Goal: Task Accomplishment & Management: Use online tool/utility

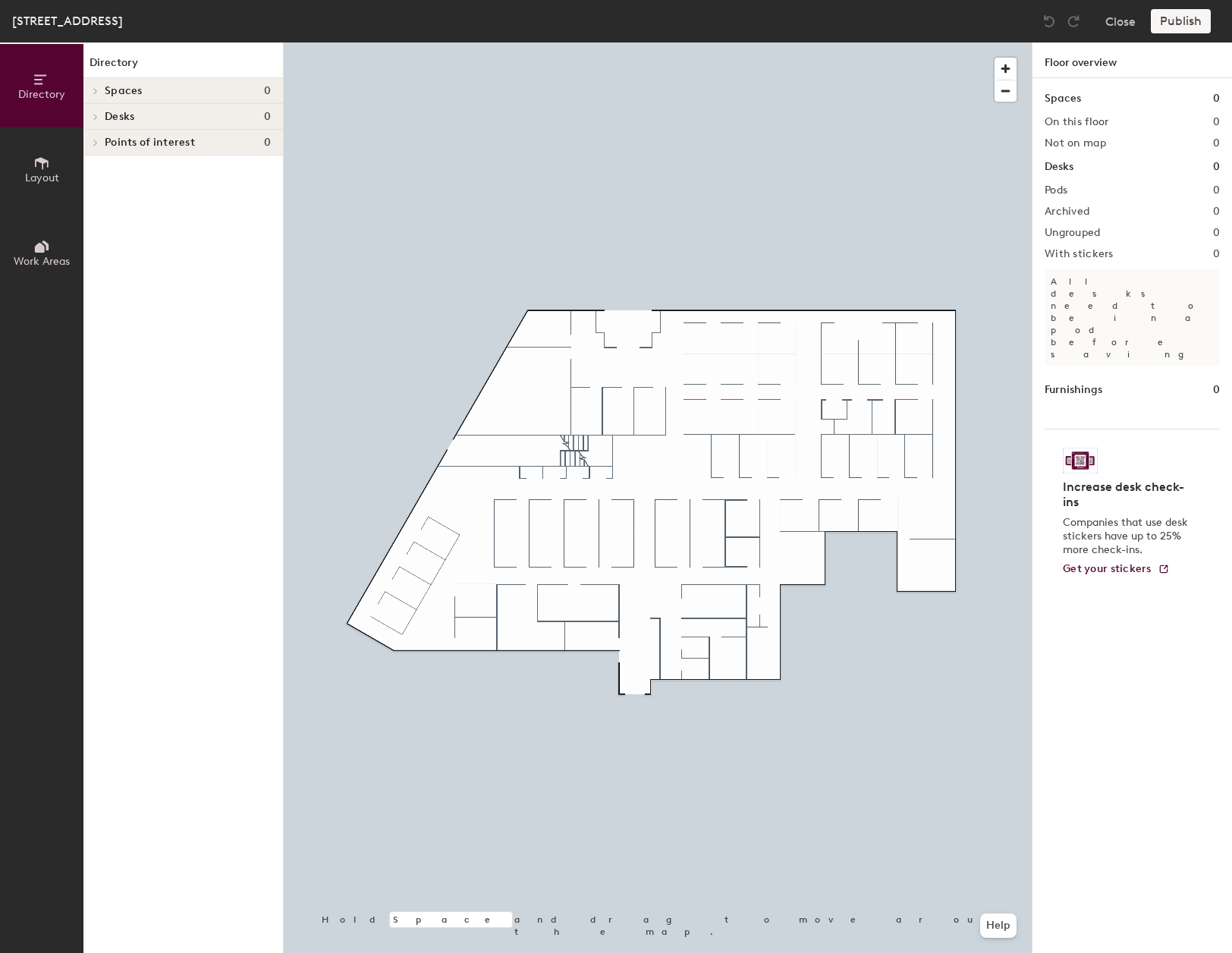
click at [1123, 164] on div "Desks 0" at bounding box center [1132, 167] width 175 height 16
click at [1066, 166] on h1 "Desks" at bounding box center [1058, 167] width 29 height 16
click at [34, 167] on icon at bounding box center [42, 163] width 16 height 16
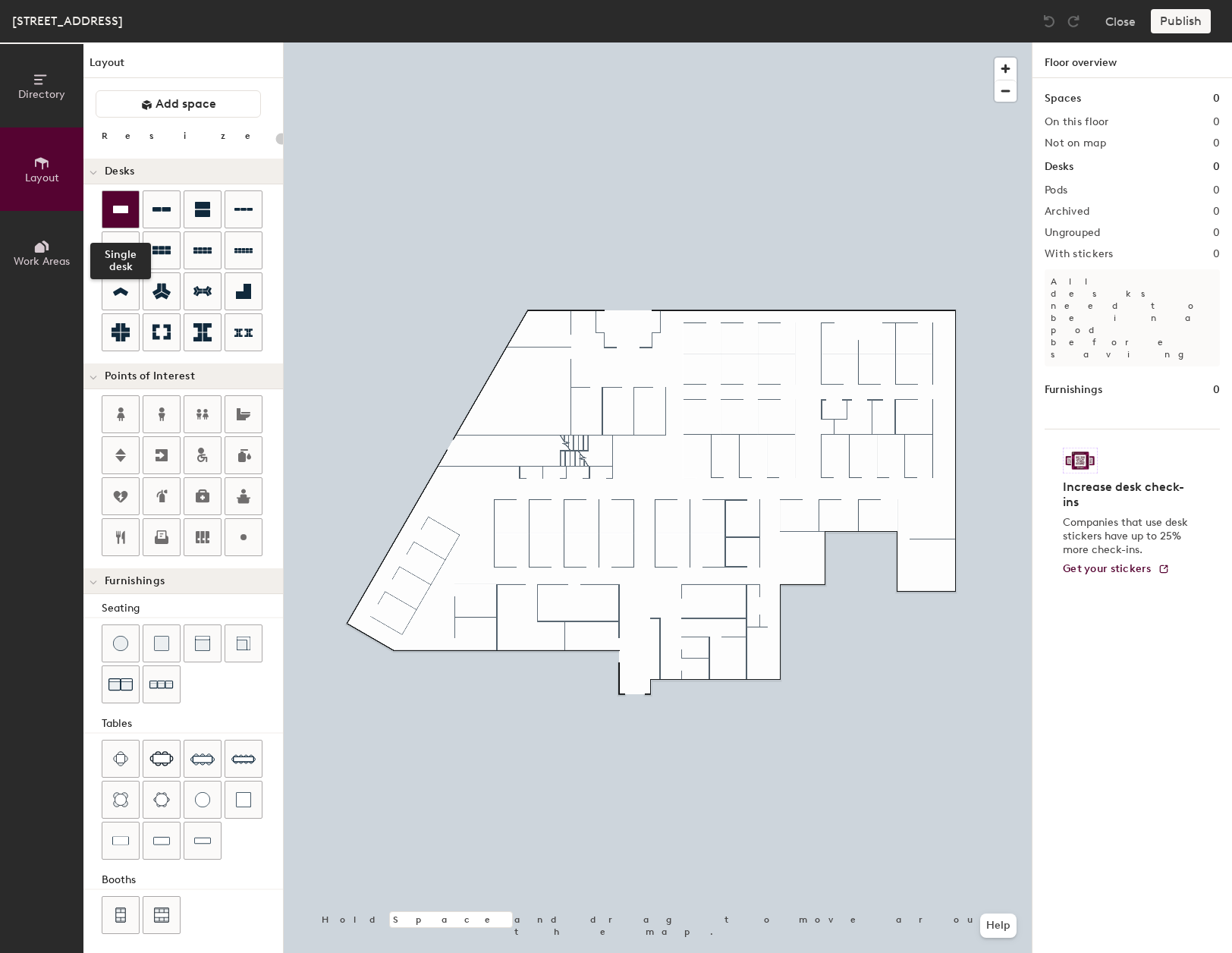
click at [113, 204] on icon at bounding box center [121, 209] width 18 height 18
click at [117, 215] on icon at bounding box center [121, 209] width 18 height 18
click at [124, 210] on icon at bounding box center [120, 209] width 15 height 7
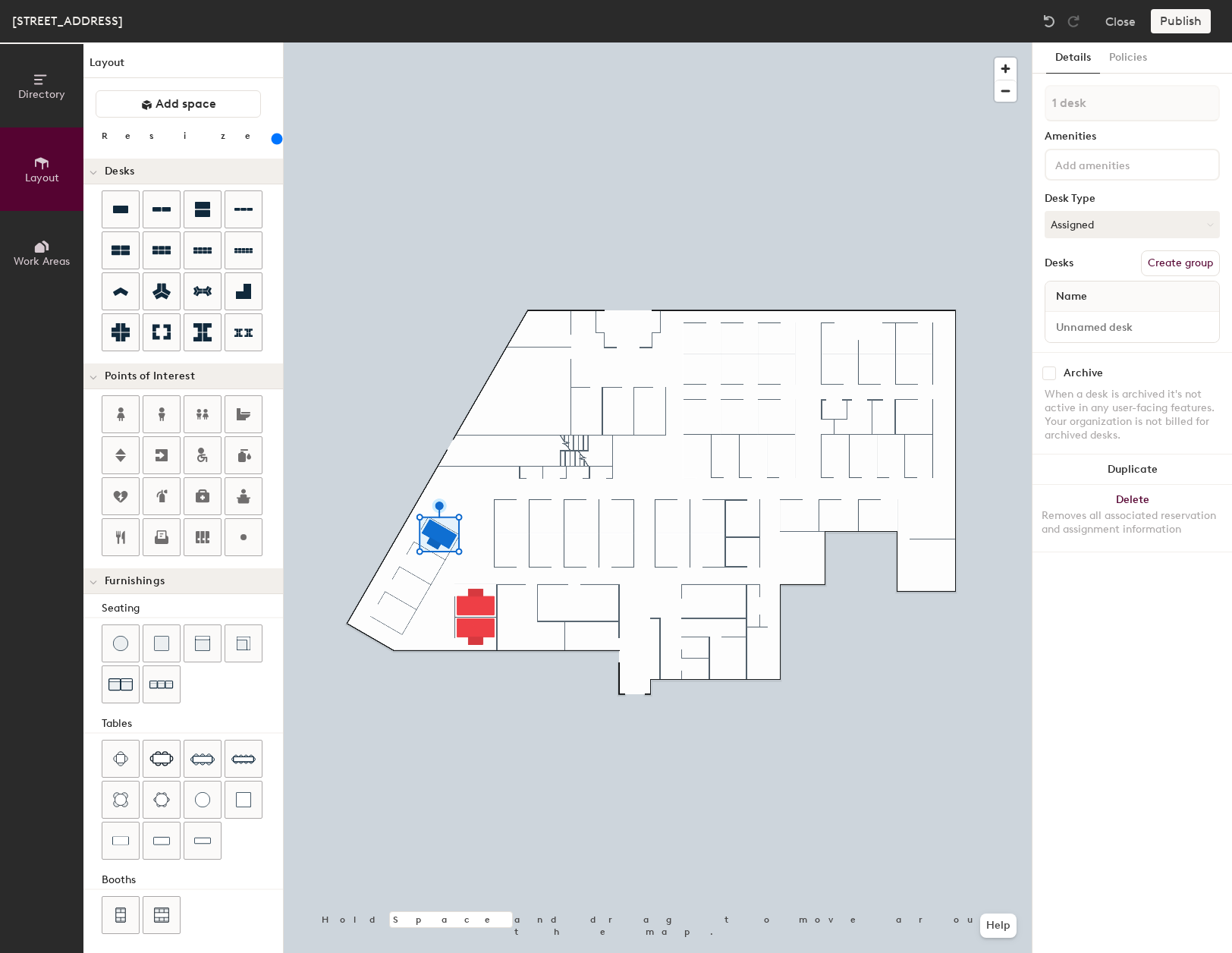
click at [476, 43] on div at bounding box center [658, 43] width 748 height 0
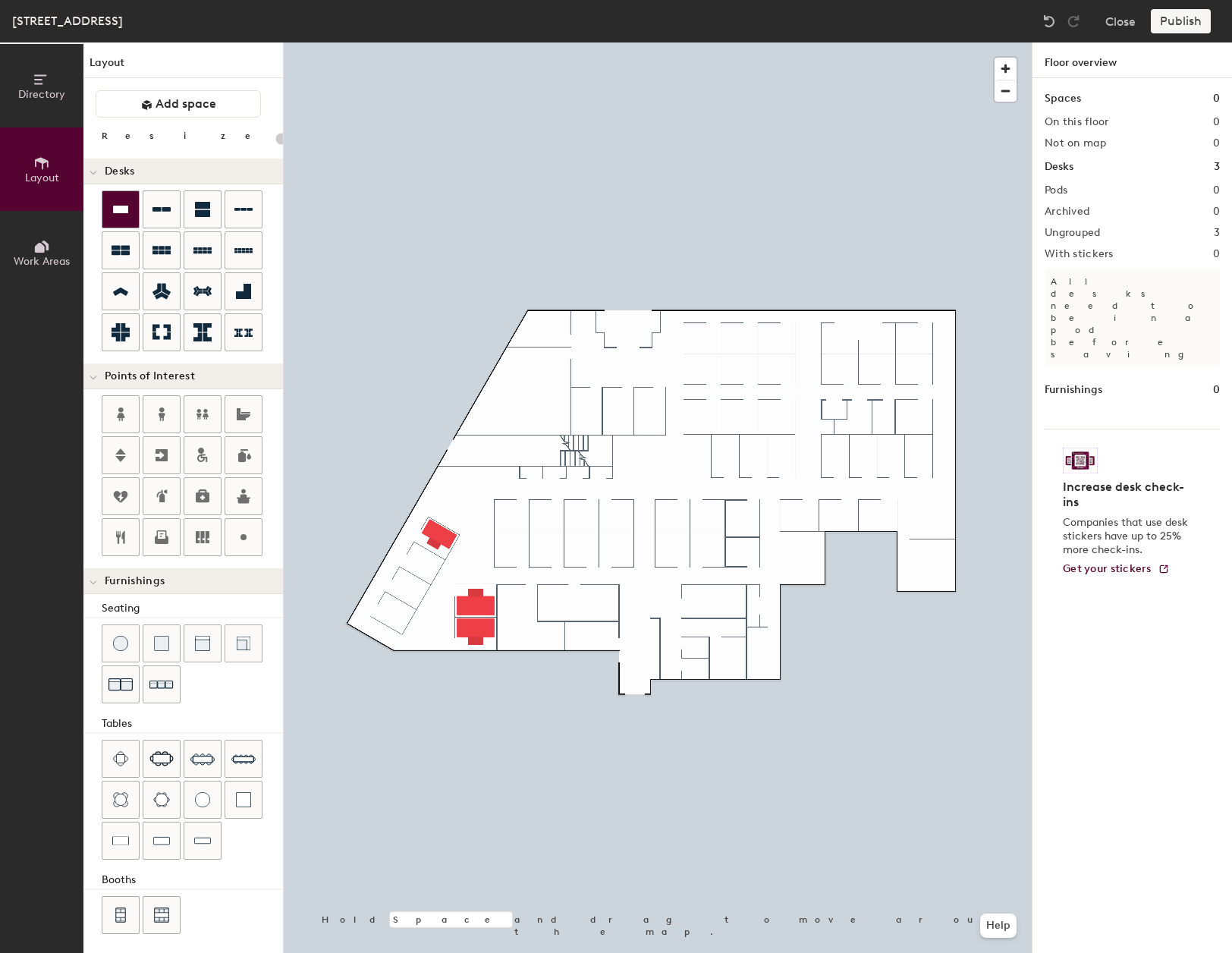
click at [124, 212] on icon at bounding box center [120, 209] width 15 height 7
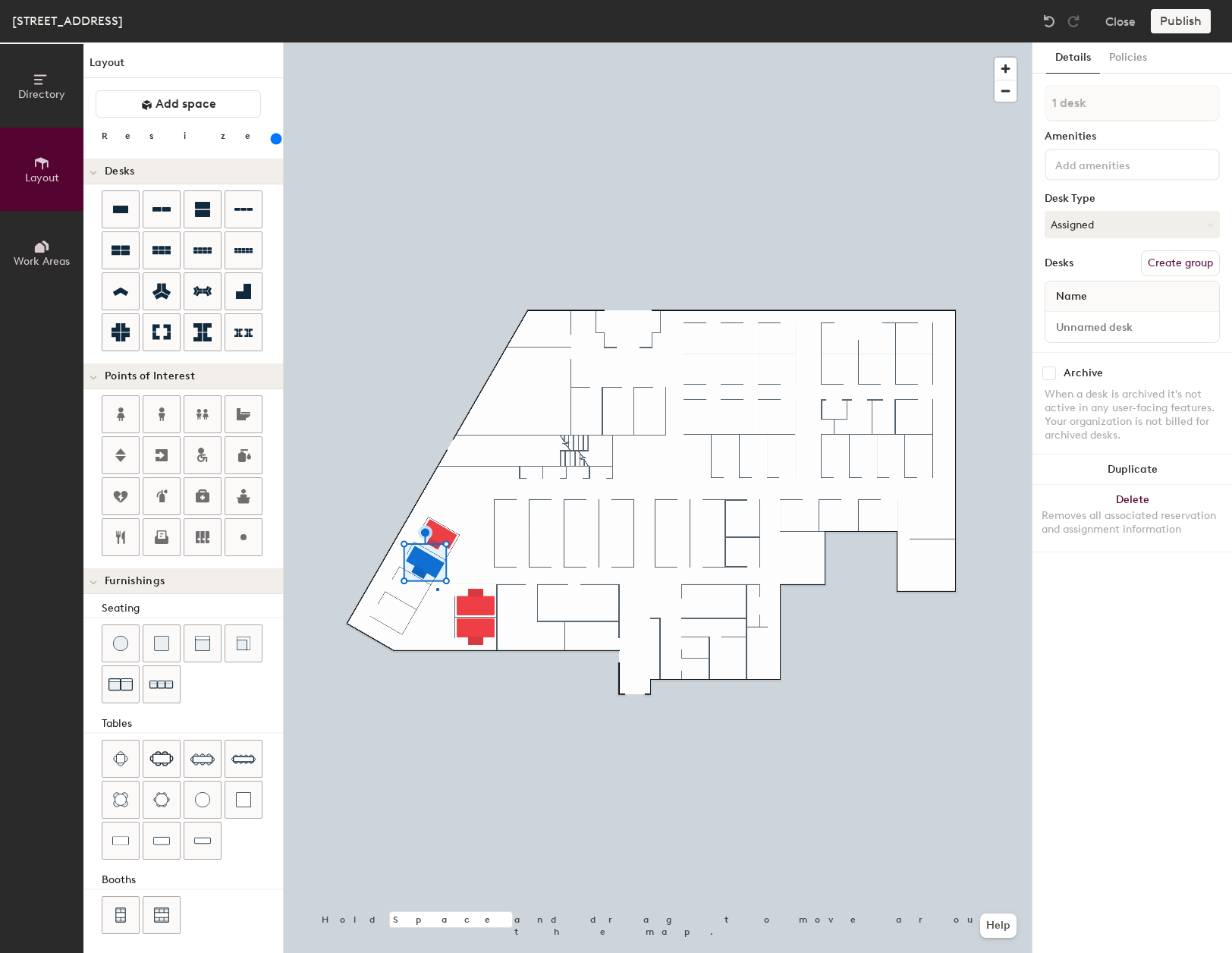
click at [437, 43] on div at bounding box center [658, 43] width 748 height 0
click at [420, 43] on div at bounding box center [658, 43] width 748 height 0
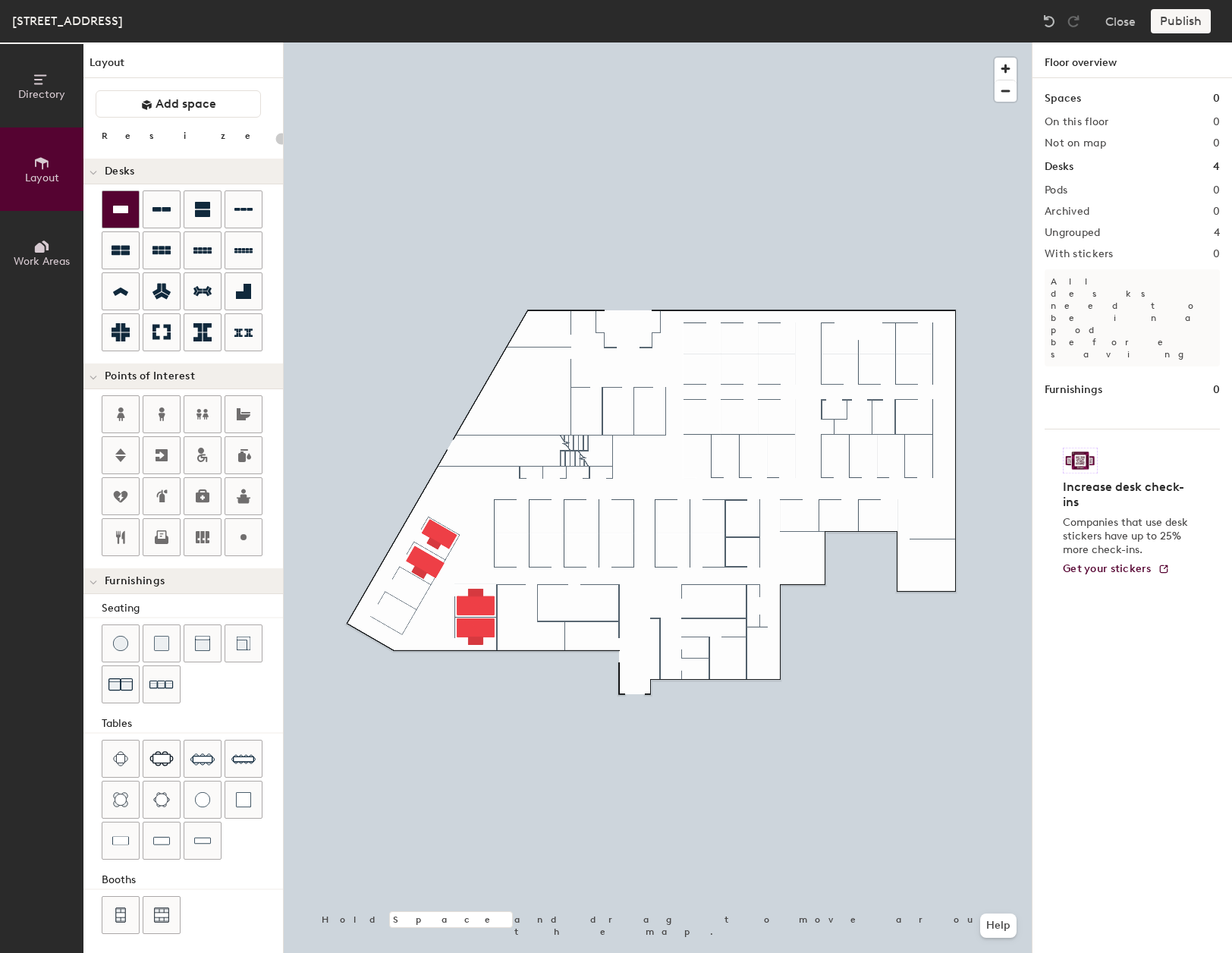
click at [115, 215] on icon at bounding box center [121, 209] width 18 height 18
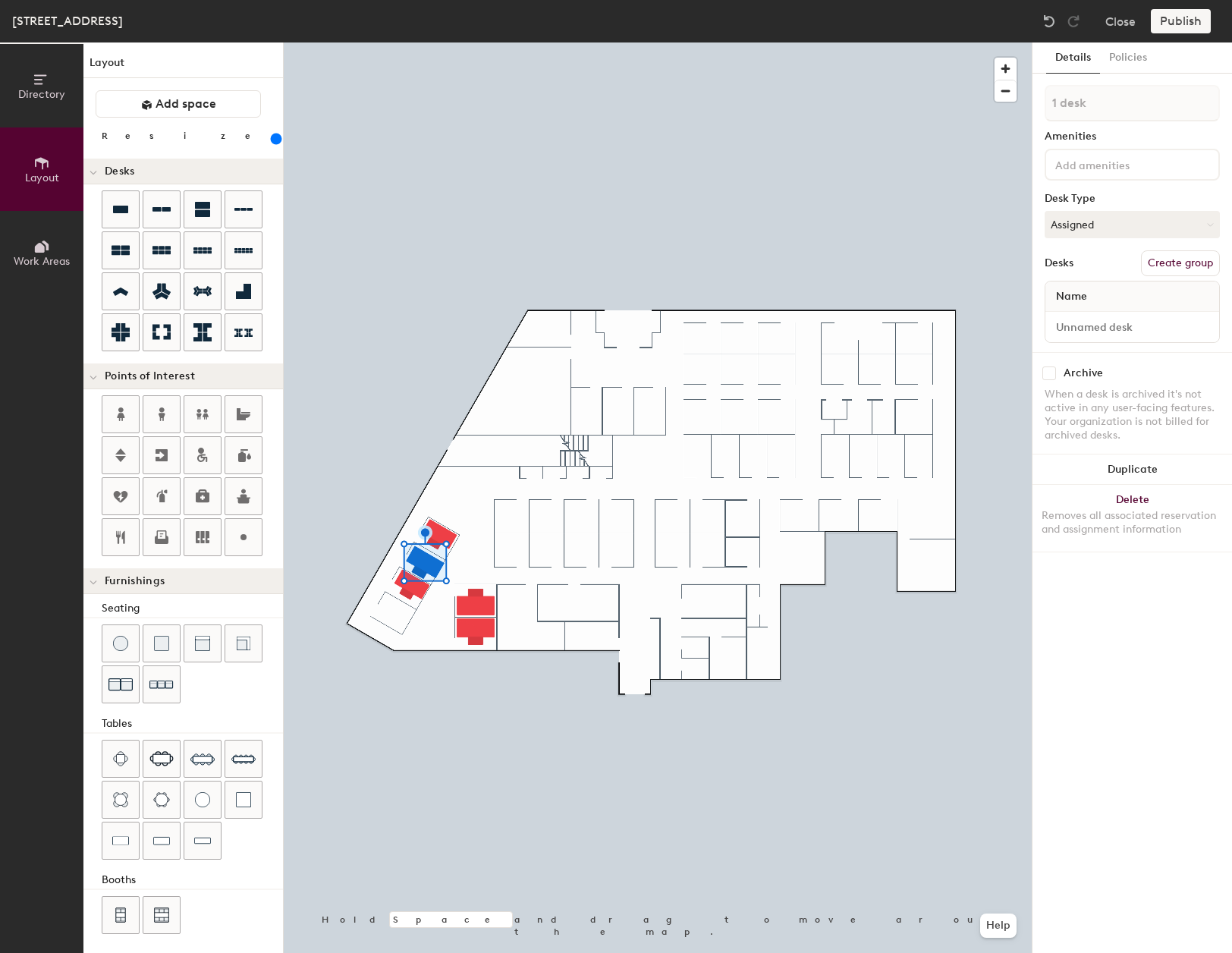
click at [436, 43] on div at bounding box center [658, 43] width 748 height 0
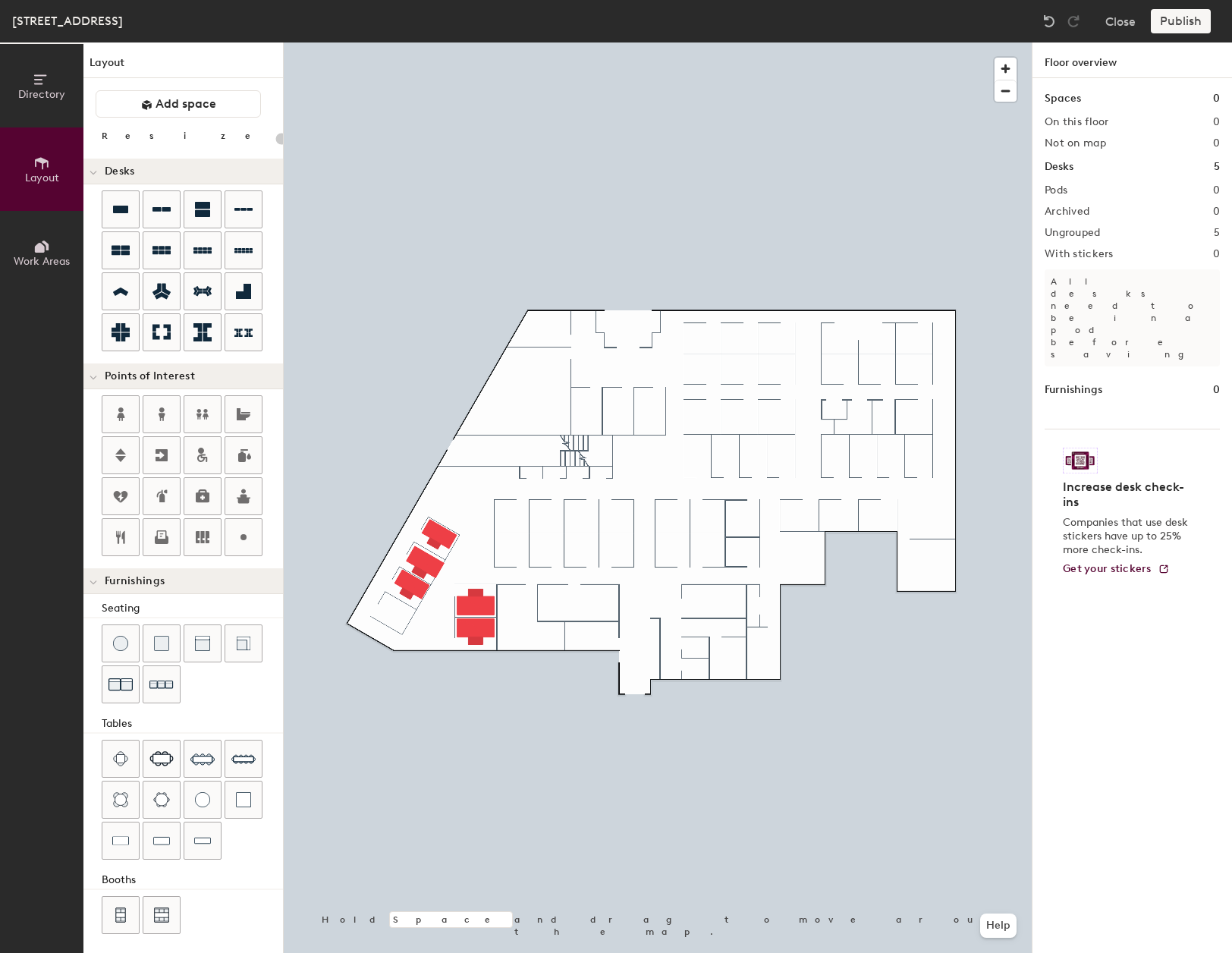
click at [415, 43] on div at bounding box center [658, 43] width 748 height 0
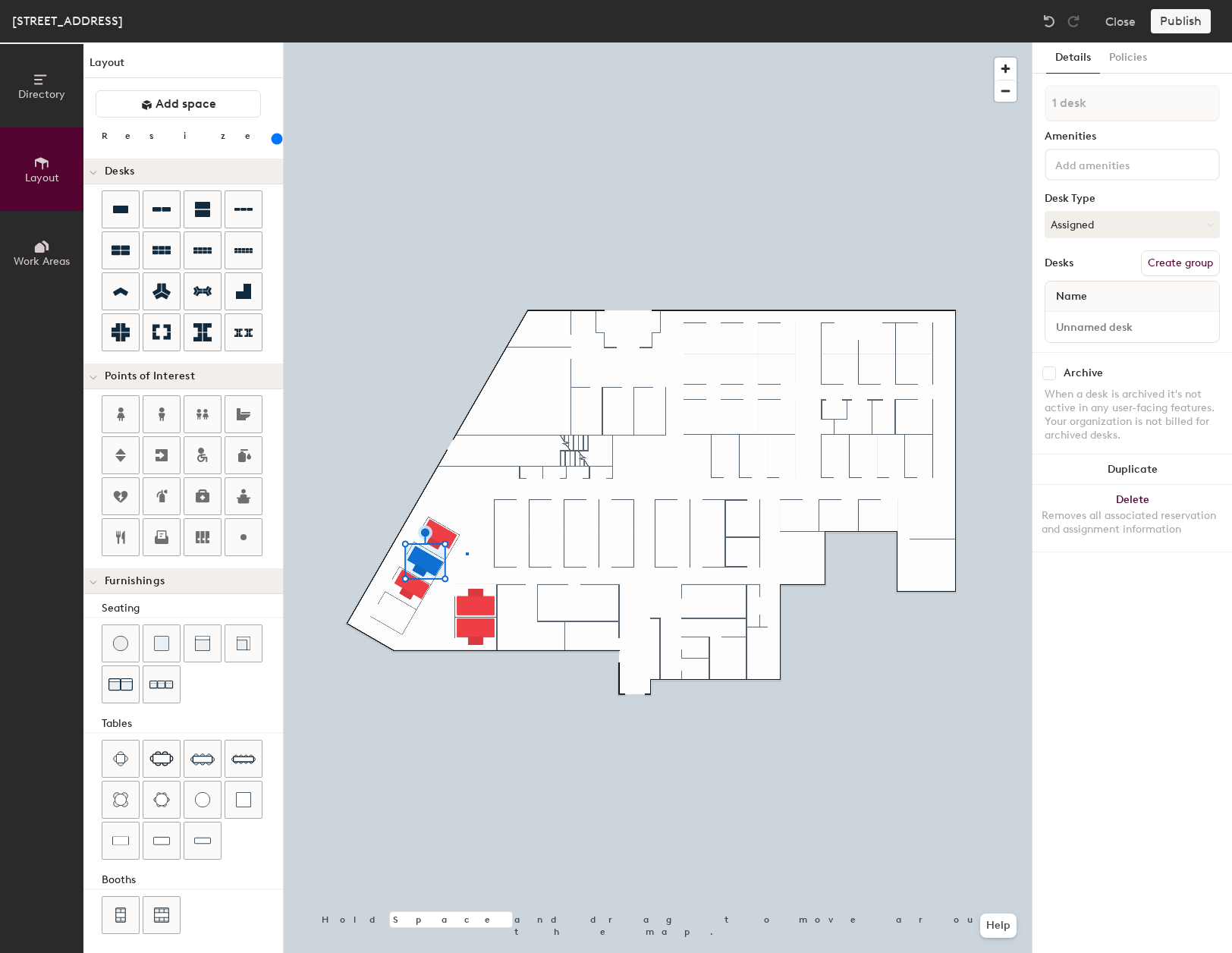
click at [467, 43] on div at bounding box center [658, 43] width 748 height 0
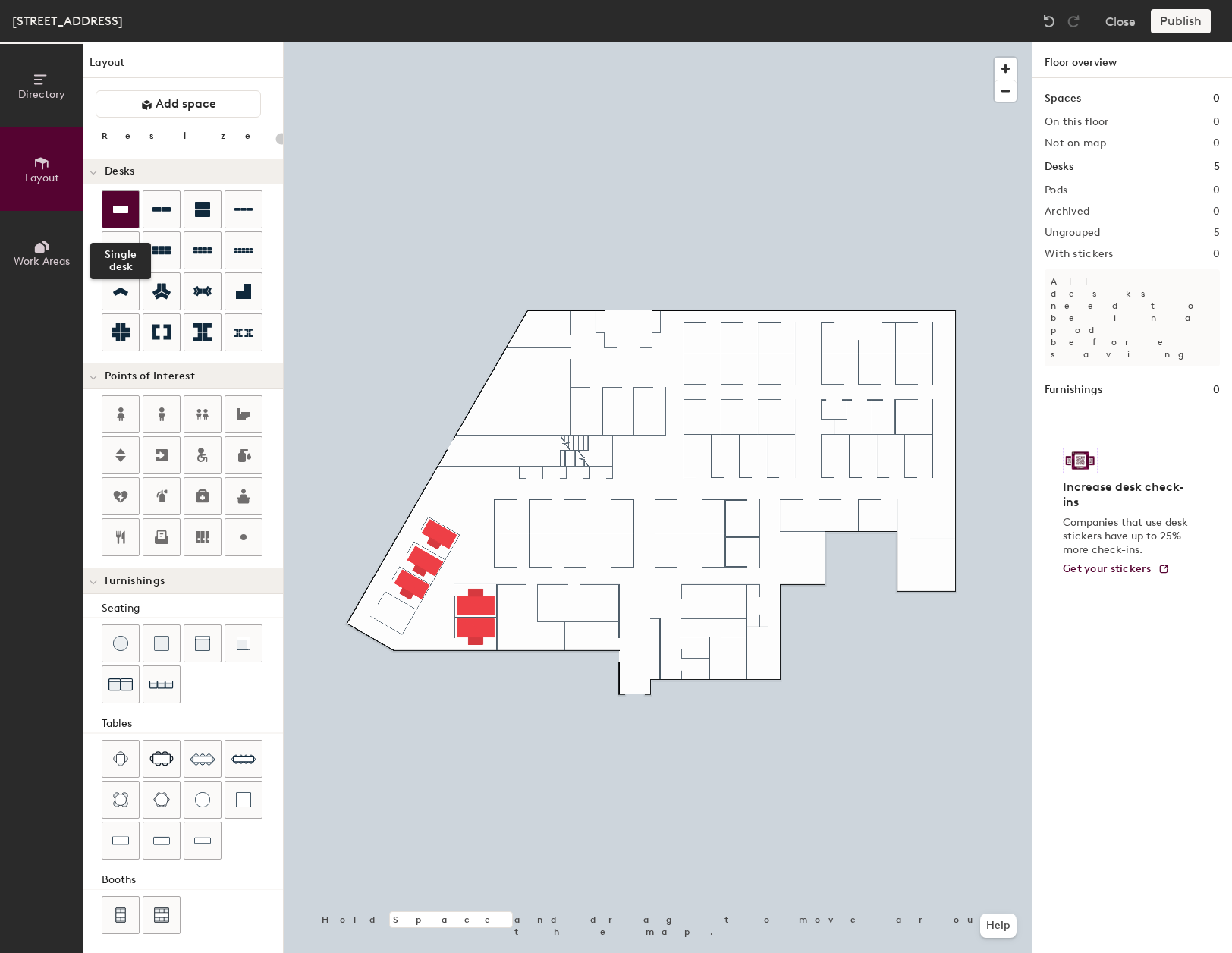
click at [122, 208] on icon at bounding box center [120, 209] width 15 height 7
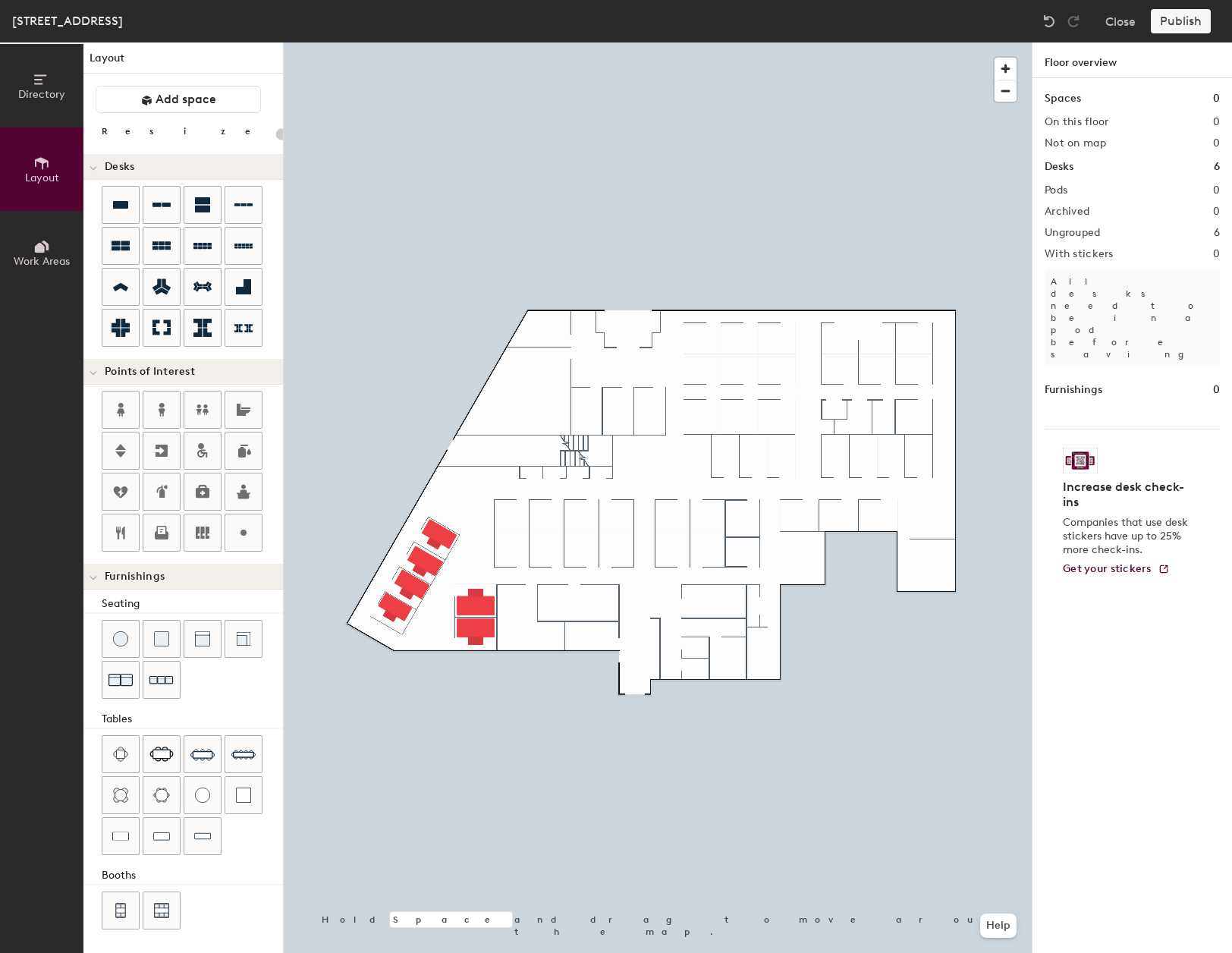
scroll to position [5, 0]
click at [207, 252] on icon at bounding box center [202, 245] width 18 height 18
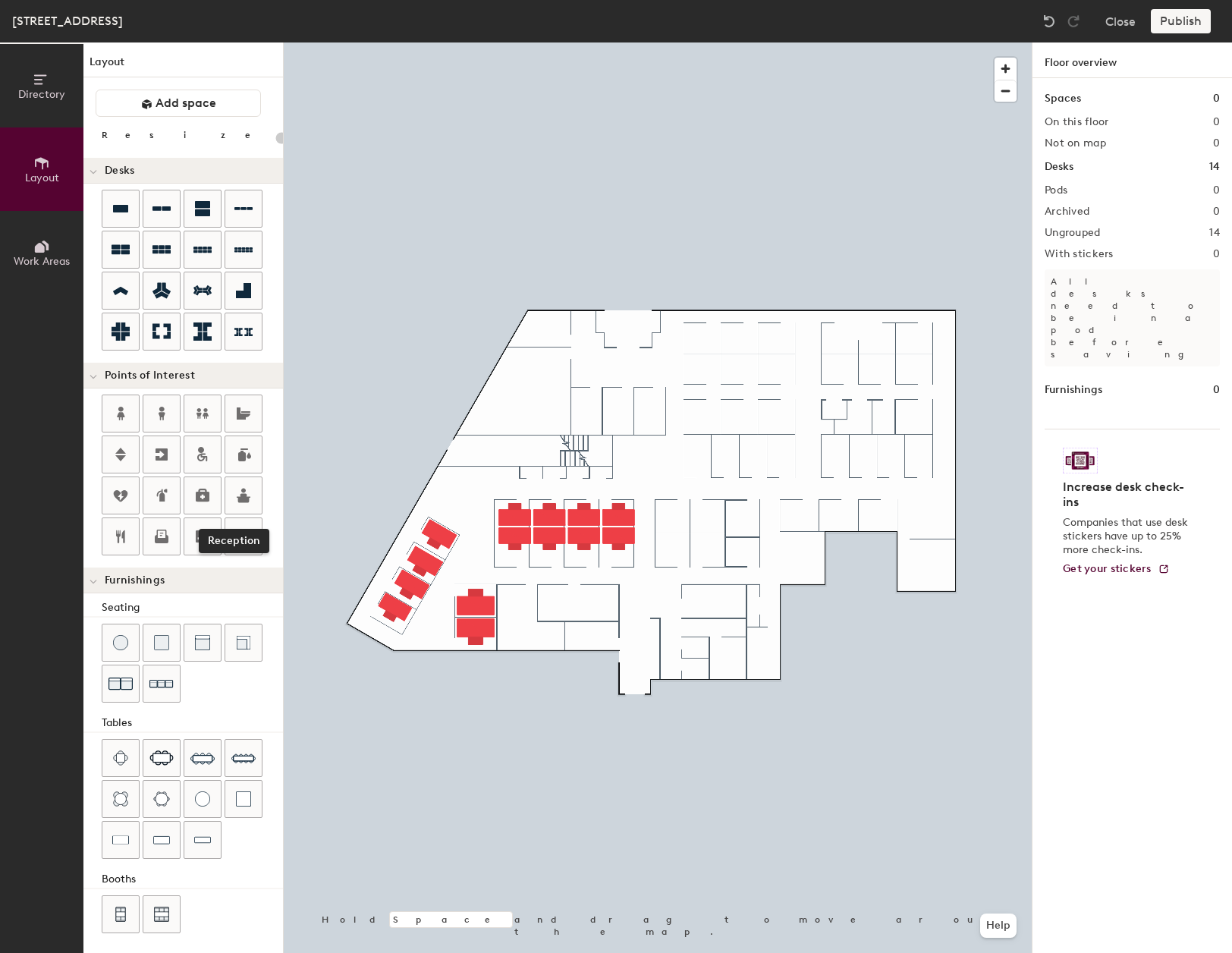
scroll to position [0, 0]
click at [122, 249] on icon at bounding box center [121, 251] width 18 height 10
type input "240"
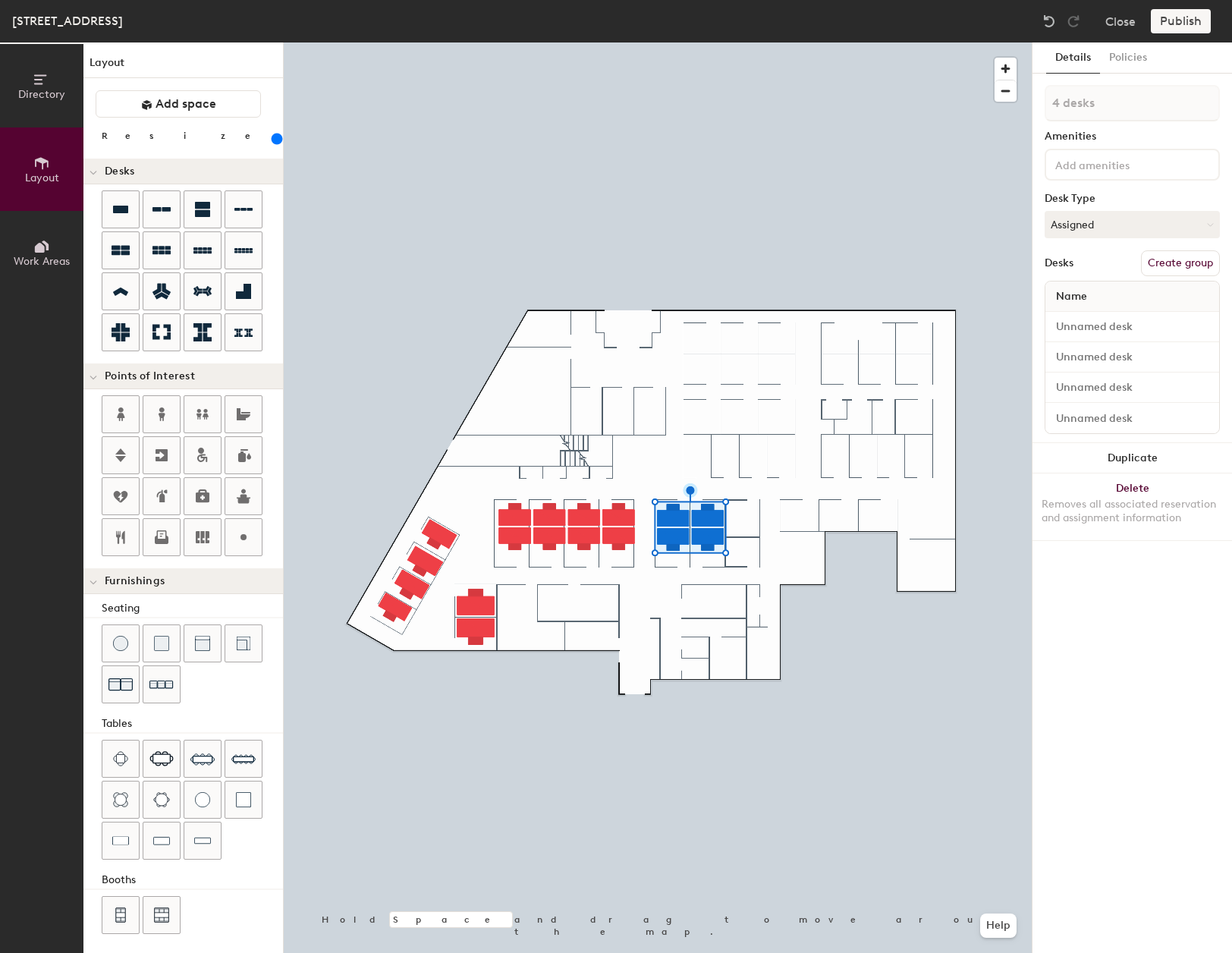
type input "1 desk"
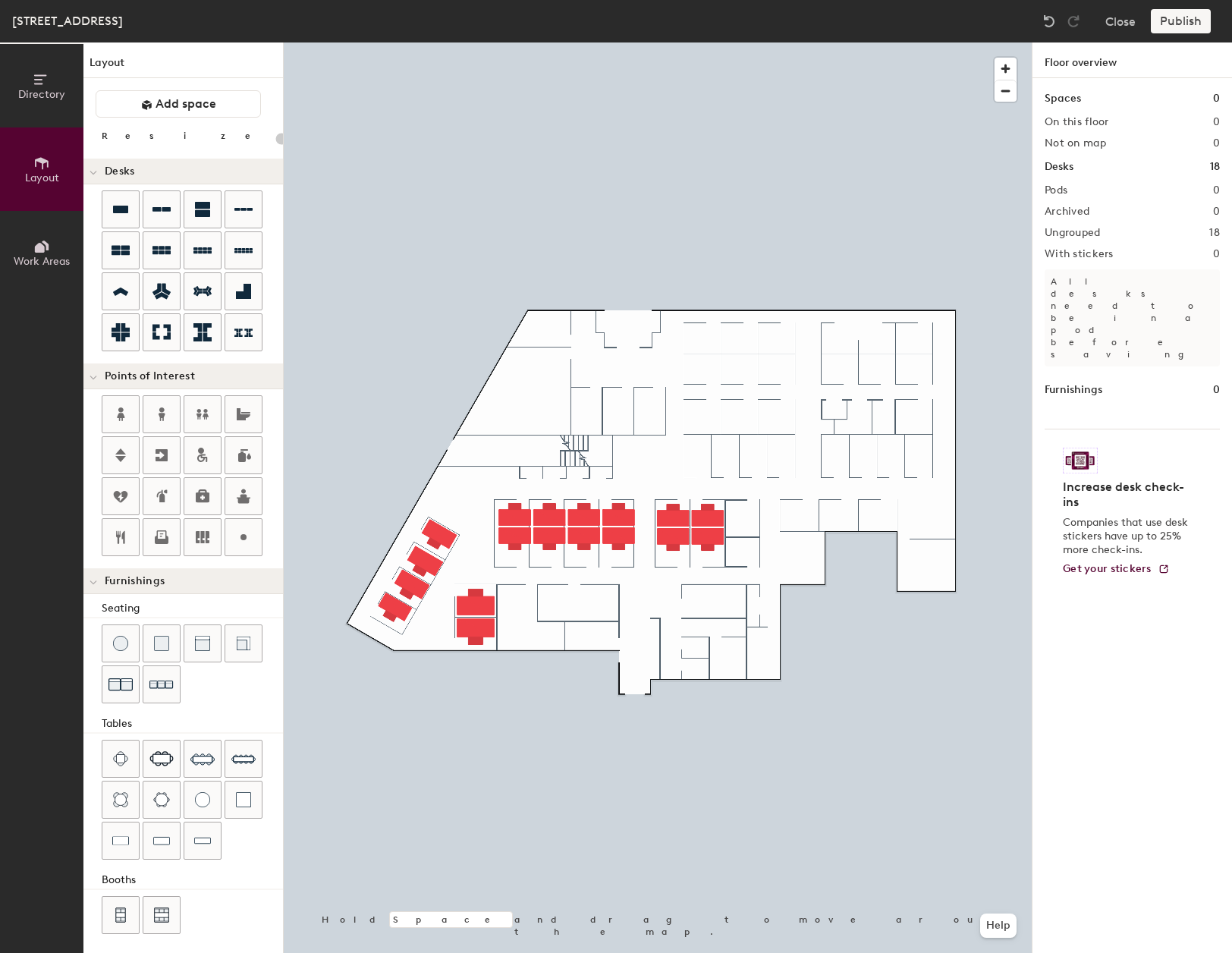
click at [1187, 23] on div "Publish" at bounding box center [1186, 21] width 69 height 25
click at [124, 761] on img at bounding box center [120, 759] width 15 height 15
click at [197, 638] on img at bounding box center [202, 644] width 15 height 15
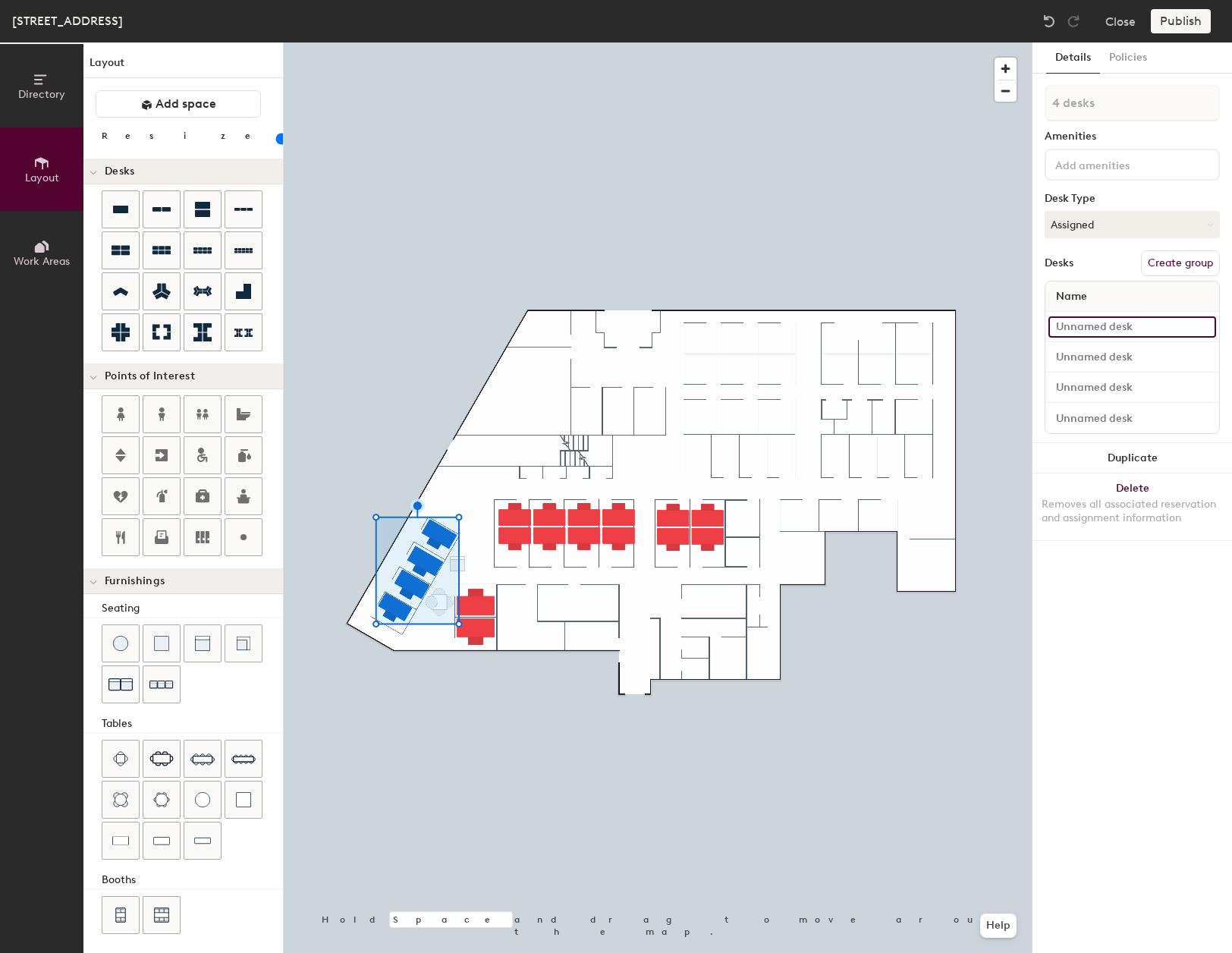
type input "20"
click at [1102, 318] on input at bounding box center [1132, 327] width 168 height 21
type input "3"
type input "20"
type input "31"
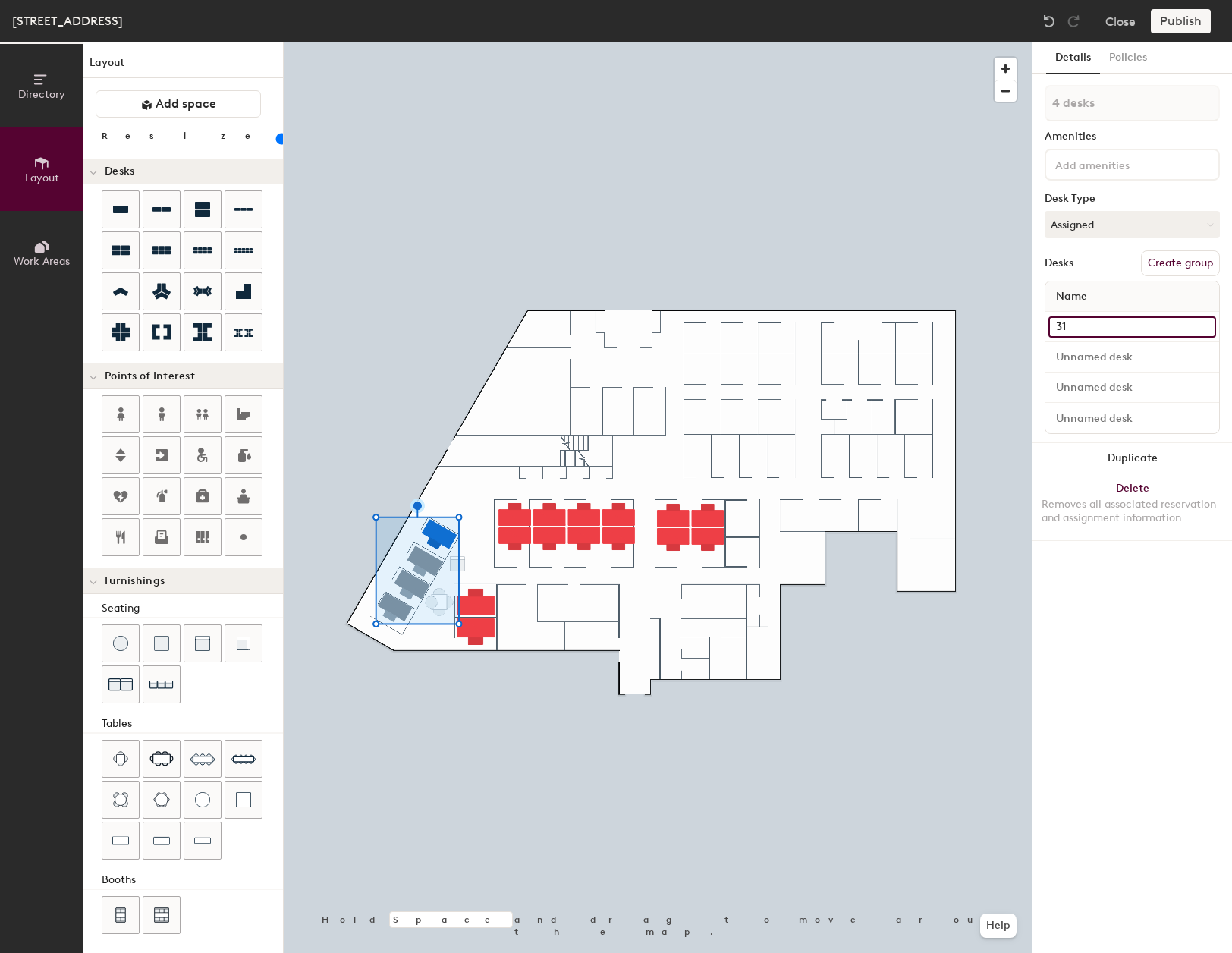
type input "20"
type input "316"
type input "20"
type input "316"
type input "20"
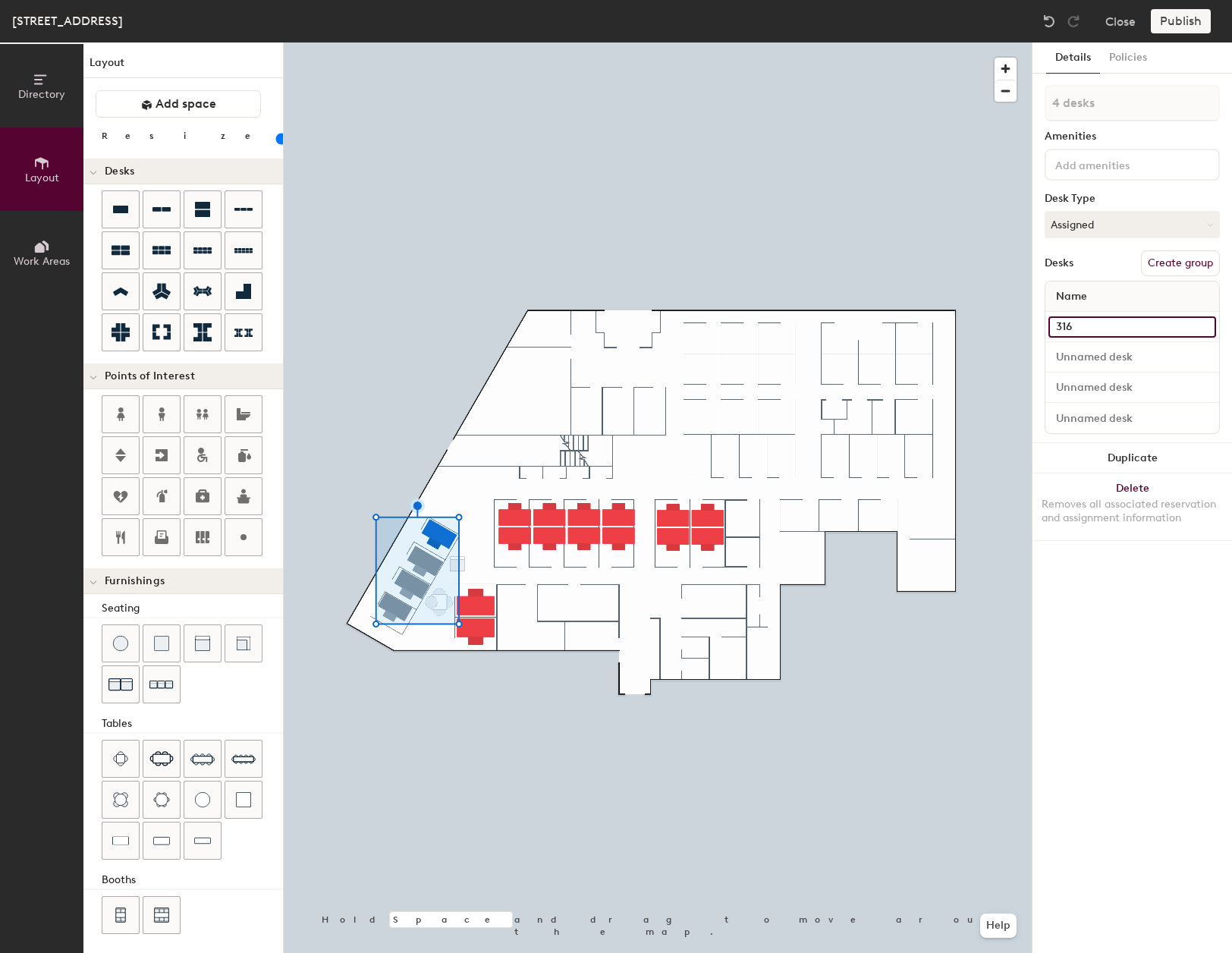
type input "316 -"
type input "20"
type input "316 -"
type input "20"
type input "316 - C"
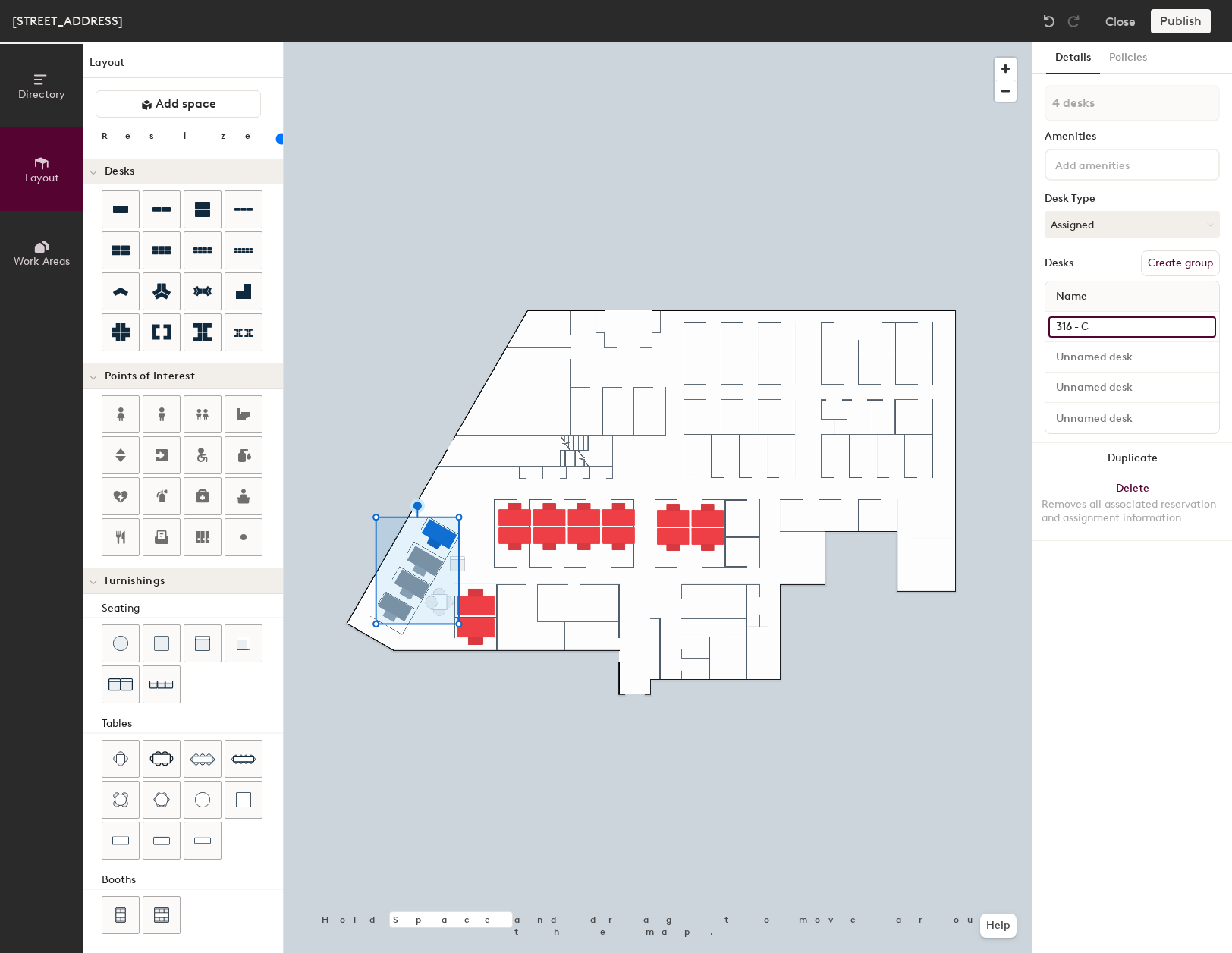
type input "20"
type input "316 - Cu"
type input "20"
type input "316 - Cub"
type input "20"
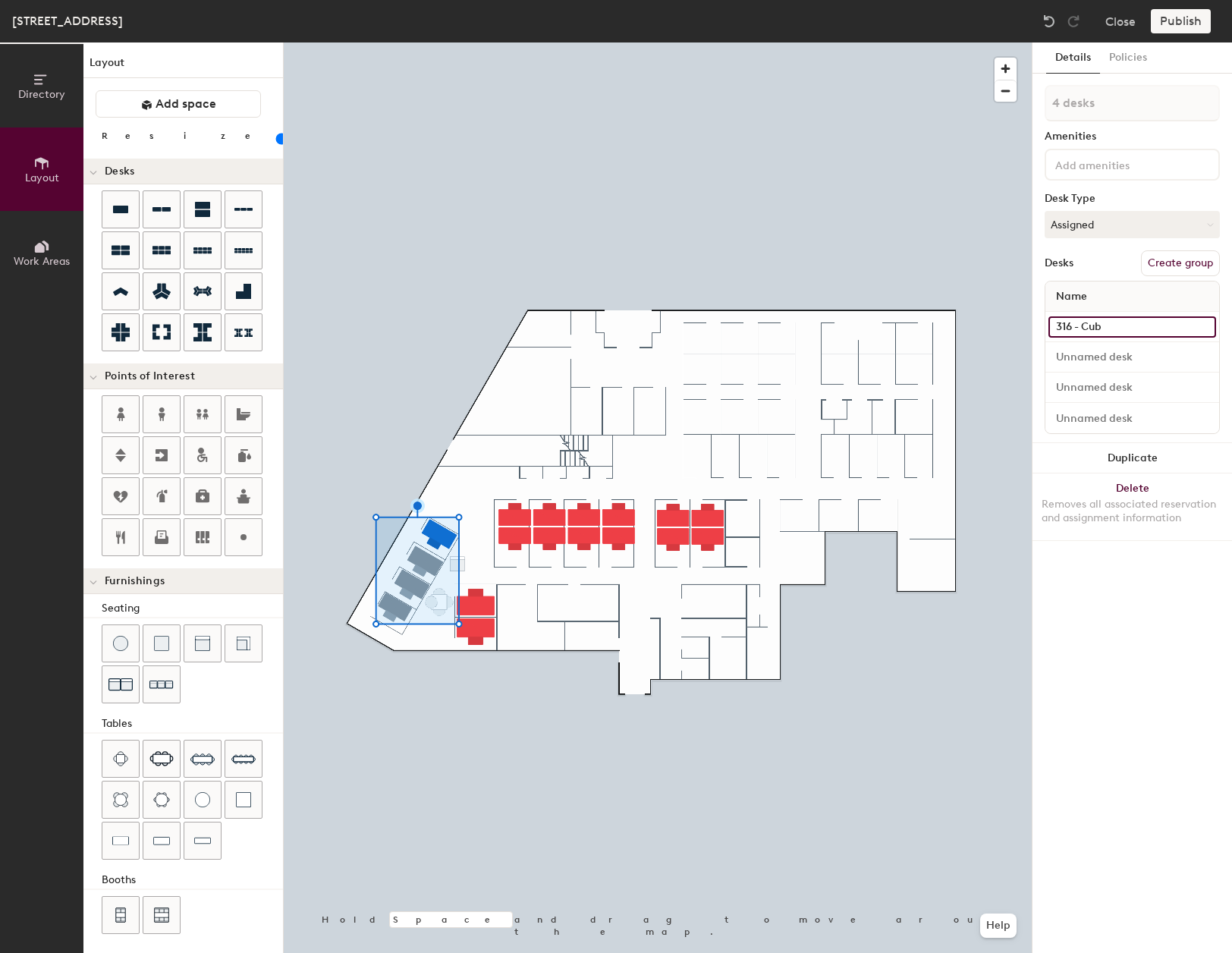
type input "316 - Cube"
type input "20"
type input "316 - Cube"
type input "20"
type input "316 - Cube 1"
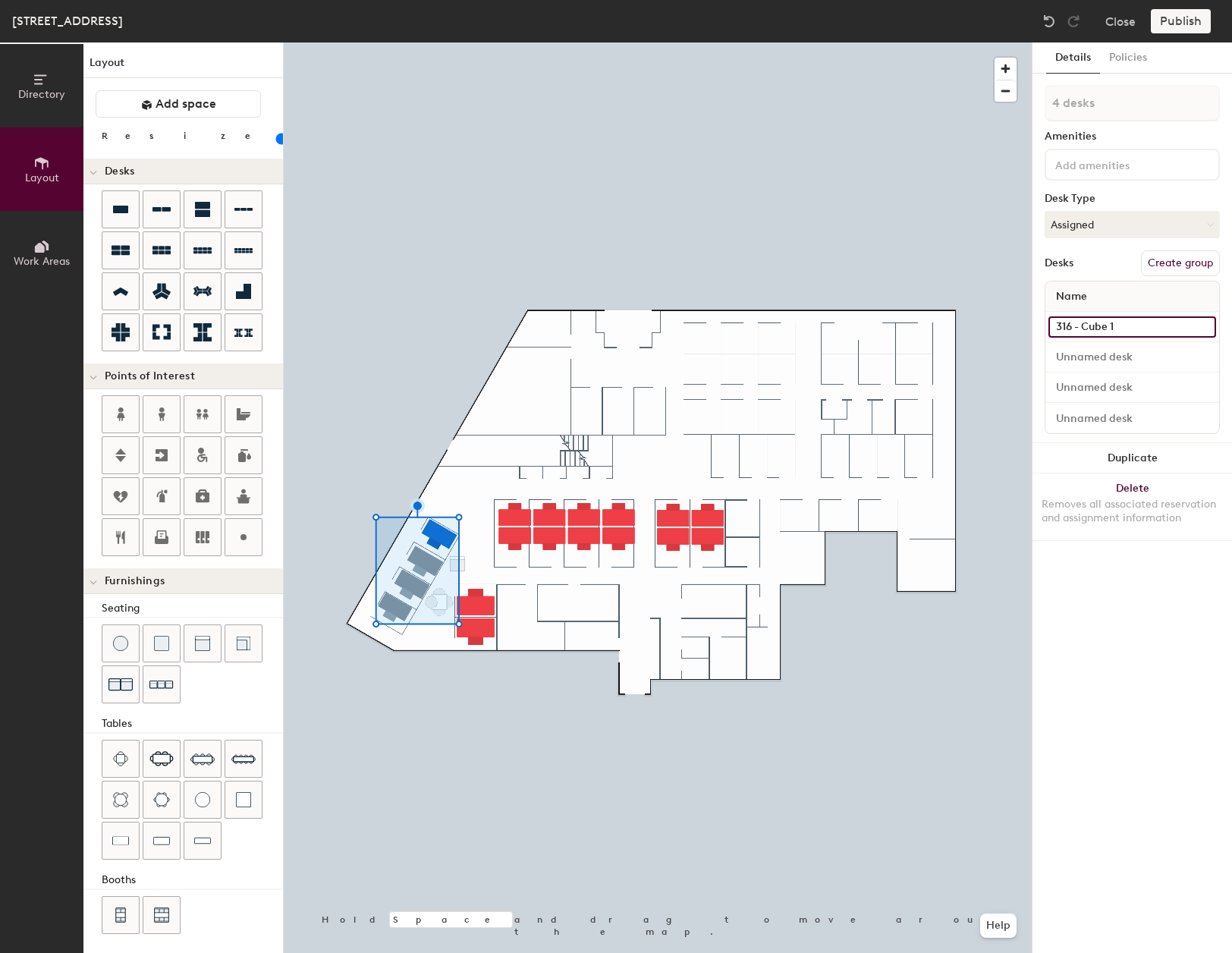
type input "20"
click at [1147, 327] on input "316 - Cube 1" at bounding box center [1132, 327] width 168 height 21
type input "316 - Cube 1"
click at [1141, 356] on input at bounding box center [1132, 357] width 168 height 21
type input "20"
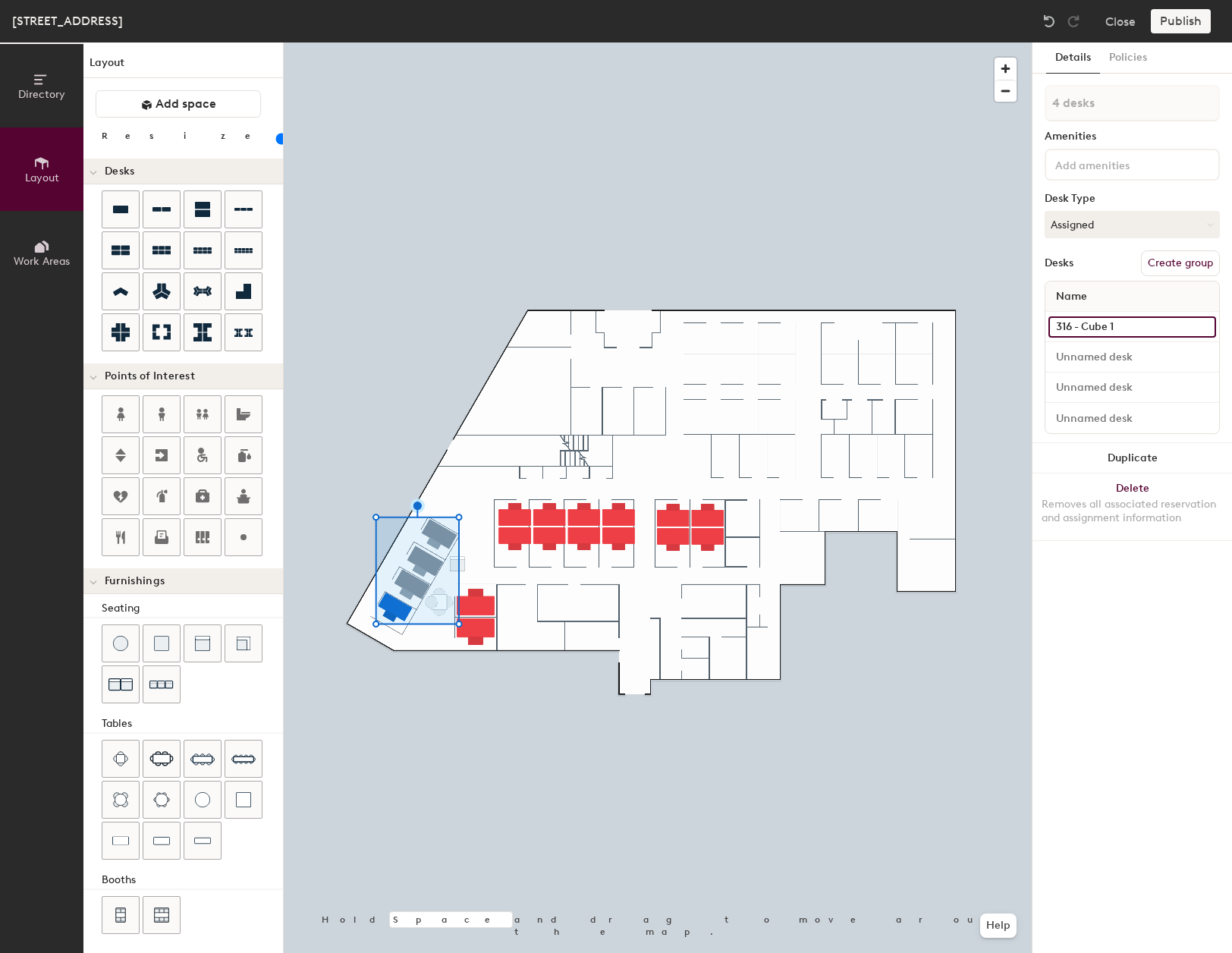
click at [1135, 326] on input "316 - Cube 1" at bounding box center [1132, 327] width 168 height 21
click at [1195, 328] on input "316 - Cube 1" at bounding box center [1132, 327] width 168 height 21
type input "316 - Cube"
type input "20"
type input "316 - Cube 4"
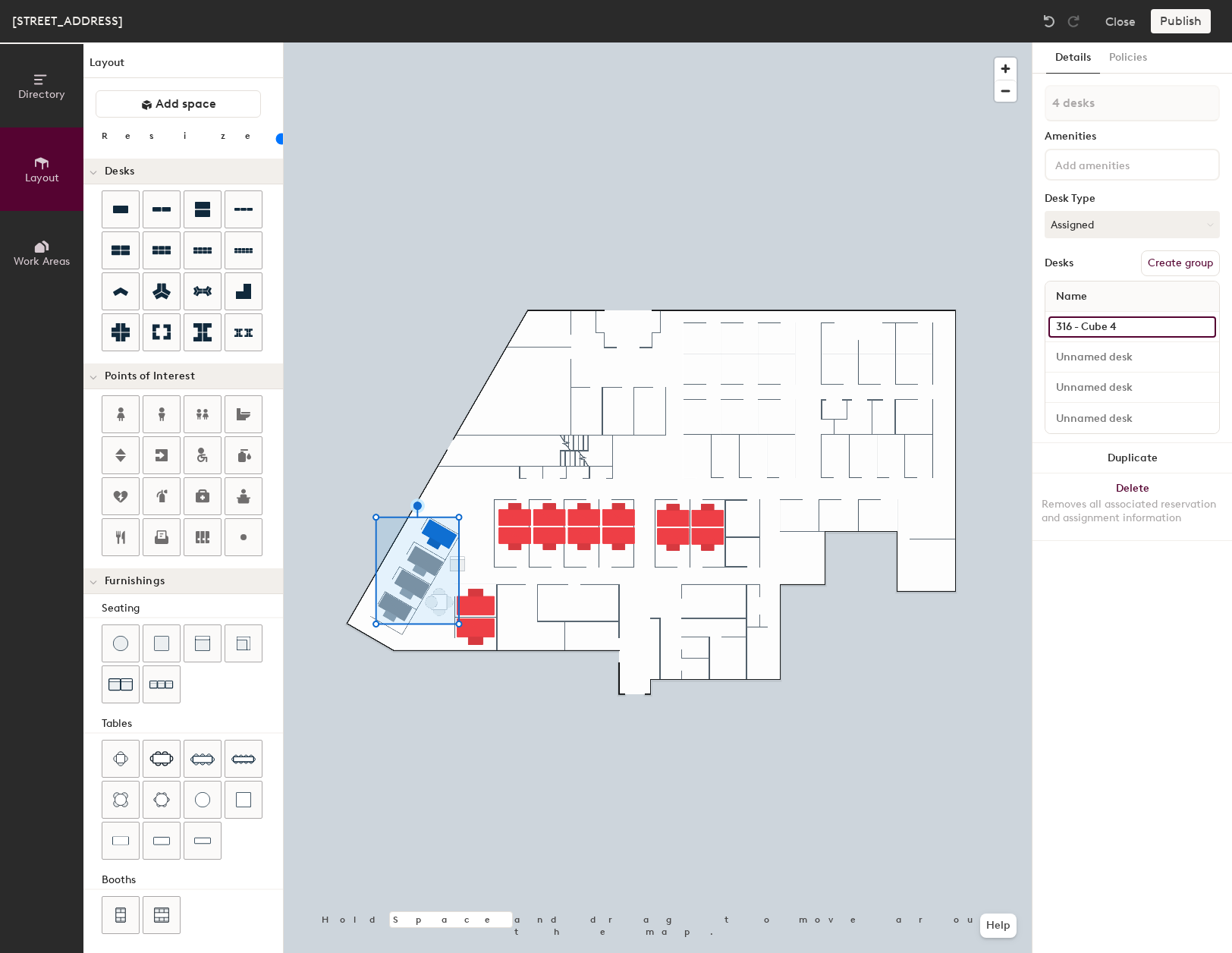
type input "20"
type input "316 - Cube 4"
click at [1165, 363] on input at bounding box center [1132, 357] width 168 height 21
type input "20"
type input "1 desk"
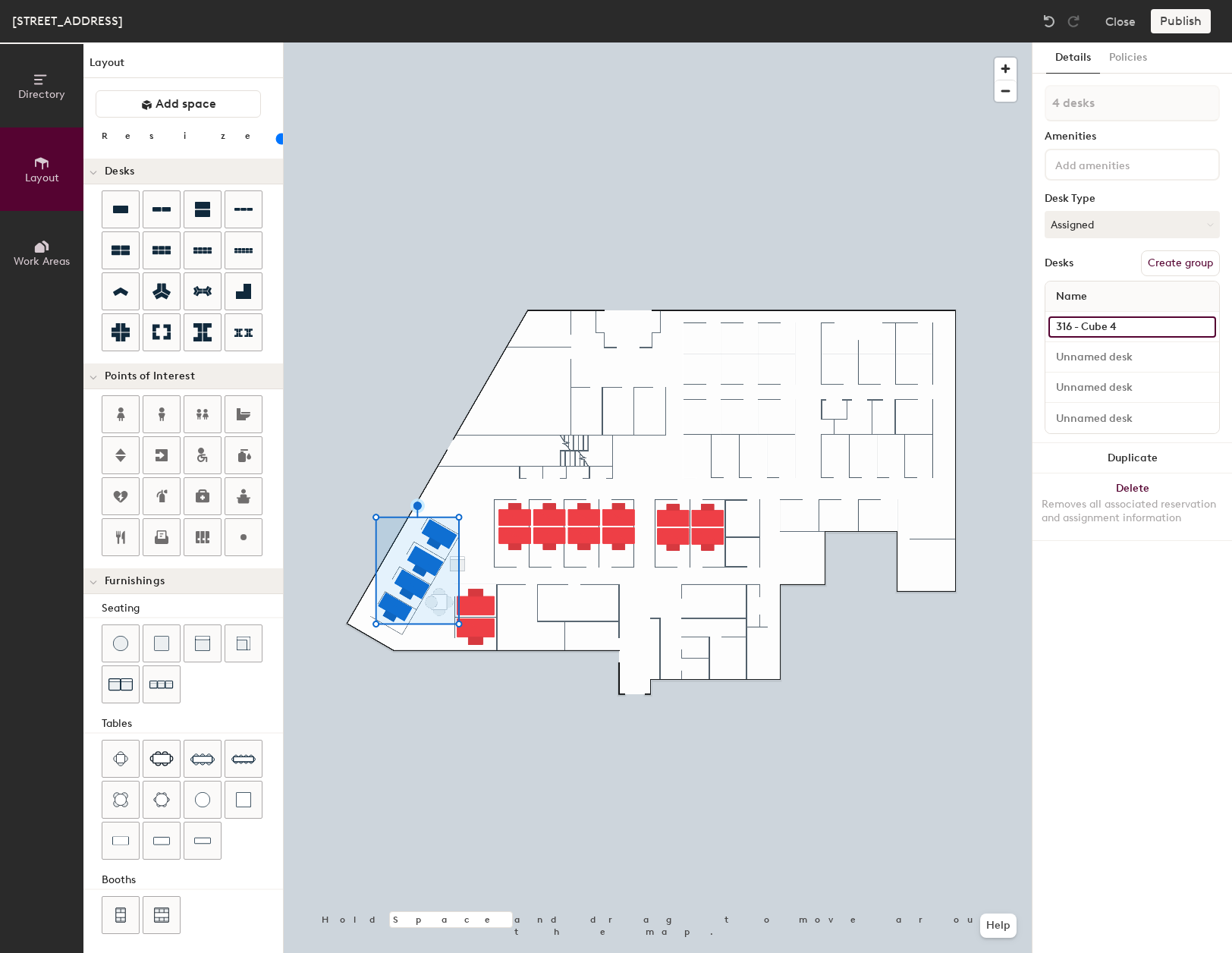
type input "20"
click at [1132, 325] on input "316 - Cube 4" at bounding box center [1132, 327] width 168 height 21
type input "316 - Cube"
type input "20"
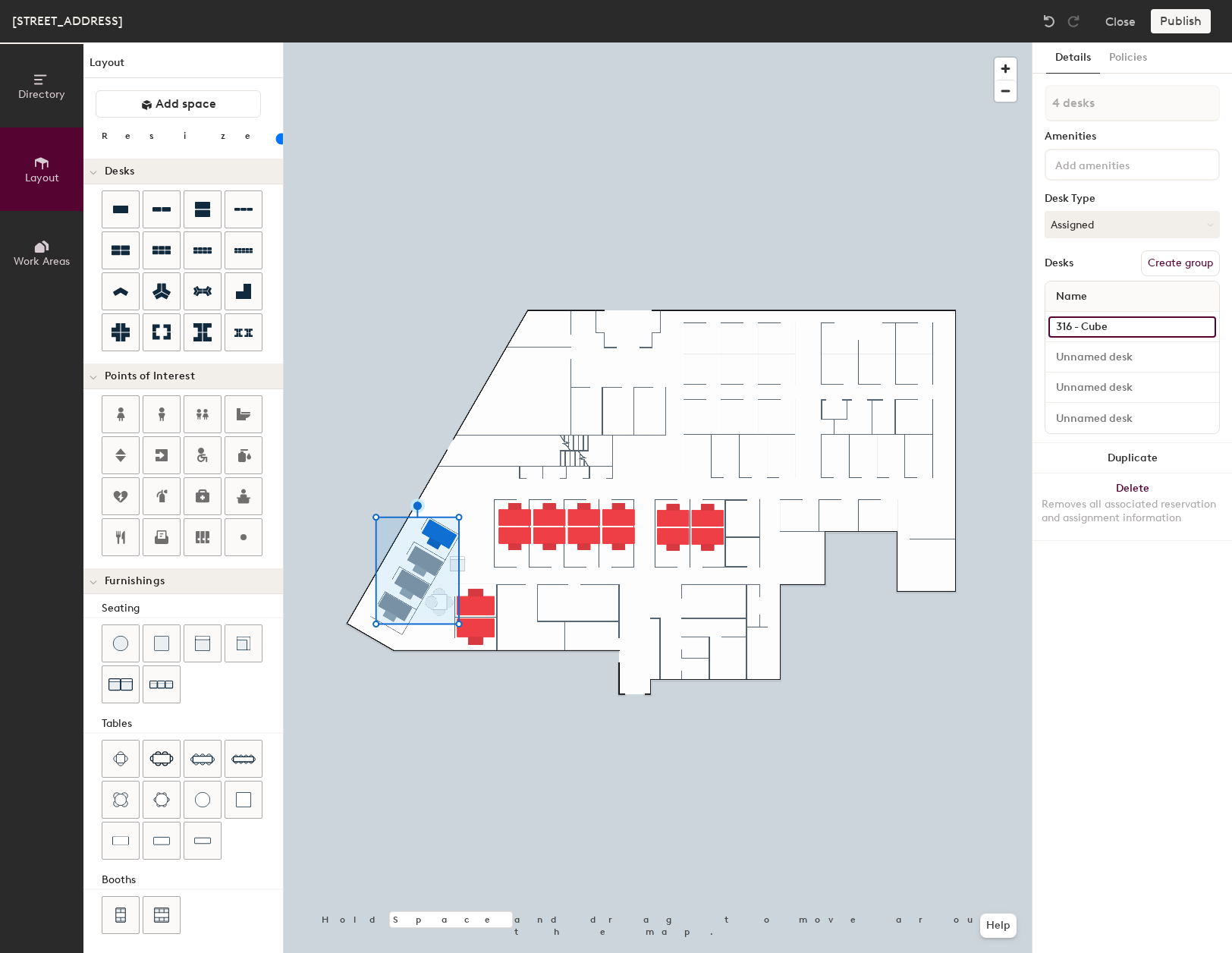
type input "316 - Cube 1"
type input "20"
type input "316 - Cube 1"
click at [1132, 360] on input at bounding box center [1132, 357] width 168 height 21
type input "20"
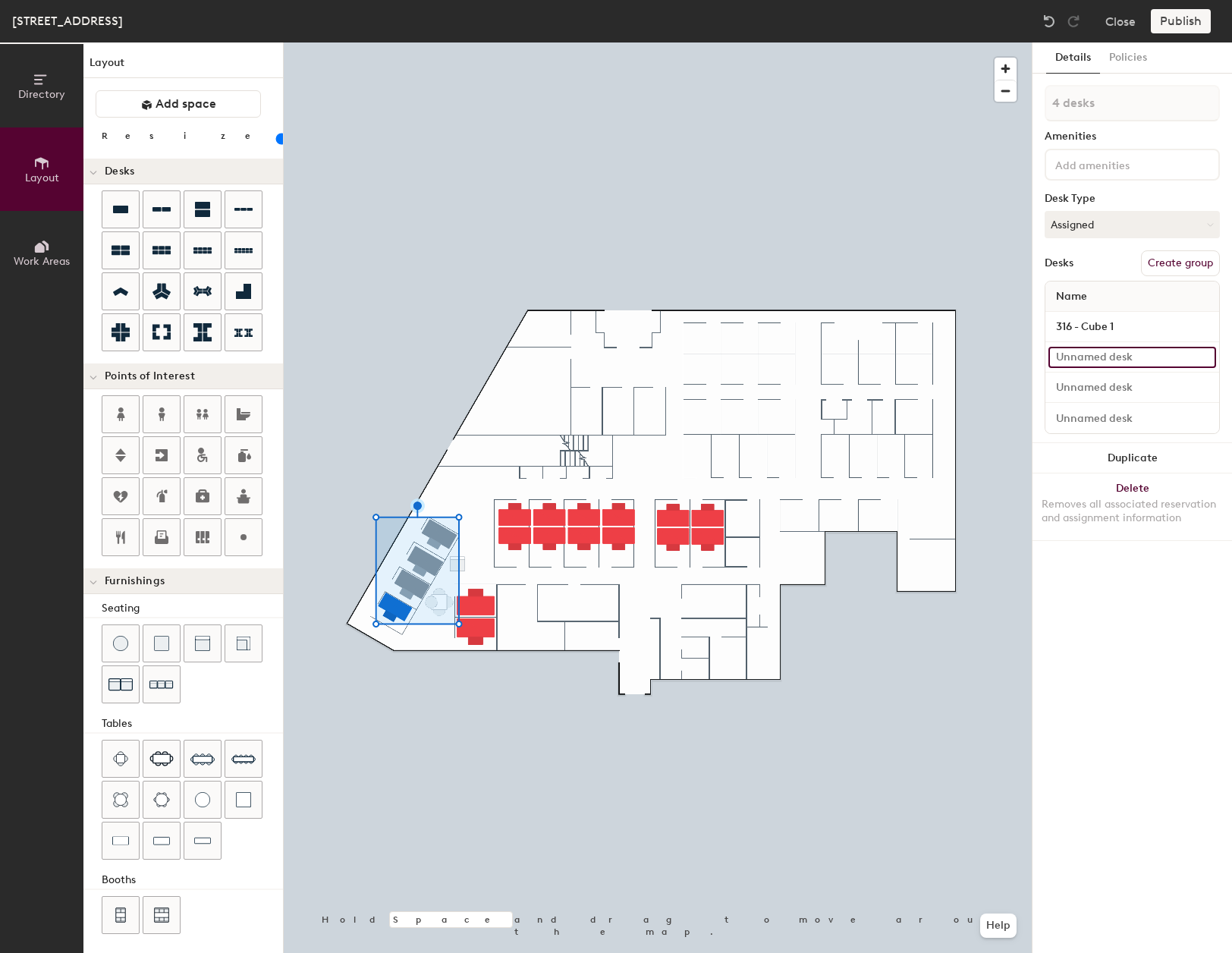
type input "3"
type input "20"
type input "31"
type input "20"
type input "316"
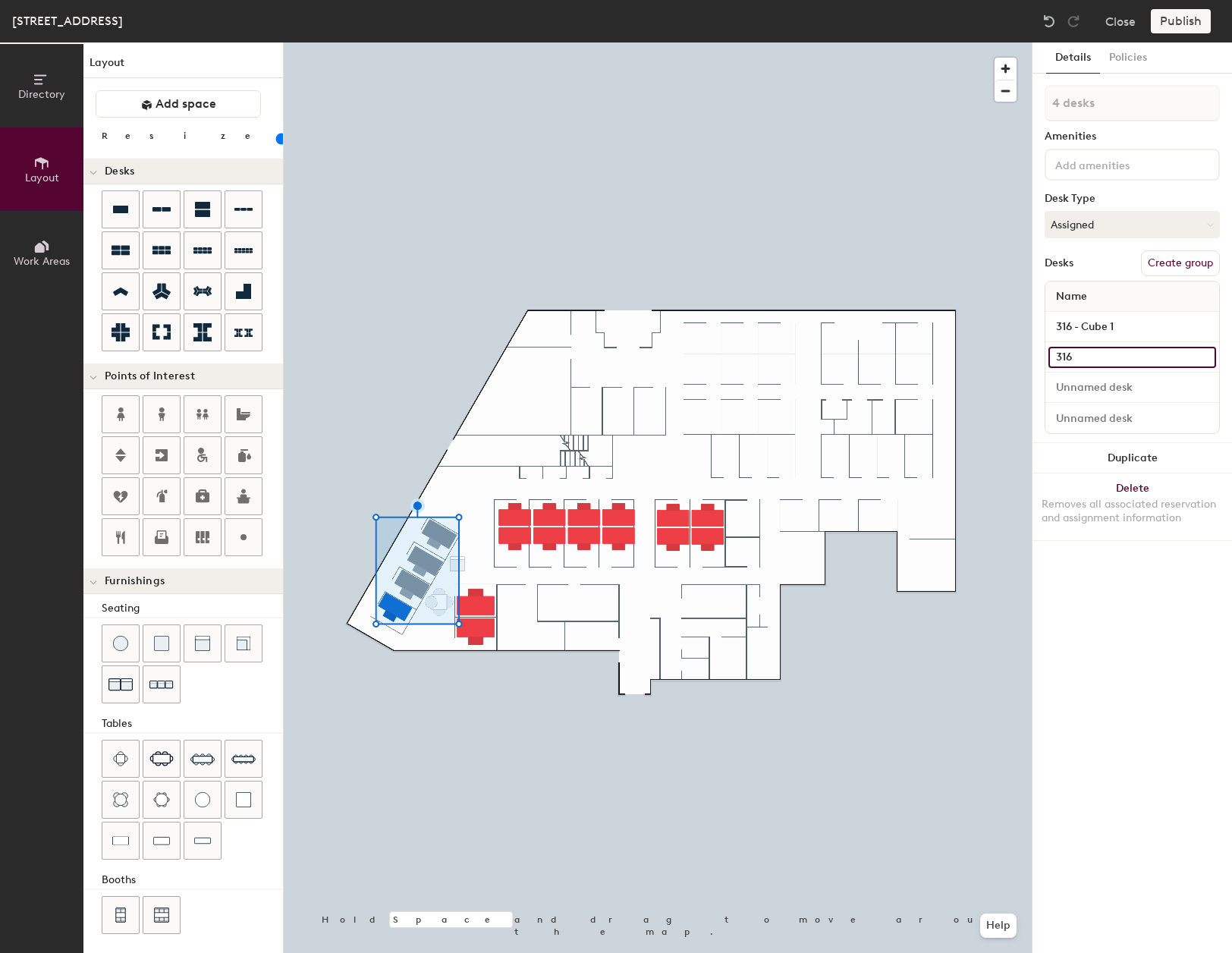
type input "20"
type input "316"
type input "20"
type input "316 C"
type input "20"
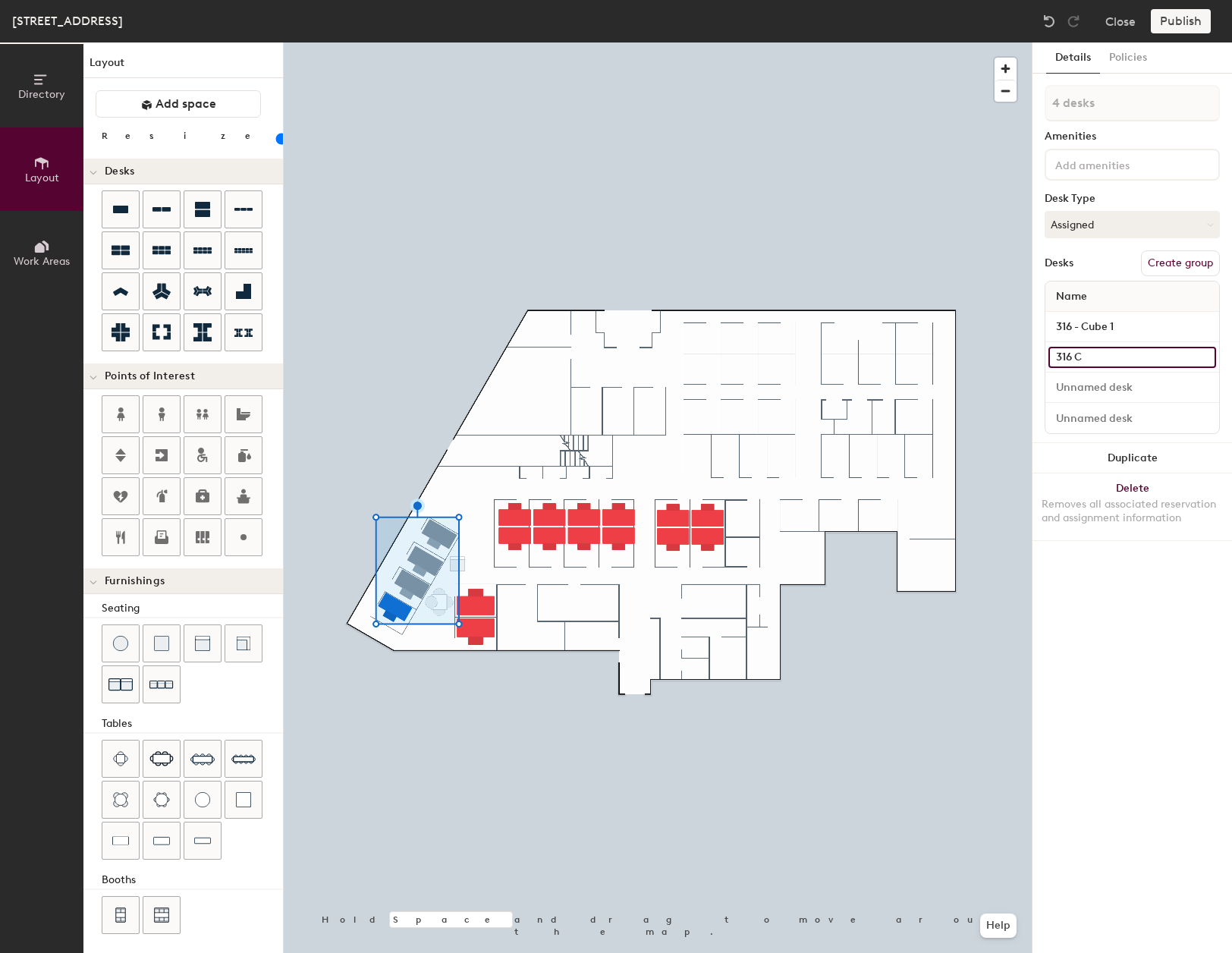
type input "316"
type input "20"
type input "316 -"
type input "20"
type input "316 -"
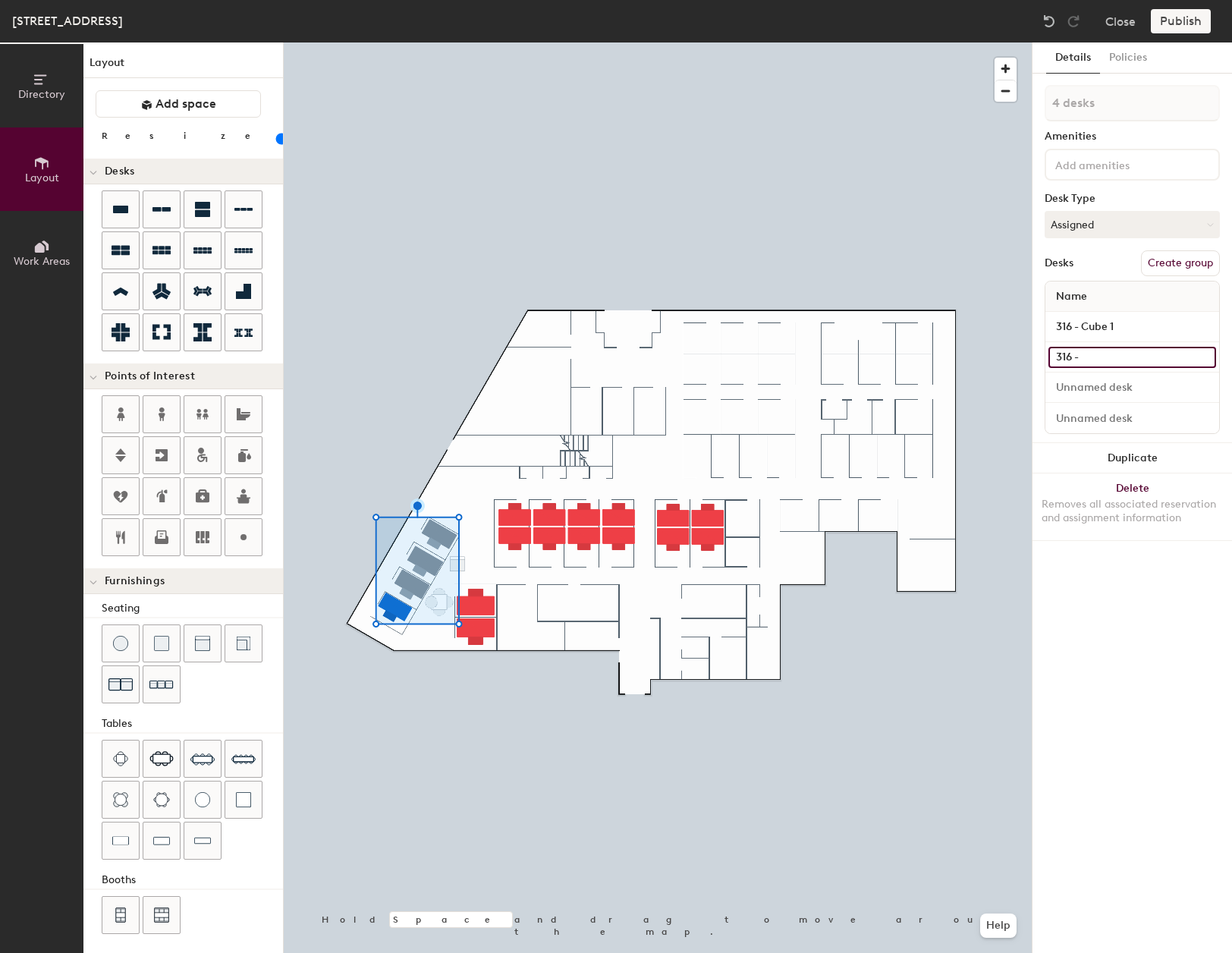
type input "20"
type input "316 - C"
type input "20"
type input "316 - Cu"
type input "20"
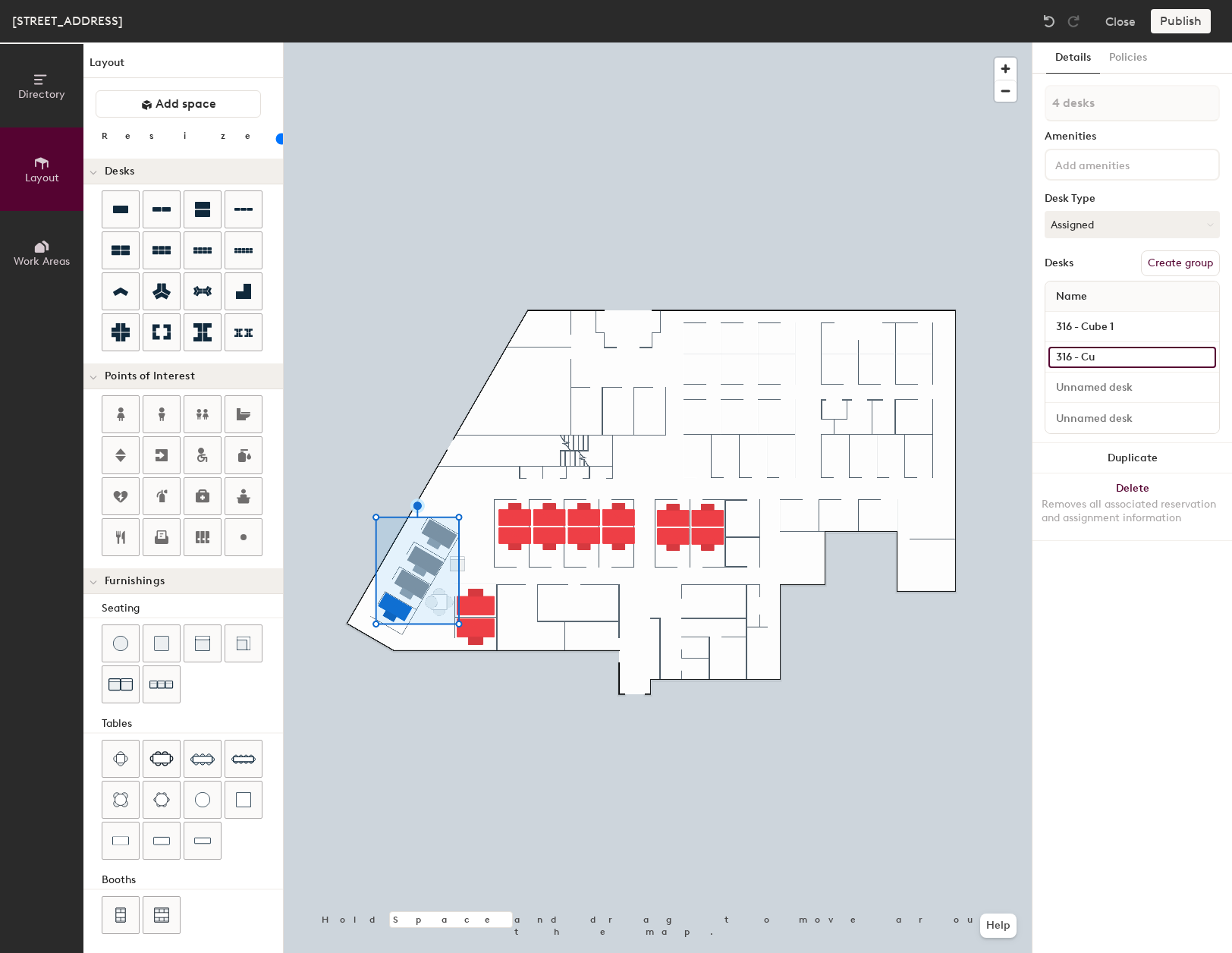
type input "316 - Cub"
type input "20"
type input "316 - Cube"
type input "20"
type input "316 - Cube"
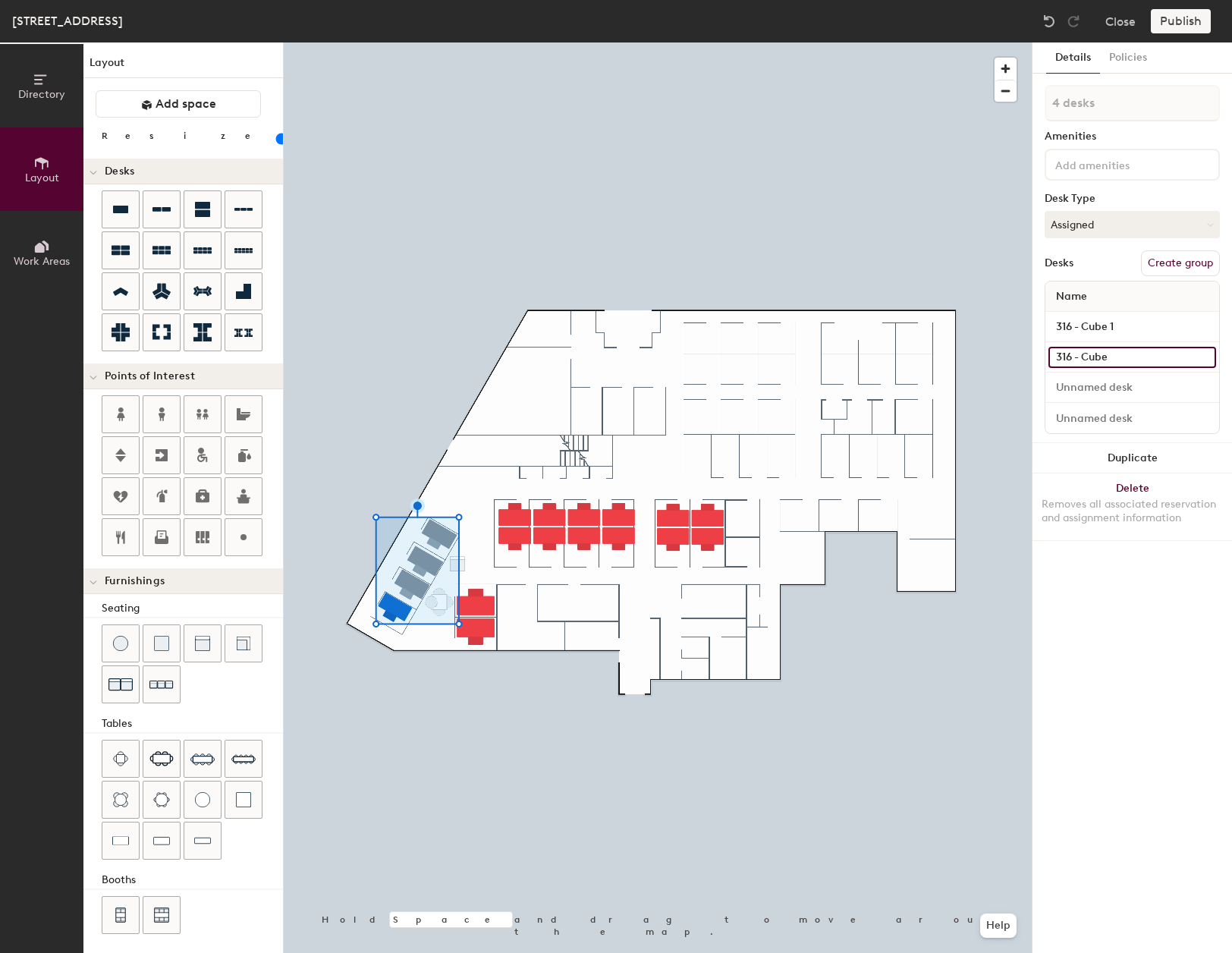
type input "20"
type input "316 - Cube 2"
type input "20"
type input "316 - Cube 2"
type input "20"
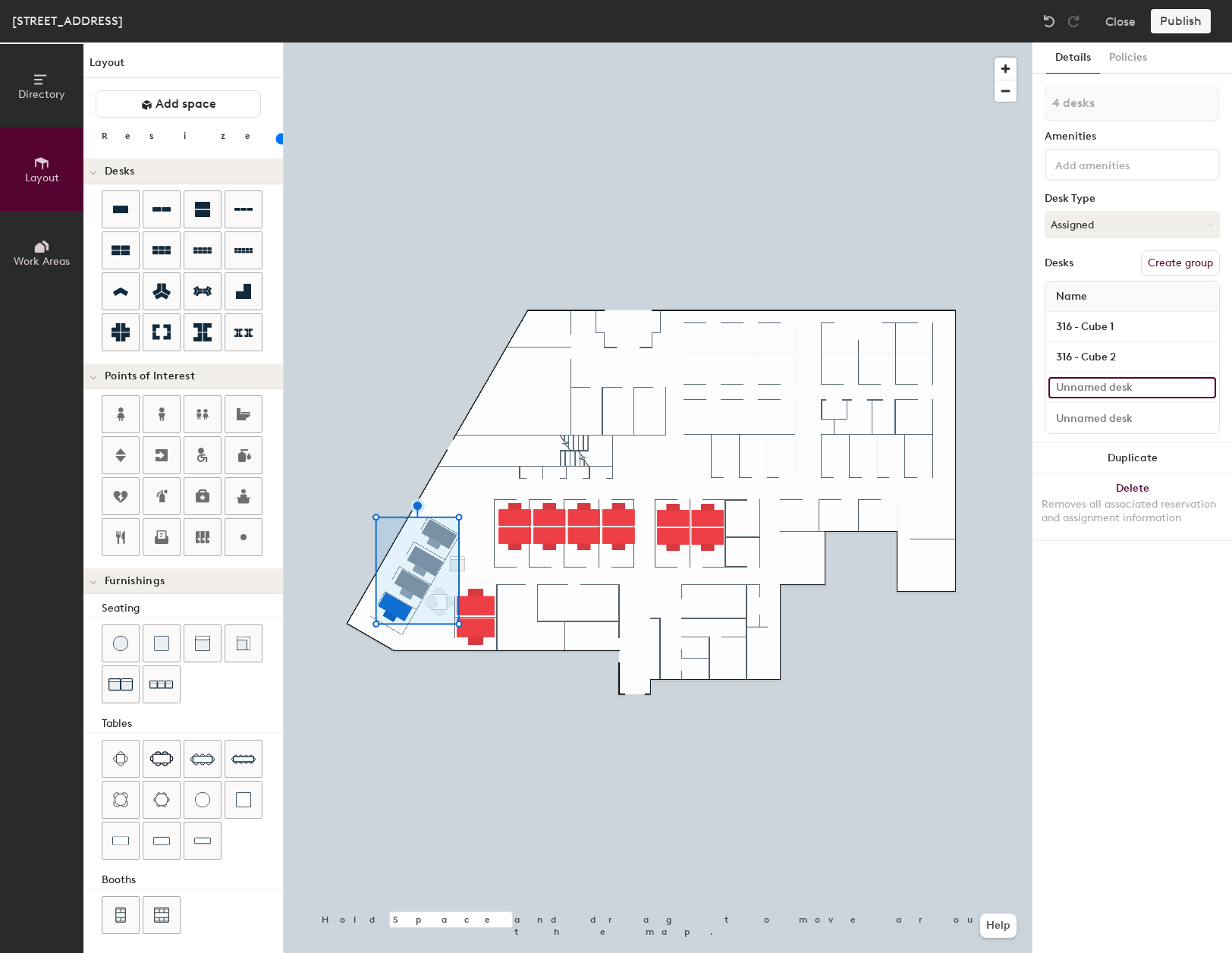
click at [1127, 386] on input at bounding box center [1132, 388] width 168 height 21
type input "3"
type input "20"
type input "31"
type input "20"
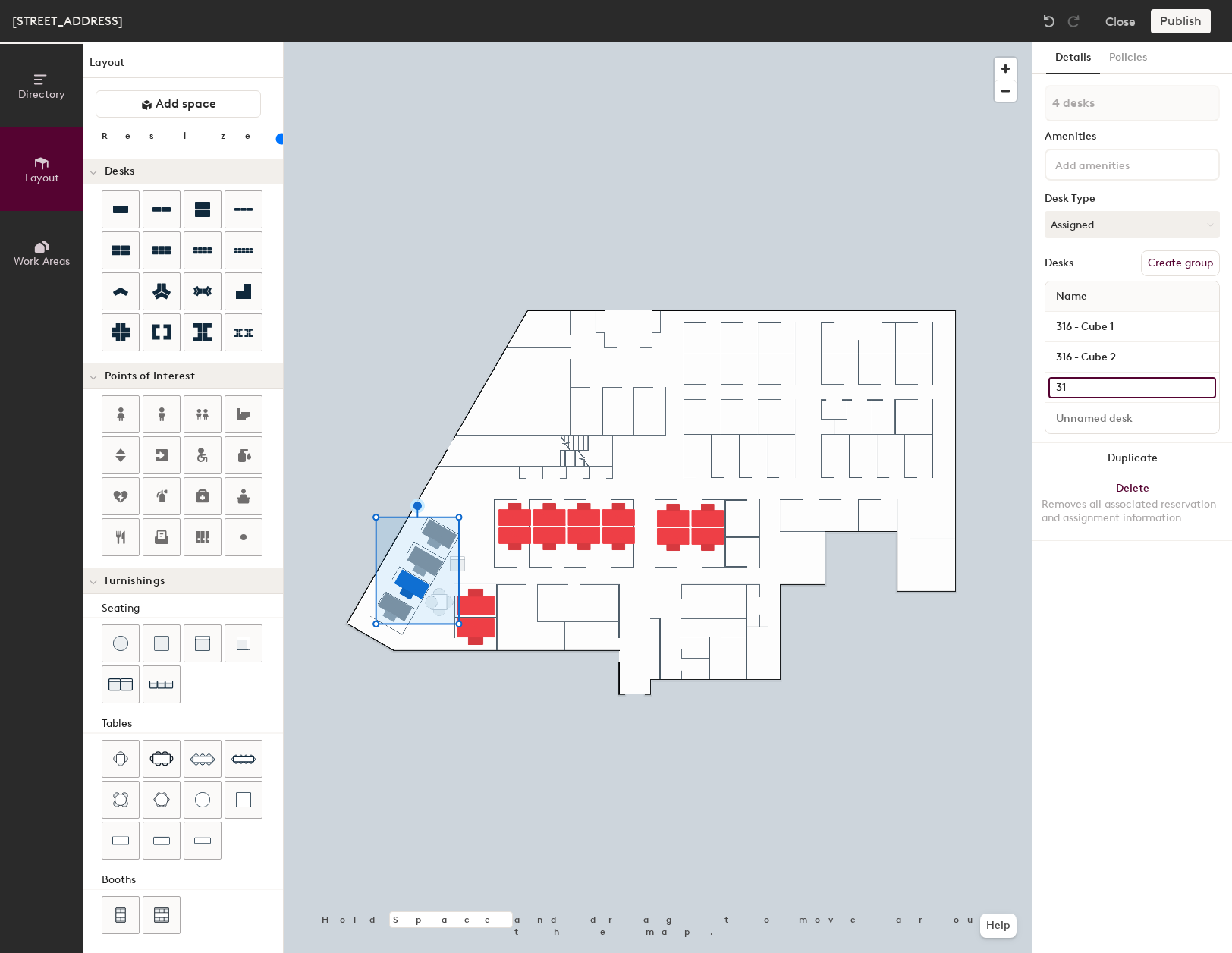
type input "316"
type input "20"
type input "316"
type input "20"
type input "316 -"
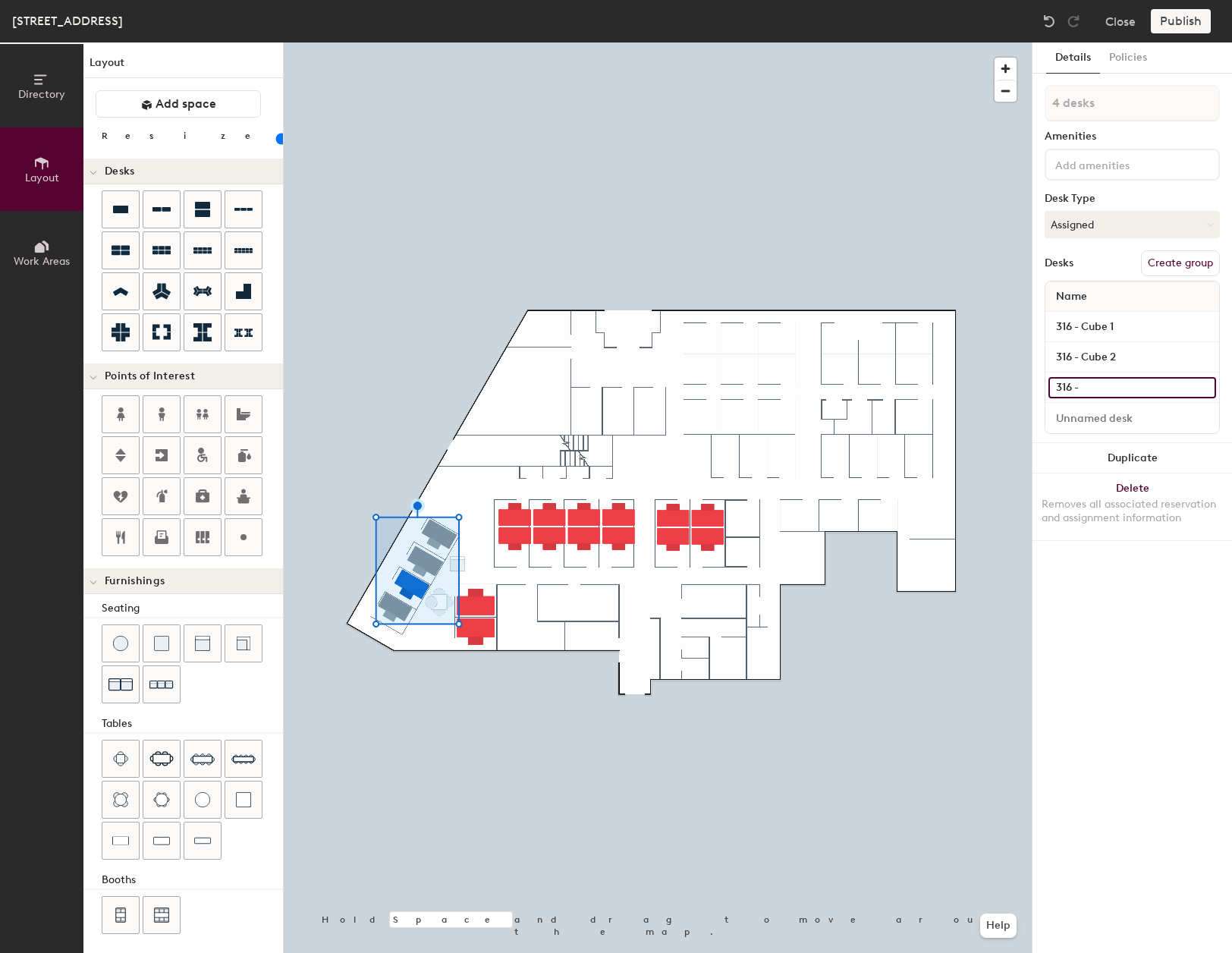
type input "20"
type input "316 - C"
type input "20"
type input "316 - Cu"
type input "20"
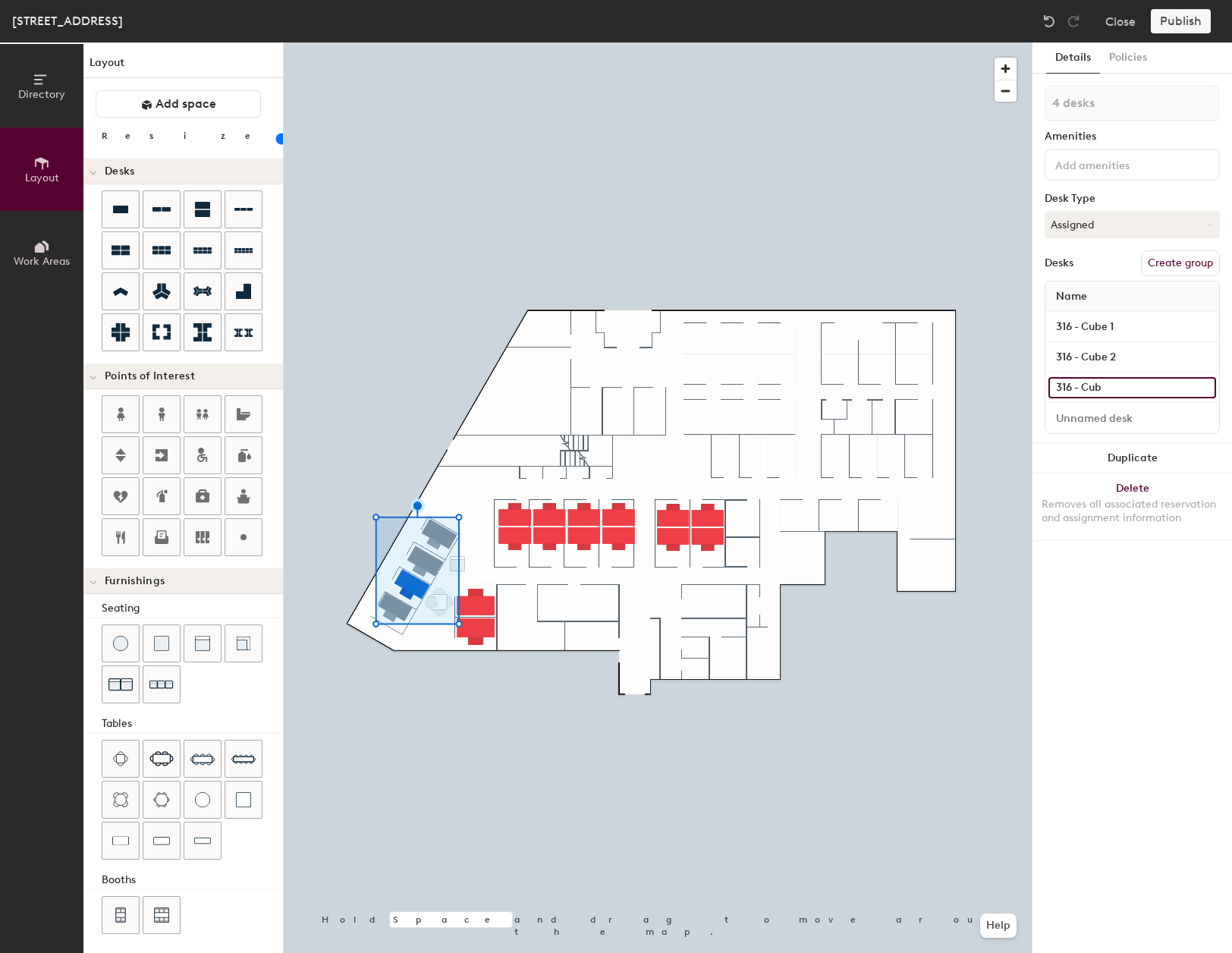
type input "316 - Cube"
type input "20"
type input "316 - Cube"
type input "20"
type input "316 - Cube 4"
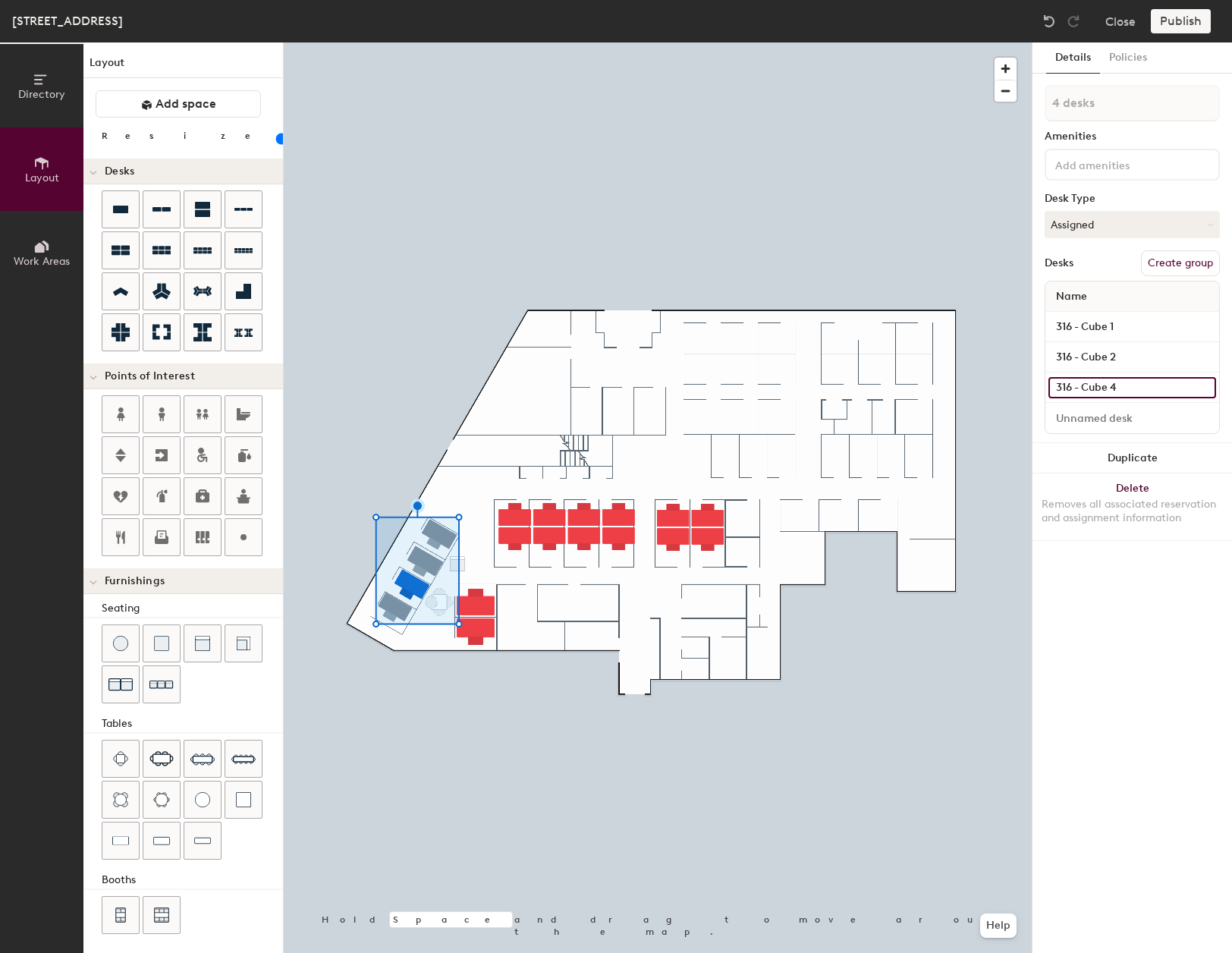
type input "20"
type input "316 - Cube"
type input "20"
type input "316 - Cube 3"
type input "20"
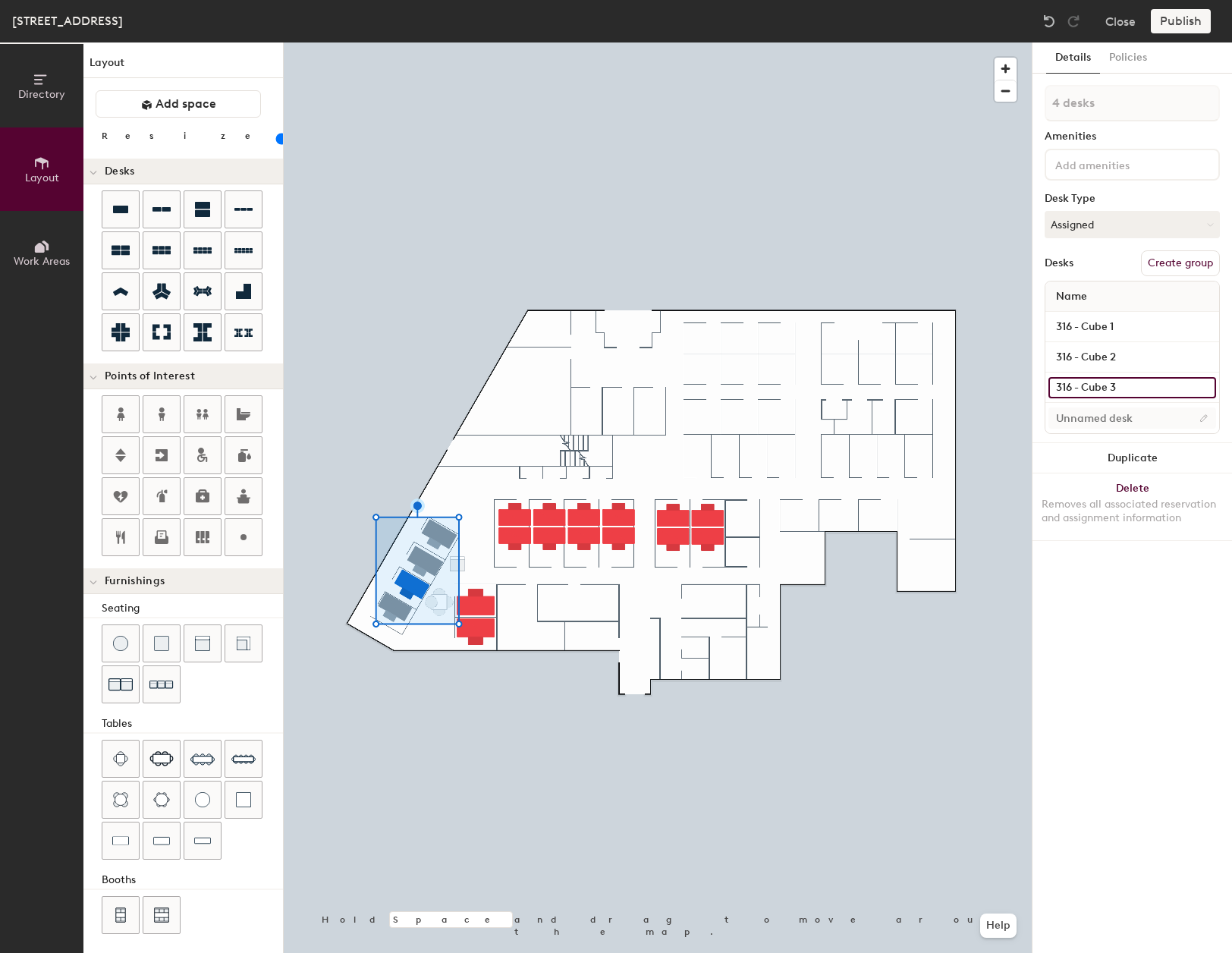
type input "316 - Cube 3"
type input "20"
click at [1120, 418] on input at bounding box center [1132, 418] width 168 height 21
type input "3"
type input "20"
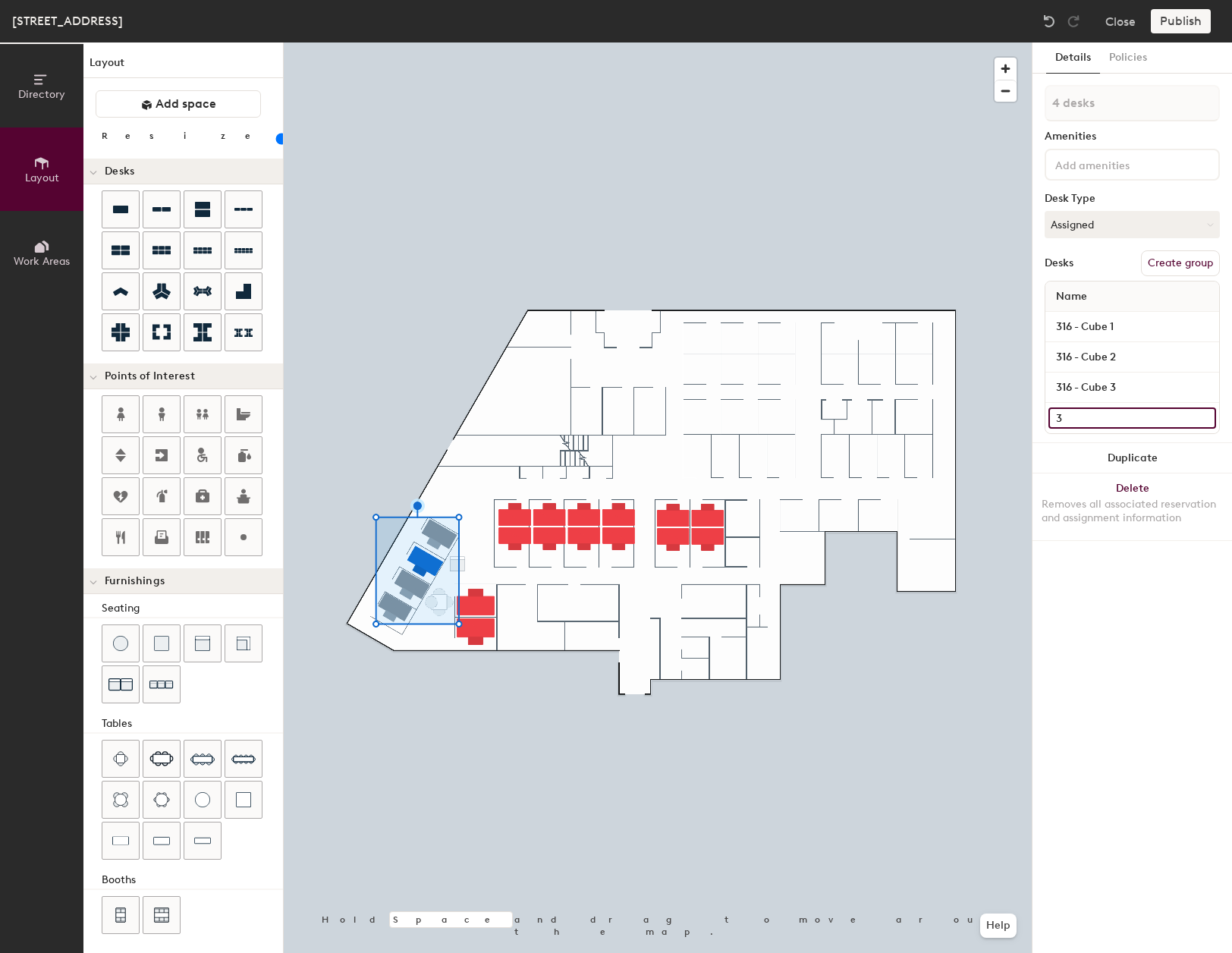
type input "31"
type input "20"
type input "316"
type input "20"
type input "316"
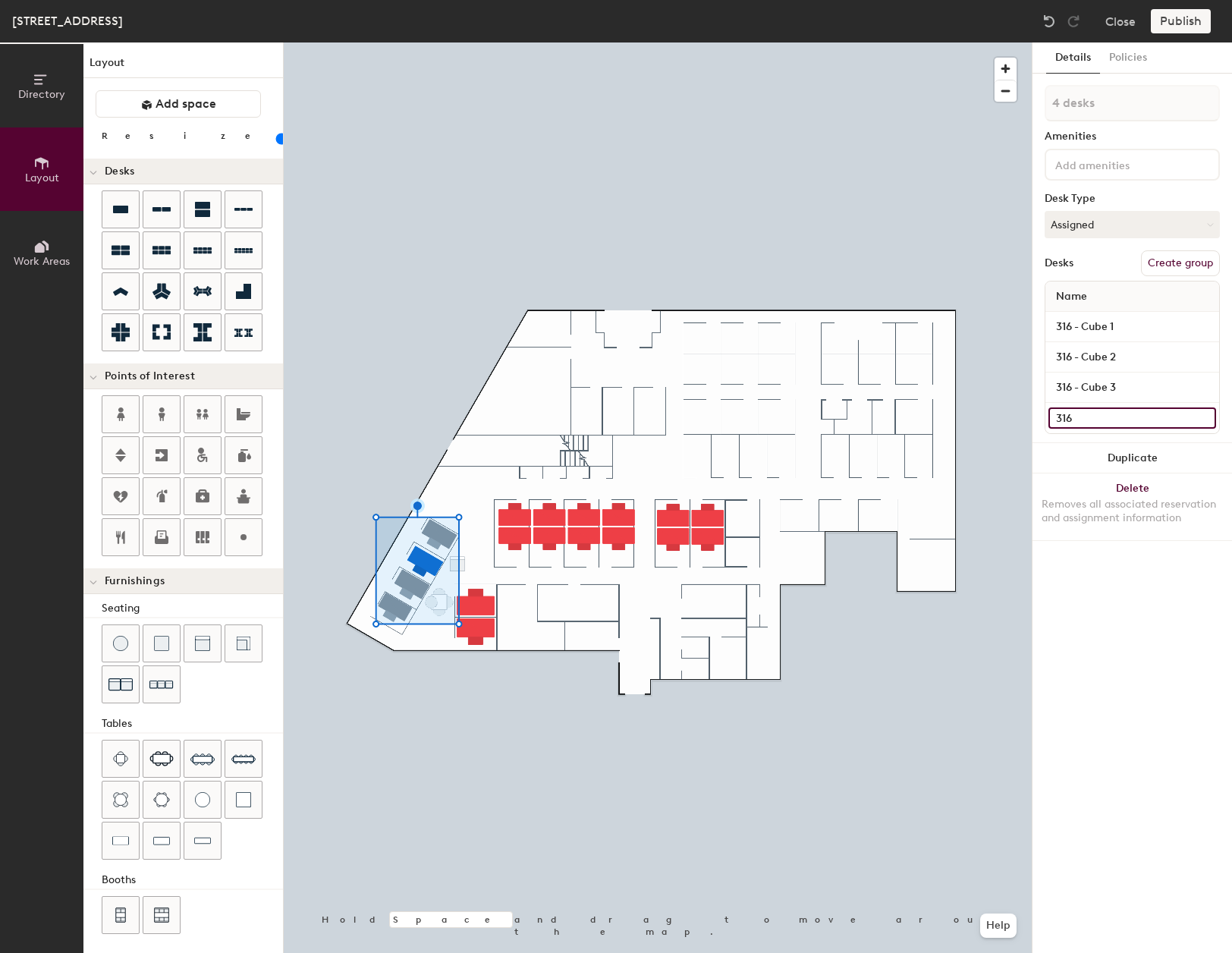
type input "20"
type input "316 -"
type input "20"
type input "316 - C"
type input "20"
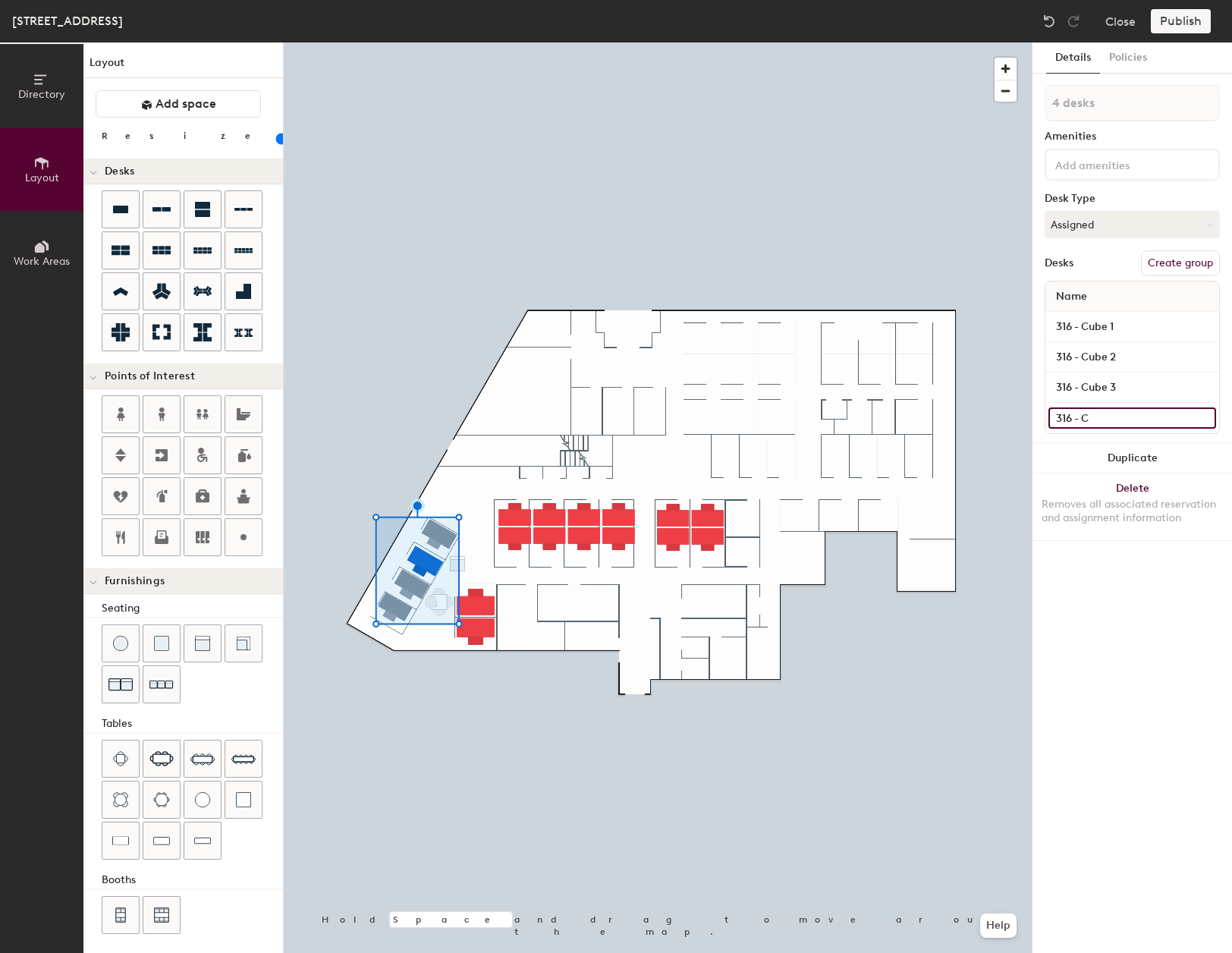
type input "316 - Cu"
type input "20"
type input "316 - Cub"
type input "20"
type input "316 - Cube"
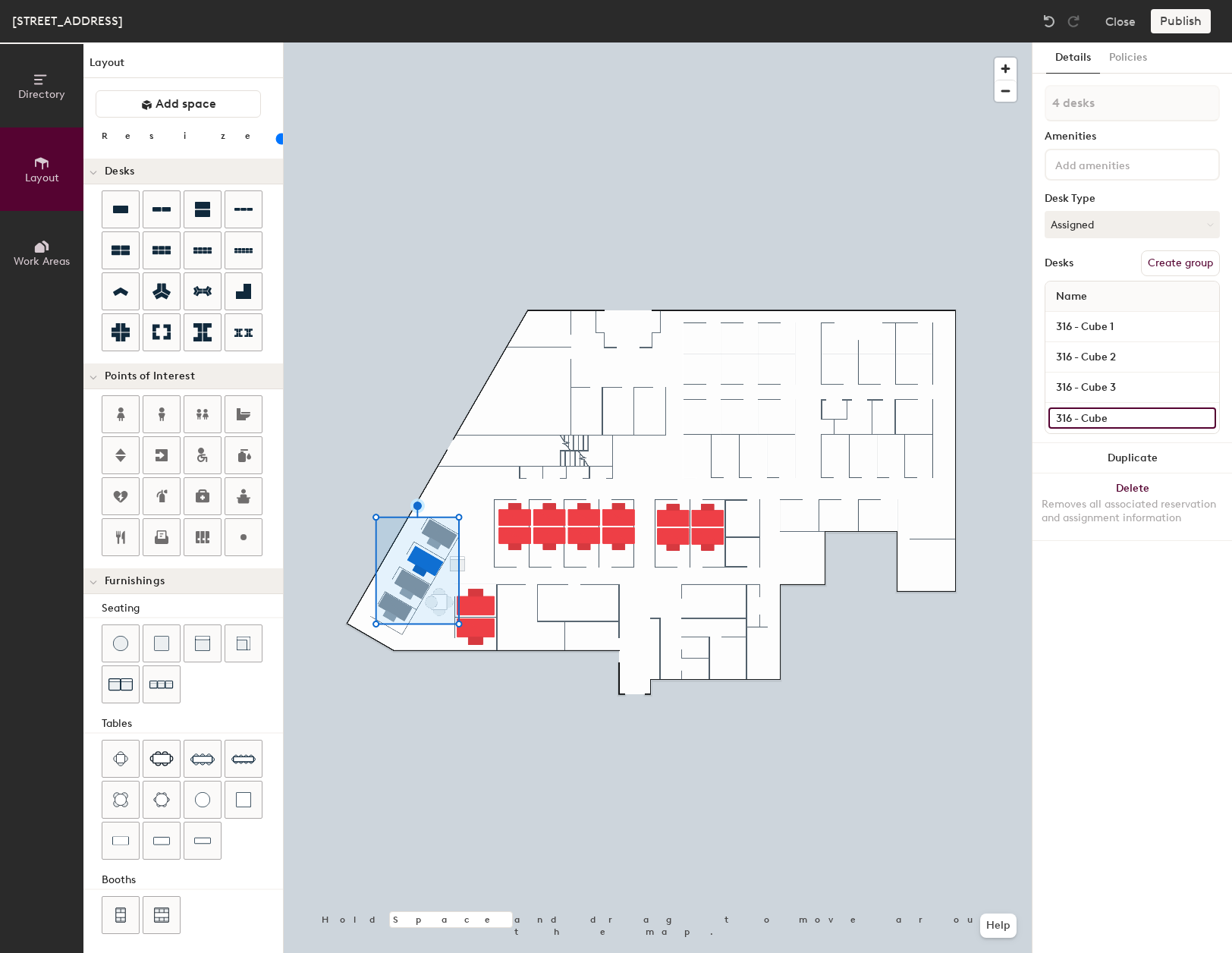
type input "20"
type input "316 - Cube"
type input "20"
type input "316 - Cube 4"
type input "20"
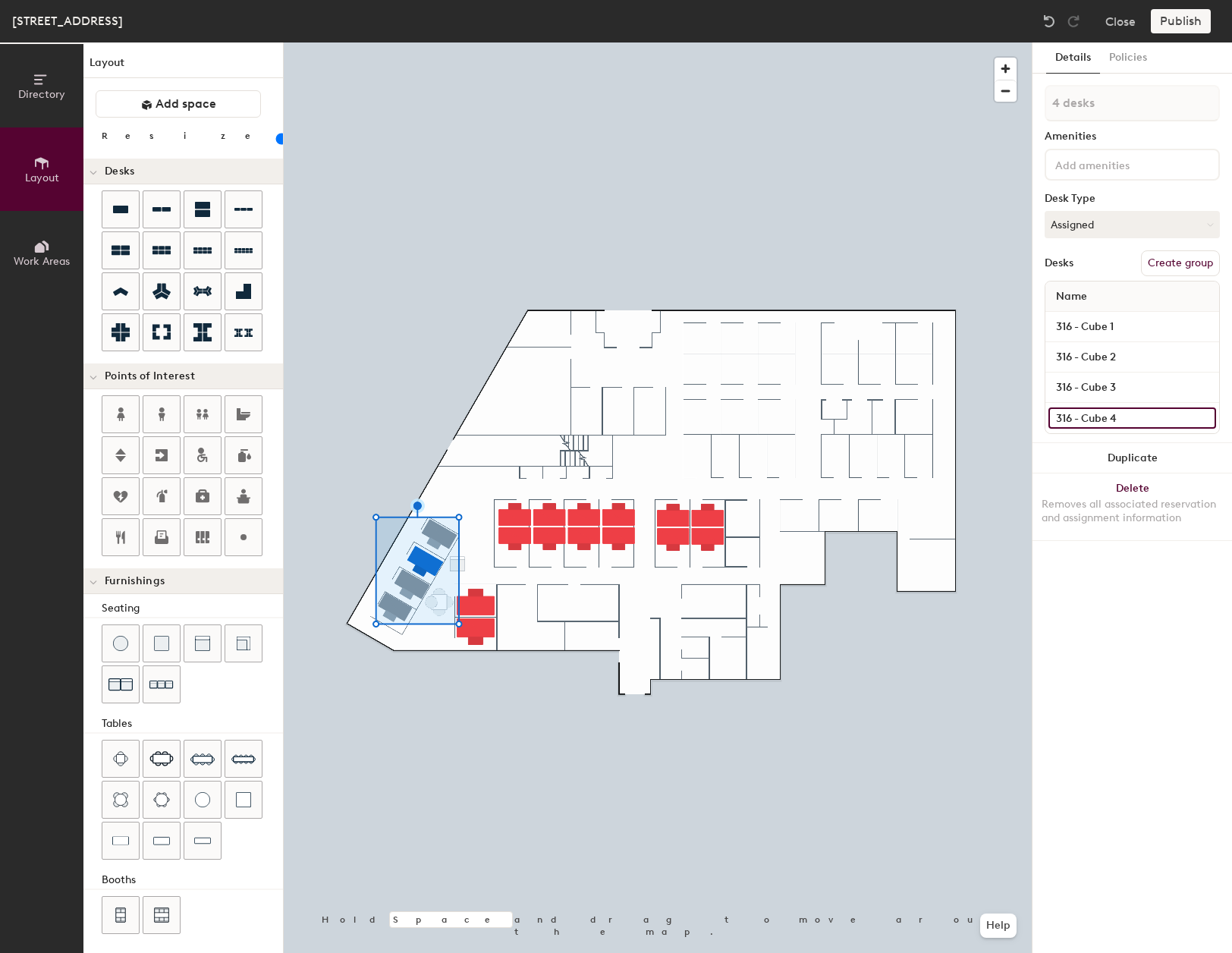
type input "316 - Cube 4"
click at [1204, 263] on button "Create group" at bounding box center [1181, 263] width 79 height 26
type input "20"
click at [1129, 60] on button "Policies" at bounding box center [1128, 58] width 56 height 31
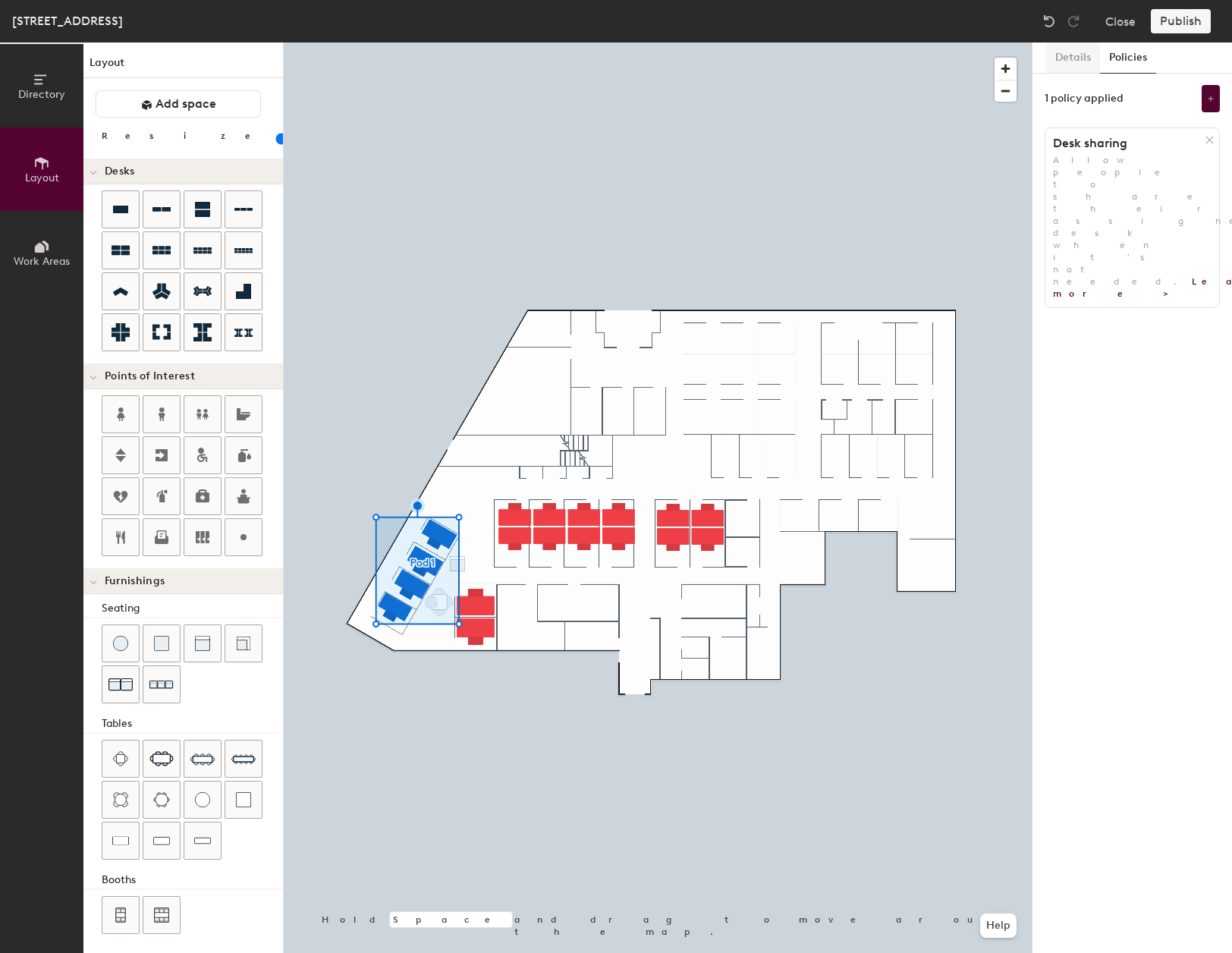
click at [1078, 61] on button "Details" at bounding box center [1072, 58] width 53 height 31
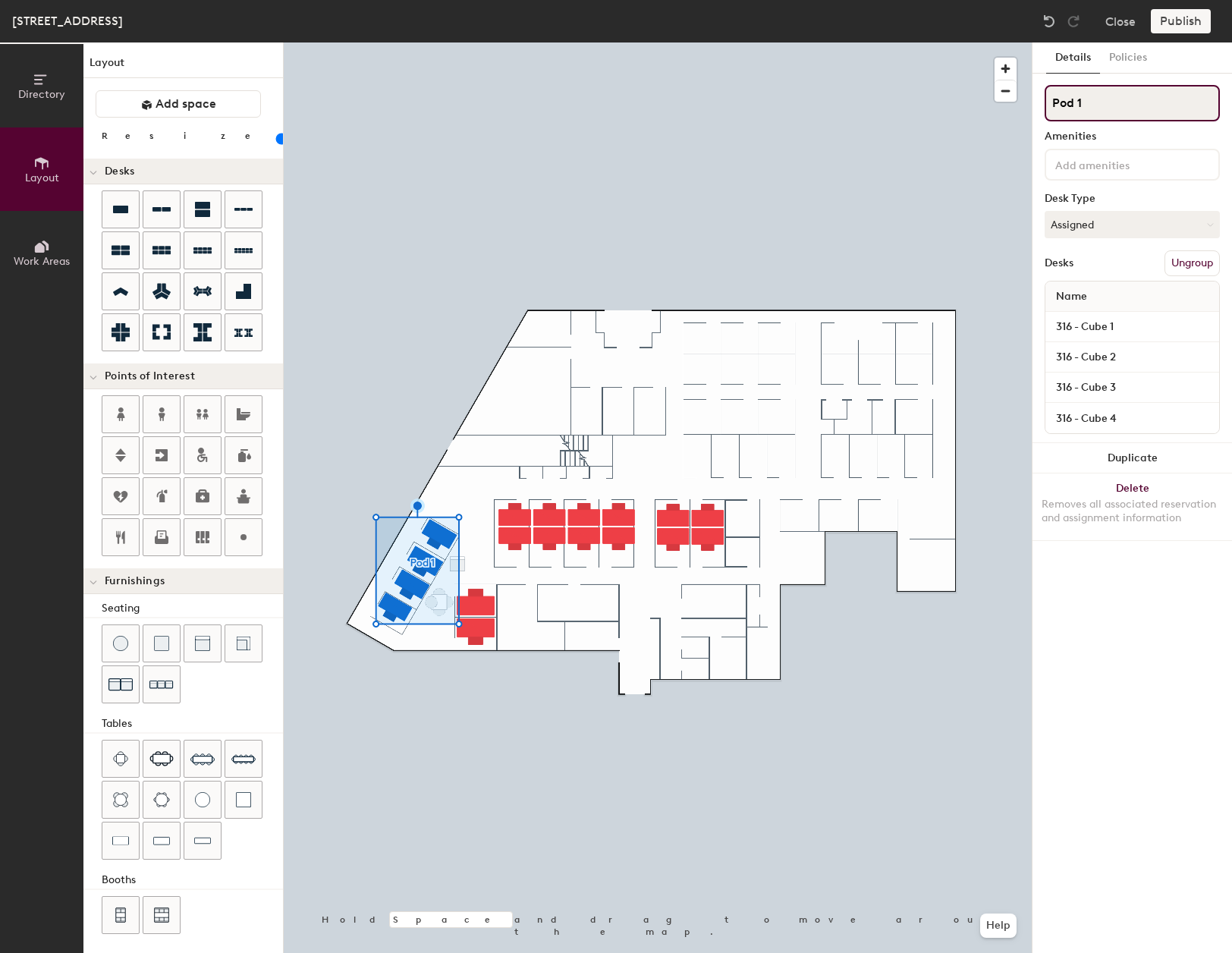
click at [1123, 96] on input "Pod 1" at bounding box center [1132, 103] width 175 height 36
type input "Pod"
type input "20"
type input "P"
type input "20"
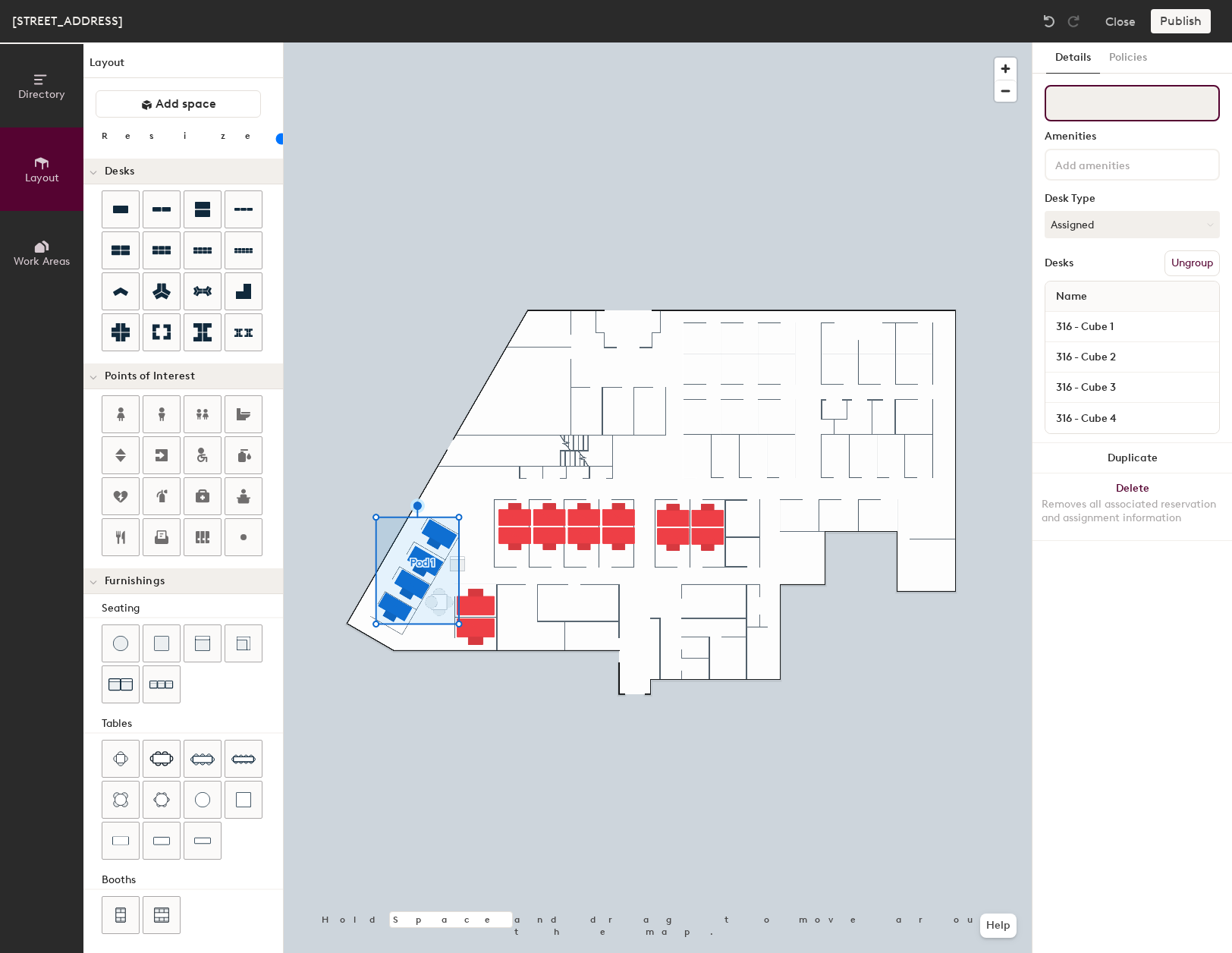
type input "20"
type input "3"
type input "20"
type input "31"
type input "20"
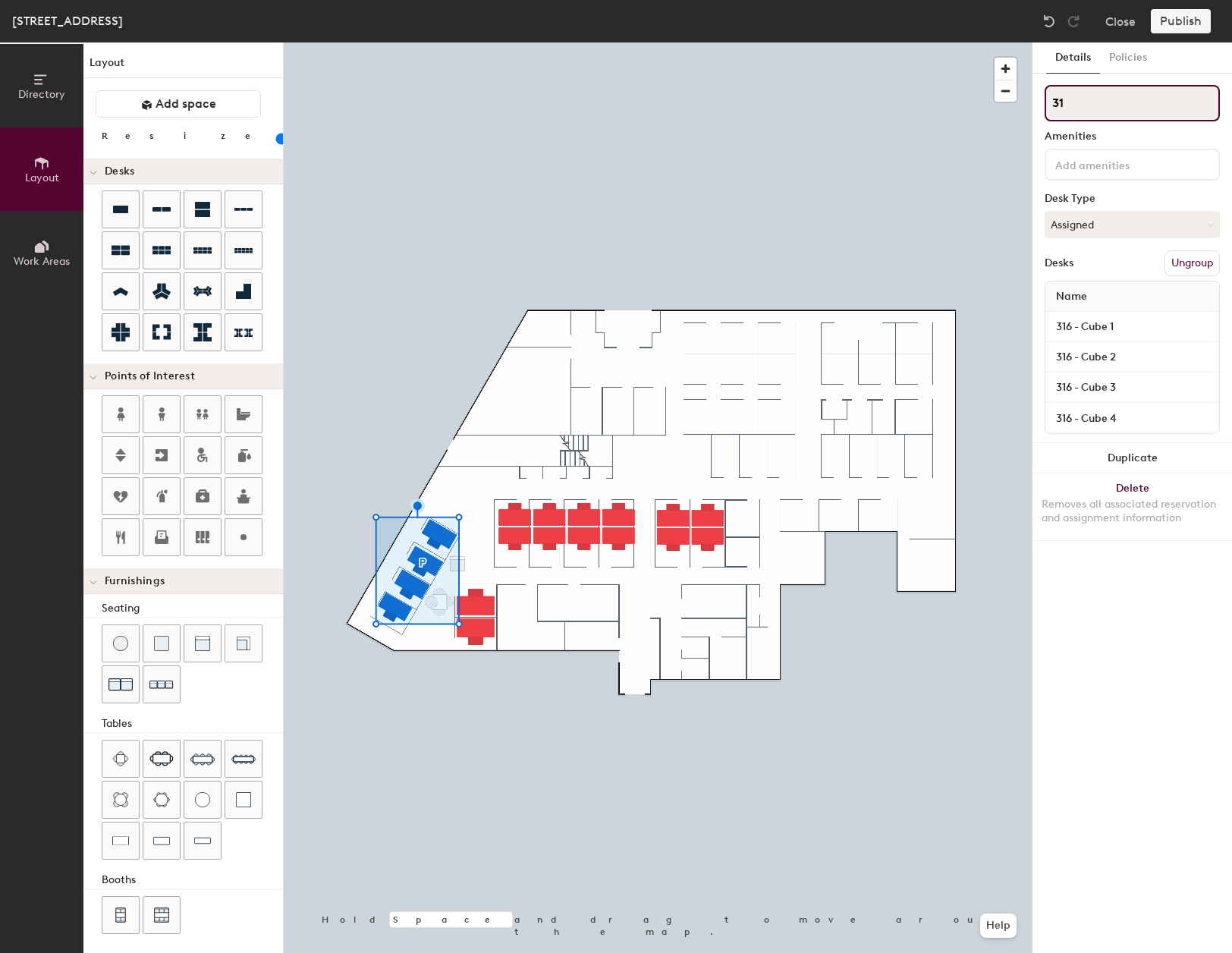
type input "316"
type input "20"
type input "316"
type input "20"
type input "316 B"
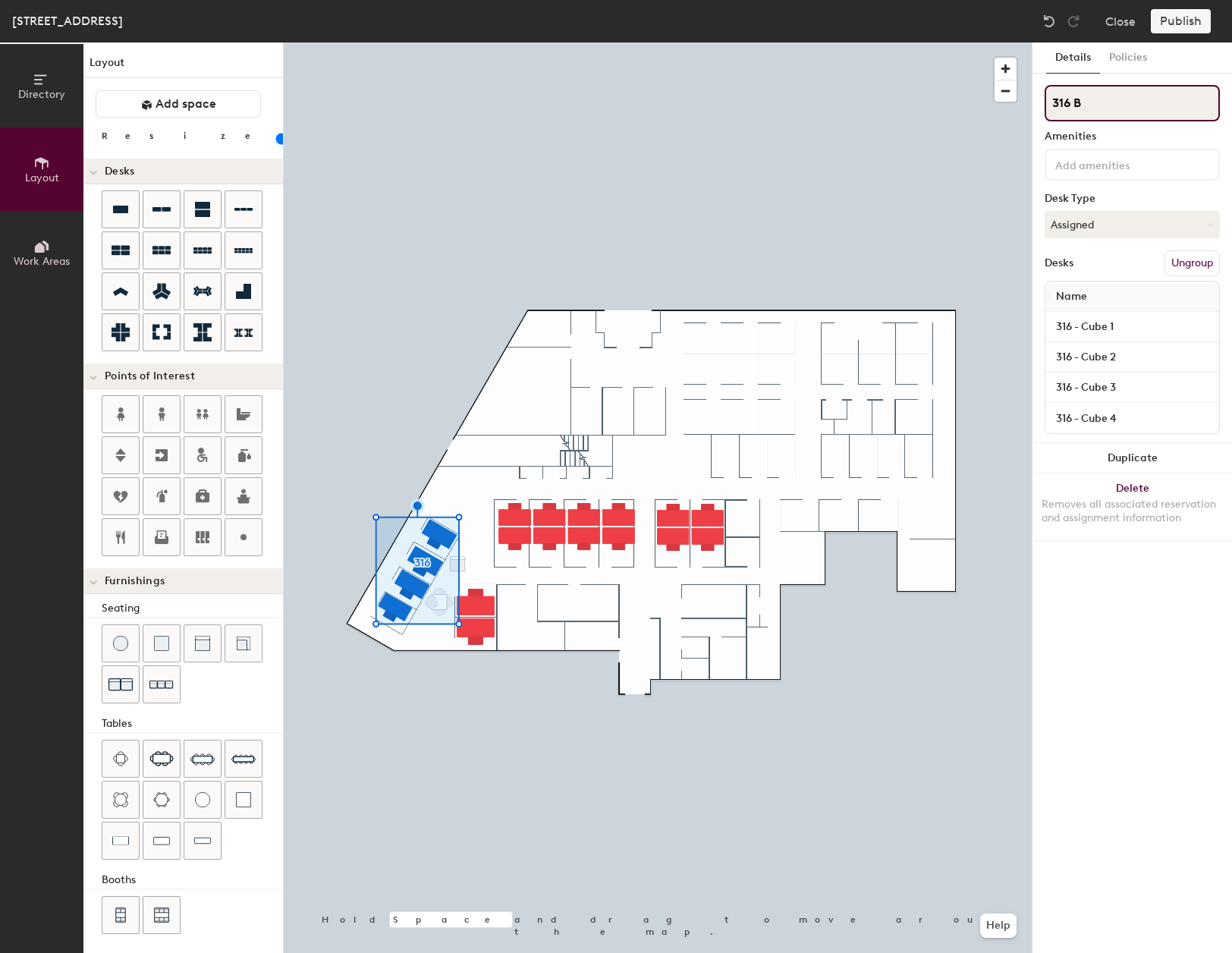
type input "20"
type input "316"
type input "20"
type input "316 C"
type input "20"
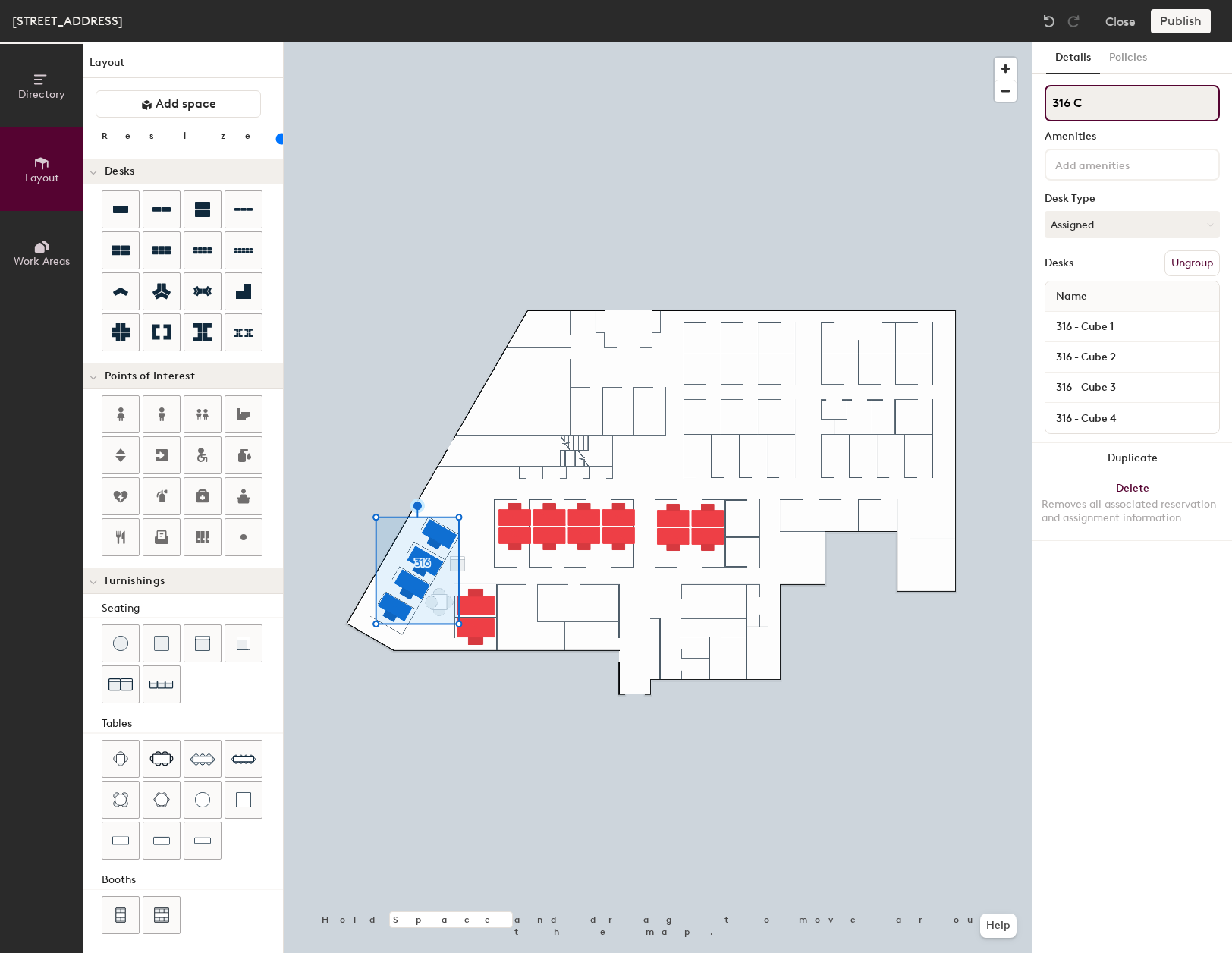
type input "316 Cu"
type input "20"
type input "316 Cub"
type input "20"
type input "316 Cube"
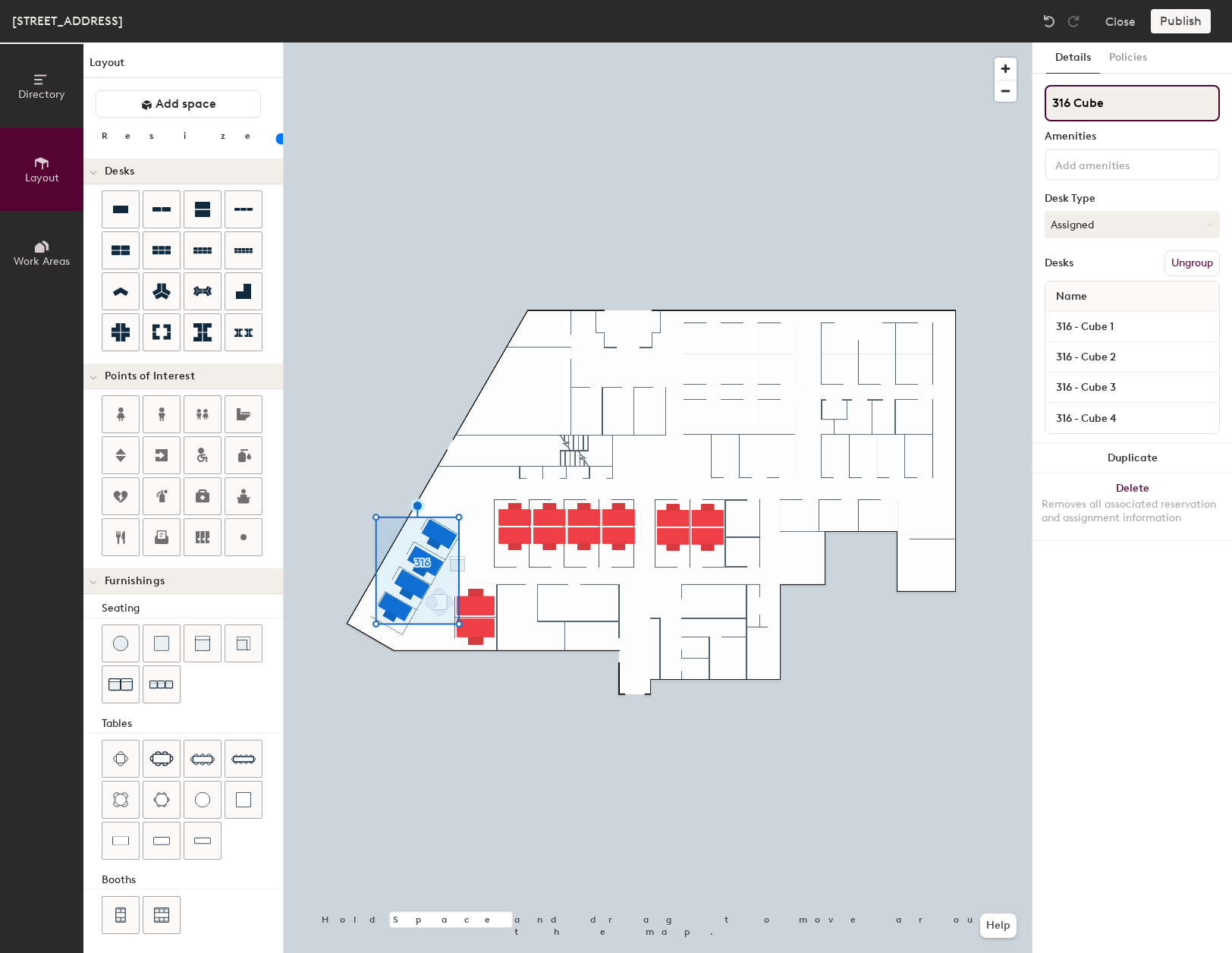
type input "20"
type input "316 Cube"
type input "20"
type input "316 Cube 1"
type input "20"
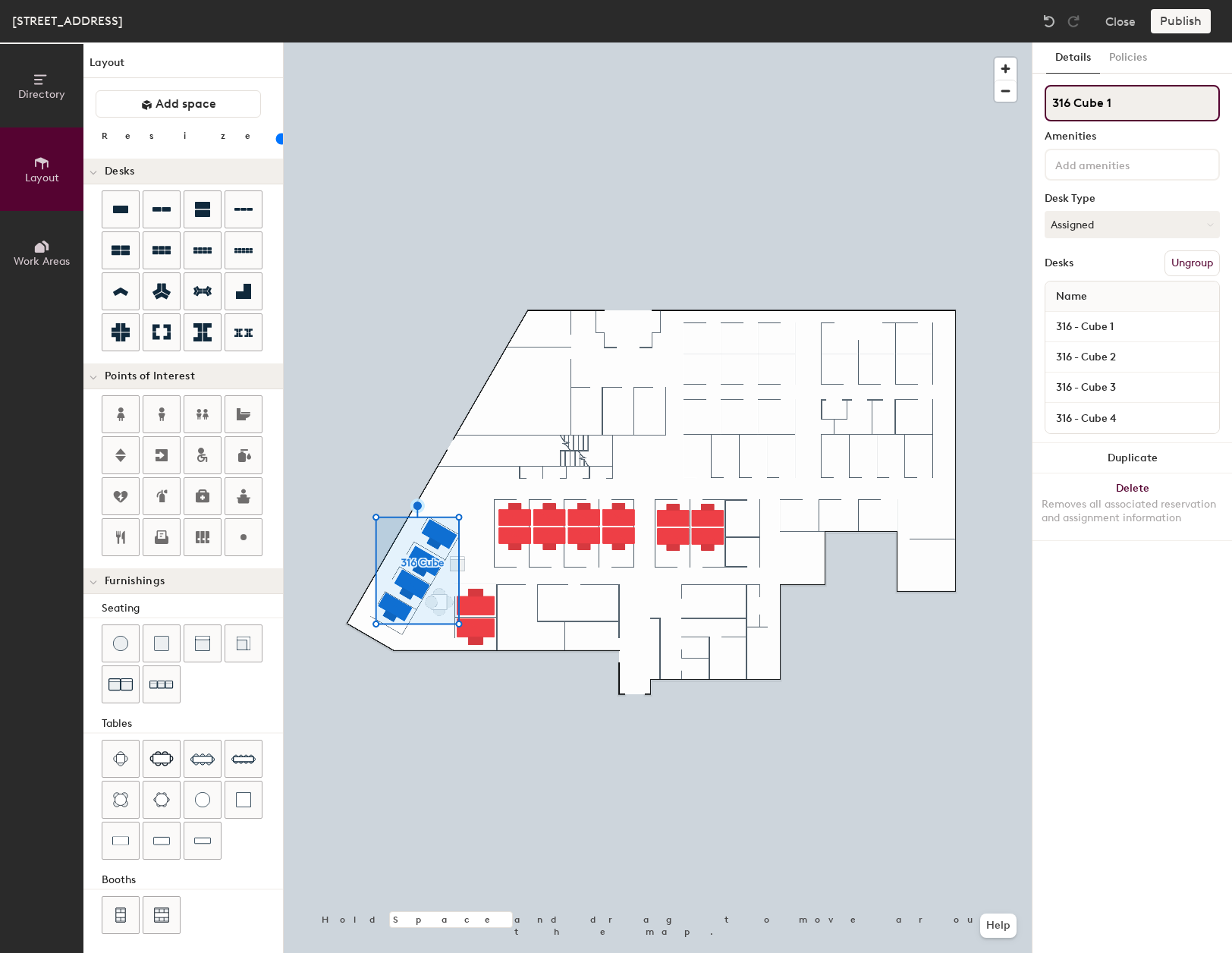
type input "316 Cube 1-"
type input "20"
type input "316 Cube 1-4"
type input "20"
type input "316 Cube 1-4"
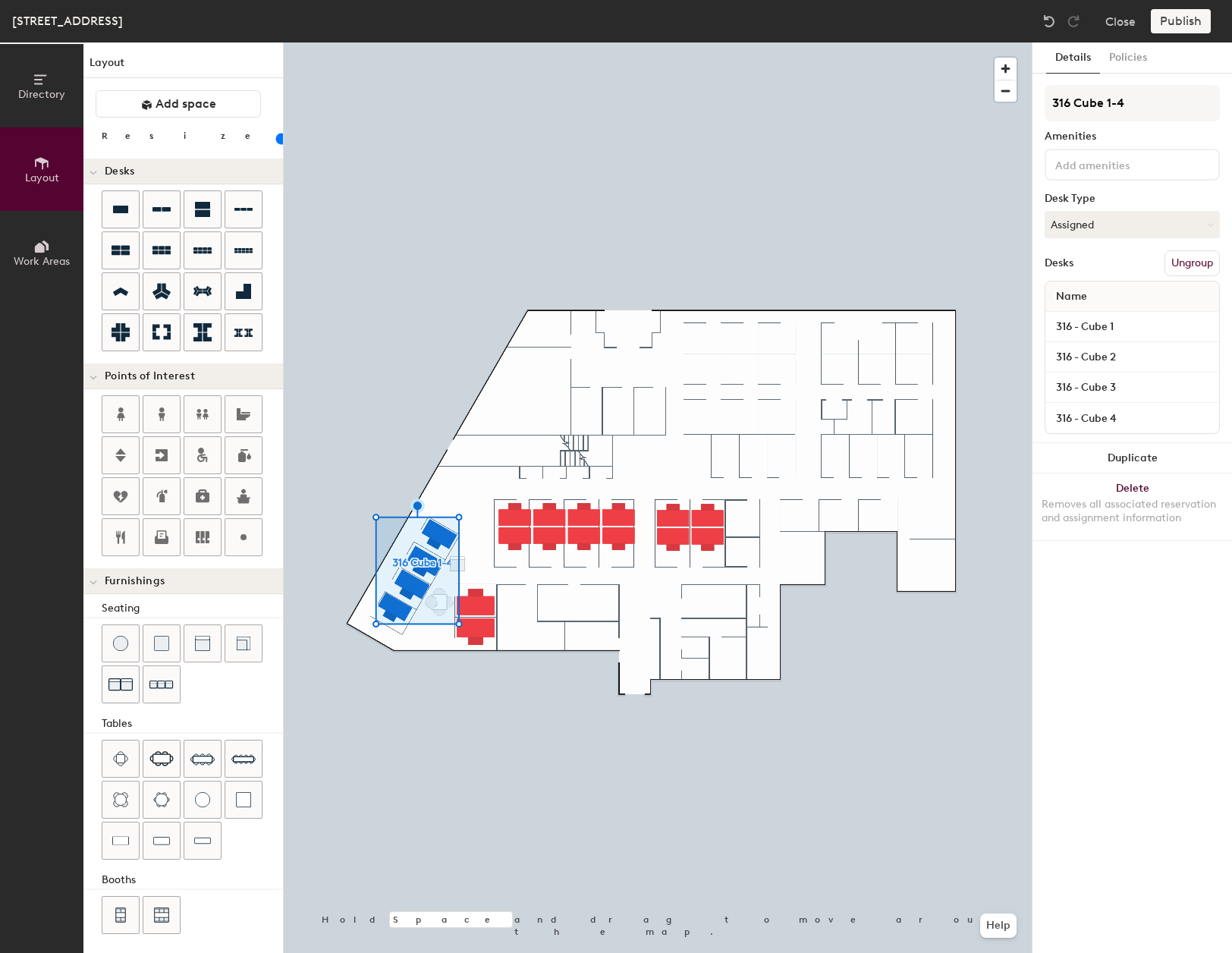
click at [1152, 142] on div "316 Cube 1-4 Amenities Desk Type Assigned Desks Ungroup Name 316 - Cube 1 316 -…" at bounding box center [1132, 263] width 175 height 358
click at [1164, 199] on div "Desk Type" at bounding box center [1132, 198] width 175 height 12
click at [1196, 224] on button "Assigned" at bounding box center [1132, 224] width 175 height 27
click at [1090, 272] on div "Assigned" at bounding box center [1121, 272] width 151 height 23
click at [1112, 588] on div "Details Policies 316 Cube 1-4 Amenities Desk Type Assigned Desks Ungroup Name 3…" at bounding box center [1132, 498] width 199 height 910
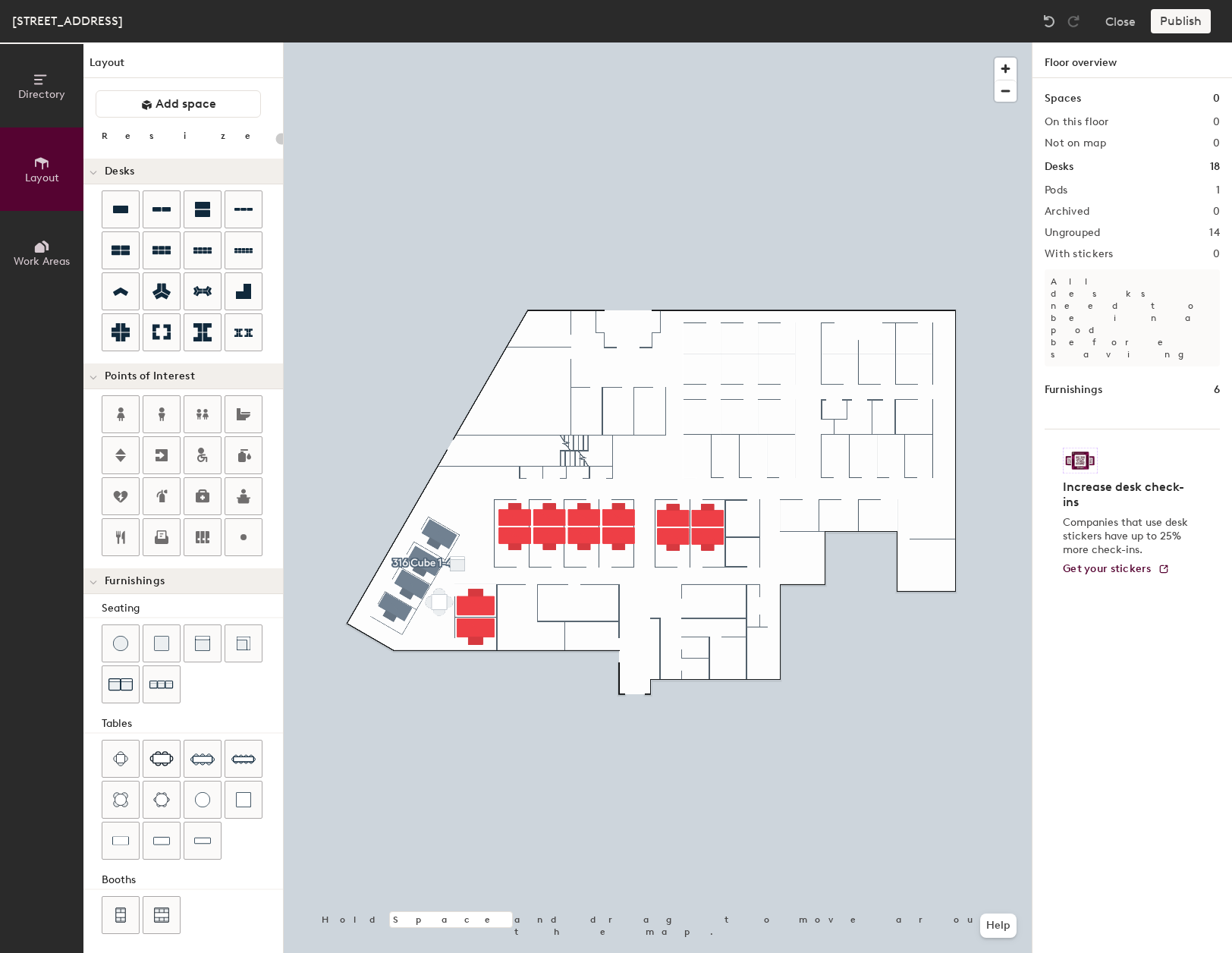
click at [1174, 22] on div "Publish" at bounding box center [1186, 21] width 69 height 25
click at [125, 923] on div at bounding box center [120, 915] width 36 height 36
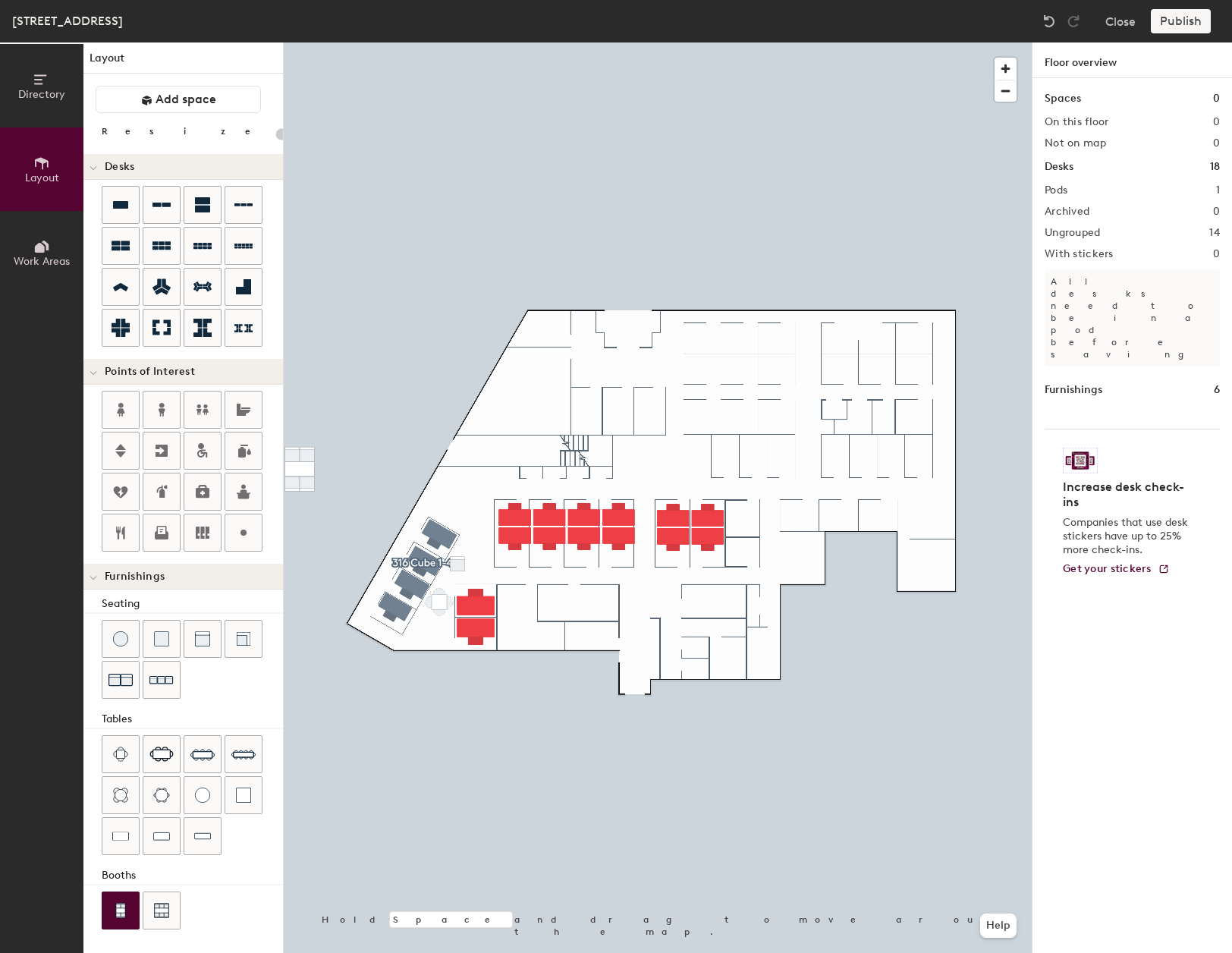
scroll to position [5, 0]
click at [167, 915] on div "Directory Layout Work Areas Layout Add space Resize Desks Points of Interest Fu…" at bounding box center [616, 498] width 1232 height 910
click at [303, 914] on span "Delete" at bounding box center [301, 917] width 53 height 26
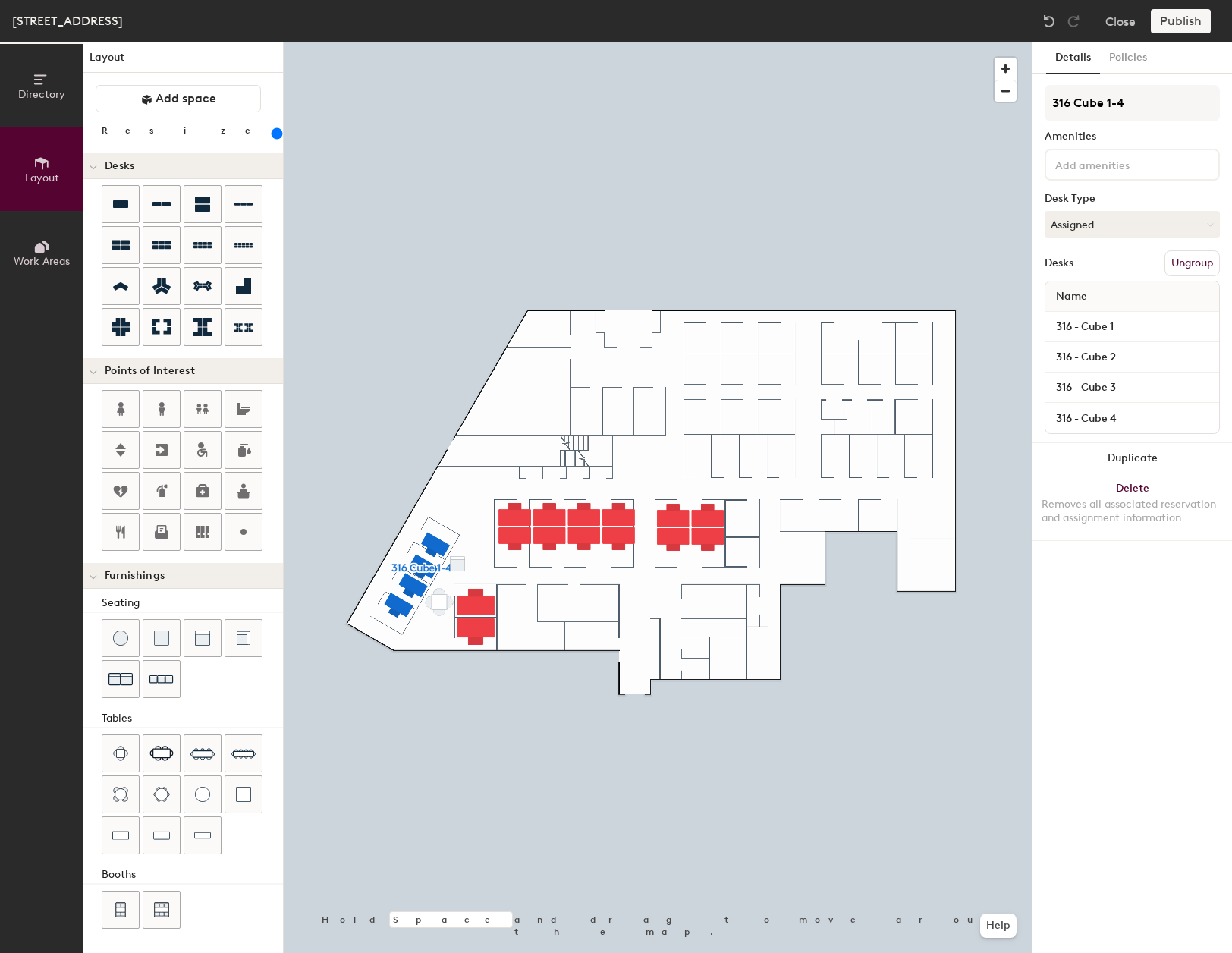
type input "220"
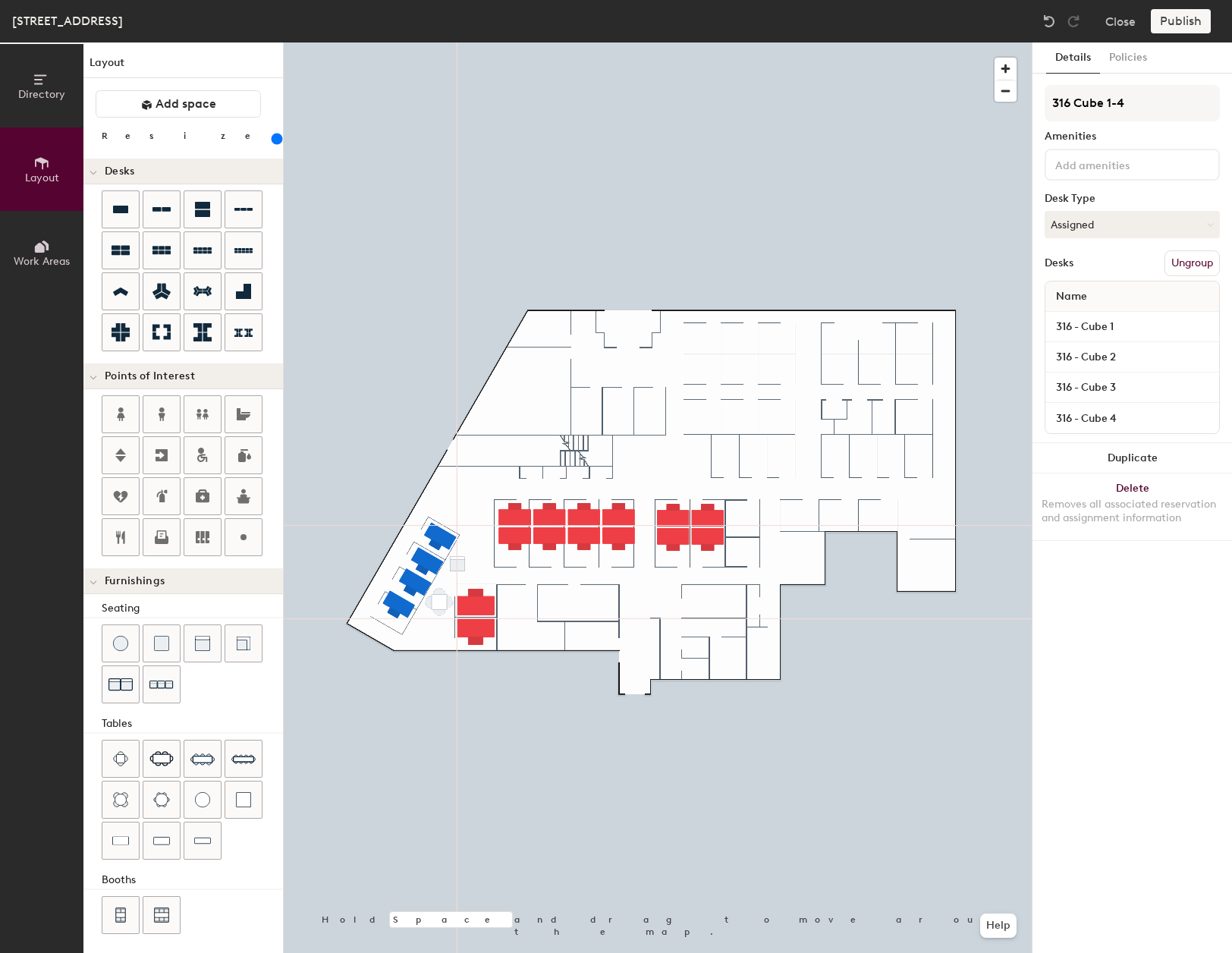
scroll to position [5, 0]
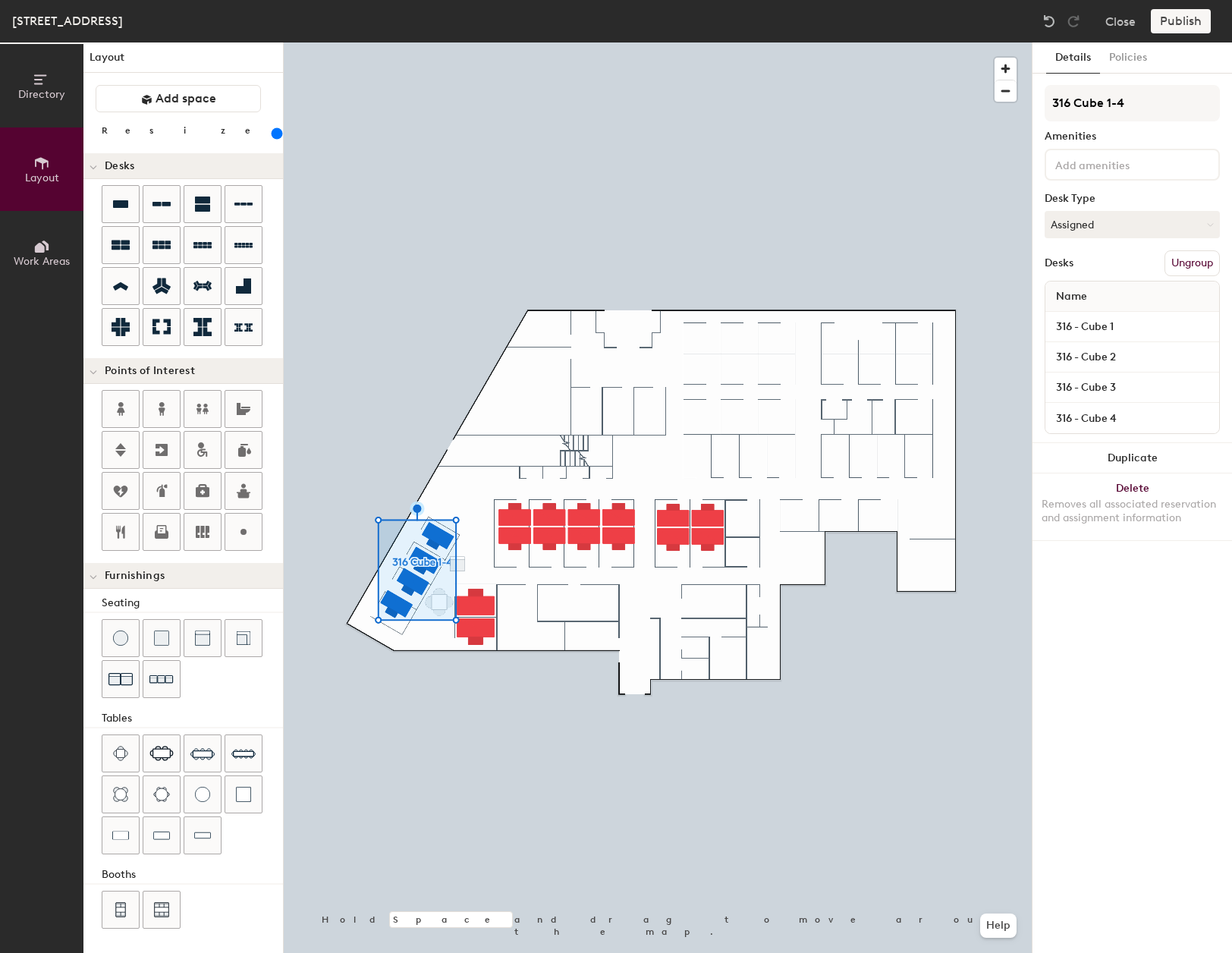
click at [511, 43] on div at bounding box center [658, 43] width 748 height 0
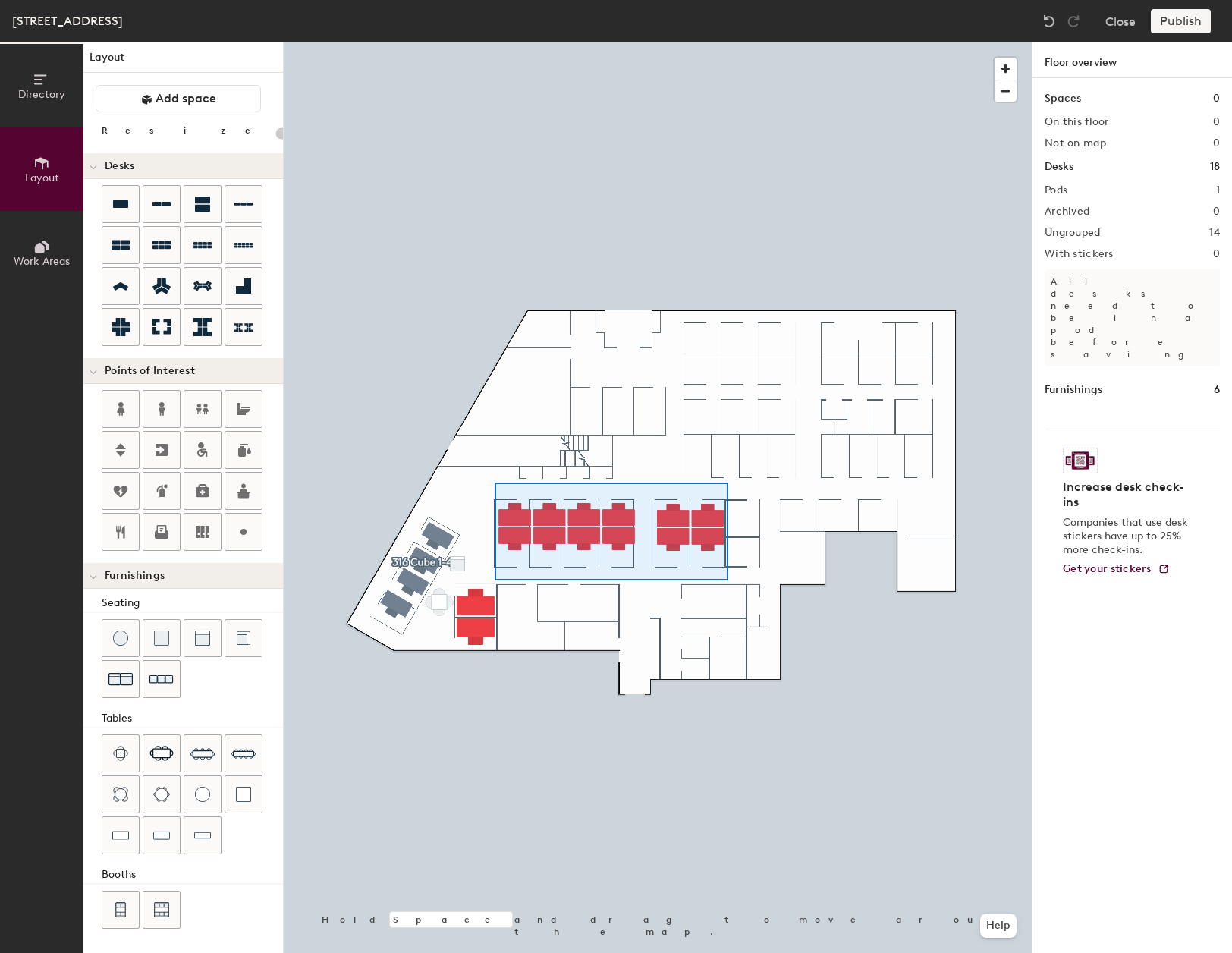
type input "240"
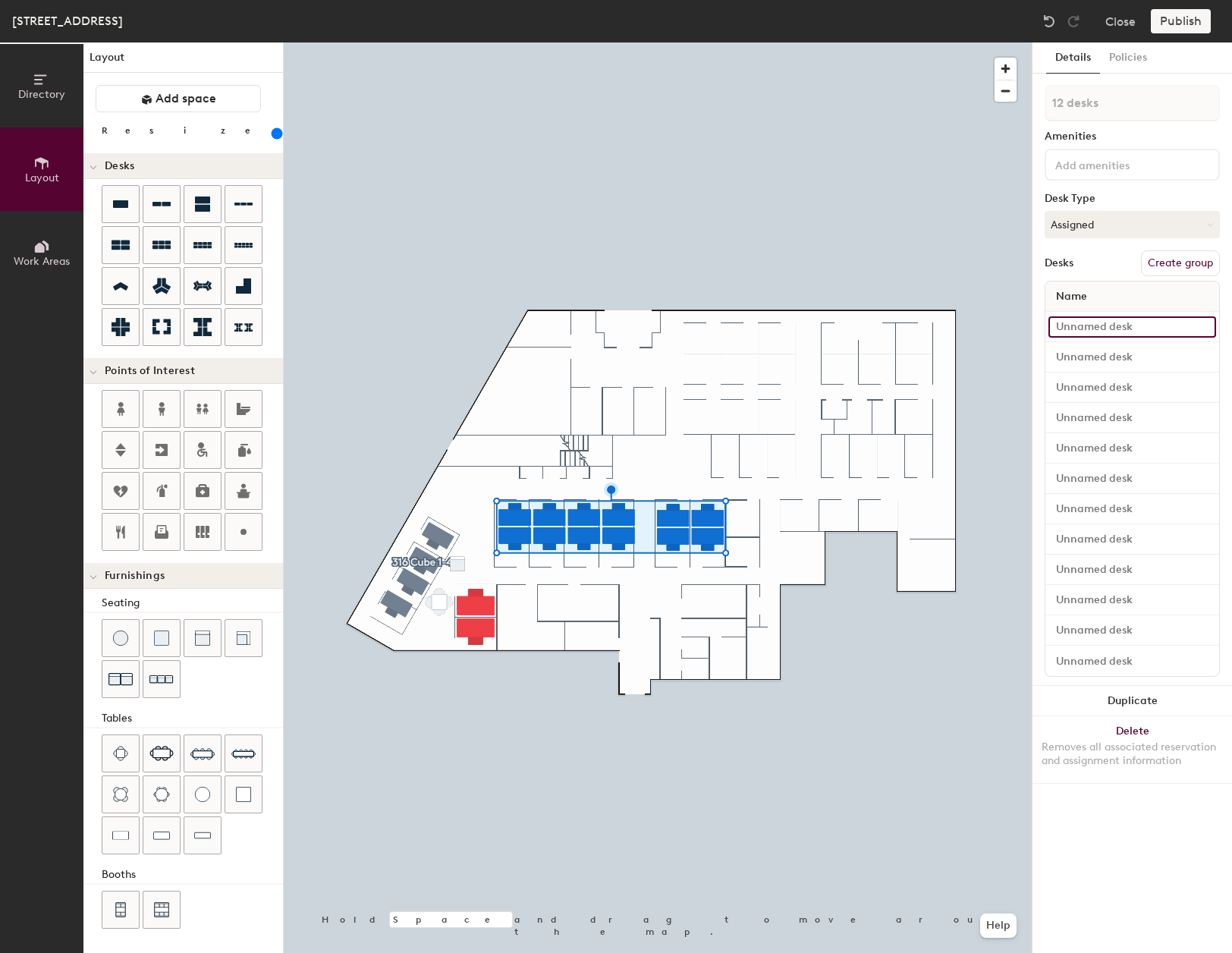
click at [1126, 326] on input at bounding box center [1132, 327] width 168 height 21
drag, startPoint x: 1124, startPoint y: 323, endPoint x: 1052, endPoint y: 328, distance: 72.2
click at [1052, 328] on input "316 - Cube 7" at bounding box center [1132, 327] width 168 height 21
type input "316 - Cube 7"
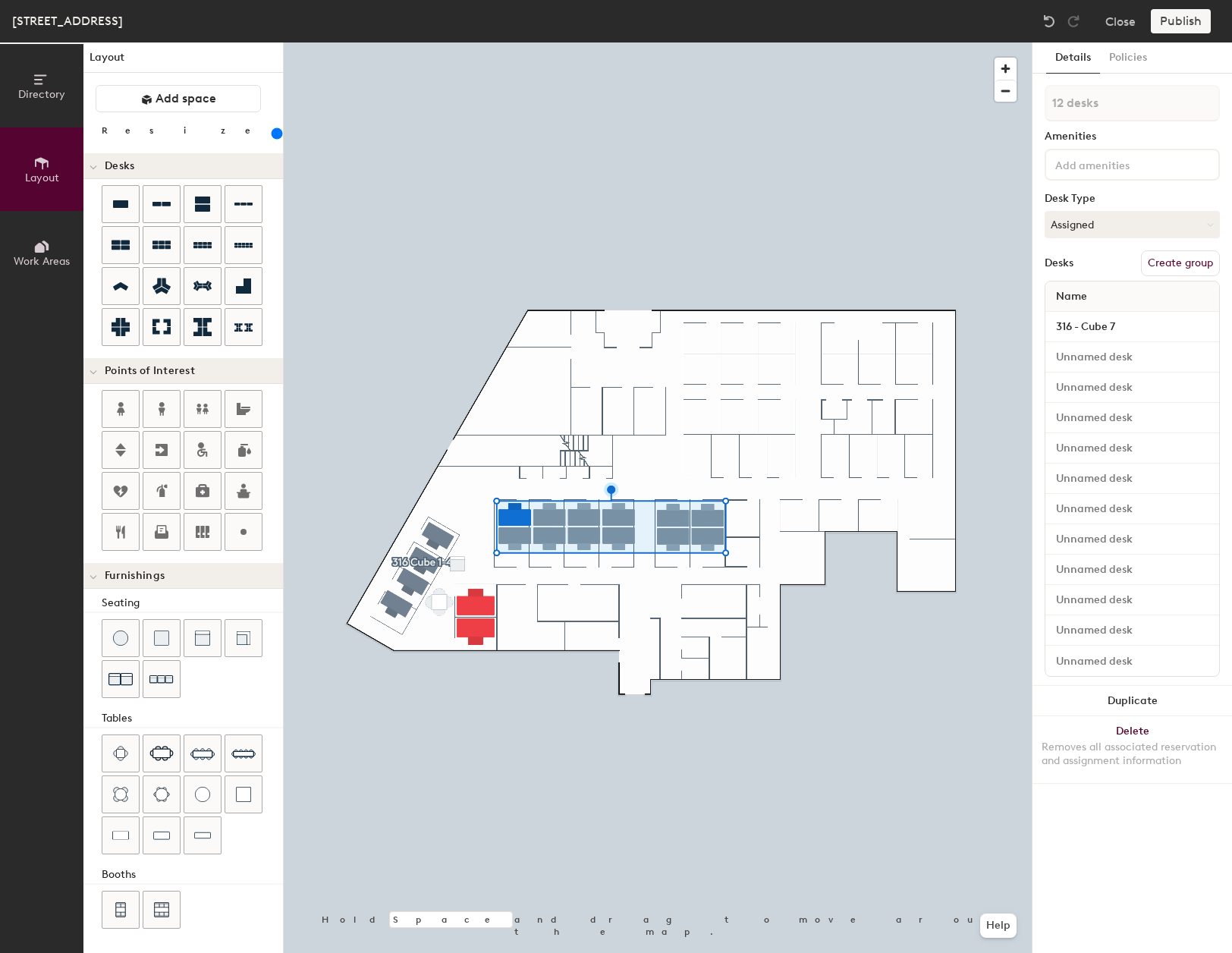
click at [1103, 345] on div at bounding box center [1132, 357] width 174 height 30
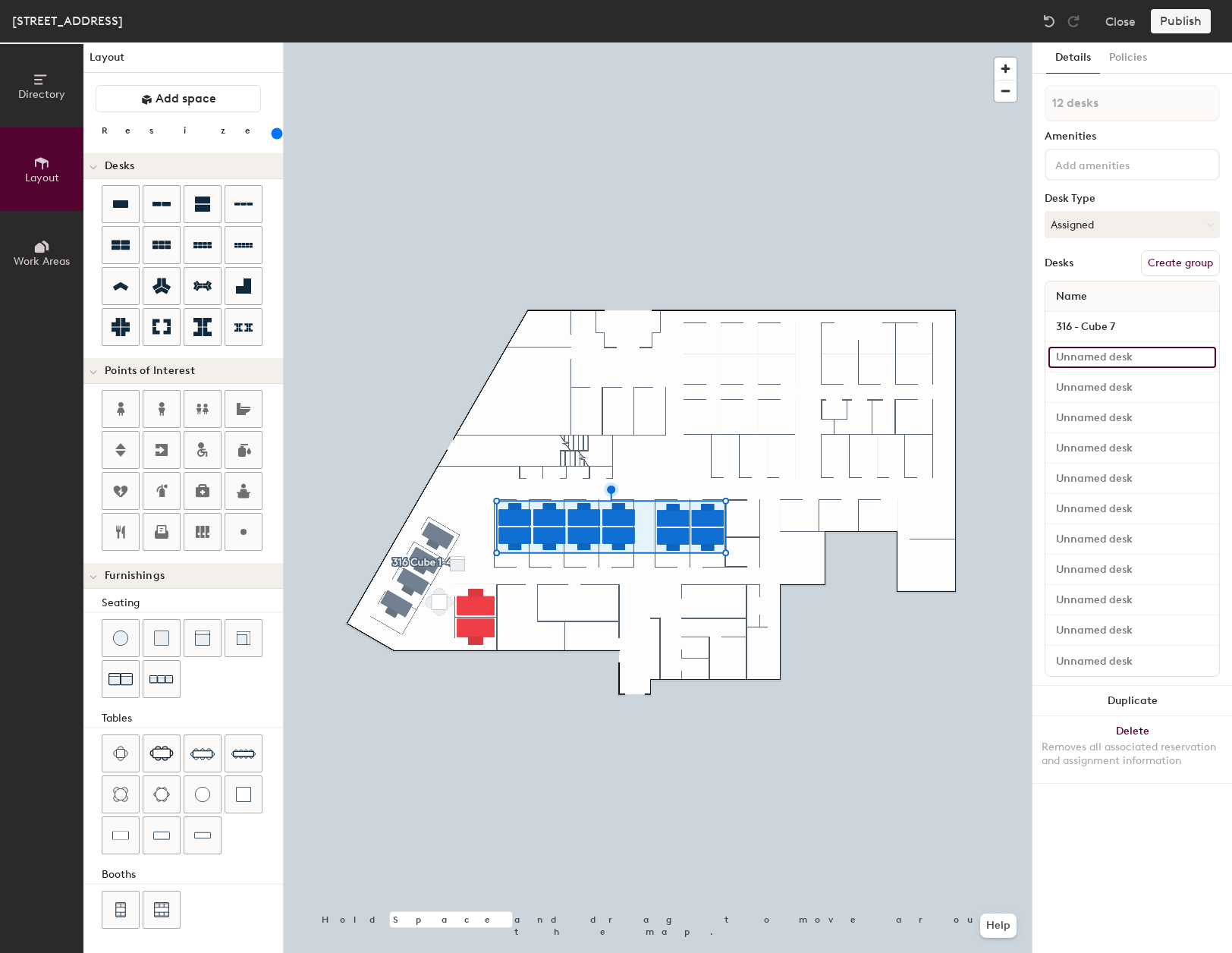
click at [1109, 357] on input at bounding box center [1132, 357] width 168 height 21
paste input "316 - Cube 7"
type input "316 - Cube 7"
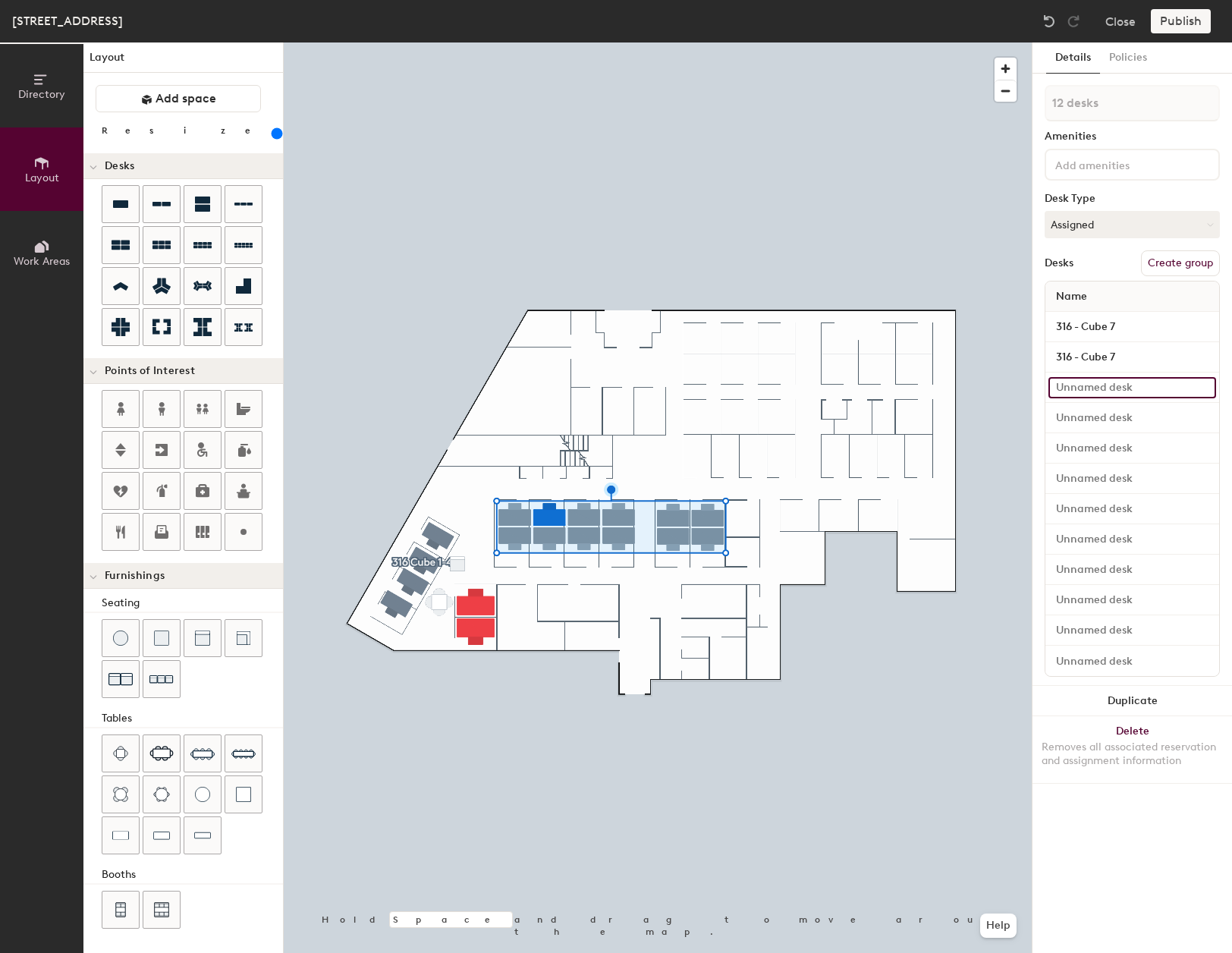
click at [1129, 388] on input at bounding box center [1132, 388] width 168 height 21
drag, startPoint x: 1130, startPoint y: 388, endPoint x: 1143, endPoint y: 323, distance: 66.3
click at [1142, 323] on input "316 - Cube 7" at bounding box center [1132, 327] width 168 height 21
type input "1 desk"
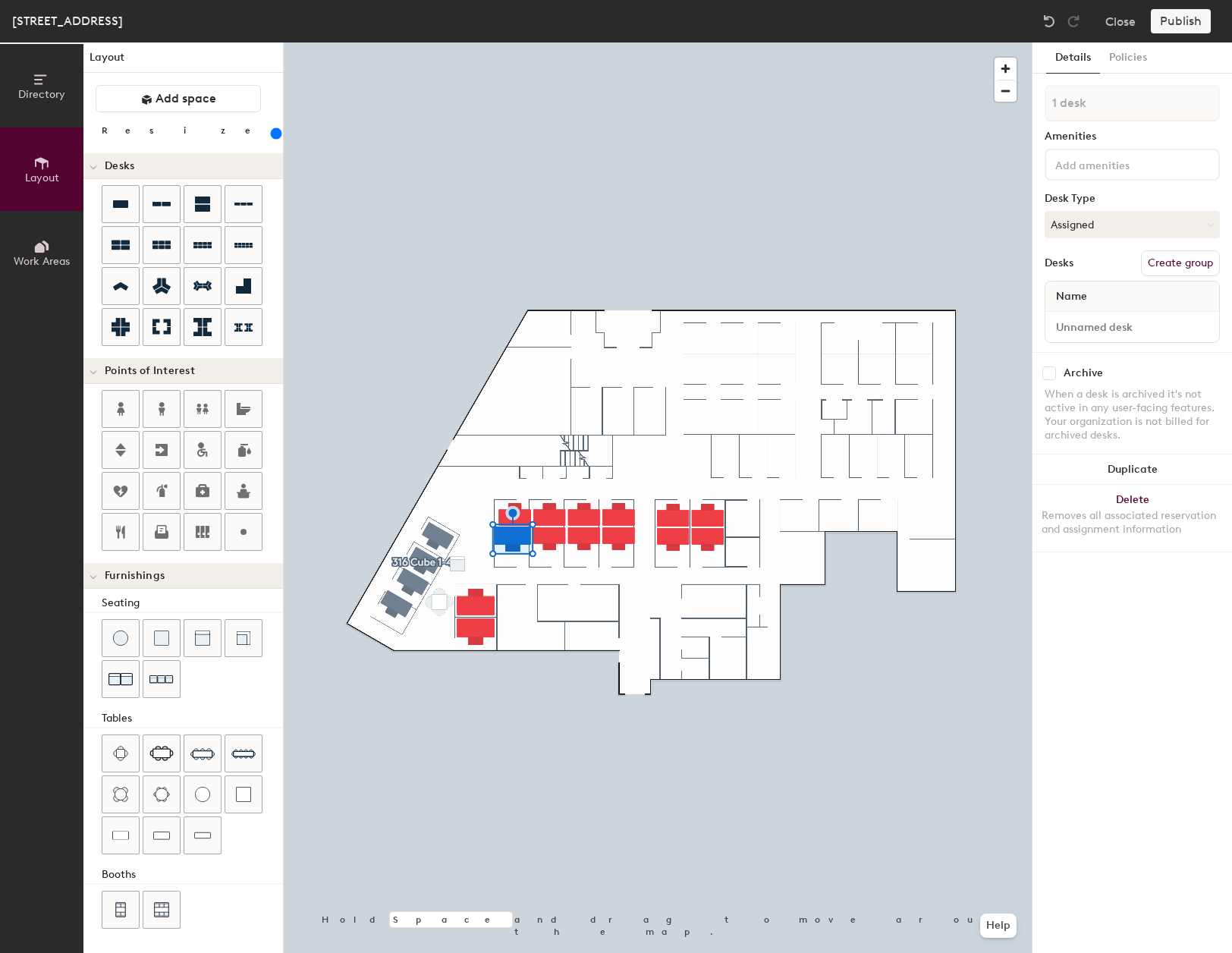
click at [756, 43] on div at bounding box center [658, 43] width 748 height 0
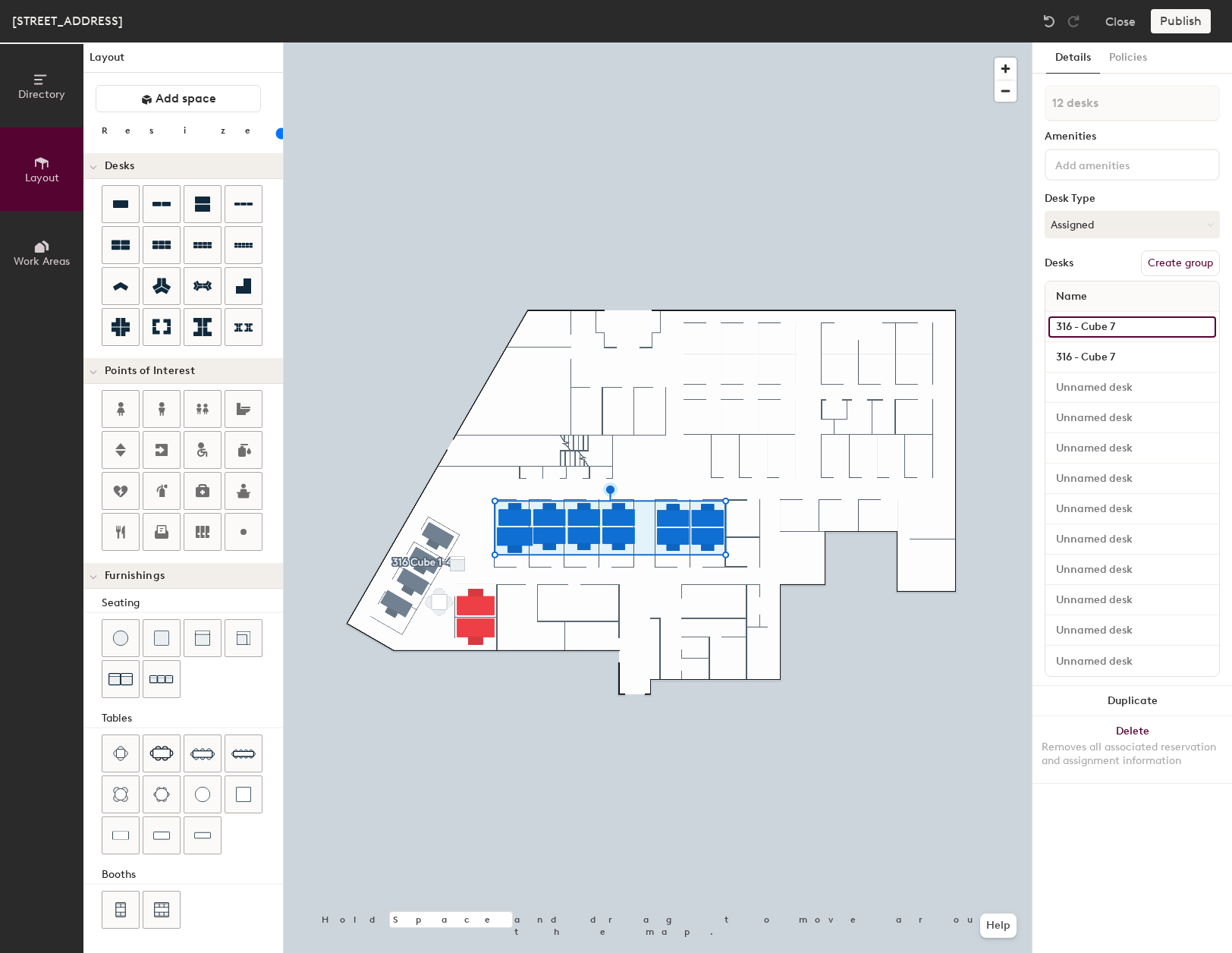
type input "20"
click at [1142, 327] on input "316 - Cube 7" at bounding box center [1132, 327] width 168 height 21
click at [1127, 325] on input "316 - Cube 7" at bounding box center [1132, 327] width 168 height 21
type input "316 - Cube"
type input "20"
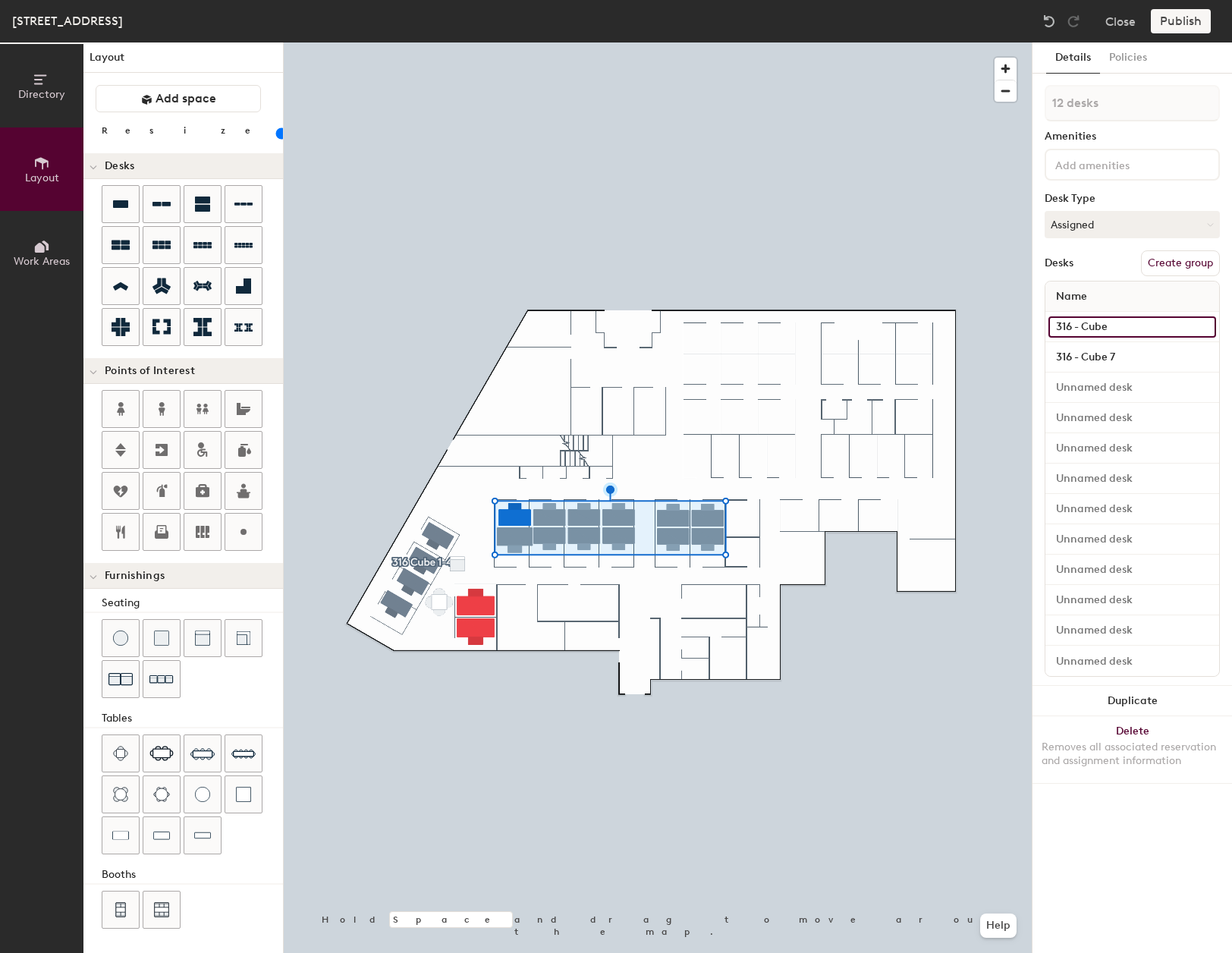
type input "316 - Cube 1"
type input "20"
type input "316 - Cube 13"
type input "20"
type input "316 - Cube 13"
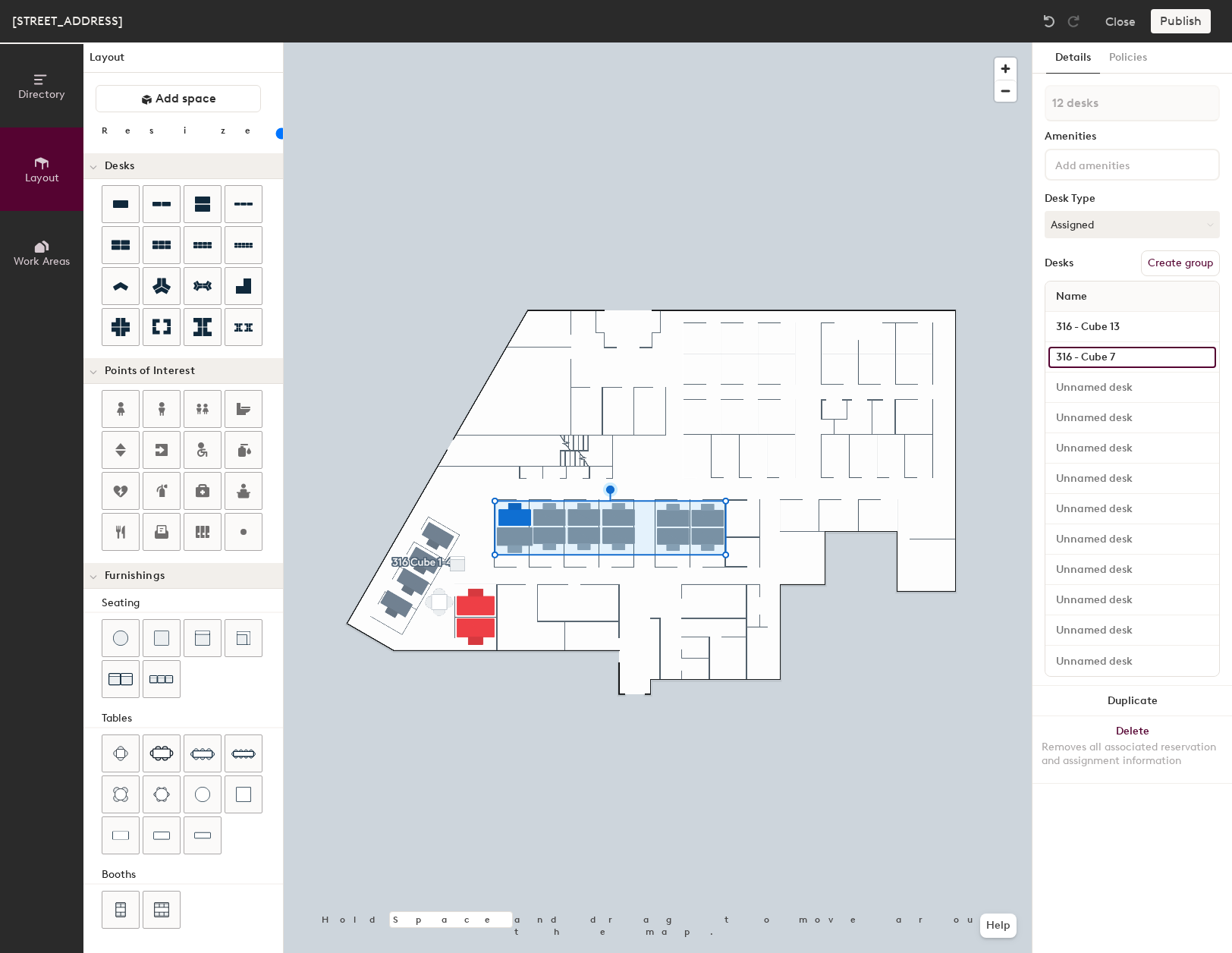
click at [1127, 360] on input "316 - Cube 7" at bounding box center [1132, 357] width 168 height 21
click at [1132, 356] on input "316 - Cube 7" at bounding box center [1132, 357] width 168 height 21
click at [1132, 325] on input "316 - Cube 13" at bounding box center [1132, 327] width 168 height 21
type input "20"
click at [1125, 355] on input "316 - Cube 7" at bounding box center [1132, 357] width 168 height 21
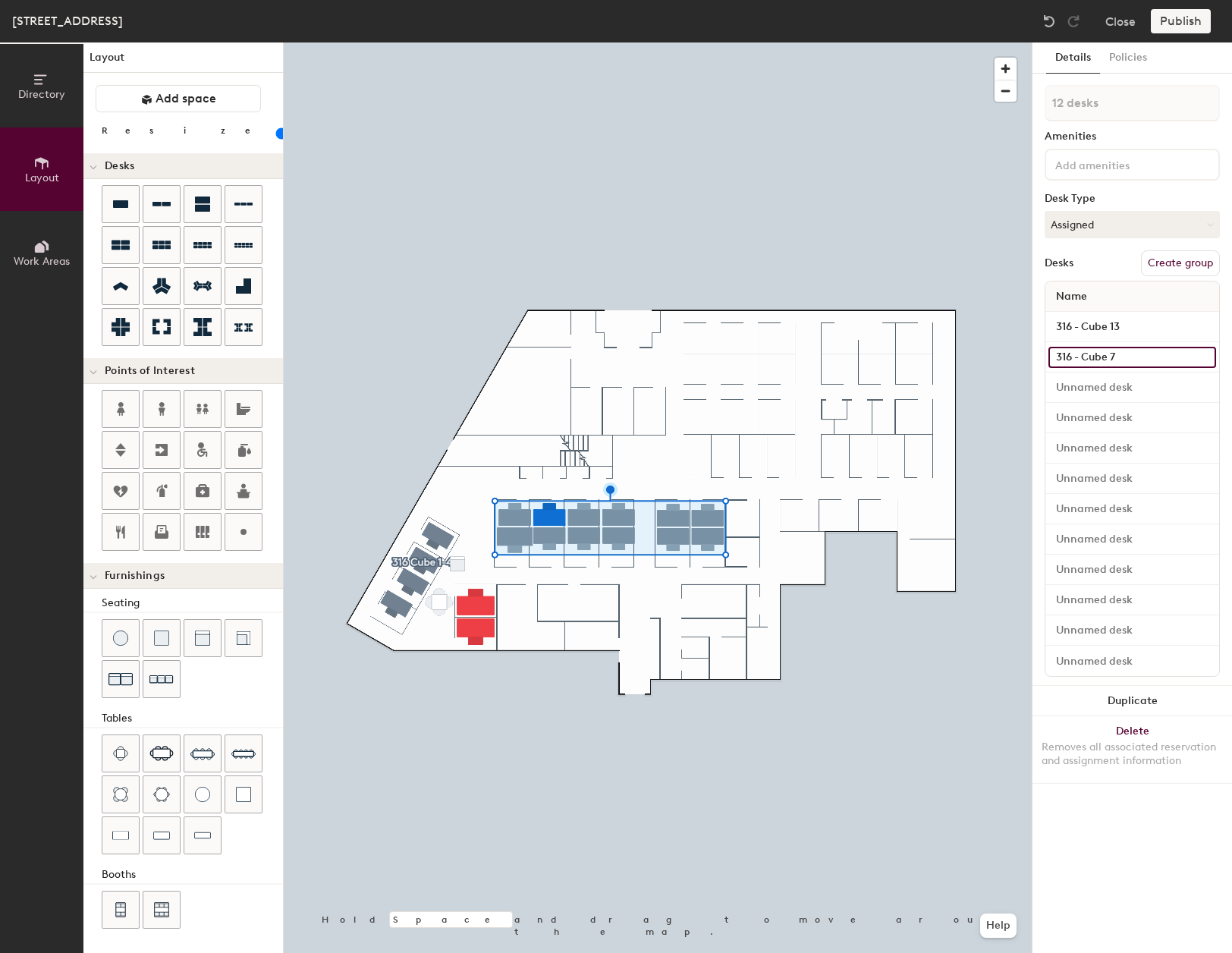
paste input "13"
type input "316 - Cube 13"
click at [1156, 357] on input "316 - Cube 13" at bounding box center [1132, 357] width 168 height 21
type input "20"
click at [1159, 357] on input "316 - Cube 13" at bounding box center [1132, 357] width 168 height 21
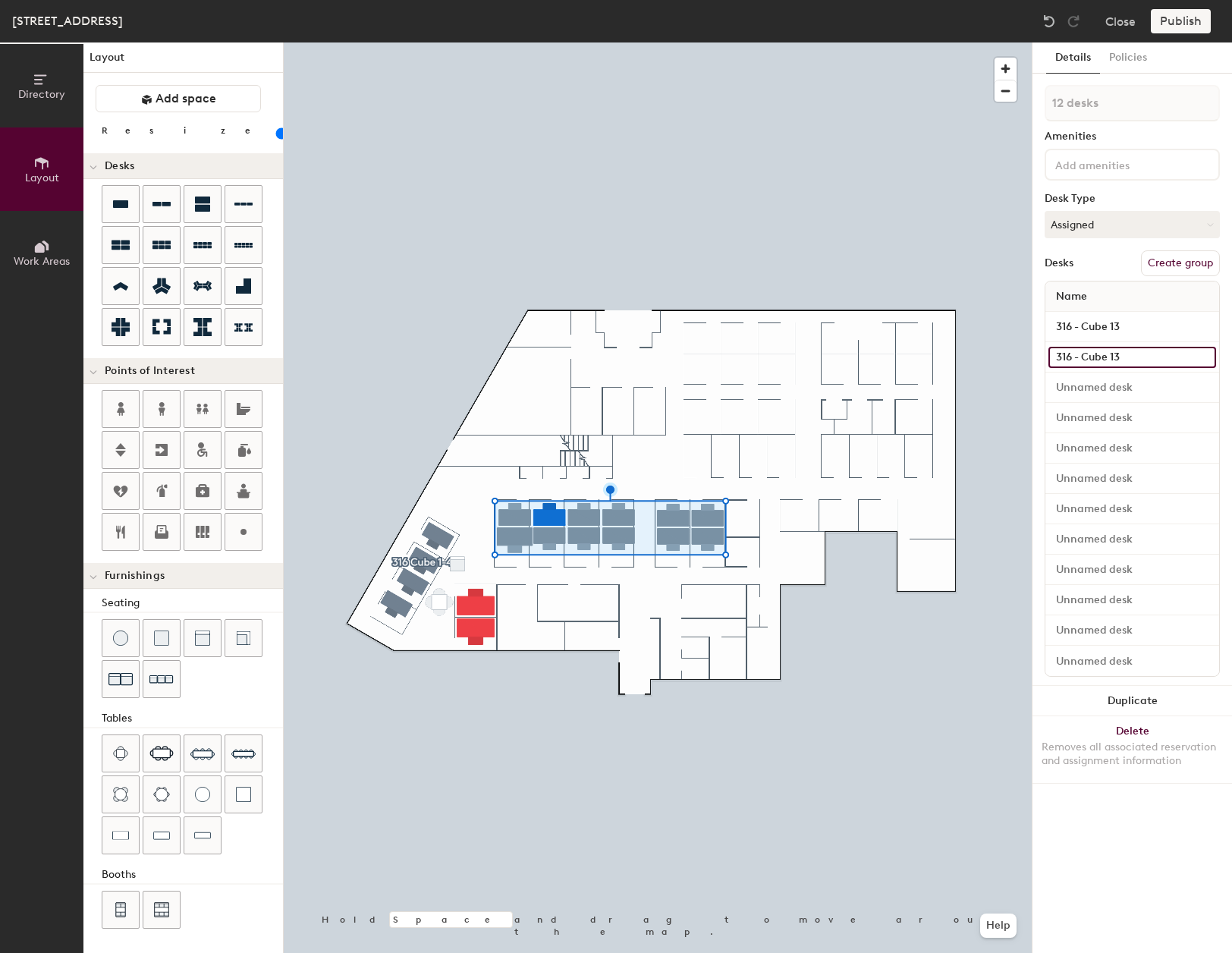
type input "316 - Cube 1"
type input "20"
type input "316 - Cube 14"
type input "20"
type input "316 - Cube 14"
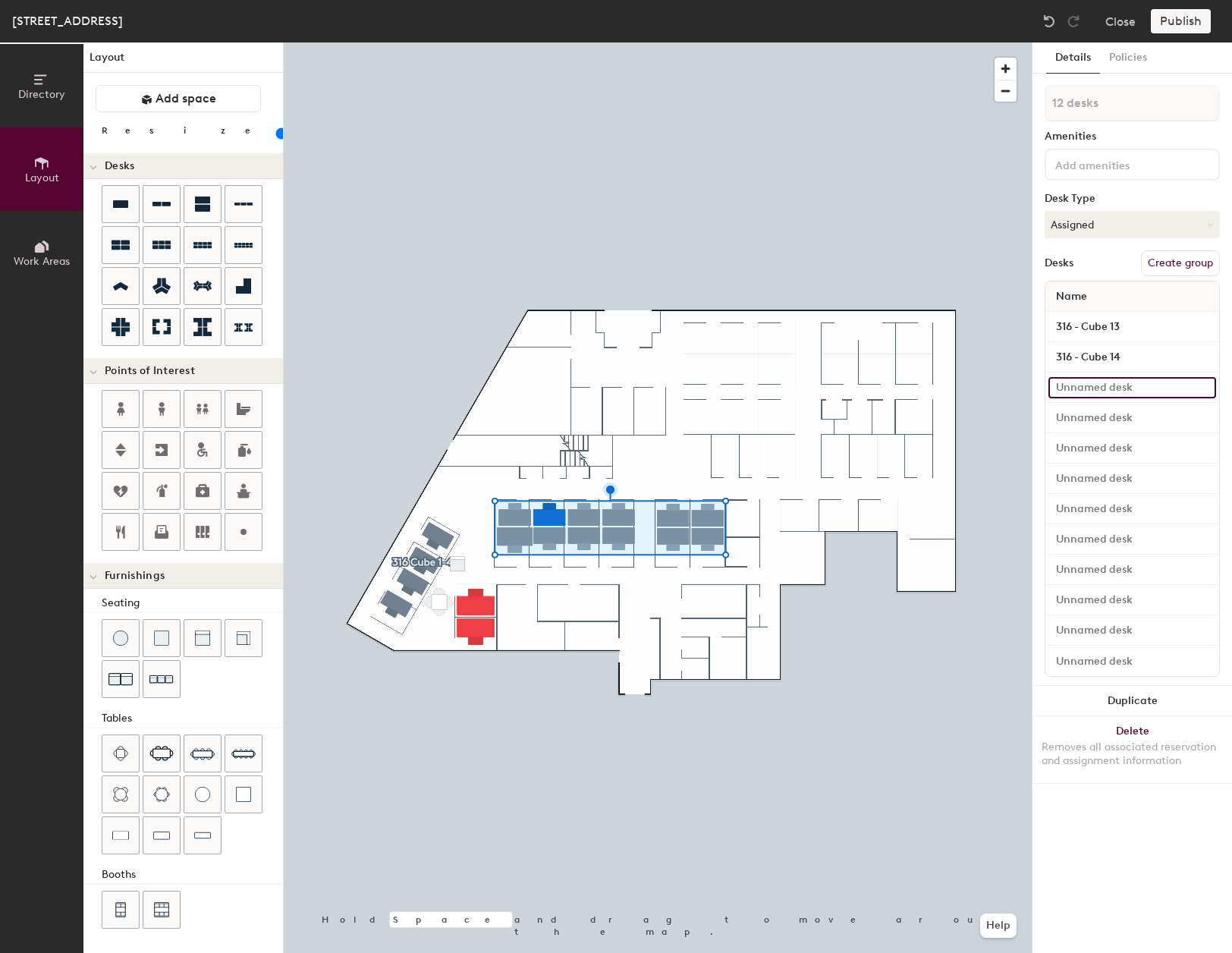
click at [1144, 389] on input at bounding box center [1132, 388] width 168 height 21
type input "20"
paste input "316 - Cube 13"
type input "316 - Cube 13"
type input "20"
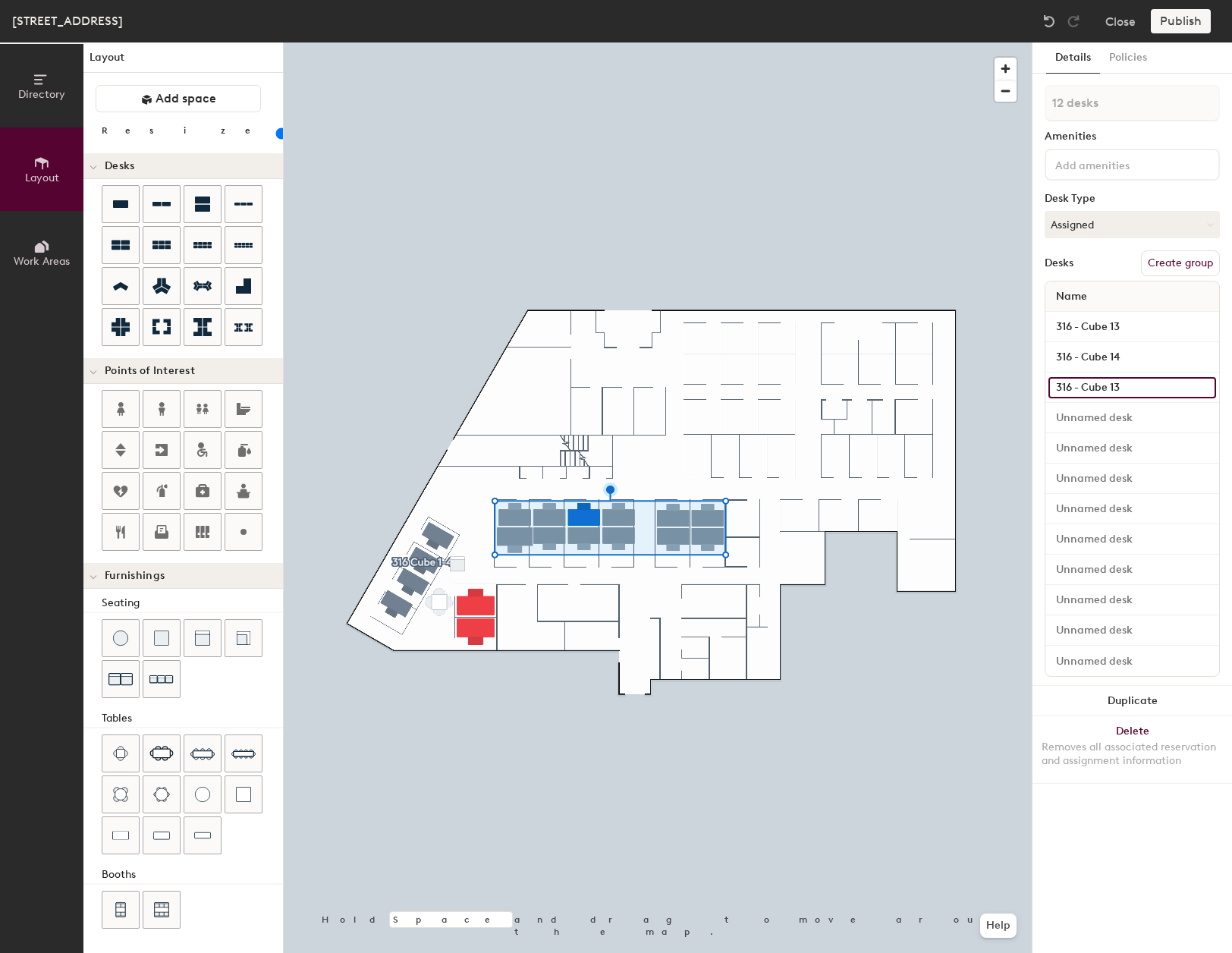
type input "316 - Cube 1"
type input "20"
type input "316 - Cube 15"
type input "20"
type input "316 - Cube 15"
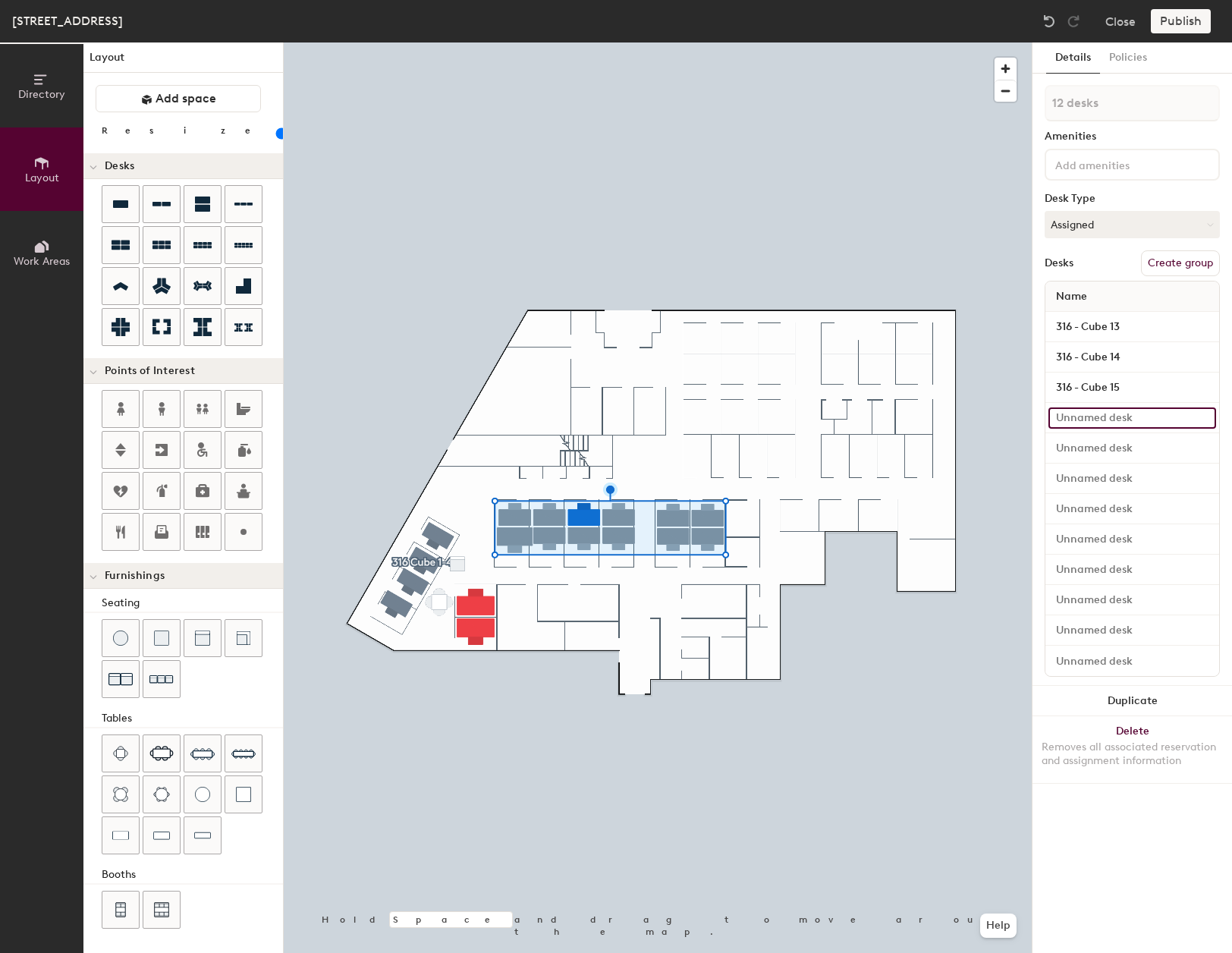
type input "20"
click at [1117, 416] on input at bounding box center [1132, 418] width 168 height 21
paste input "316 - Cube 13"
type input "316 - Cube 13"
type input "20"
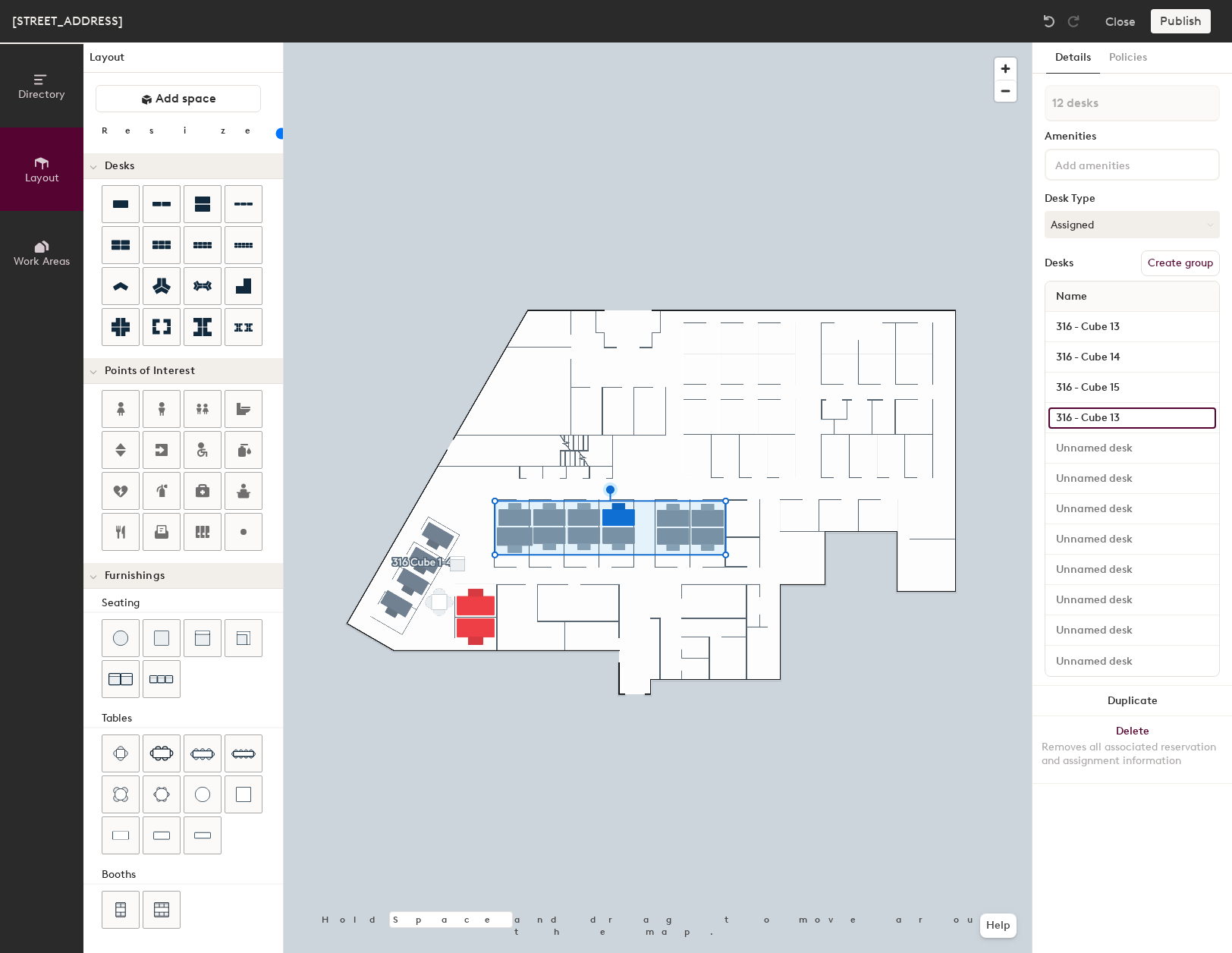
click at [1163, 421] on input "316 - Cube 13" at bounding box center [1132, 418] width 168 height 21
type input "316 - Cube 1"
type input "20"
type input "316 - Cube 16"
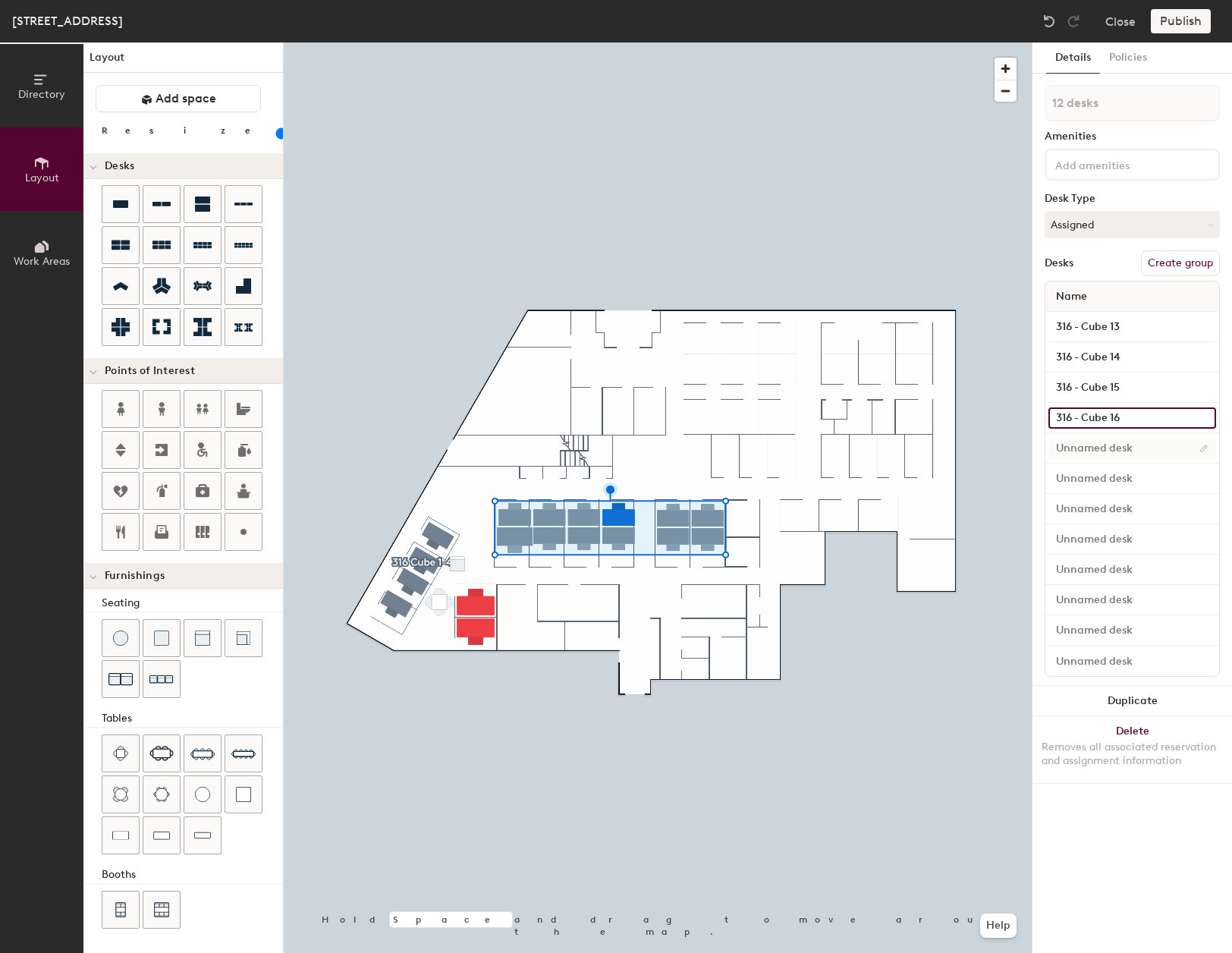
type input "20"
type input "316 - Cube 16"
type input "20"
click at [1155, 445] on input at bounding box center [1132, 449] width 168 height 21
paste input "316 - Cube 13"
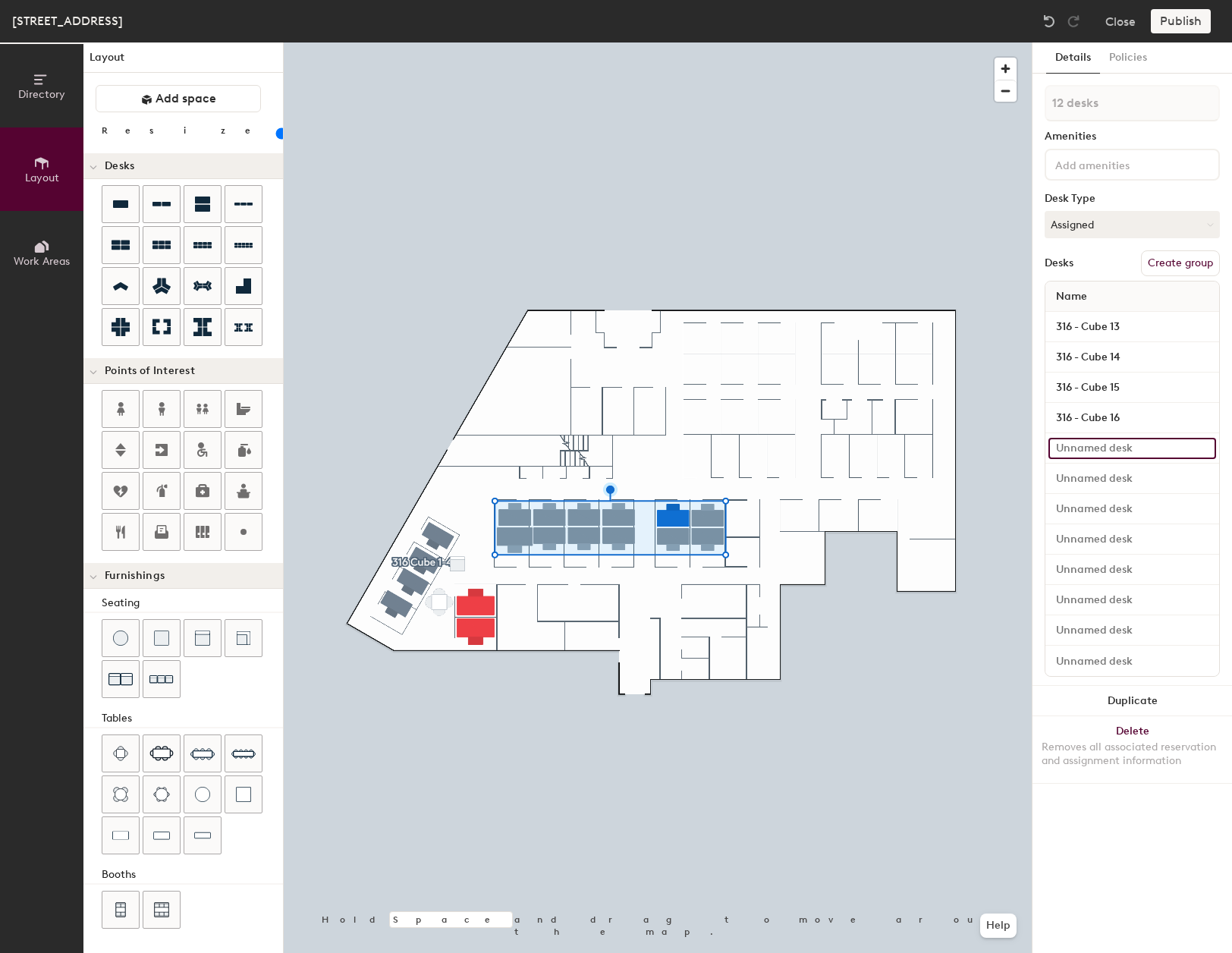
type input "316 - Cube 13"
click at [1126, 444] on input "316 - Cube 13" at bounding box center [1132, 449] width 168 height 21
type input "20"
click at [1126, 445] on input "316 - Cube 13" at bounding box center [1132, 449] width 168 height 21
type input "316 - Cube 1"
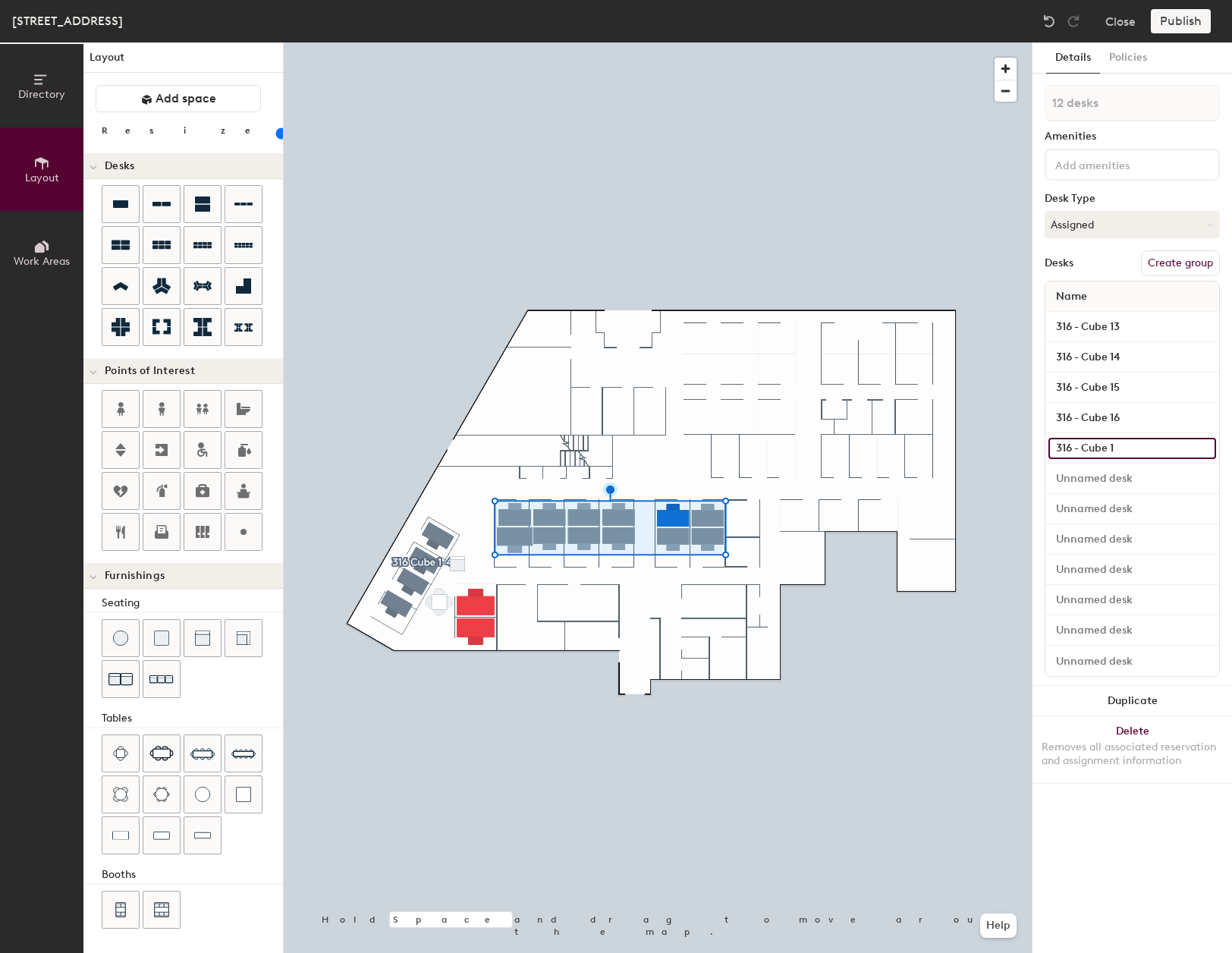
type input "20"
type input "316 - Cube 17"
type input "20"
type input "316 - Cube 17"
click at [1123, 476] on input at bounding box center [1132, 479] width 168 height 21
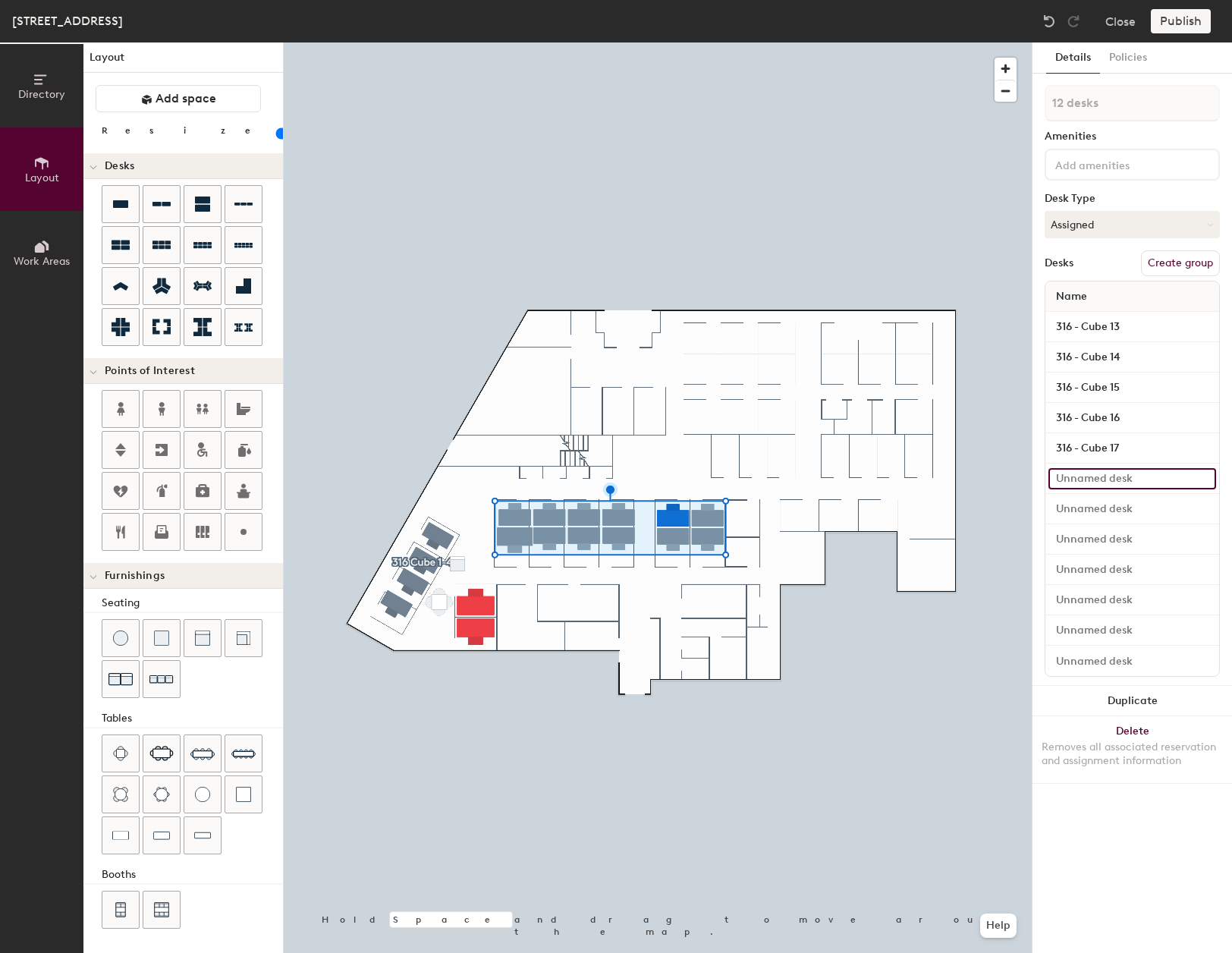
type input "20"
paste input "316 - Cube 13"
type input "316 - Cube 13"
click at [1175, 474] on input "316 - Cube 13" at bounding box center [1132, 479] width 168 height 21
type input "20"
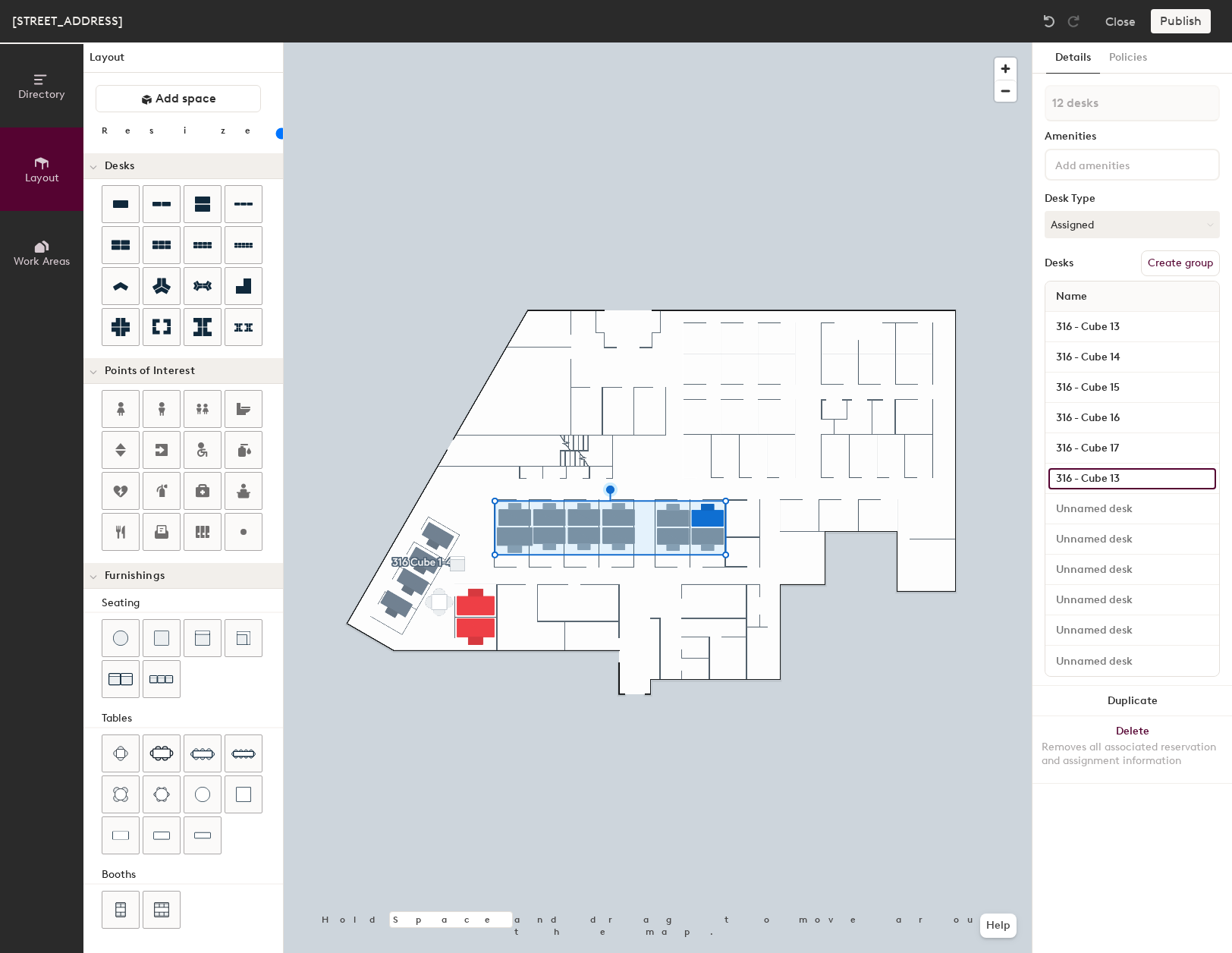
click at [1175, 476] on input "316 - Cube 13" at bounding box center [1132, 479] width 168 height 21
type input "316 - Cube 1"
type input "20"
type input "316 - Cube 18"
type input "20"
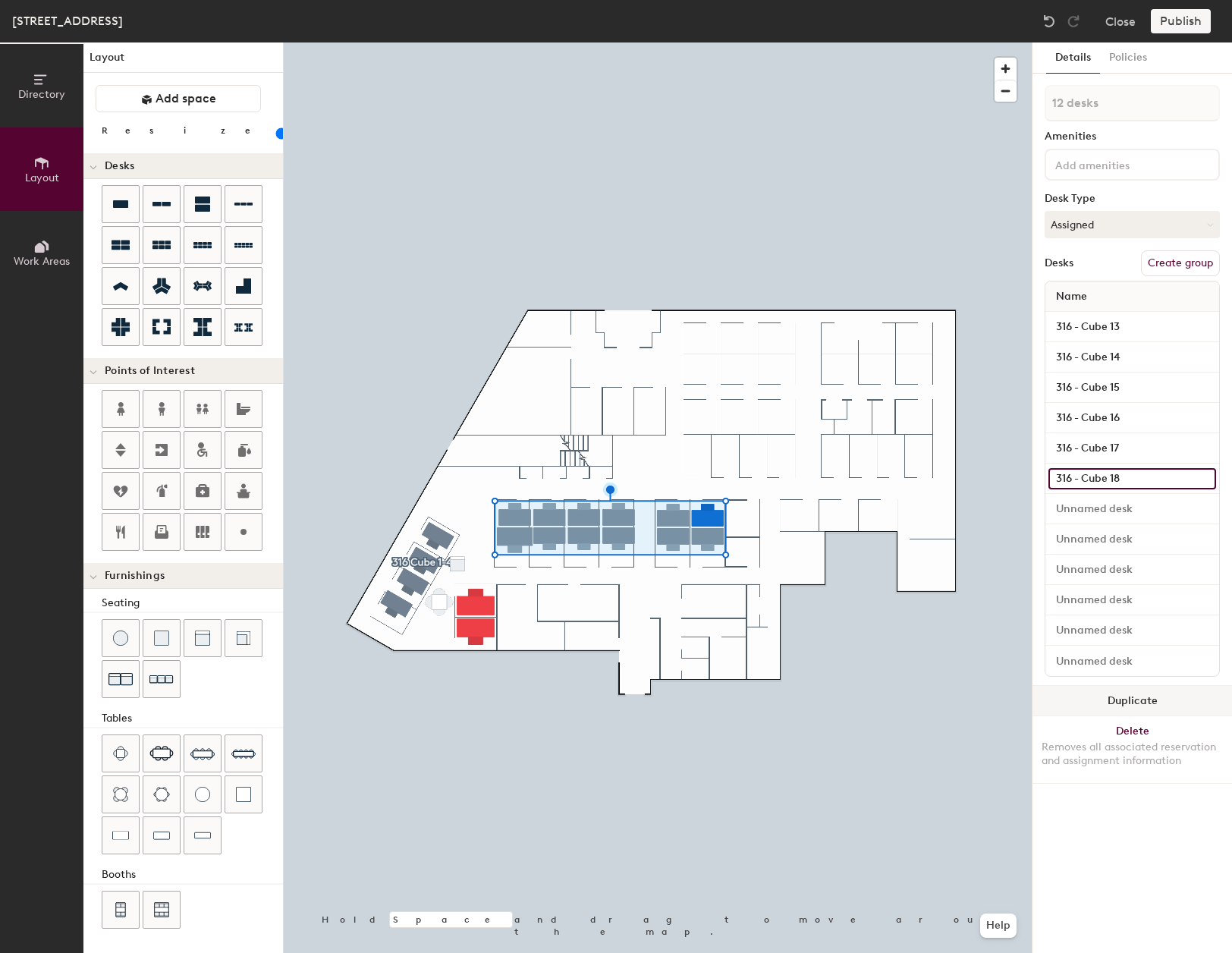
type input "316 - Cube 18"
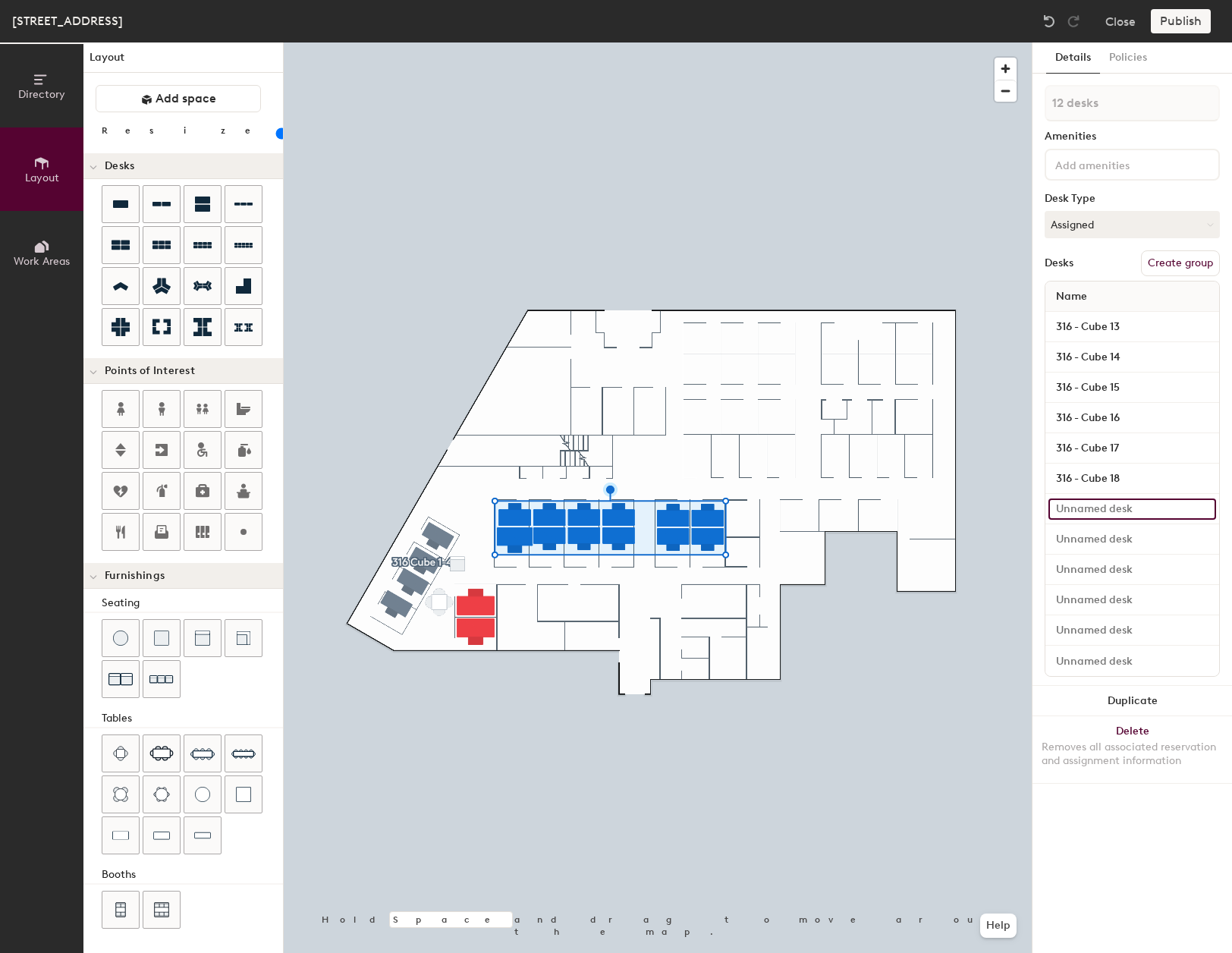
click at [1120, 515] on input at bounding box center [1132, 509] width 168 height 21
type input "20"
paste input "316 - Cube 13"
type input "316 - Cube 13"
type input "20"
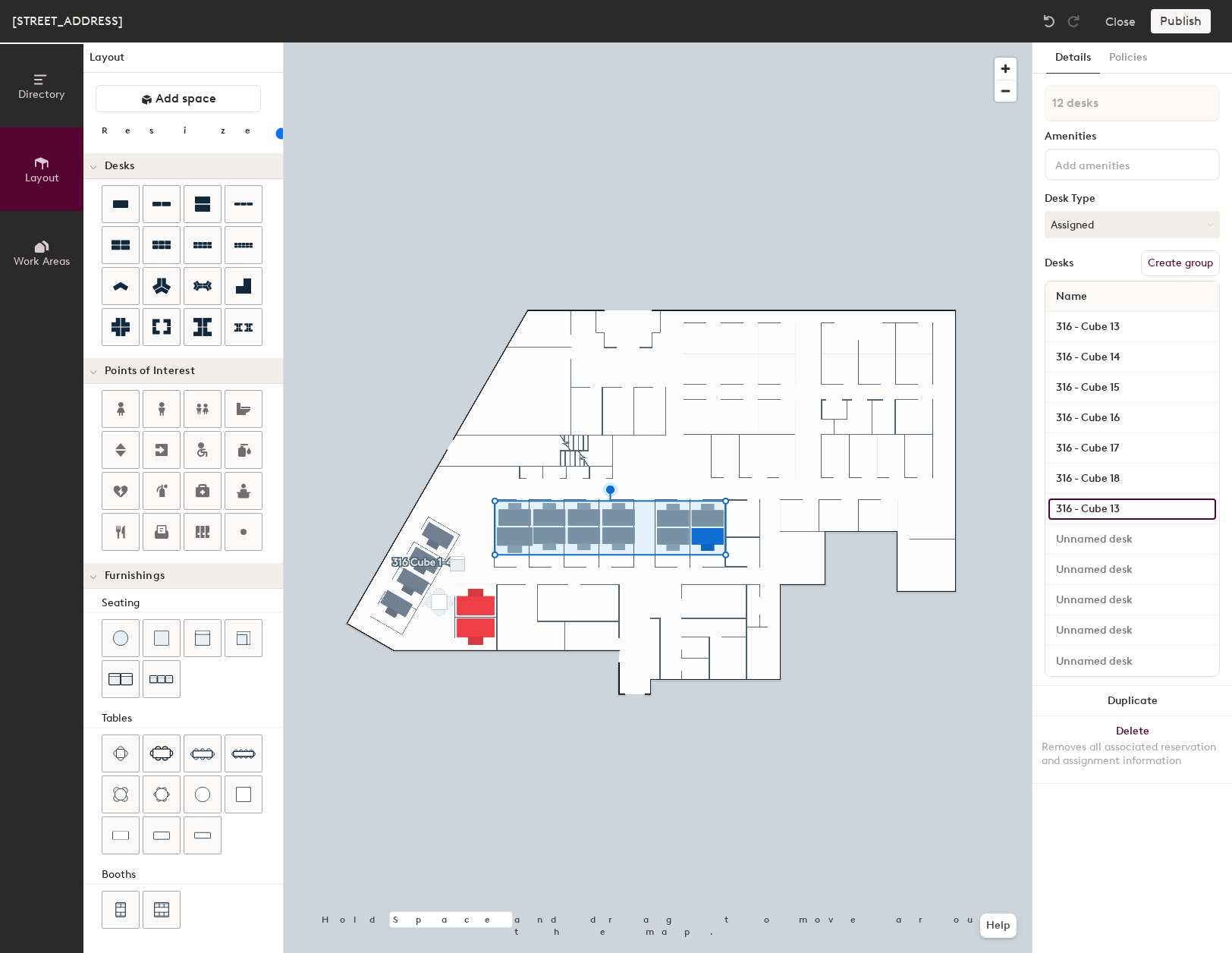
click at [1144, 510] on input "316 - Cube 13" at bounding box center [1132, 509] width 168 height 21
type input "316 - Cube 1"
type input "20"
type input "316 - Cube 12"
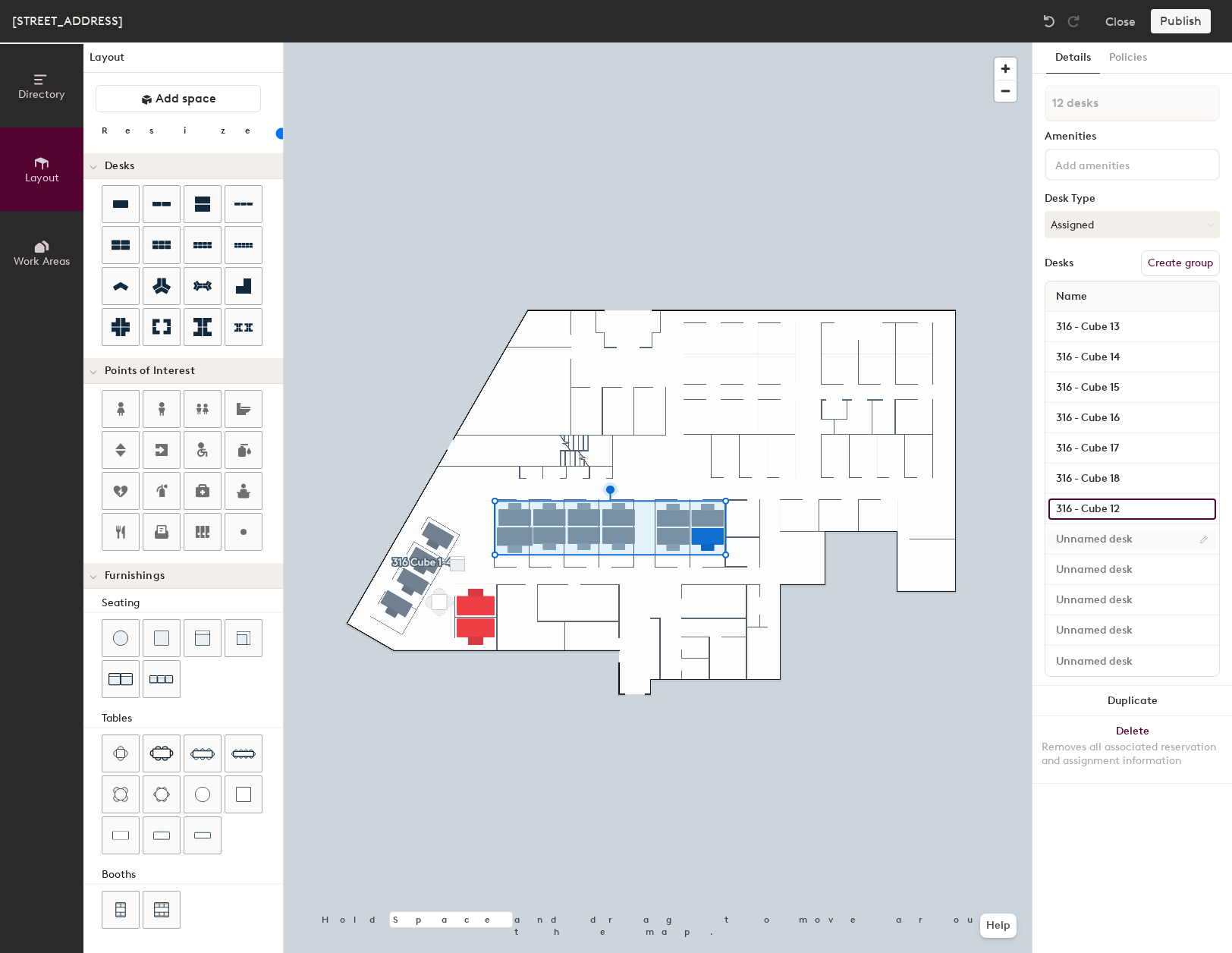
type input "20"
type input "316 - Cube 12"
click at [1138, 536] on input at bounding box center [1132, 540] width 168 height 21
type input "20"
paste input "316 - Cube 13"
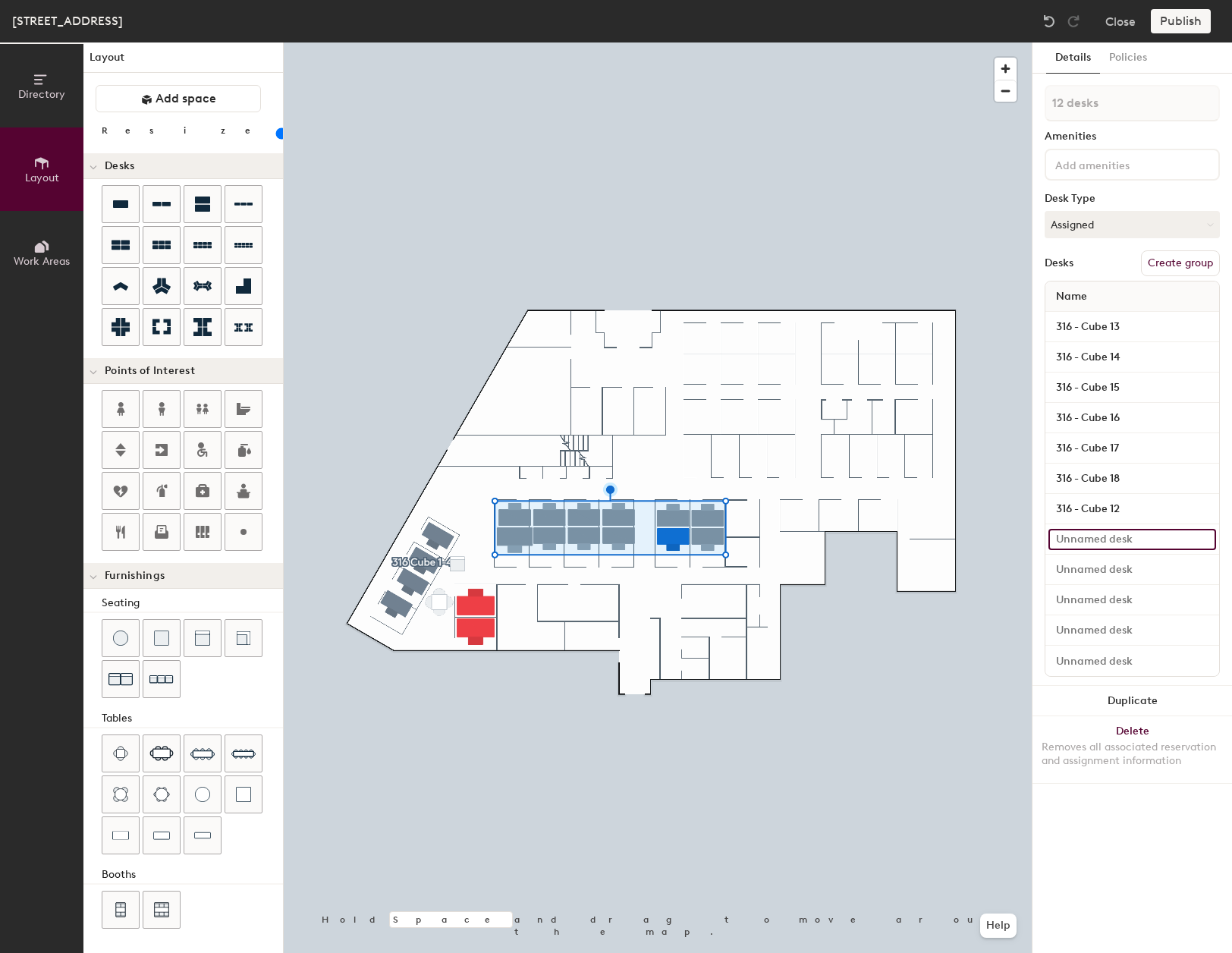
type input "316 - Cube 13"
type input "20"
click at [1124, 537] on input "316 - Cube 13" at bounding box center [1132, 540] width 168 height 21
type input "316 - Cube 1"
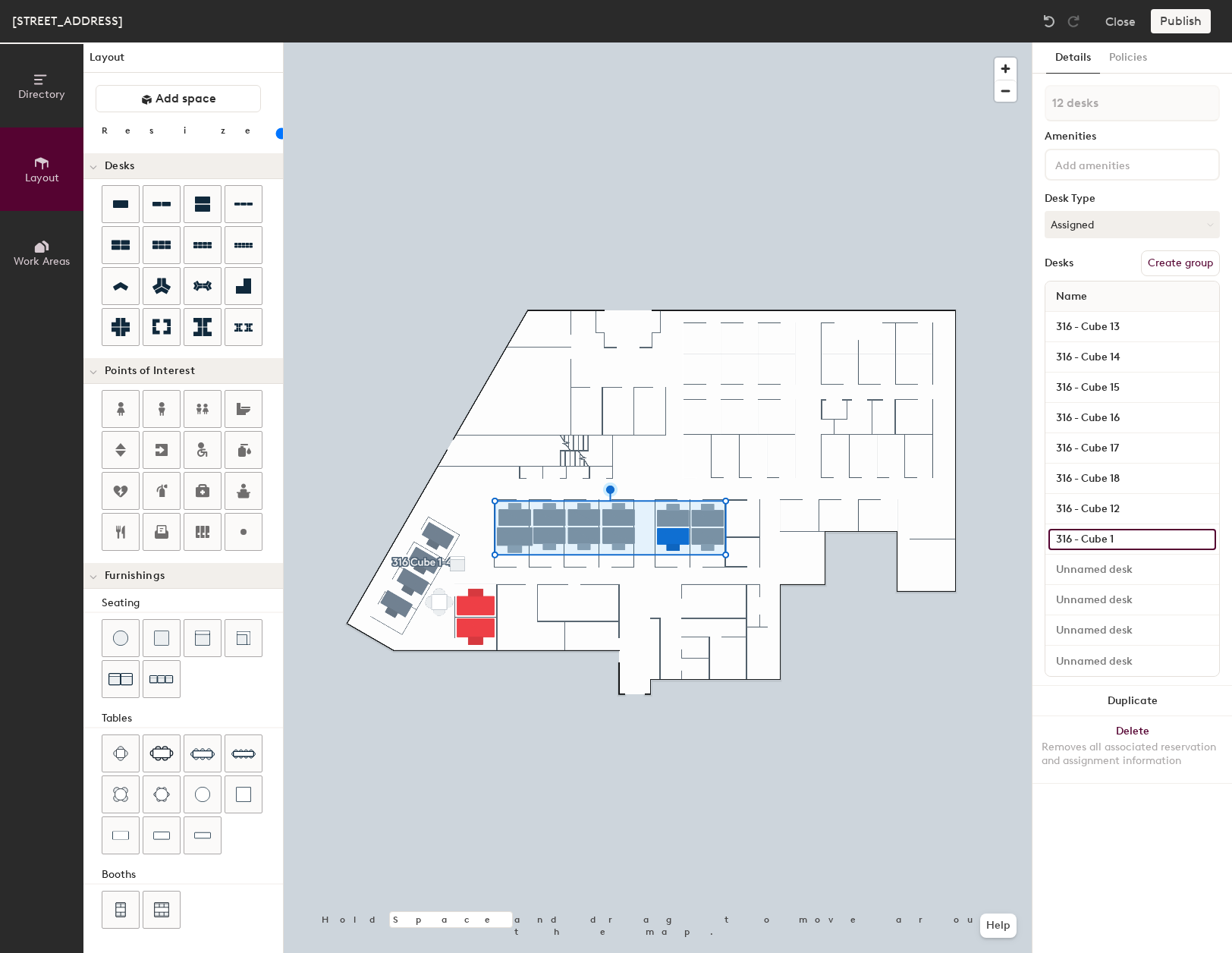
type input "20"
type input "316 - Cube 11"
type input "20"
type input "316 - Cube 11"
click at [1128, 573] on input at bounding box center [1132, 569] width 168 height 21
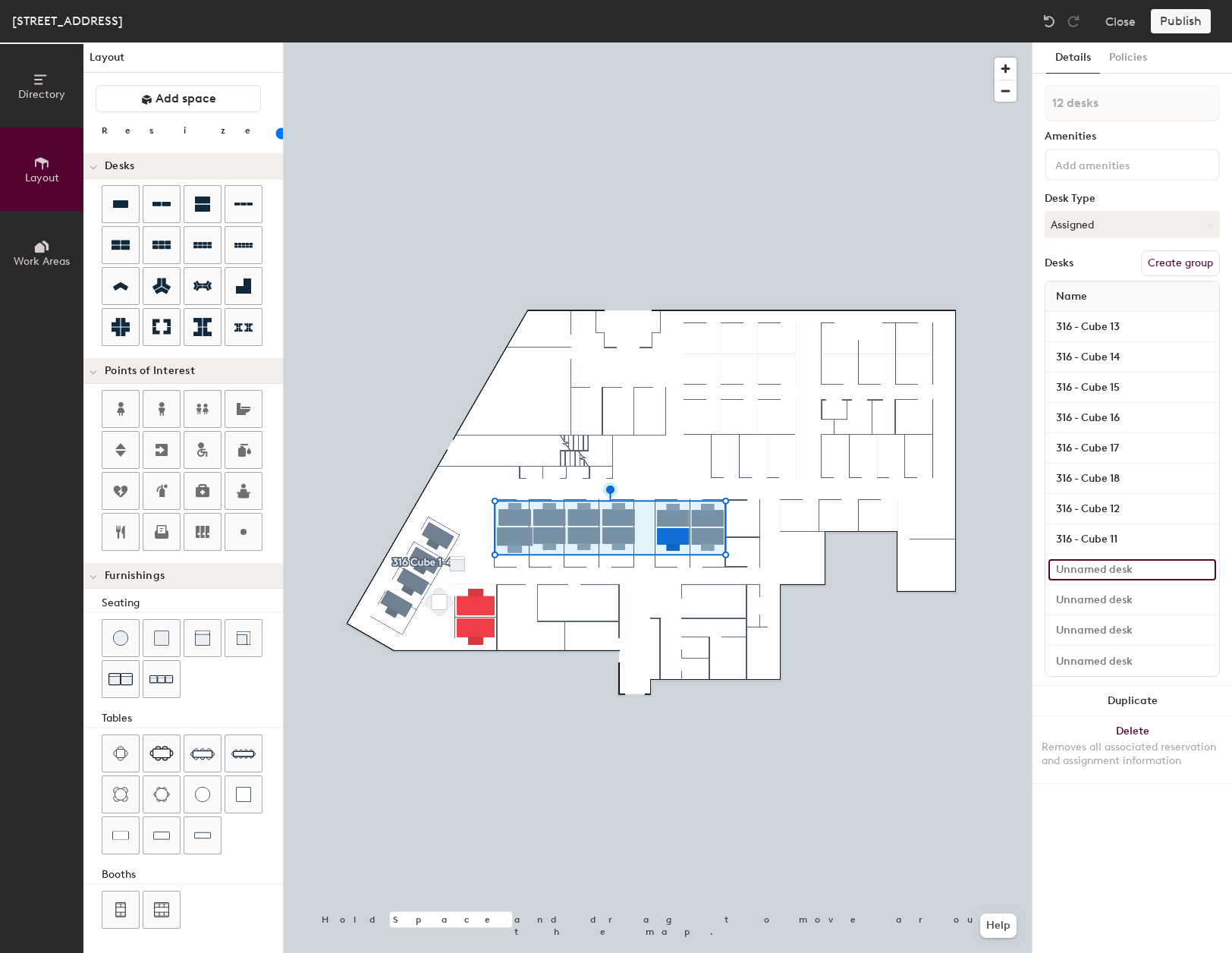
type input "20"
paste input "316 - Cube 13"
type input "316 - Cube 13"
type input "20"
type input "316 - Cube 1"
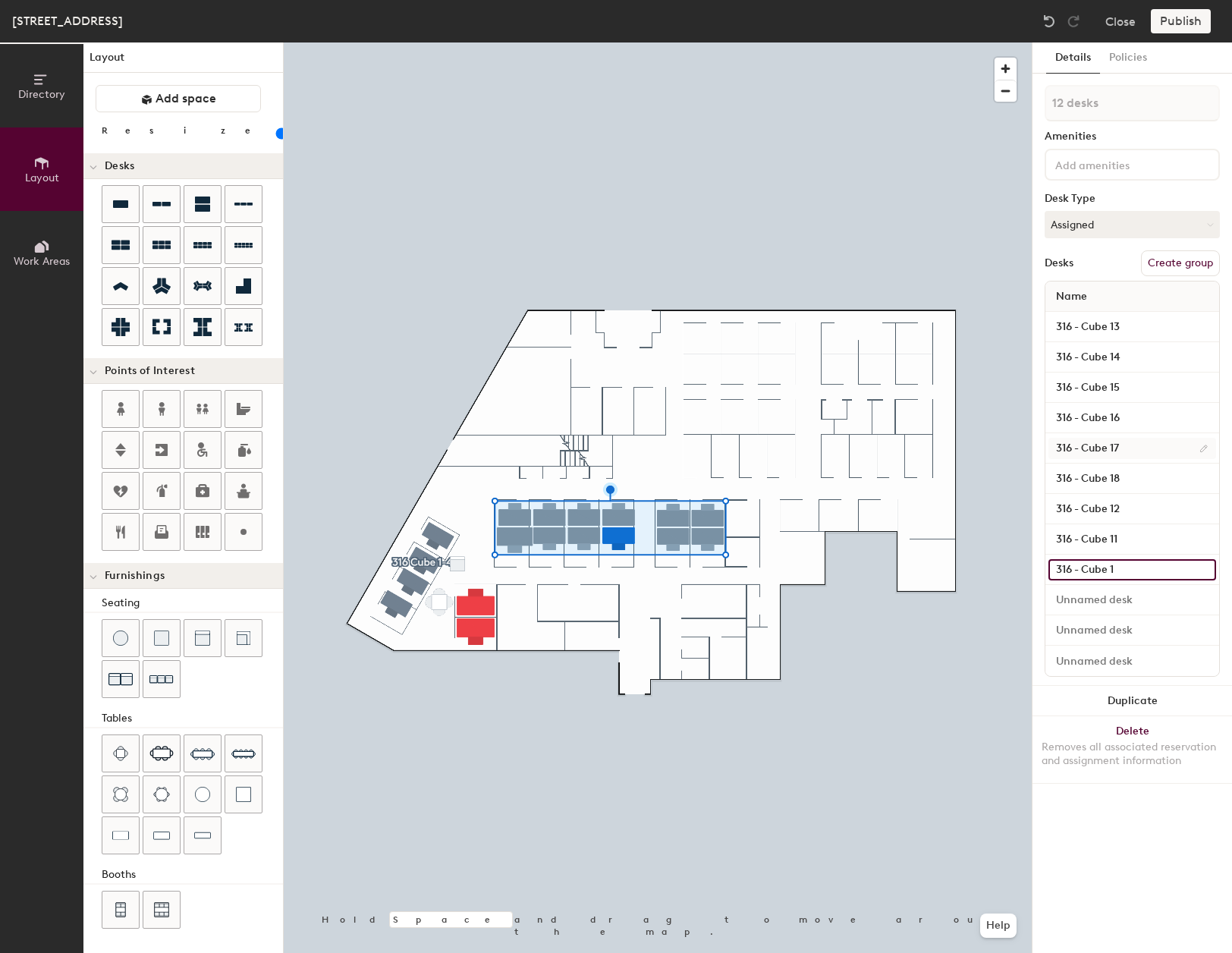
type input "20"
type input "316 - Cube 10"
type input "20"
type input "316 - Cube 10"
type input "20"
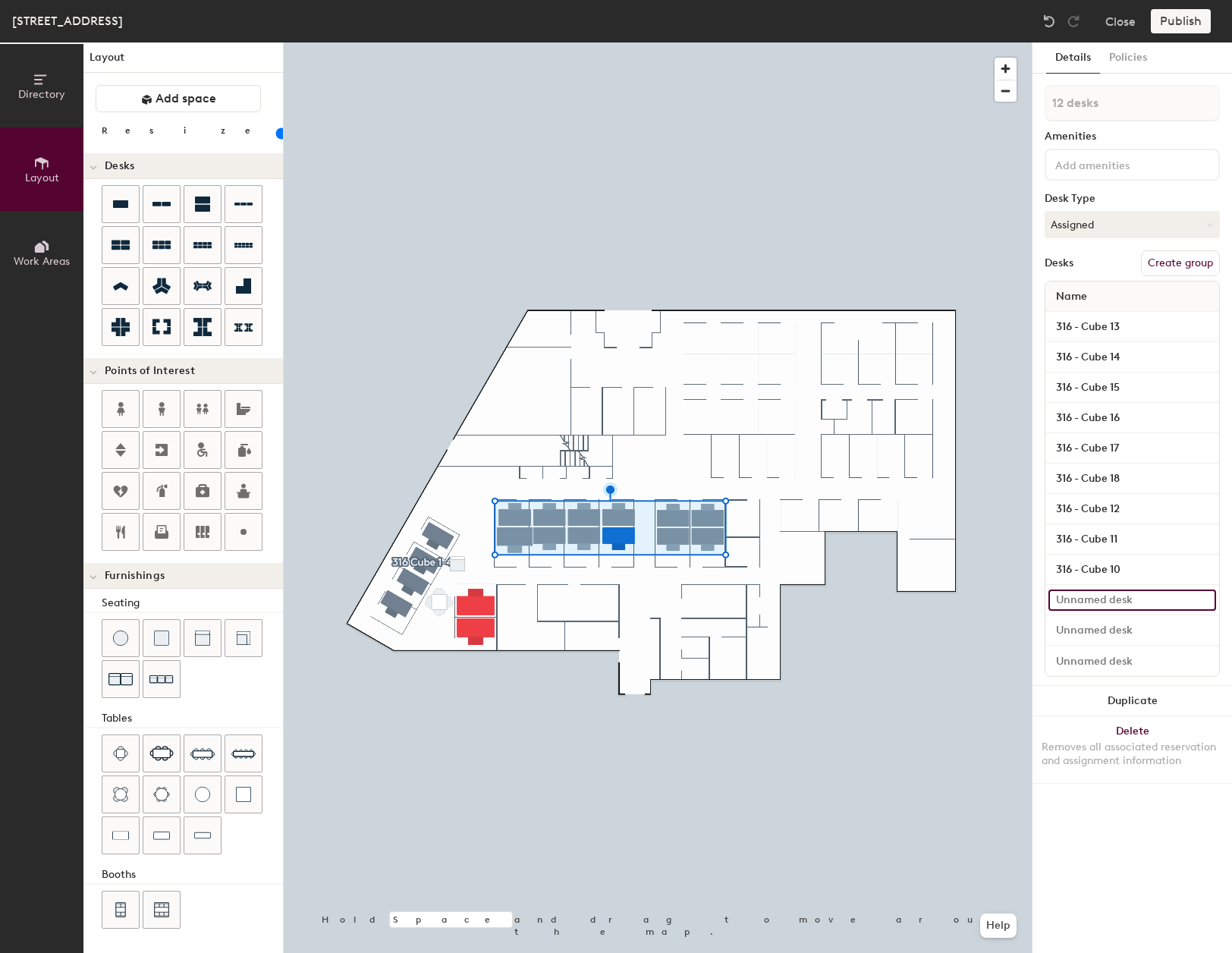
click at [1146, 603] on input at bounding box center [1132, 600] width 168 height 21
paste input "316 - Cube 13"
type input "316 - Cube 13"
type input "20"
type input "316 - Cube 1"
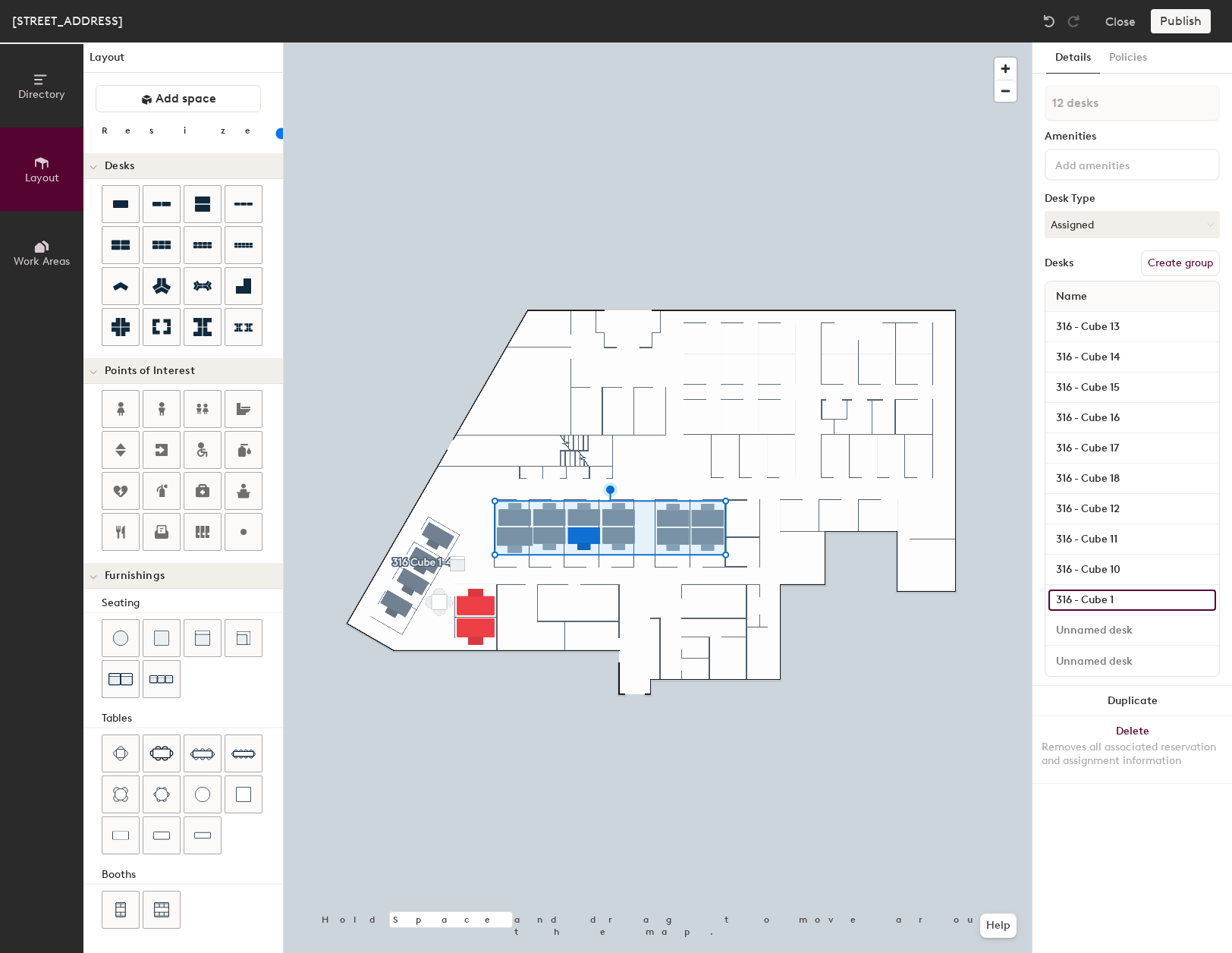
type input "20"
type input "316 - Cube"
type input "20"
type input "316 - Cube 9"
type input "20"
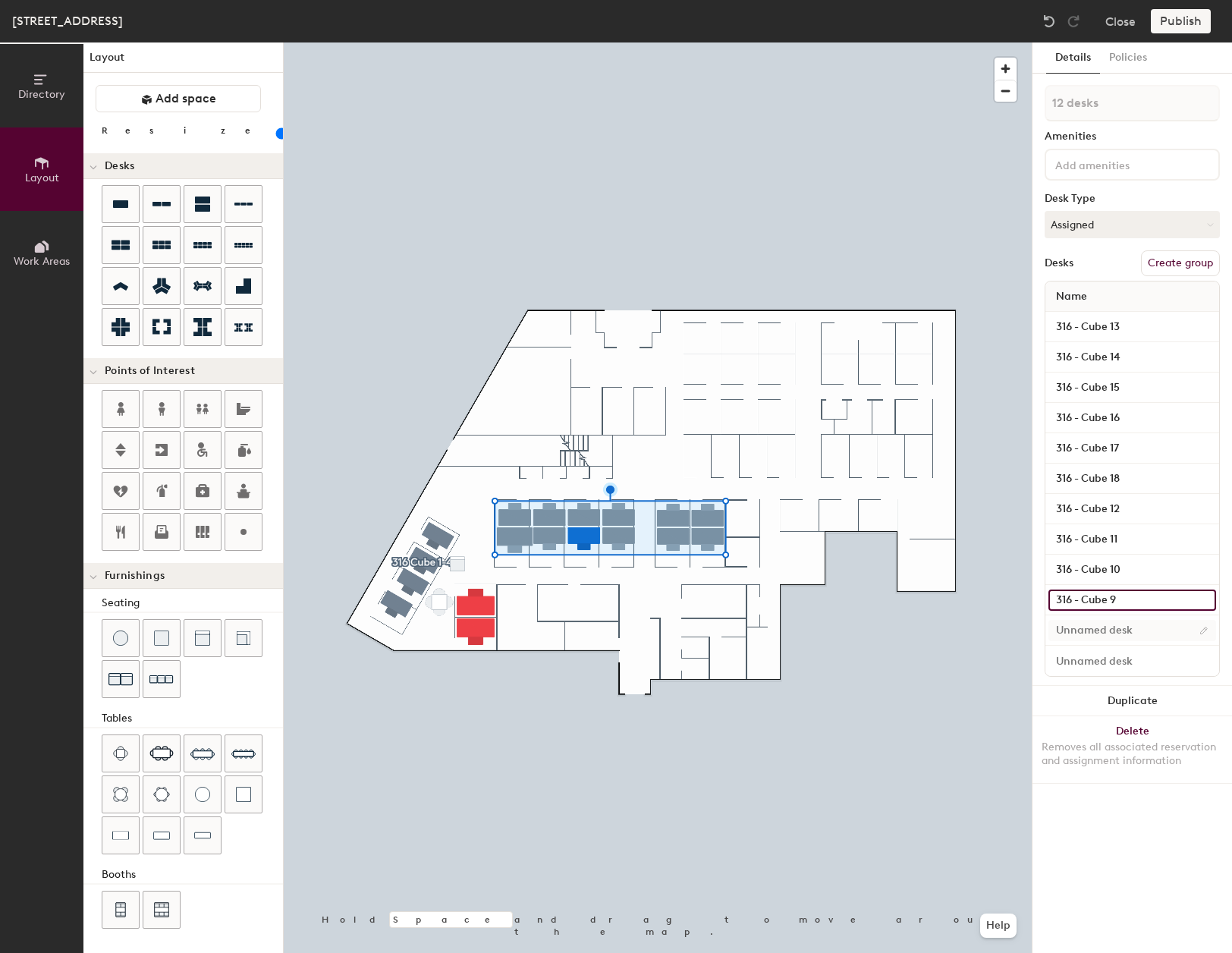
type input "316 - Cube 9"
click at [1164, 628] on input at bounding box center [1132, 630] width 168 height 21
type input "20"
paste input "316 - Cube 13"
type input "316 - Cube 13"
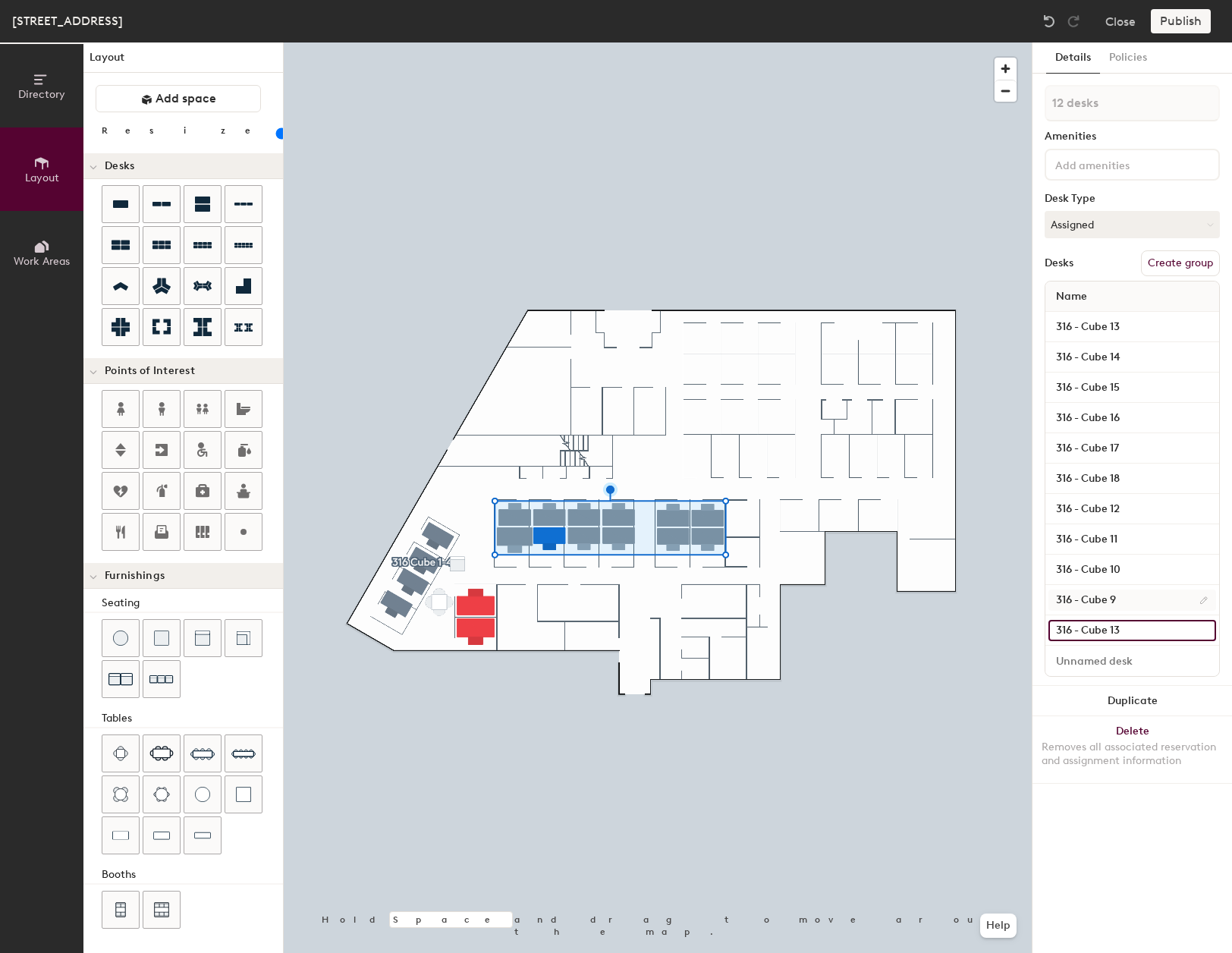
type input "20"
type input "316 - Cube 1"
type input "20"
type input "316 - Cube"
type input "20"
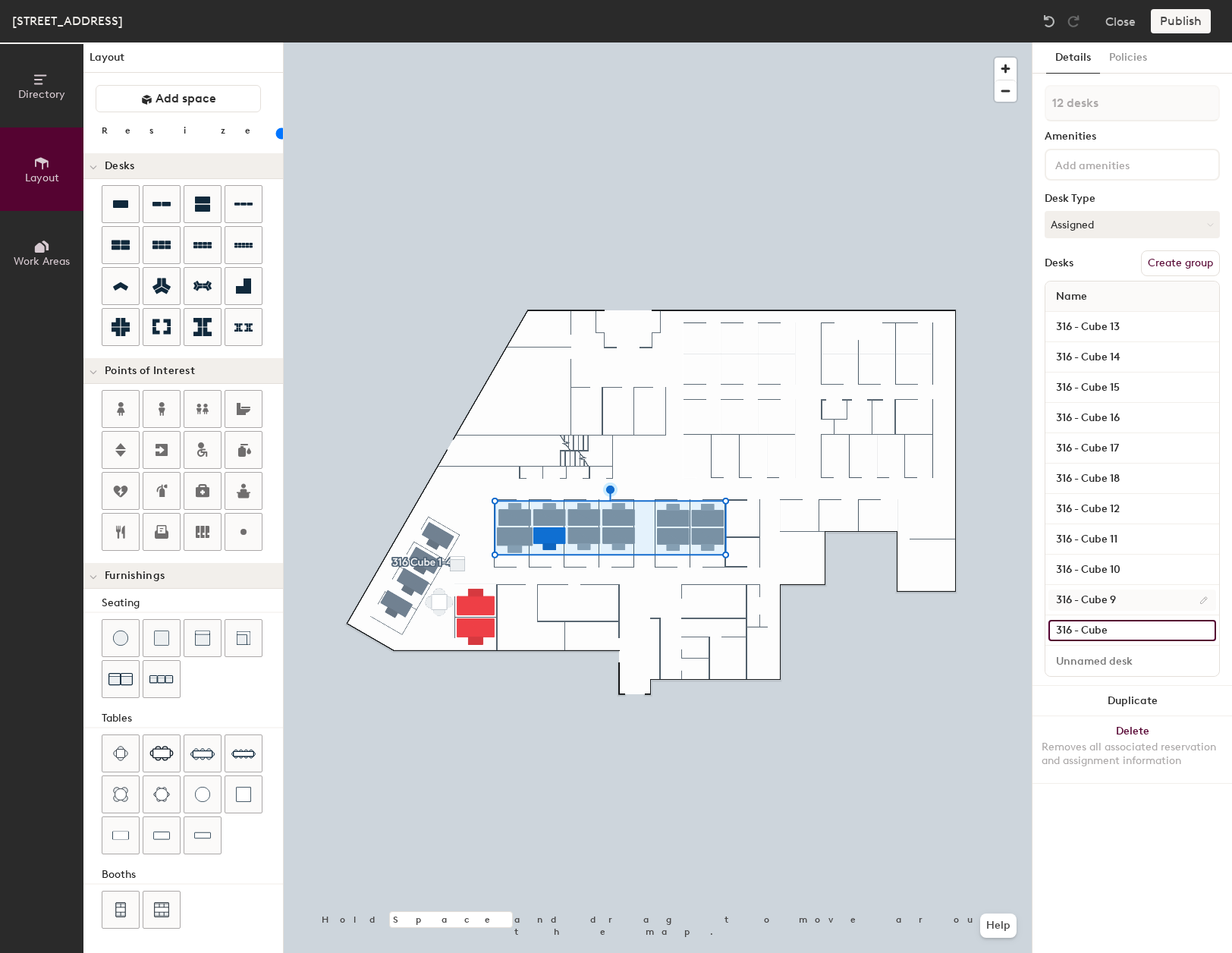
type input "316 - Cube 8"
type input "20"
type input "316 - Cube 8"
click at [1155, 660] on input at bounding box center [1132, 661] width 168 height 21
type input "20"
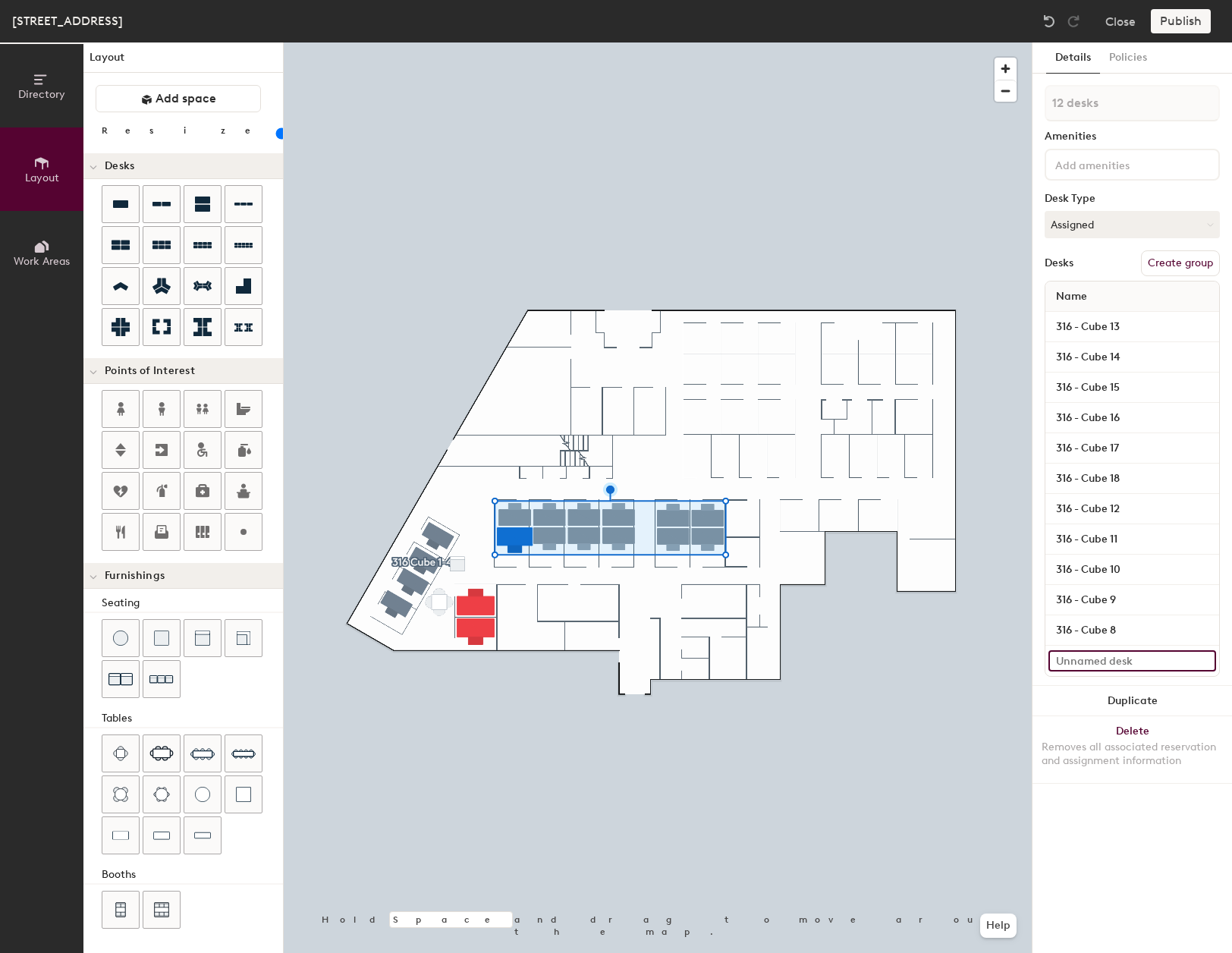
paste input "316 - Cube 13"
type input "316 - Cube 13"
type input "20"
click at [1155, 664] on input "316 - Cube 13" at bounding box center [1132, 661] width 168 height 21
click at [1155, 665] on input "316 - Cube 13" at bounding box center [1132, 661] width 168 height 21
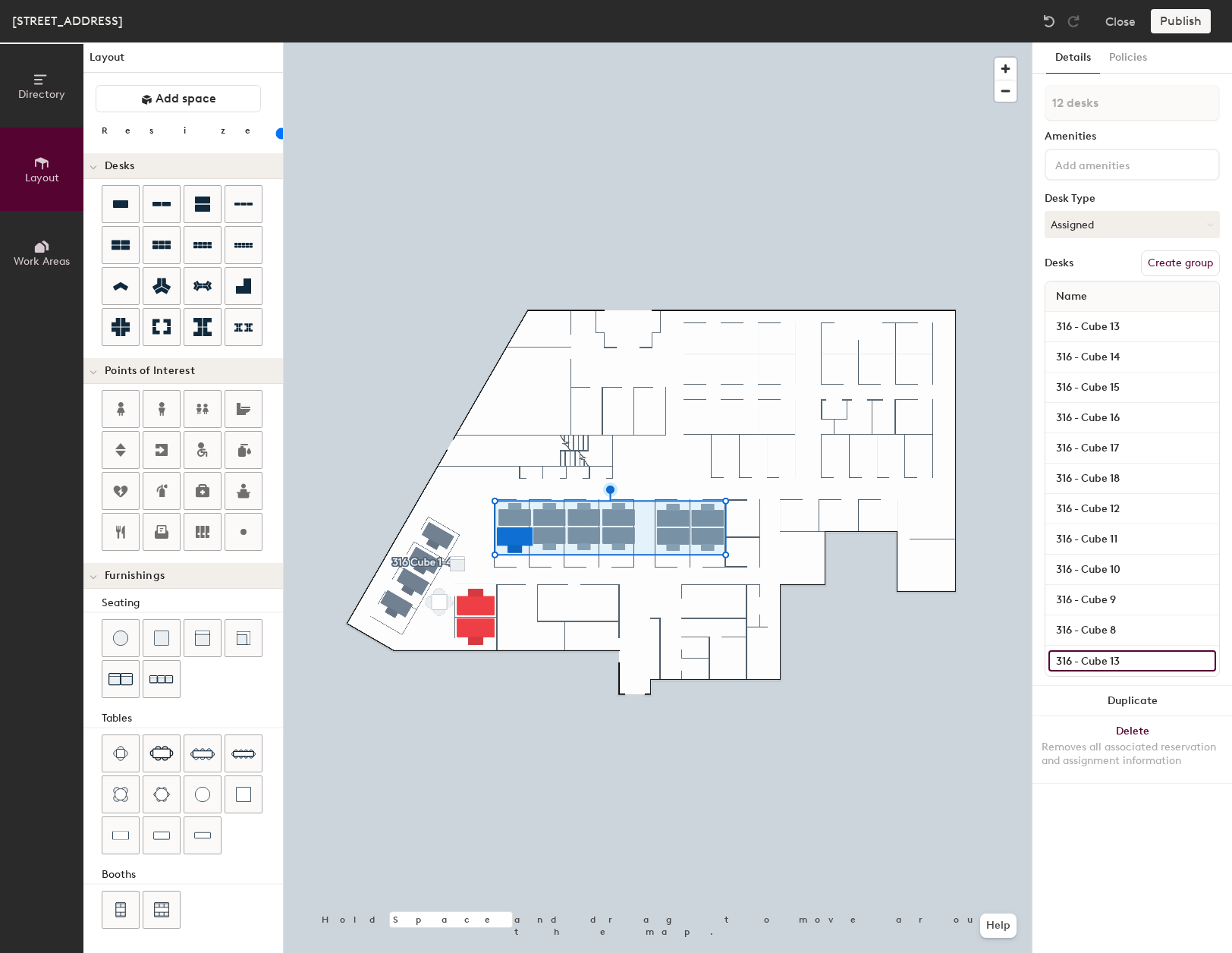
type input "316 - Cube 1"
type input "20"
type input "316 - Cube"
type input "20"
type input "316 - Cube 7"
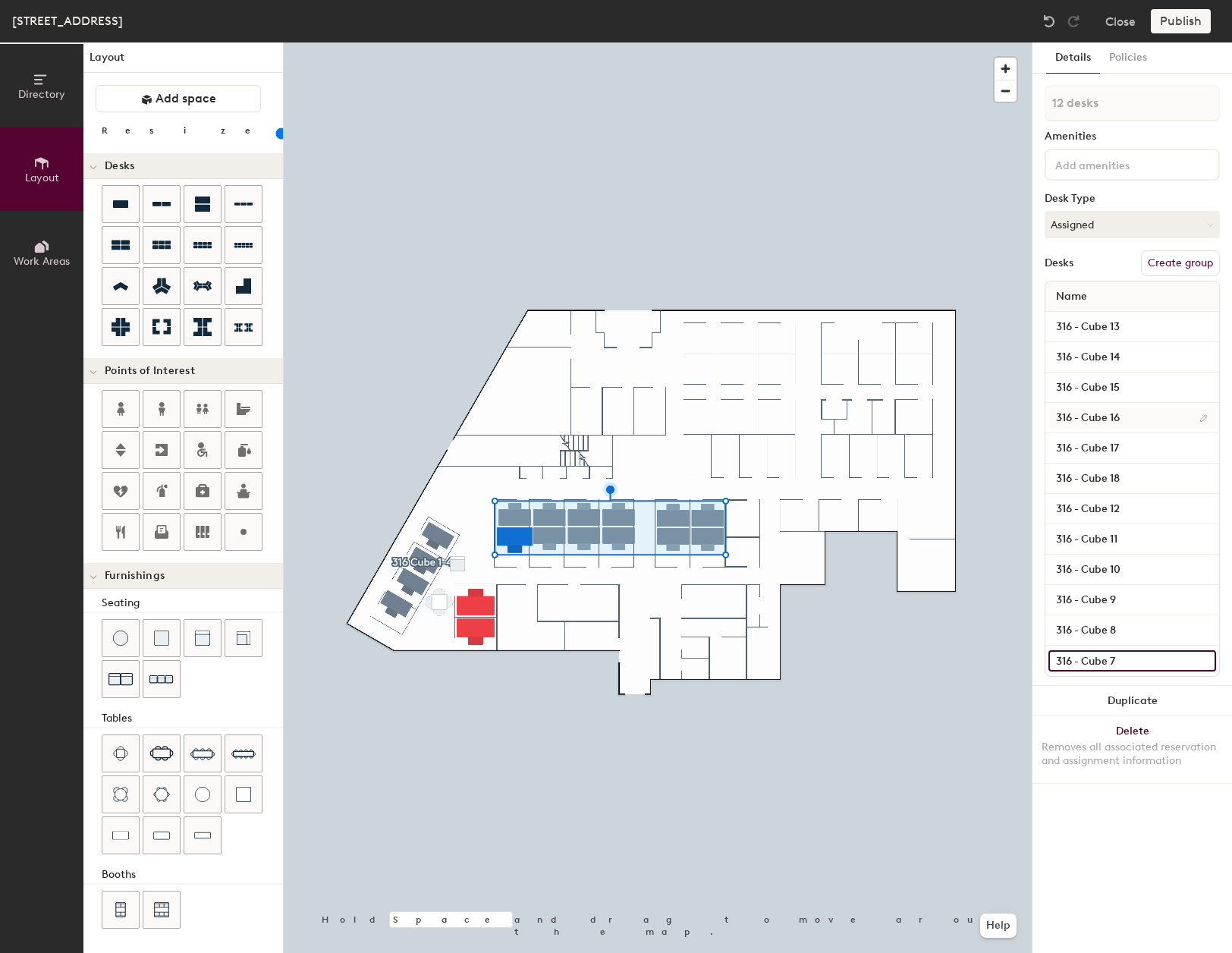
type input "20"
type input "316 - Cube 7"
click at [1168, 268] on button "Create group" at bounding box center [1181, 263] width 79 height 26
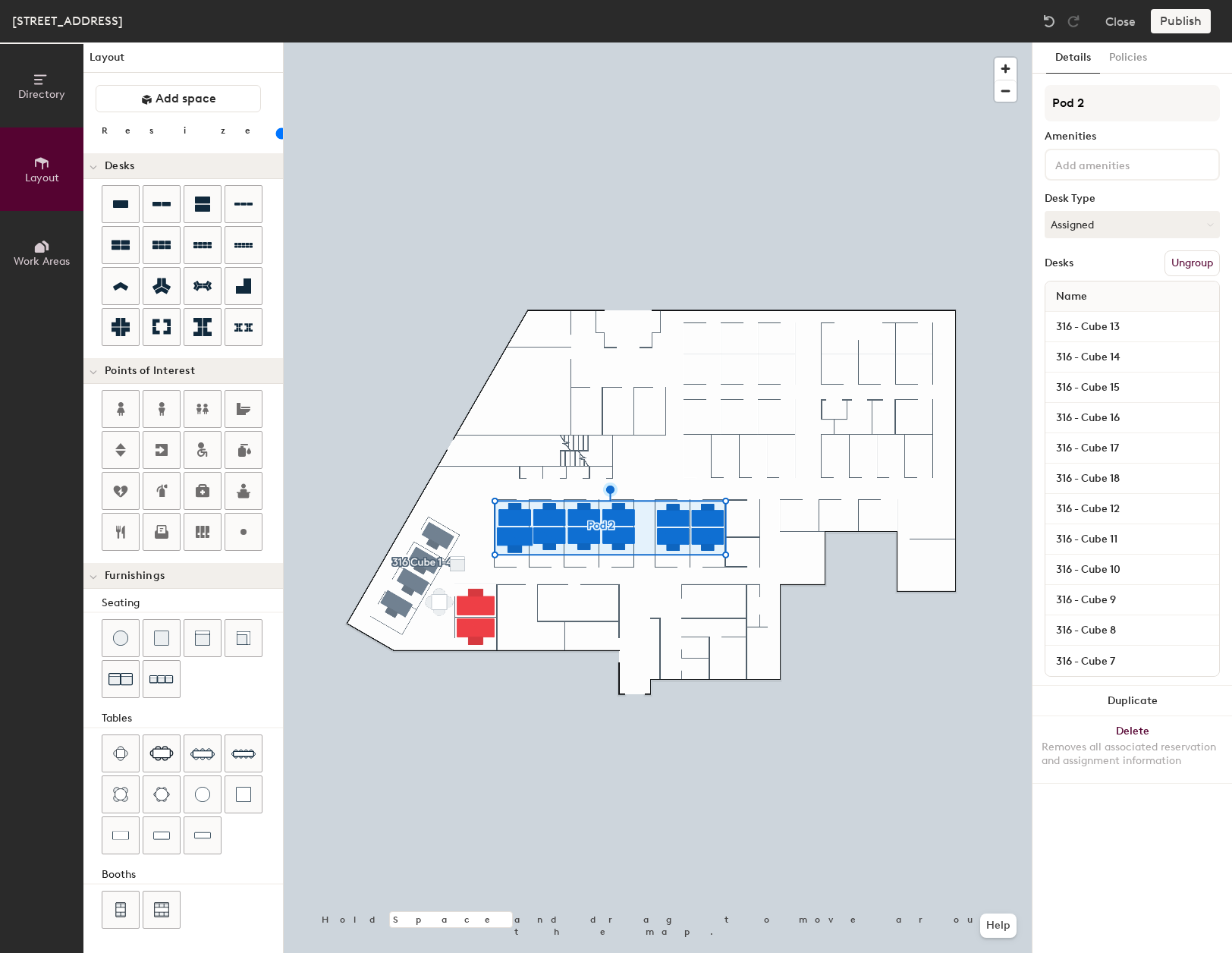
type input "20"
click at [1132, 102] on input "Pod 2" at bounding box center [1132, 103] width 175 height 36
type input "P"
type input "20"
type input "3"
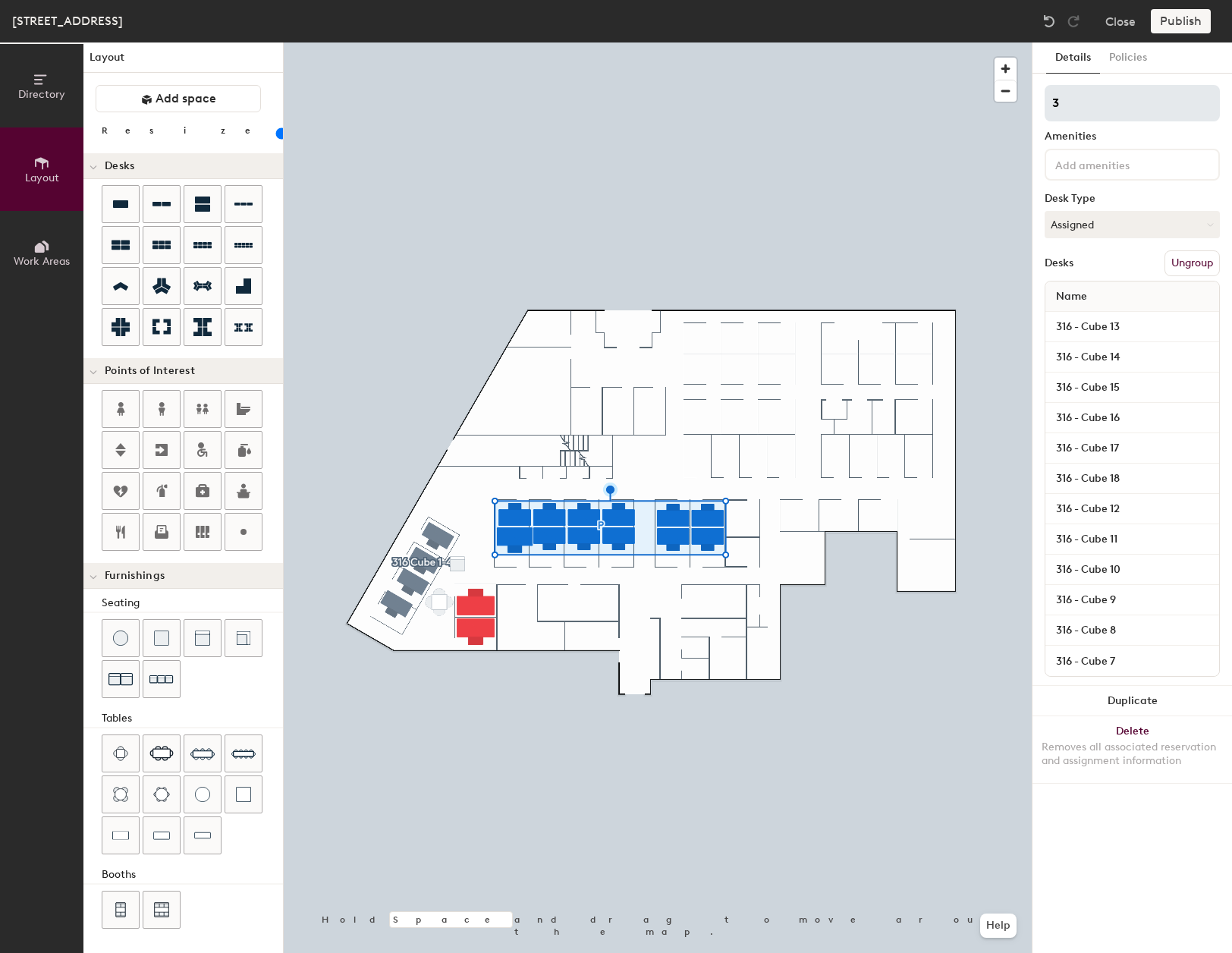
type input "20"
type input "31"
type input "20"
type input "316"
type input "20"
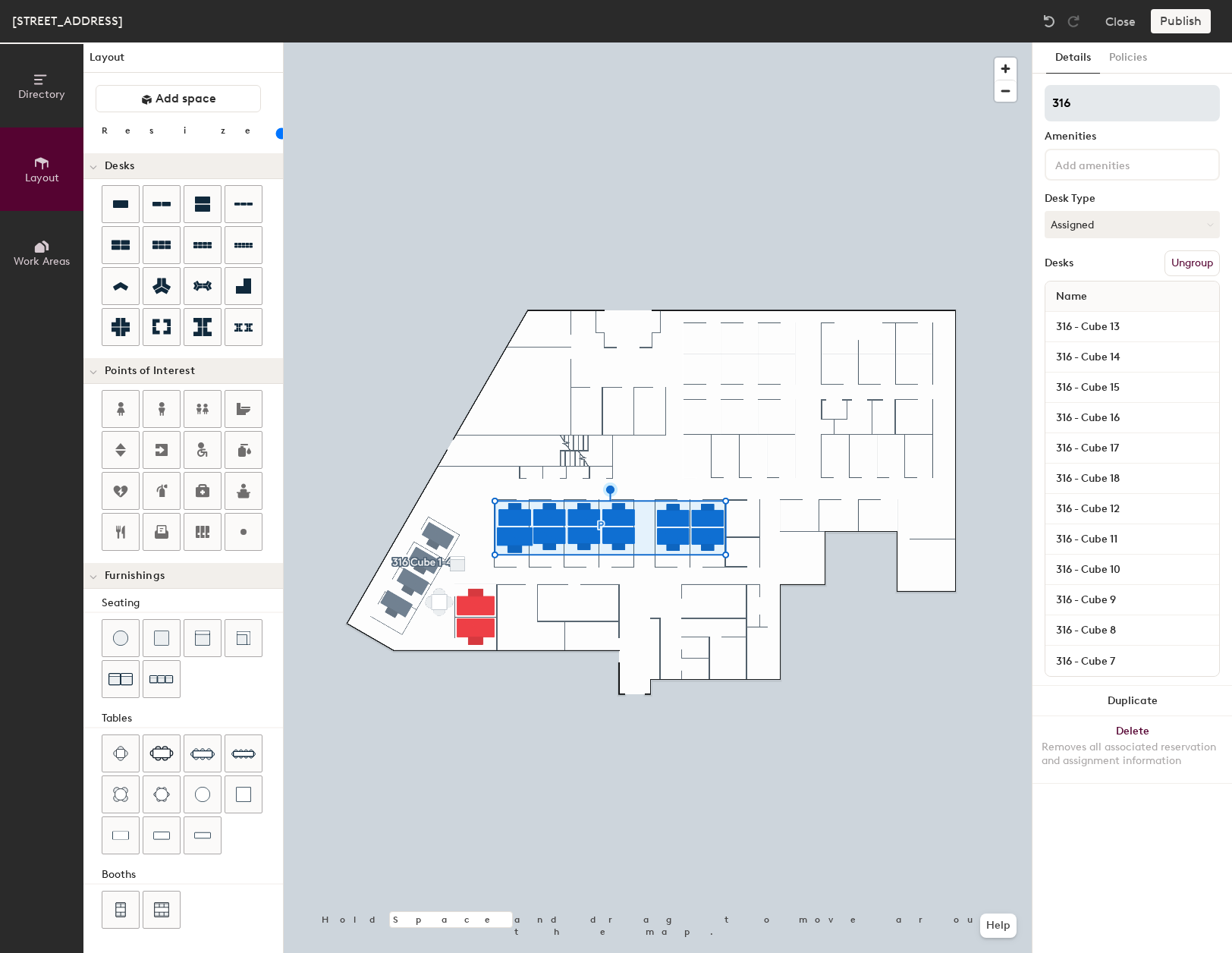
type input "316"
type input "20"
type input "316 c"
type input "20"
type input "316 cu"
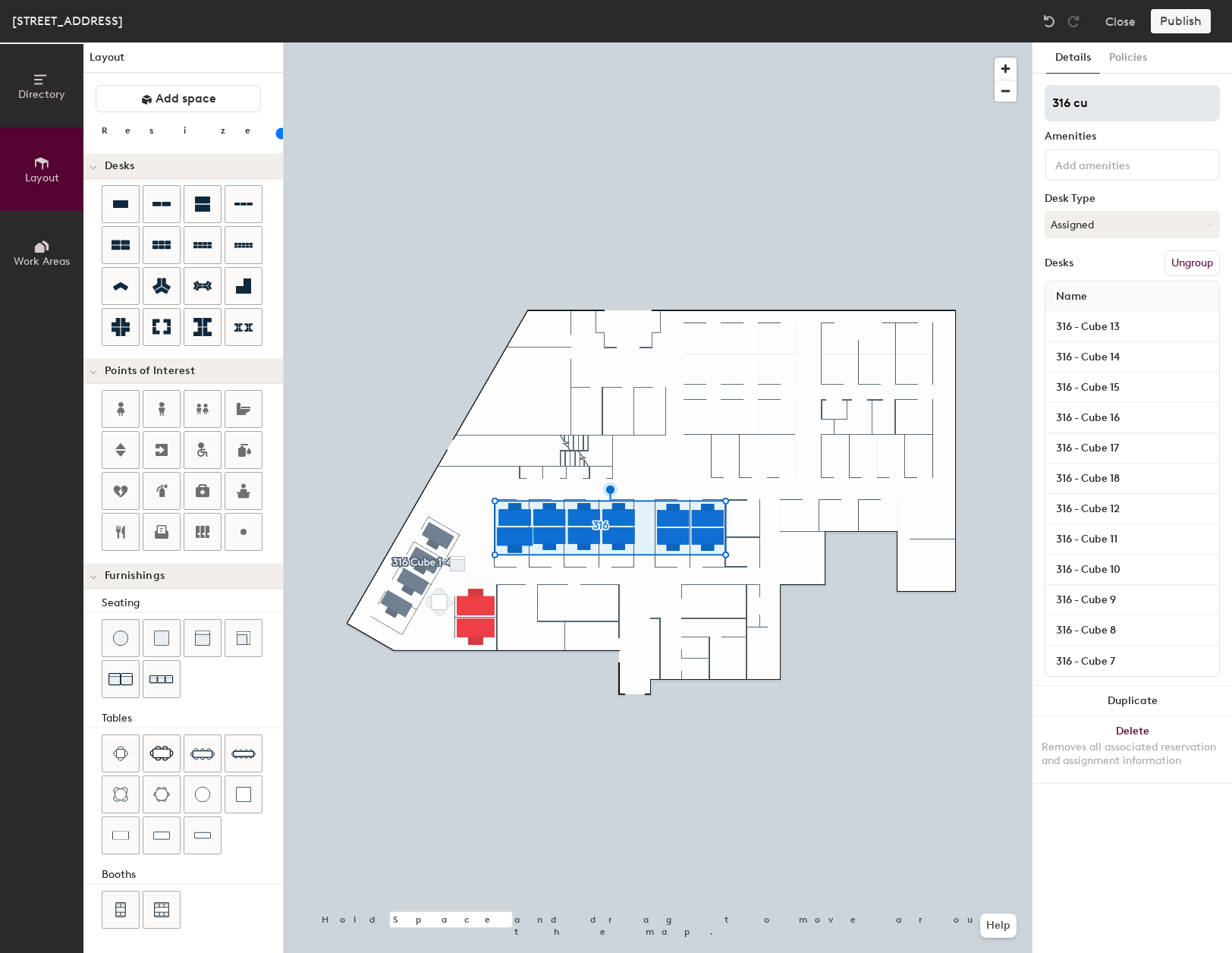
type input "20"
type input "316 cub"
type input "20"
type input "316 cube"
type input "20"
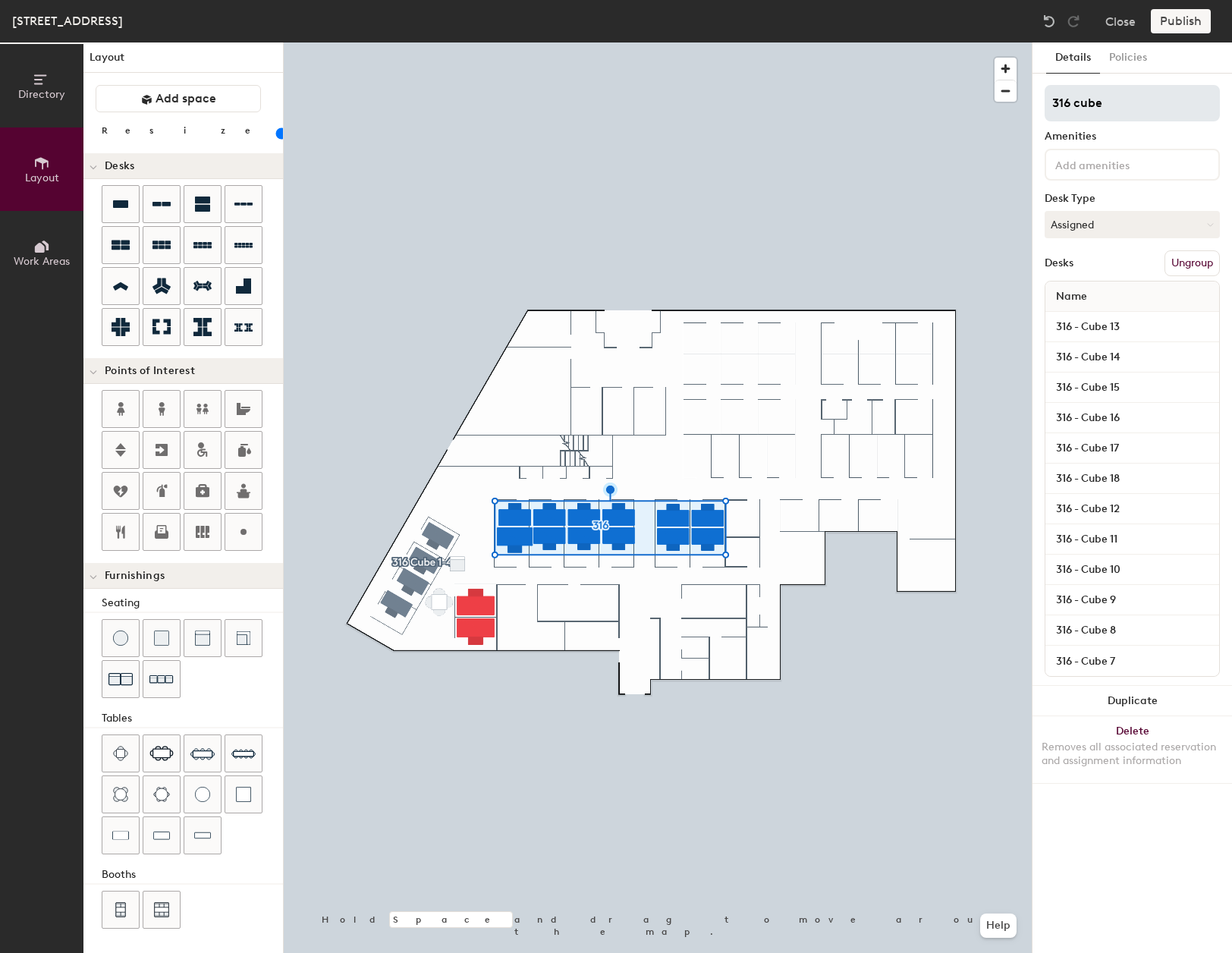
type input "316 cube"
type input "20"
type input "316 cube 1"
type input "20"
type input "316 cube"
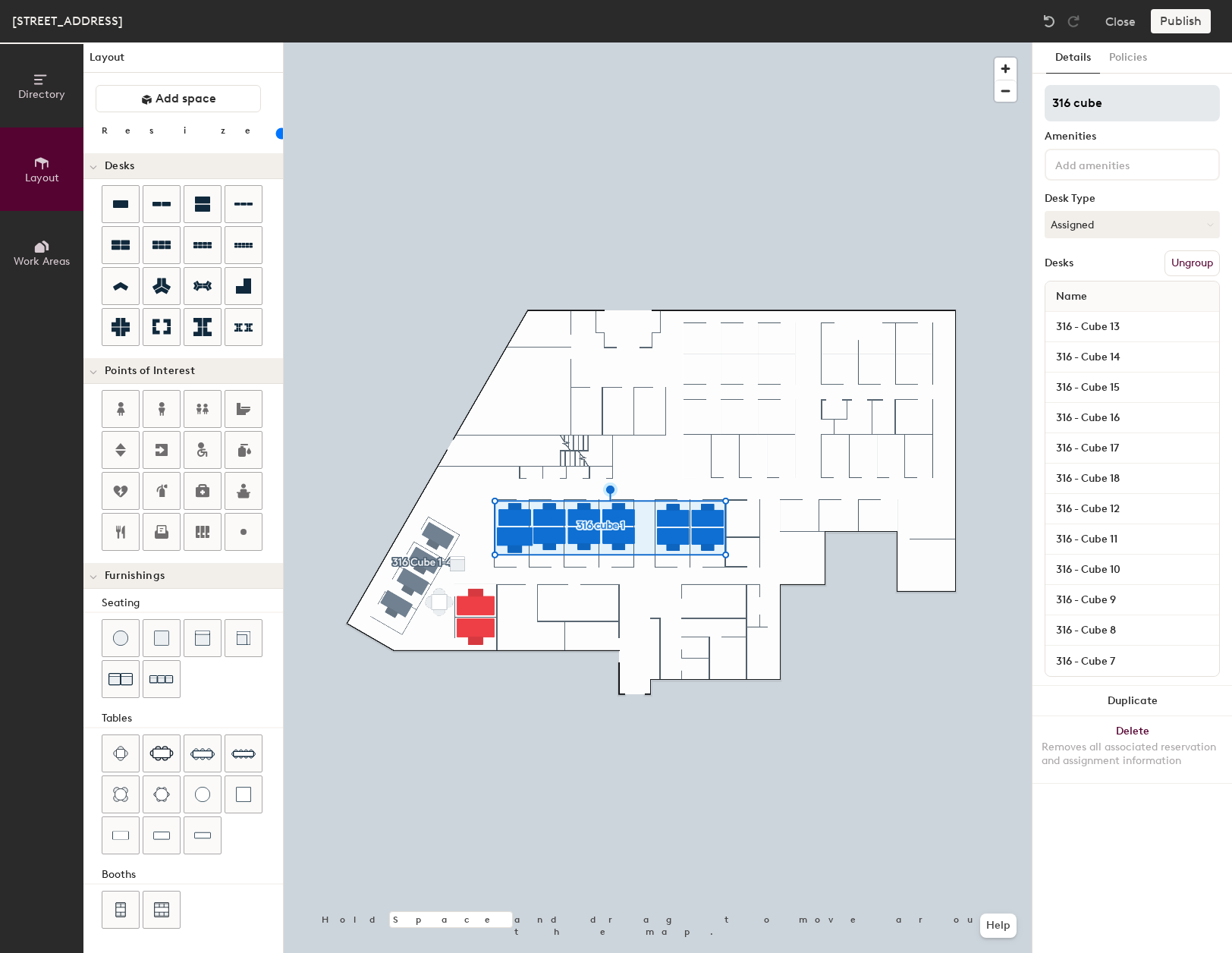
type input "20"
type input "316 cube 7"
type input "20"
type input "316 cube 7-"
type input "20"
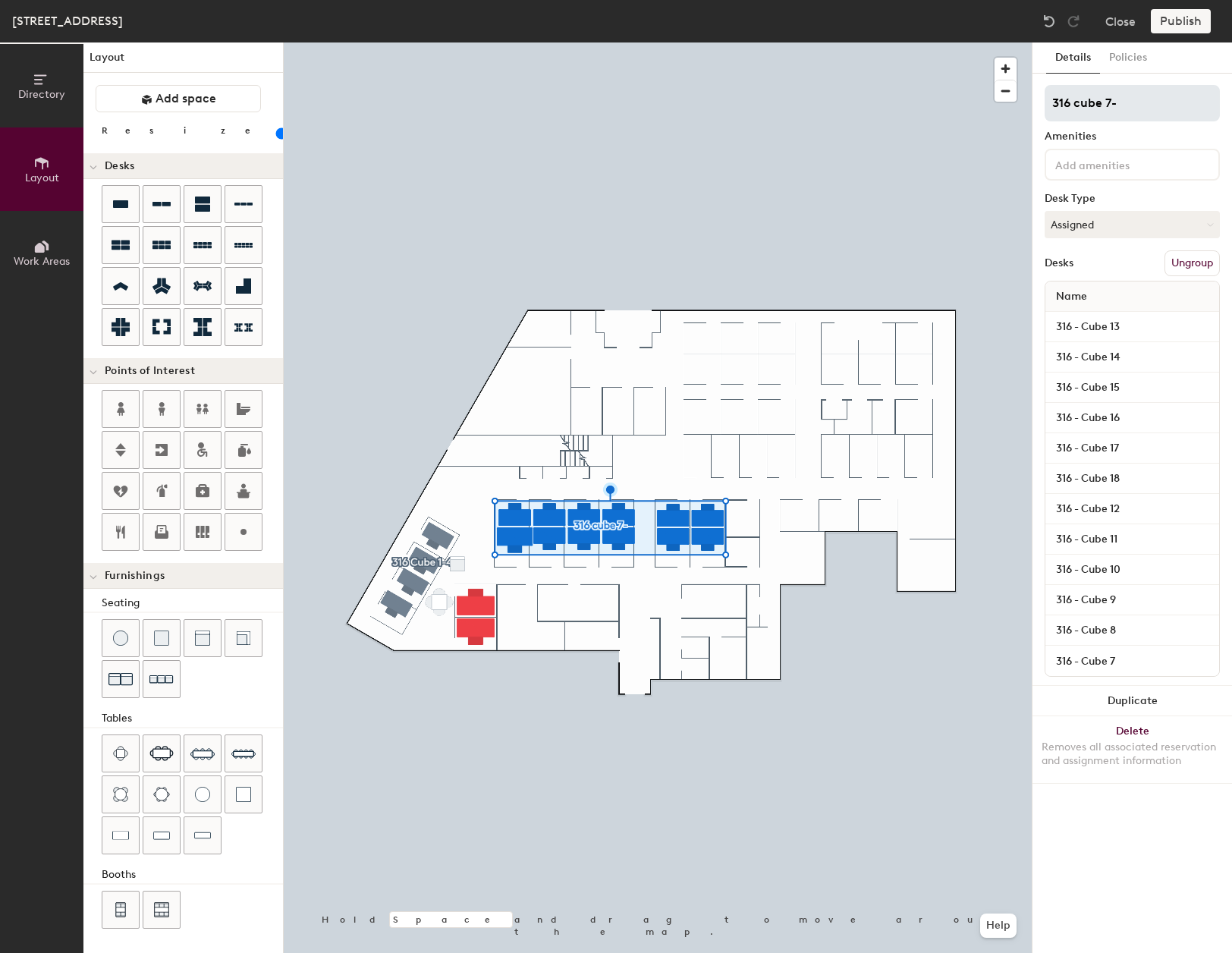
type input "316 cube 7-1"
type input "20"
type input "316 cube 7-18"
type input "20"
type input "316 cube 7-18"
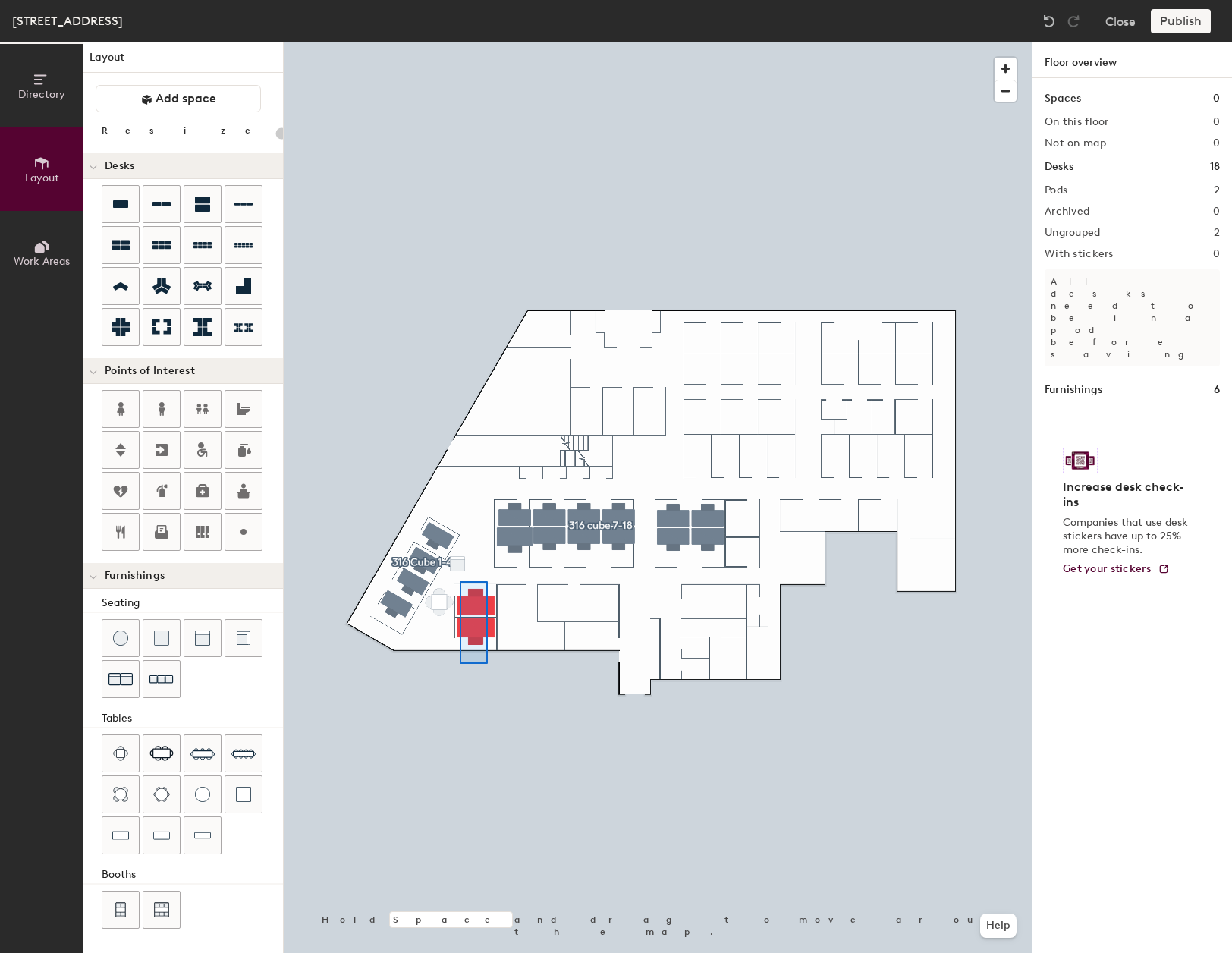
type input "280"
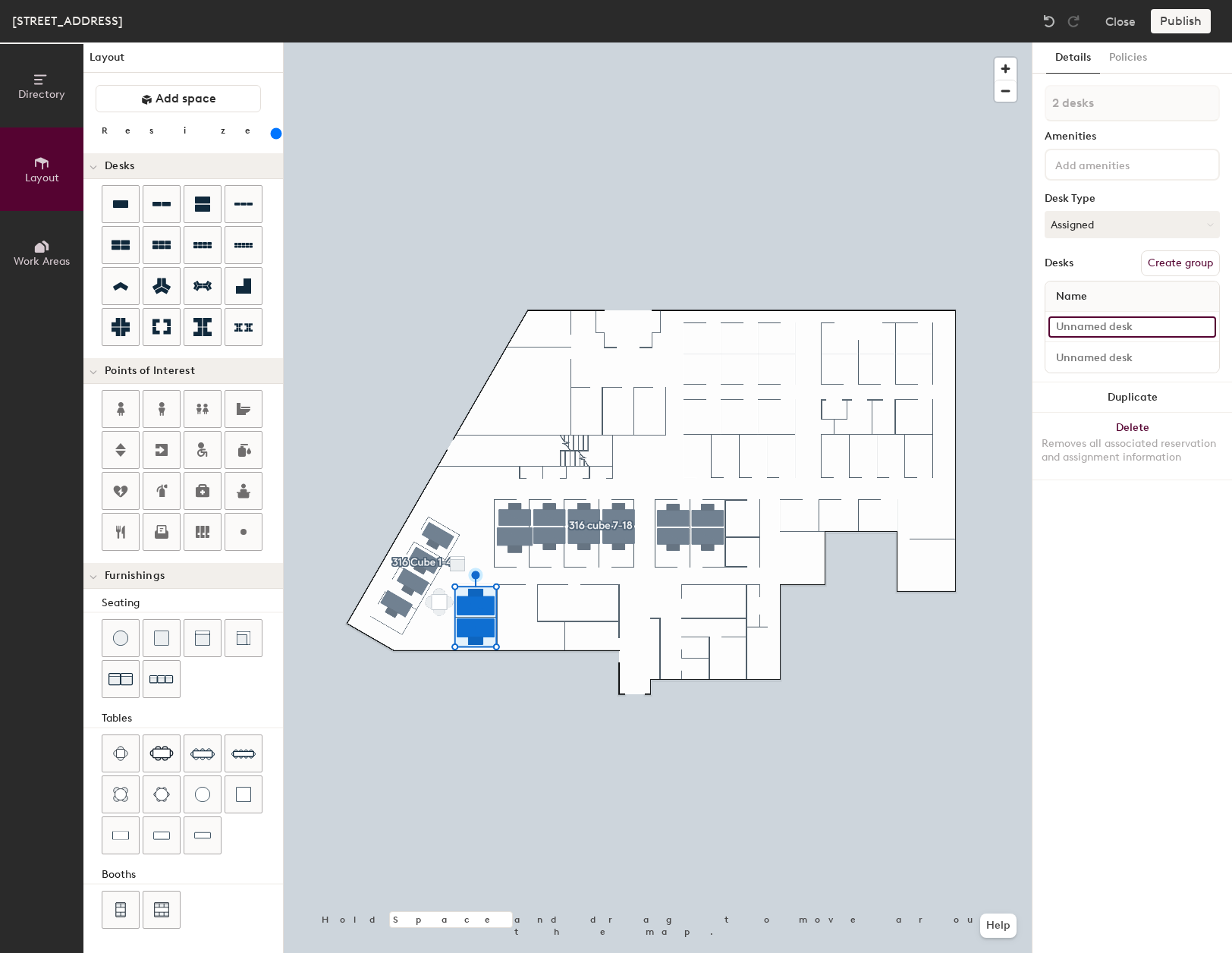
click at [1137, 331] on input at bounding box center [1132, 327] width 168 height 21
click at [1104, 327] on input at bounding box center [1132, 327] width 168 height 21
type input "316 - Cube 6"
click at [1094, 360] on input at bounding box center [1132, 357] width 168 height 21
type input "316 - cube 5"
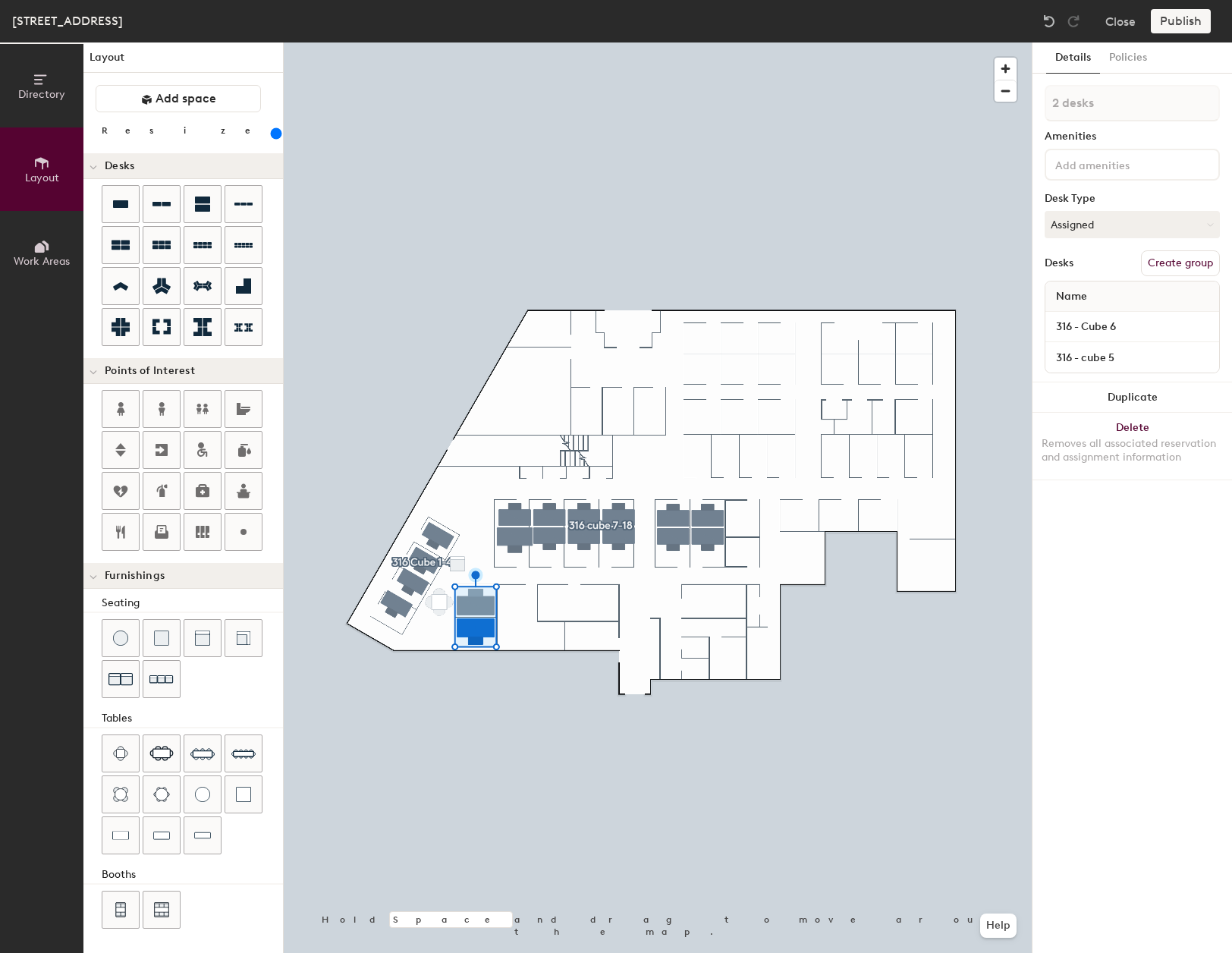
click at [1181, 262] on button "Create group" at bounding box center [1181, 263] width 79 height 26
type input "P"
type input "316 Cube 5-6"
click at [1150, 654] on div "Details Policies 316 Cube 5-6 Amenities Desk Type Assigned Desks Ungroup Name 3…" at bounding box center [1132, 498] width 199 height 910
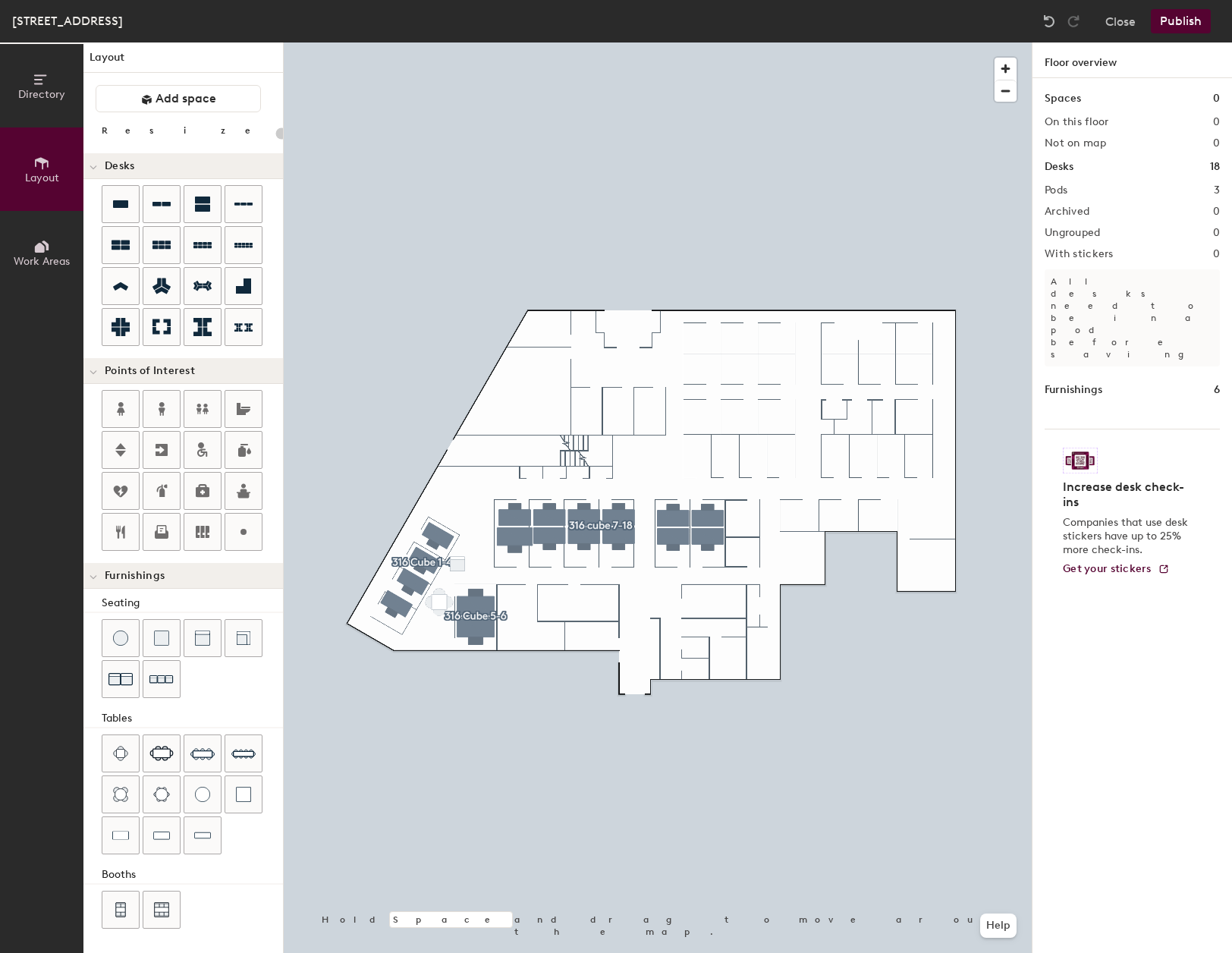
click at [709, 43] on div at bounding box center [658, 43] width 748 height 0
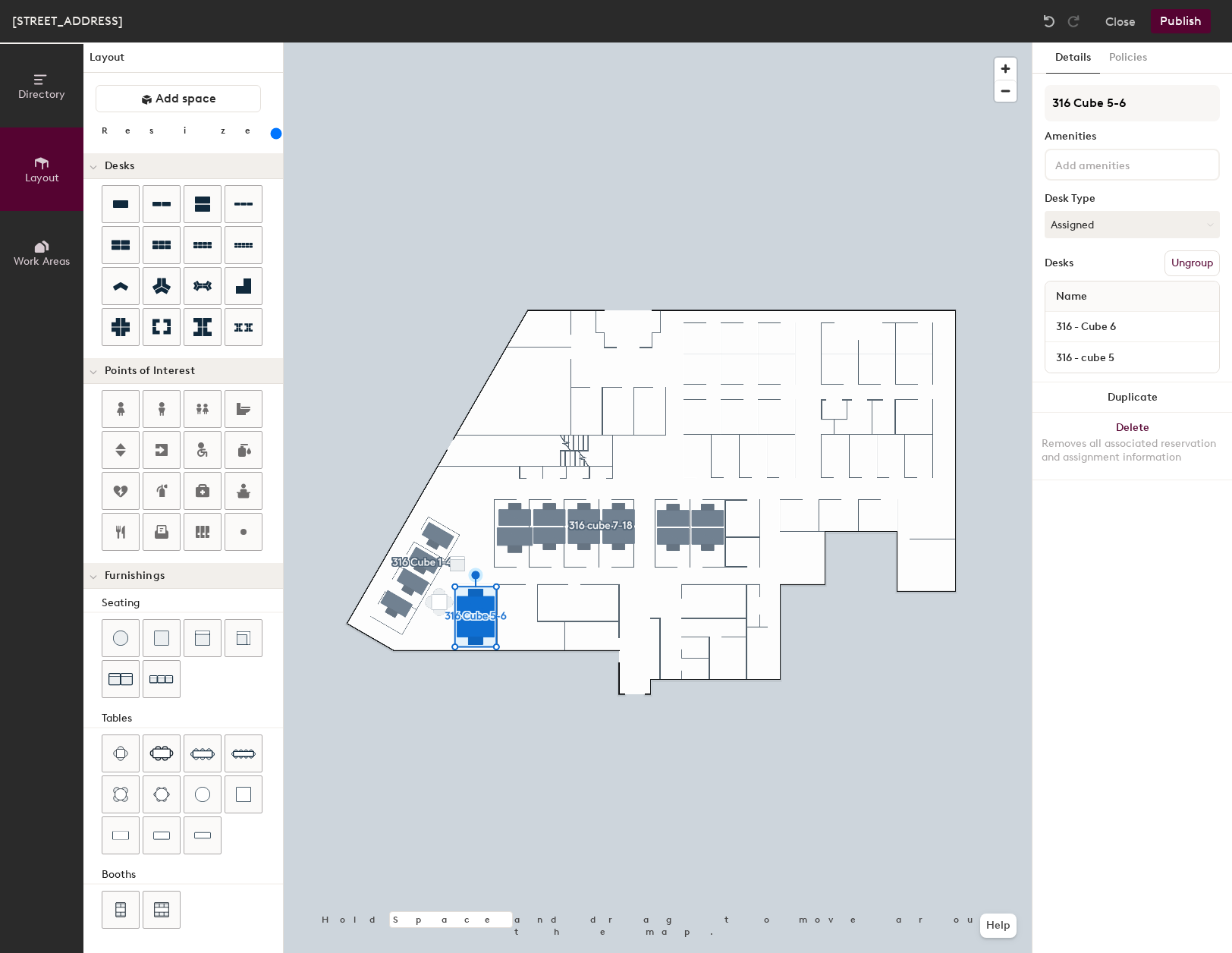
click at [1196, 269] on button "Ungroup" at bounding box center [1192, 263] width 55 height 26
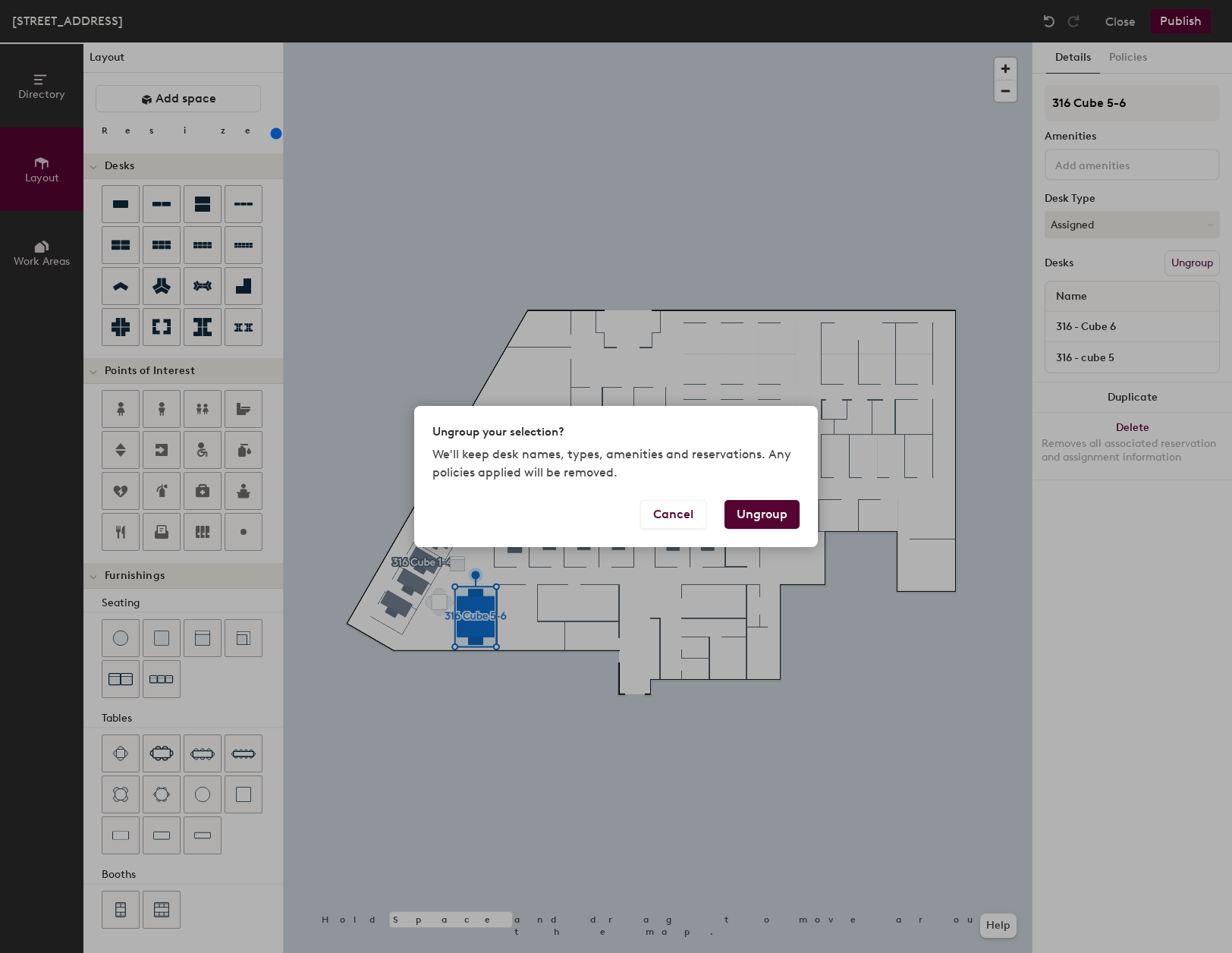
click at [784, 524] on button "Ungroup" at bounding box center [761, 514] width 75 height 29
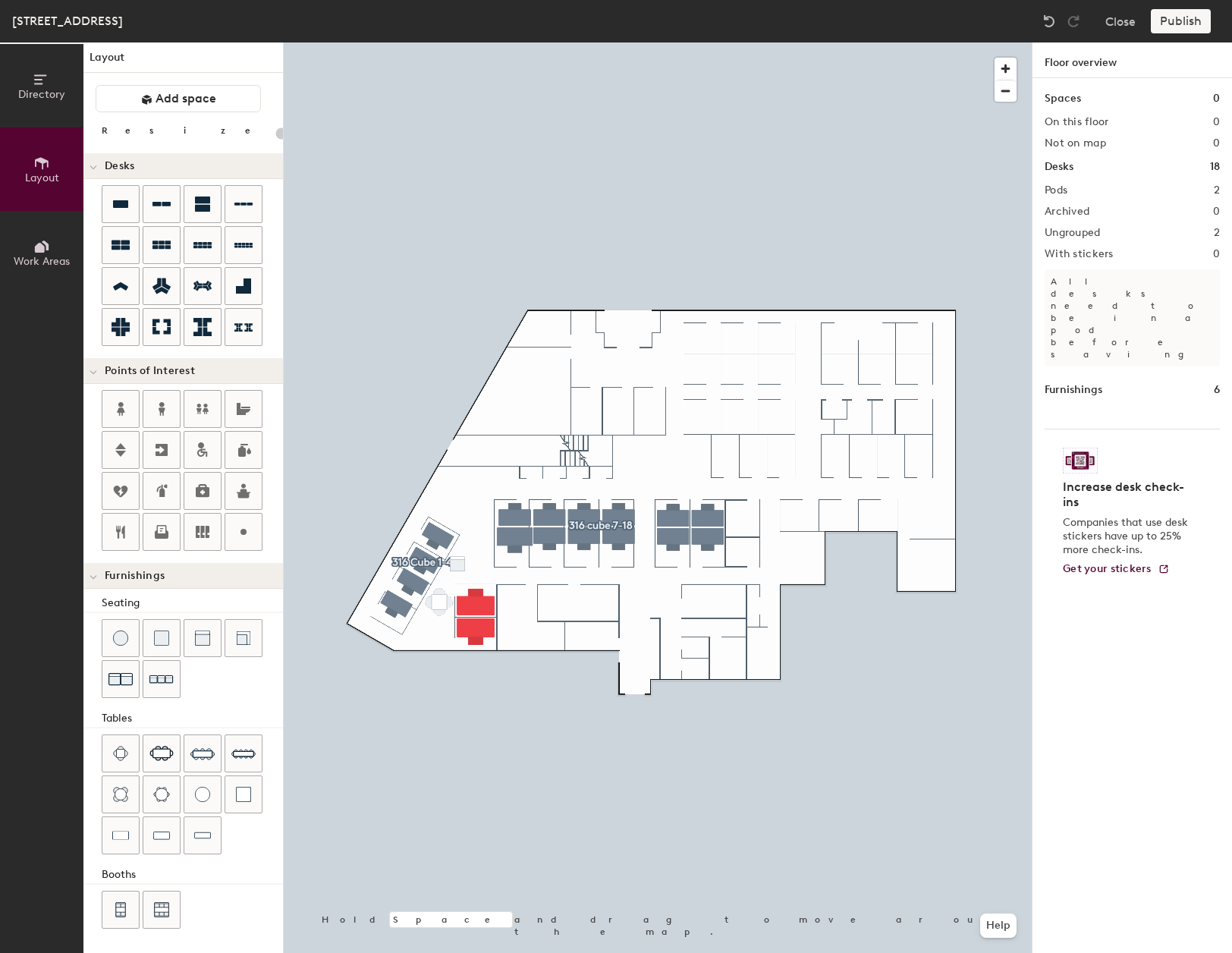
drag, startPoint x: 1191, startPoint y: 25, endPoint x: 1184, endPoint y: 16, distance: 11.4
click at [1185, 17] on div "Publish" at bounding box center [1186, 21] width 69 height 25
click at [1185, 16] on div "Publish" at bounding box center [1186, 21] width 69 height 25
type input "280"
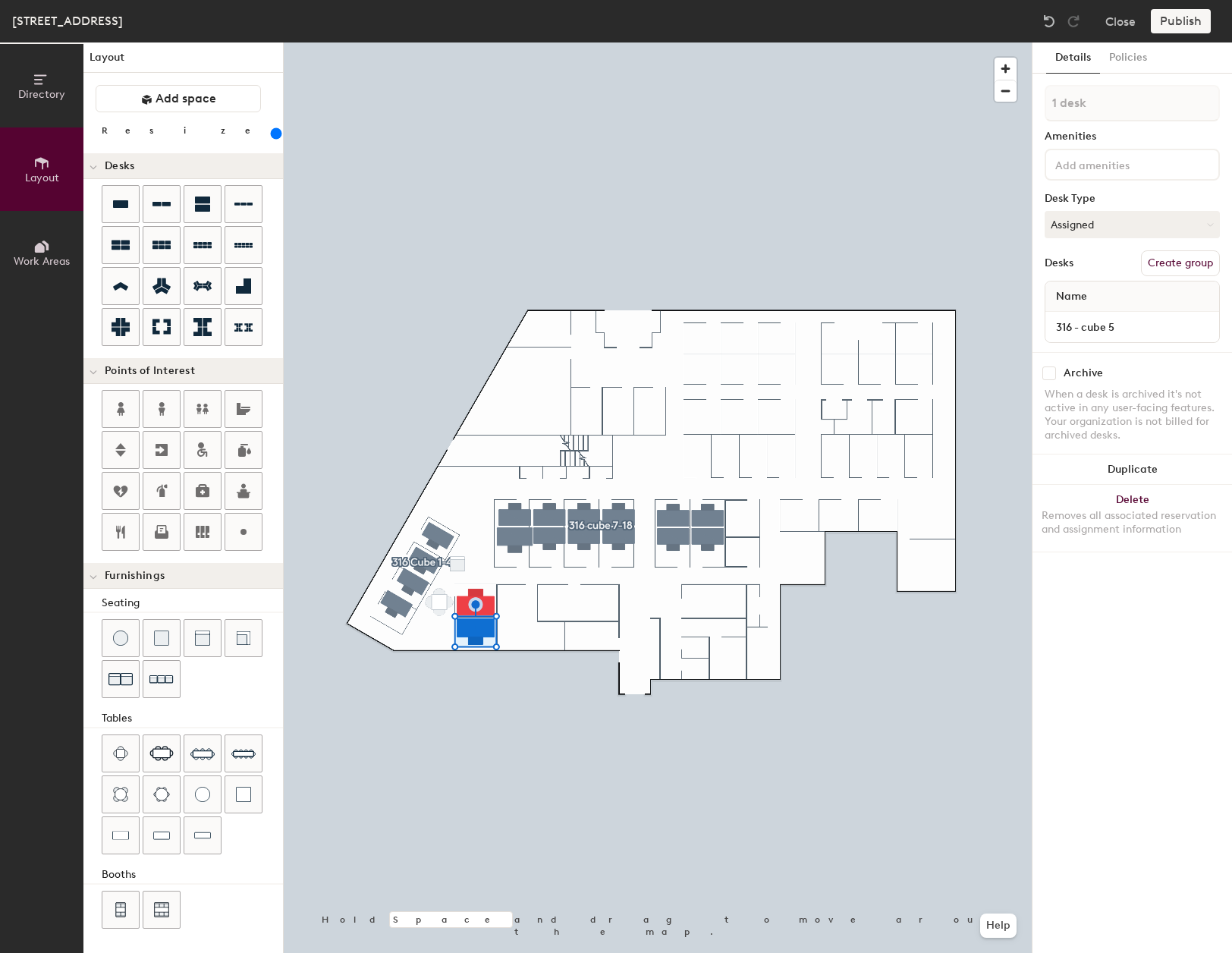
click at [1085, 674] on div "Details Policies 1 desk Amenities Desk Type Assigned Desks Create group Name 31…" at bounding box center [1132, 498] width 199 height 910
click at [1174, 265] on button "Create group" at bounding box center [1181, 263] width 79 height 26
drag, startPoint x: 1124, startPoint y: 103, endPoint x: 1044, endPoint y: 116, distance: 81.0
click at [1044, 116] on input "Pod 3" at bounding box center [1132, 103] width 175 height 36
type input "3"
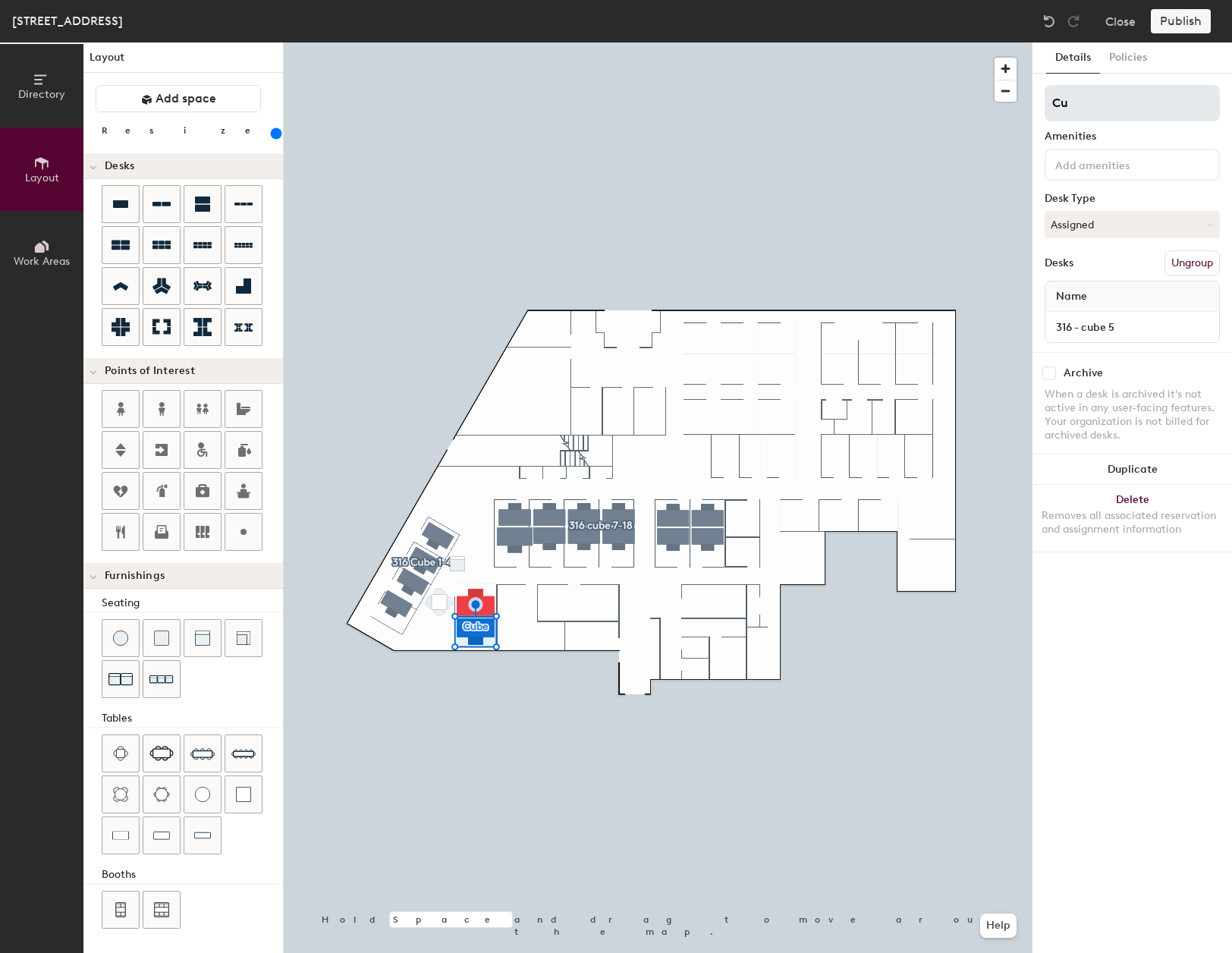
type input "C"
type input "5"
type input "Cube 5"
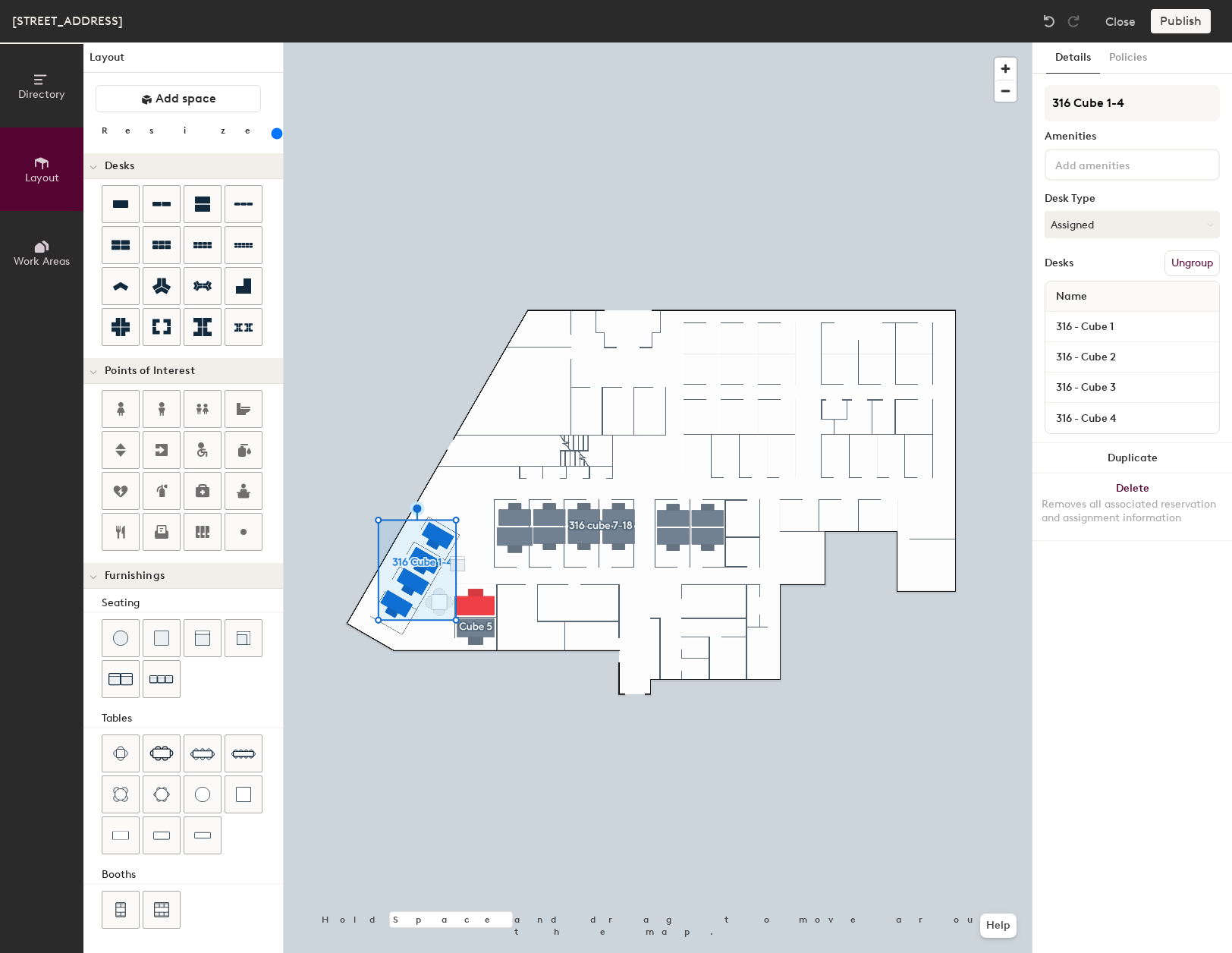
click at [1197, 265] on button "Ungroup" at bounding box center [1192, 263] width 55 height 26
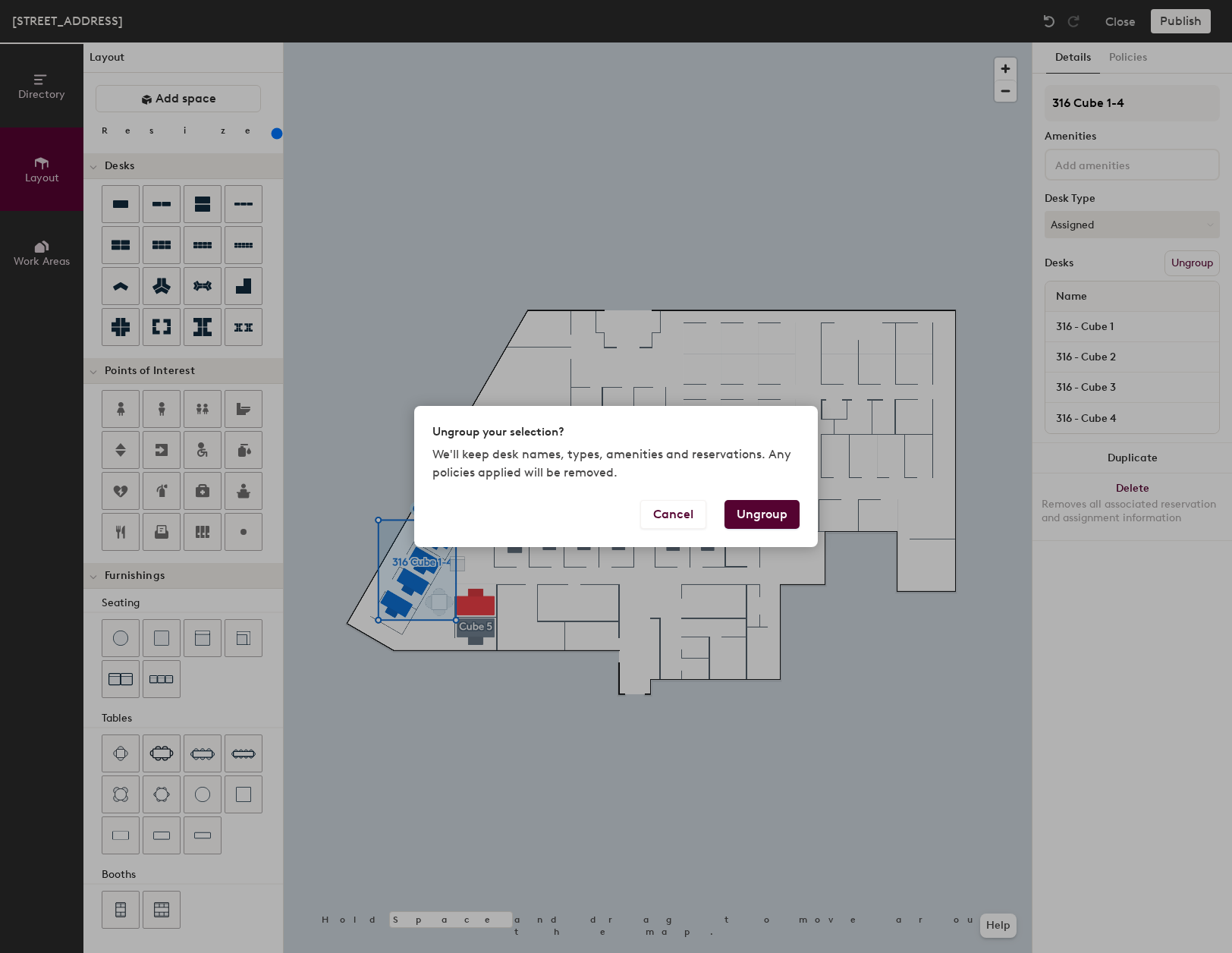
click at [763, 516] on button "Ungroup" at bounding box center [761, 514] width 75 height 29
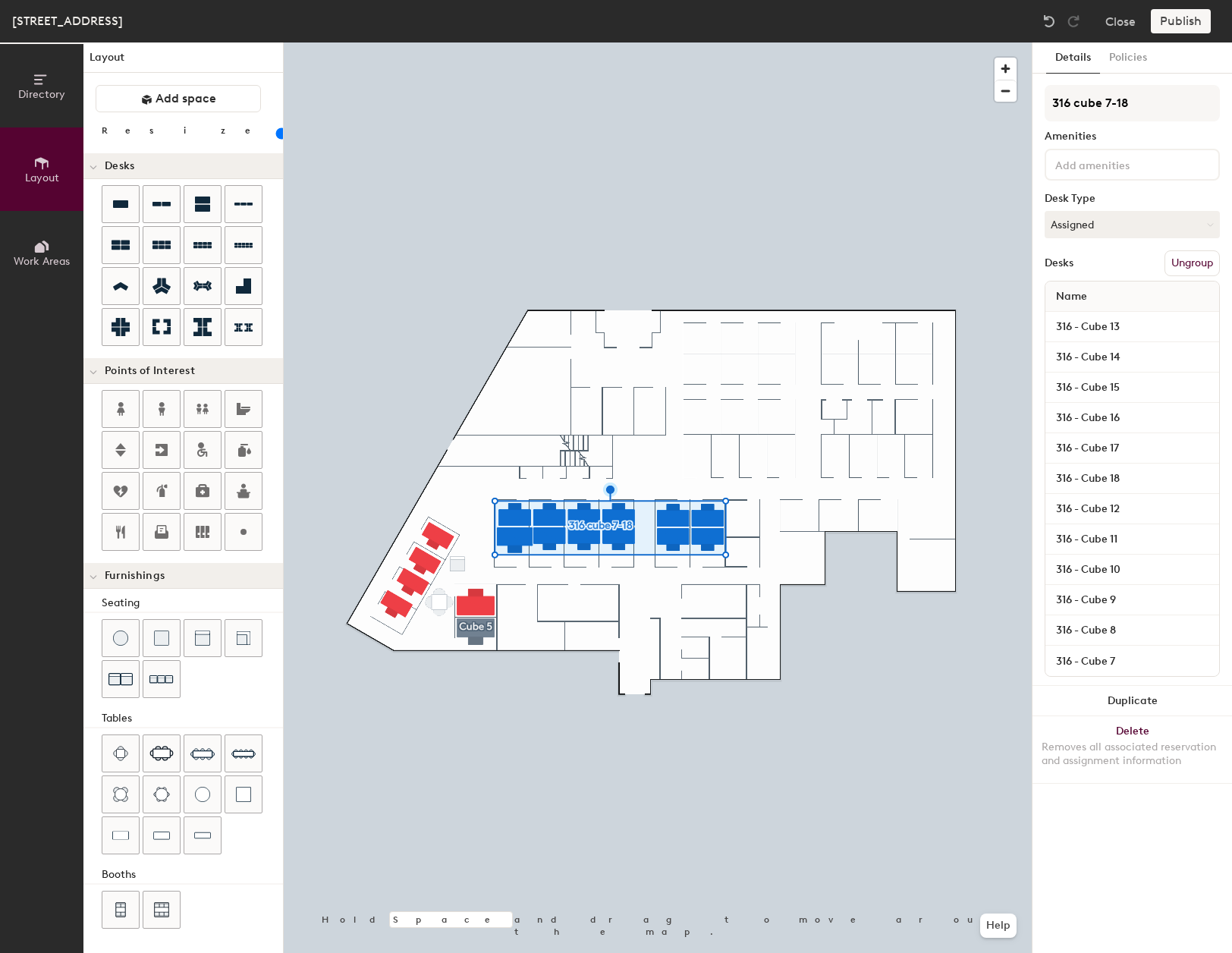
click at [1192, 258] on button "Ungroup" at bounding box center [1192, 263] width 55 height 26
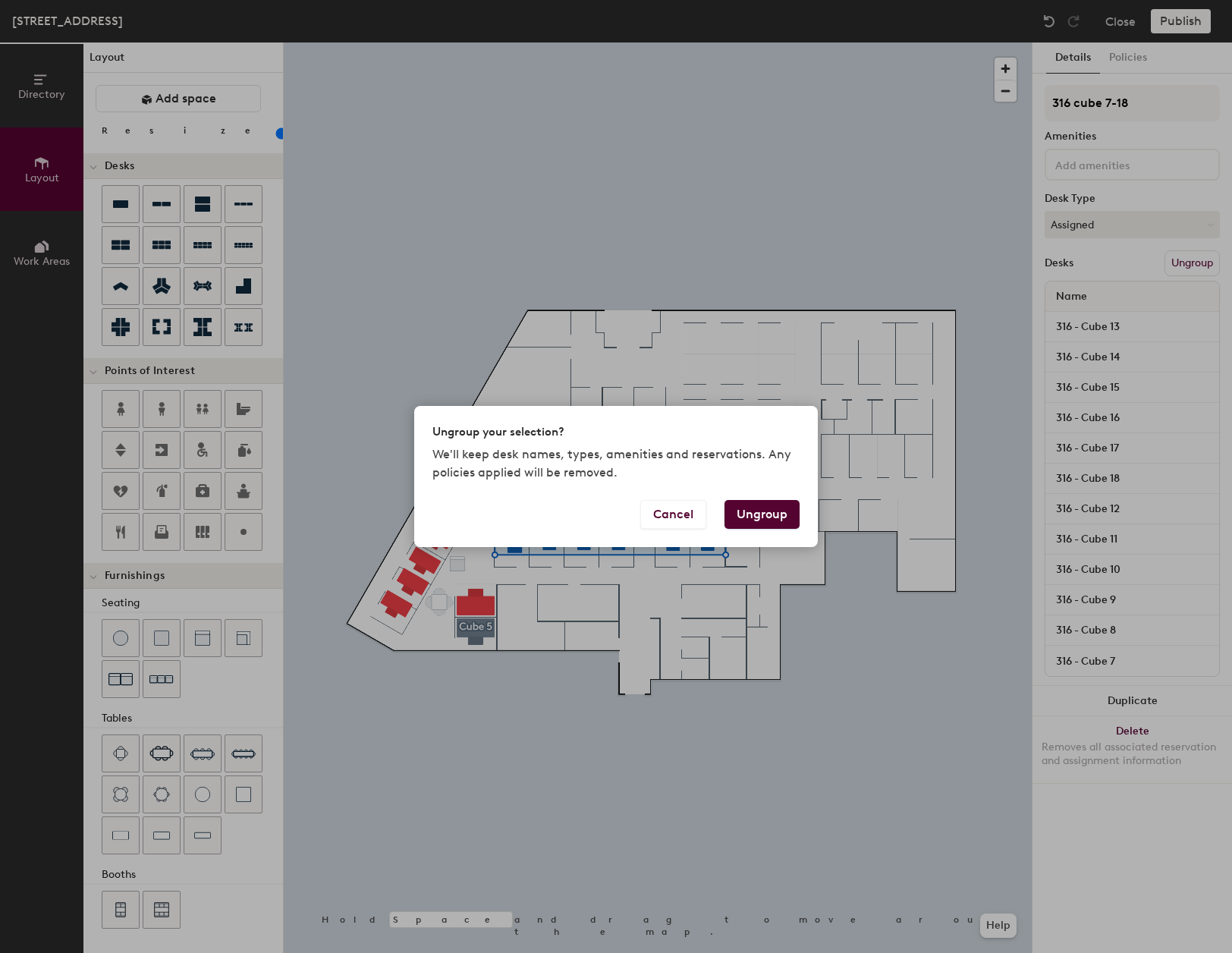
click at [753, 518] on button "Ungroup" at bounding box center [761, 514] width 75 height 29
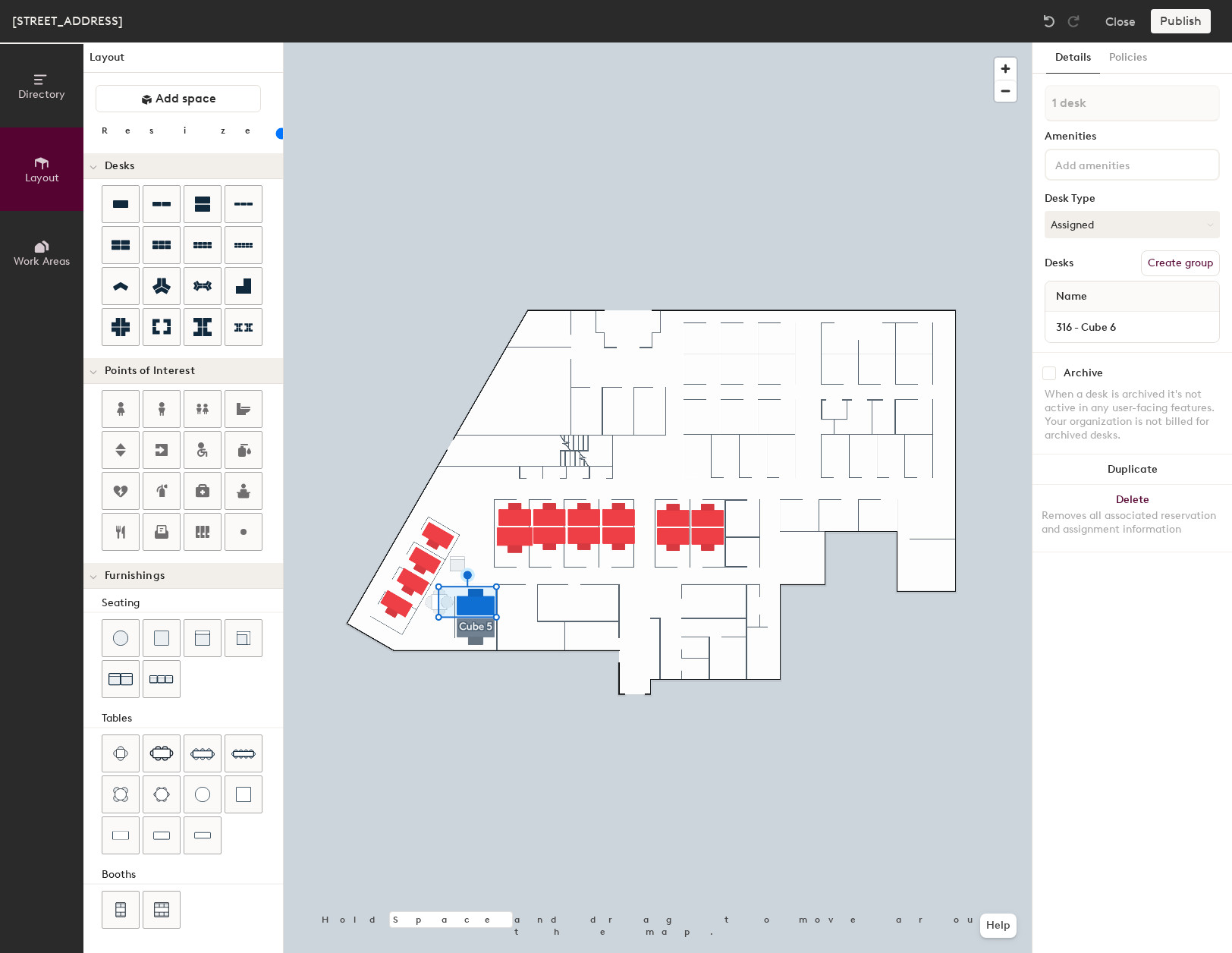
click at [1161, 263] on button "Create group" at bounding box center [1181, 263] width 79 height 26
type input "20"
drag, startPoint x: 1118, startPoint y: 109, endPoint x: 1036, endPoint y: 113, distance: 82.1
click at [1036, 113] on div "Details Policies Pod 2 Amenities Desk Type Assigned Desks Ungroup Name 316 - Cu…" at bounding box center [1132, 498] width 199 height 910
type input "C"
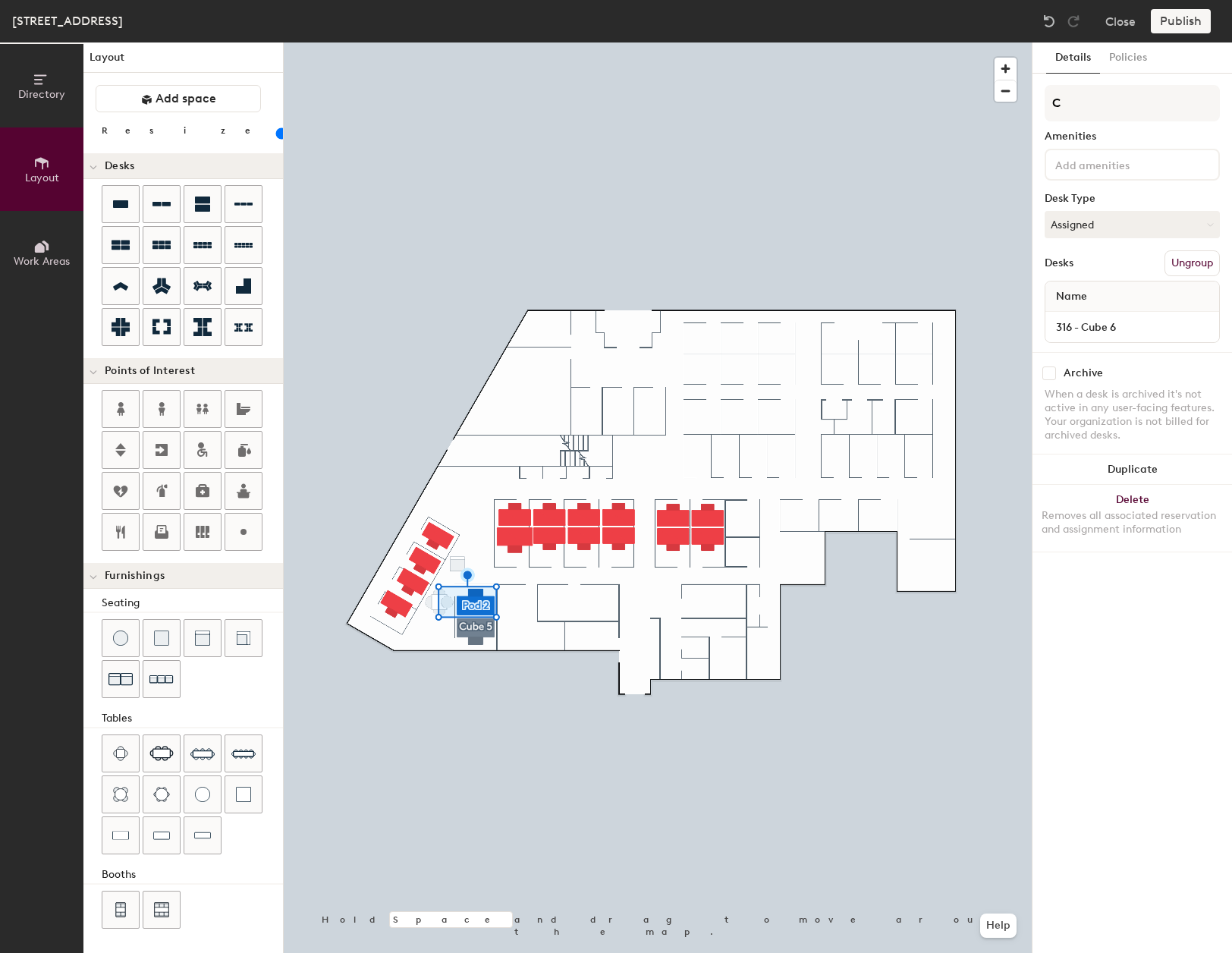
type input "20"
type input "Cu"
type input "20"
type input "Cub"
type input "20"
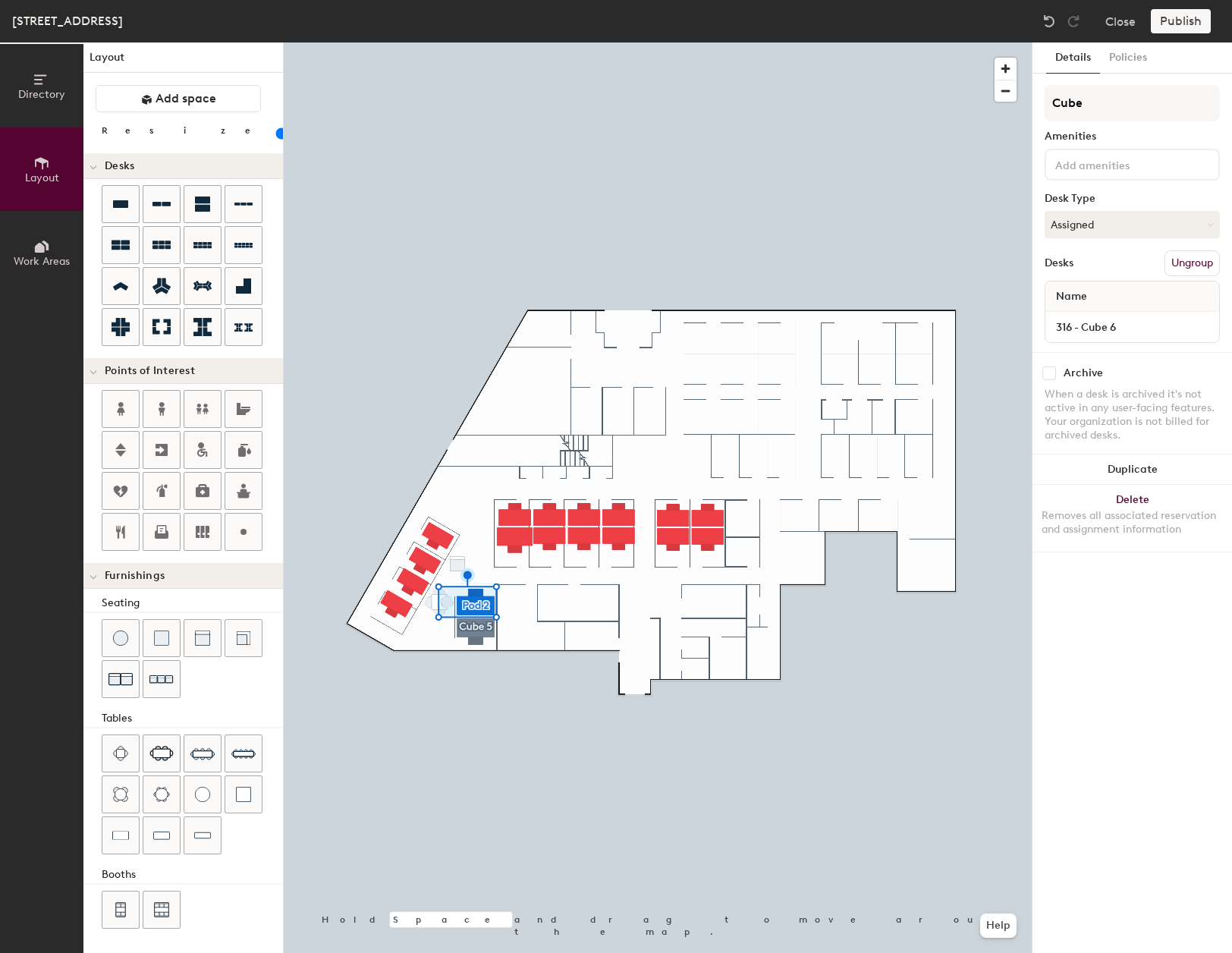
type input "Cube"
type input "20"
type input "Cube 6"
type input "20"
type input "Cube 6"
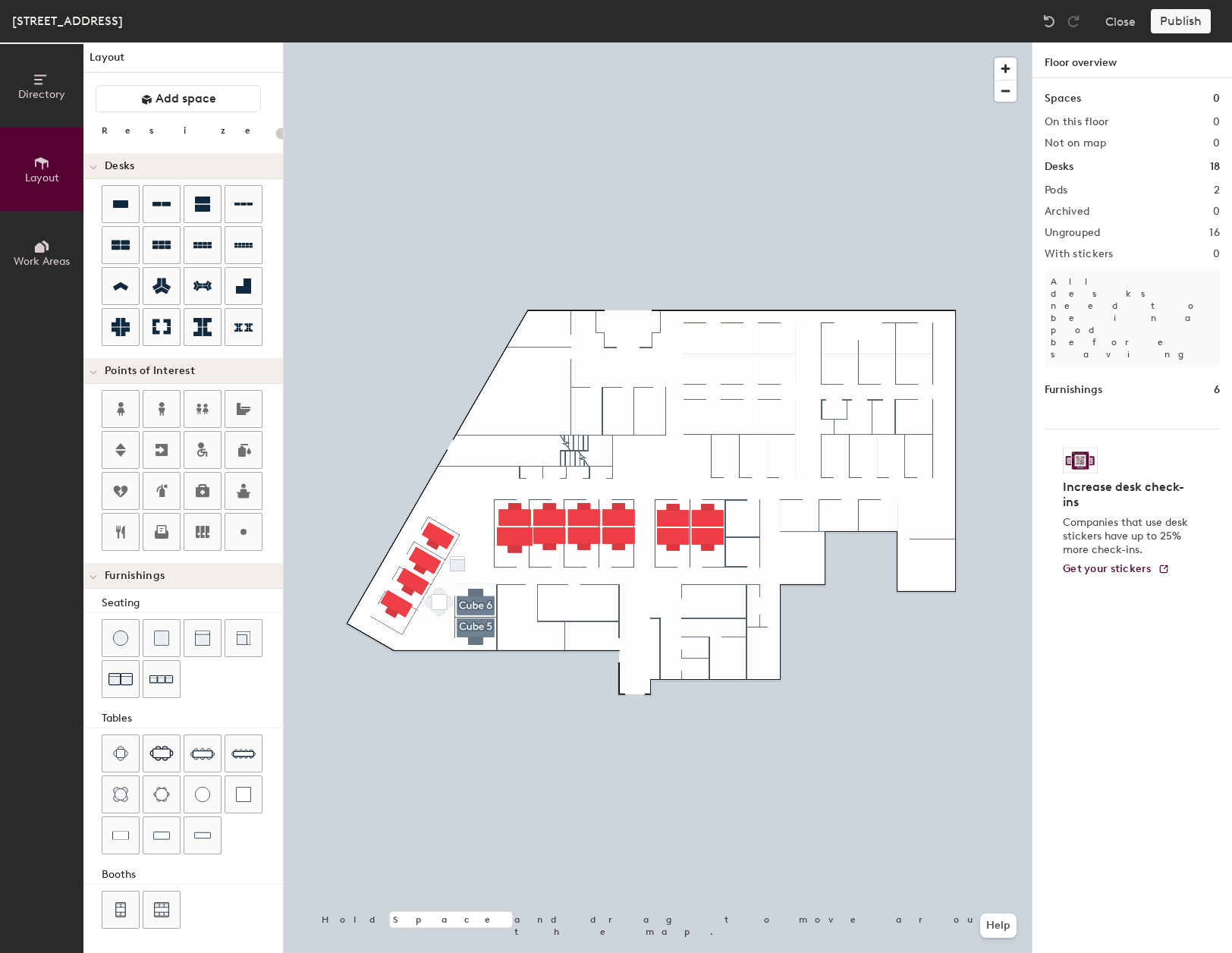
type input "220"
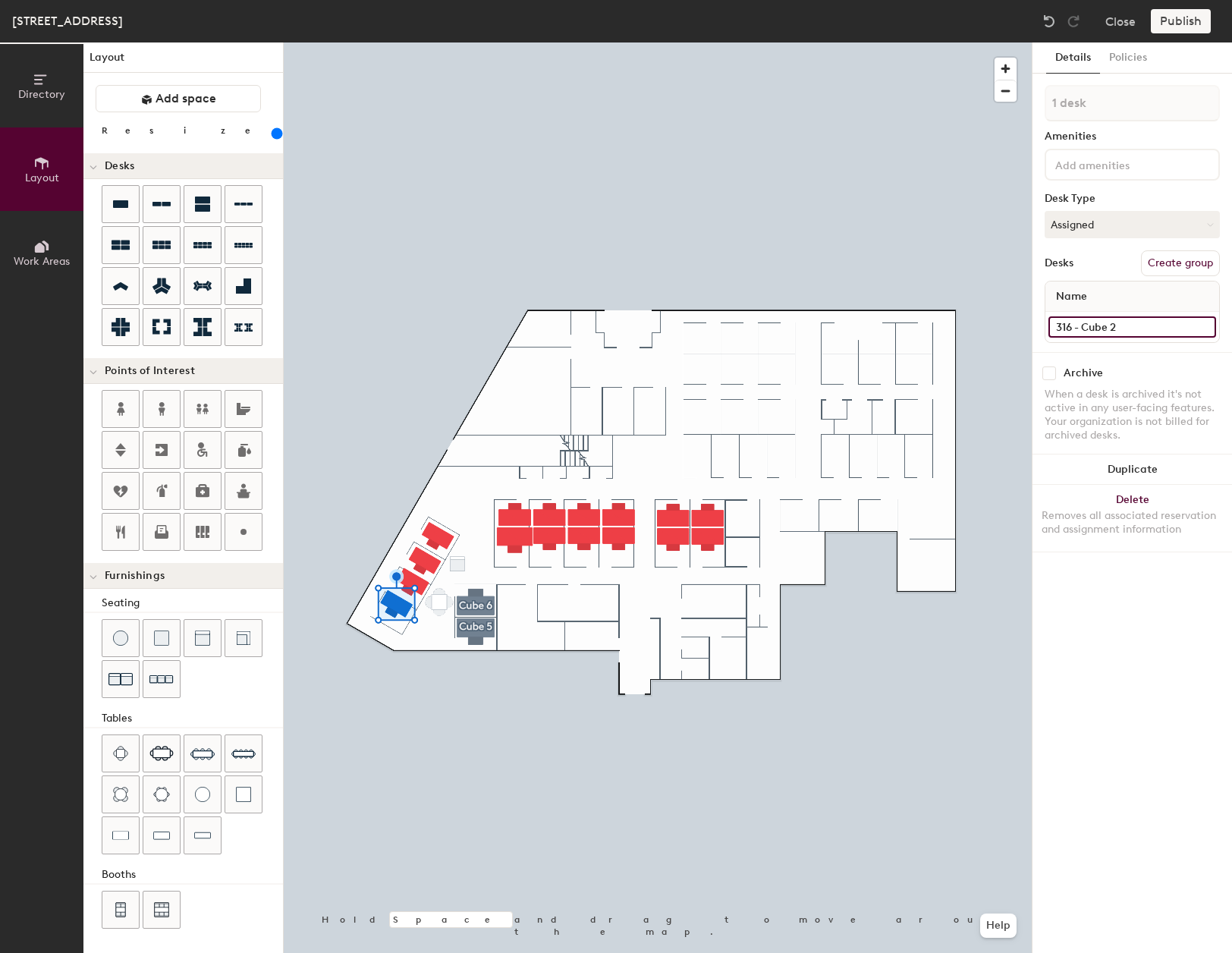
click at [1130, 328] on input "316 - Cube 2" at bounding box center [1132, 327] width 168 height 21
type input "316 - Cube 4"
click at [1183, 269] on button "Create group" at bounding box center [1181, 263] width 79 height 26
click at [1013, 114] on div "Directory Layout Work Areas Layout Add space Resize Desks Points of Interest Fu…" at bounding box center [616, 498] width 1232 height 910
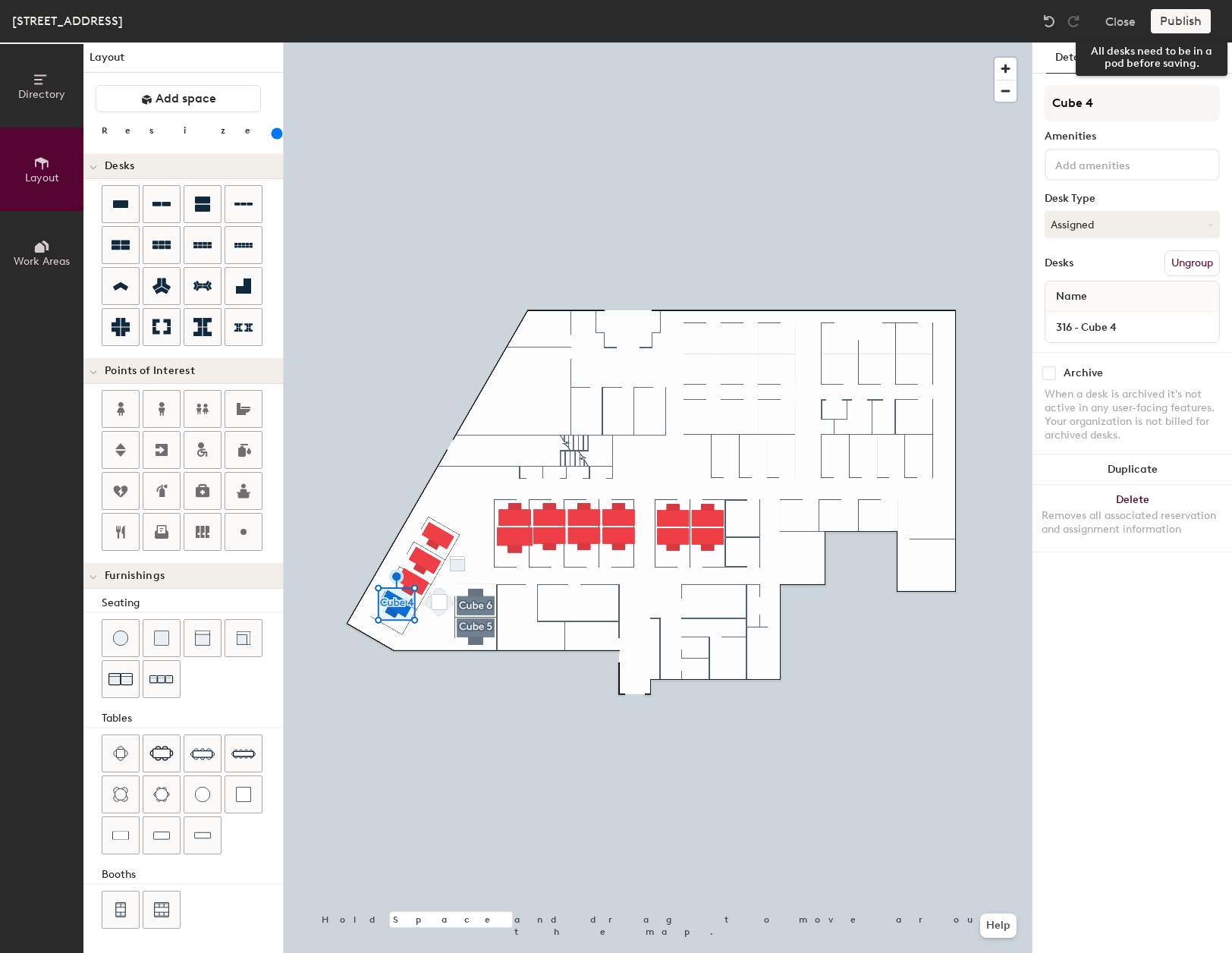
type input "Cube 4"
click at [1193, 23] on div "Publish" at bounding box center [1186, 21] width 69 height 25
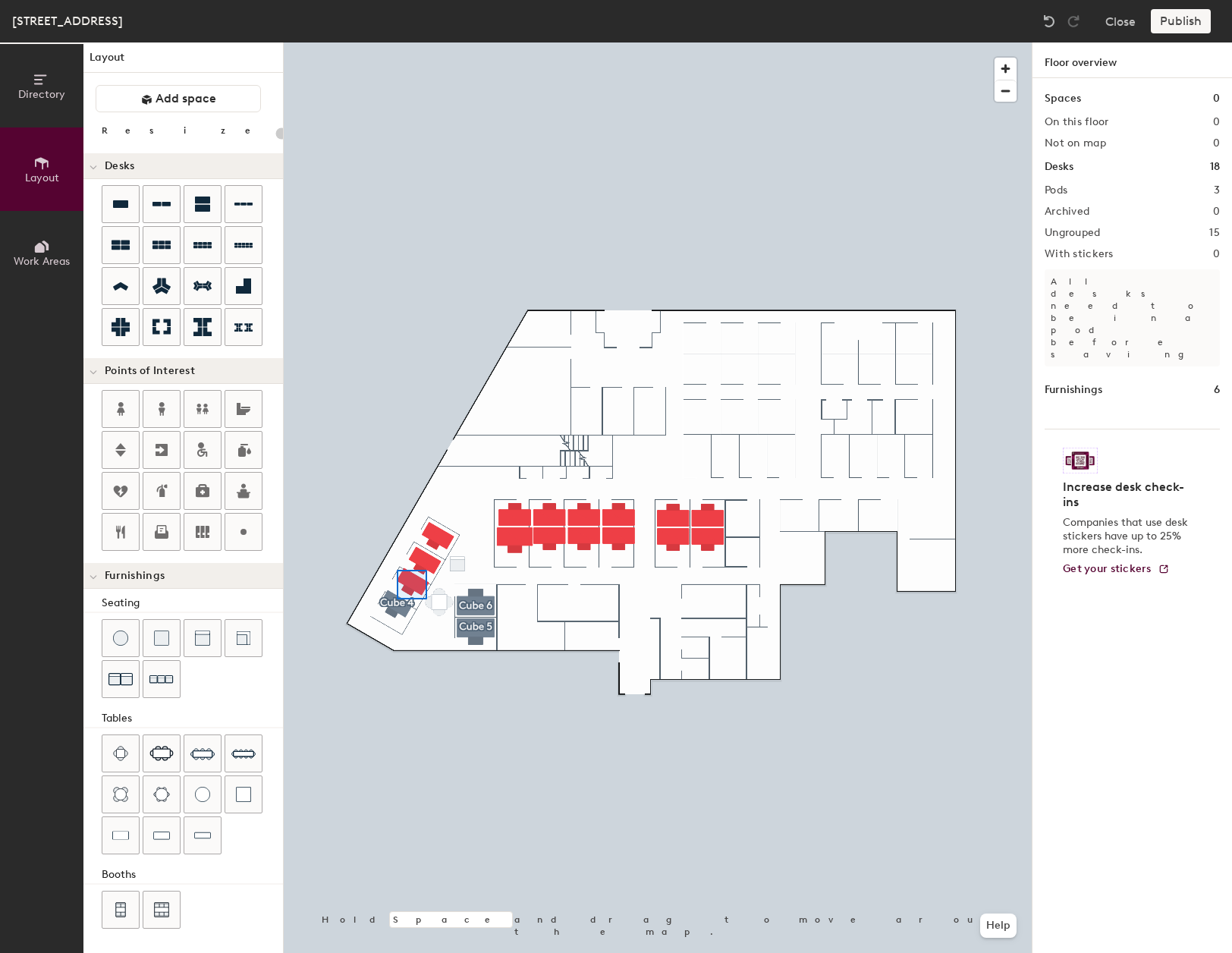
click at [397, 43] on div at bounding box center [658, 43] width 748 height 0
type input "220"
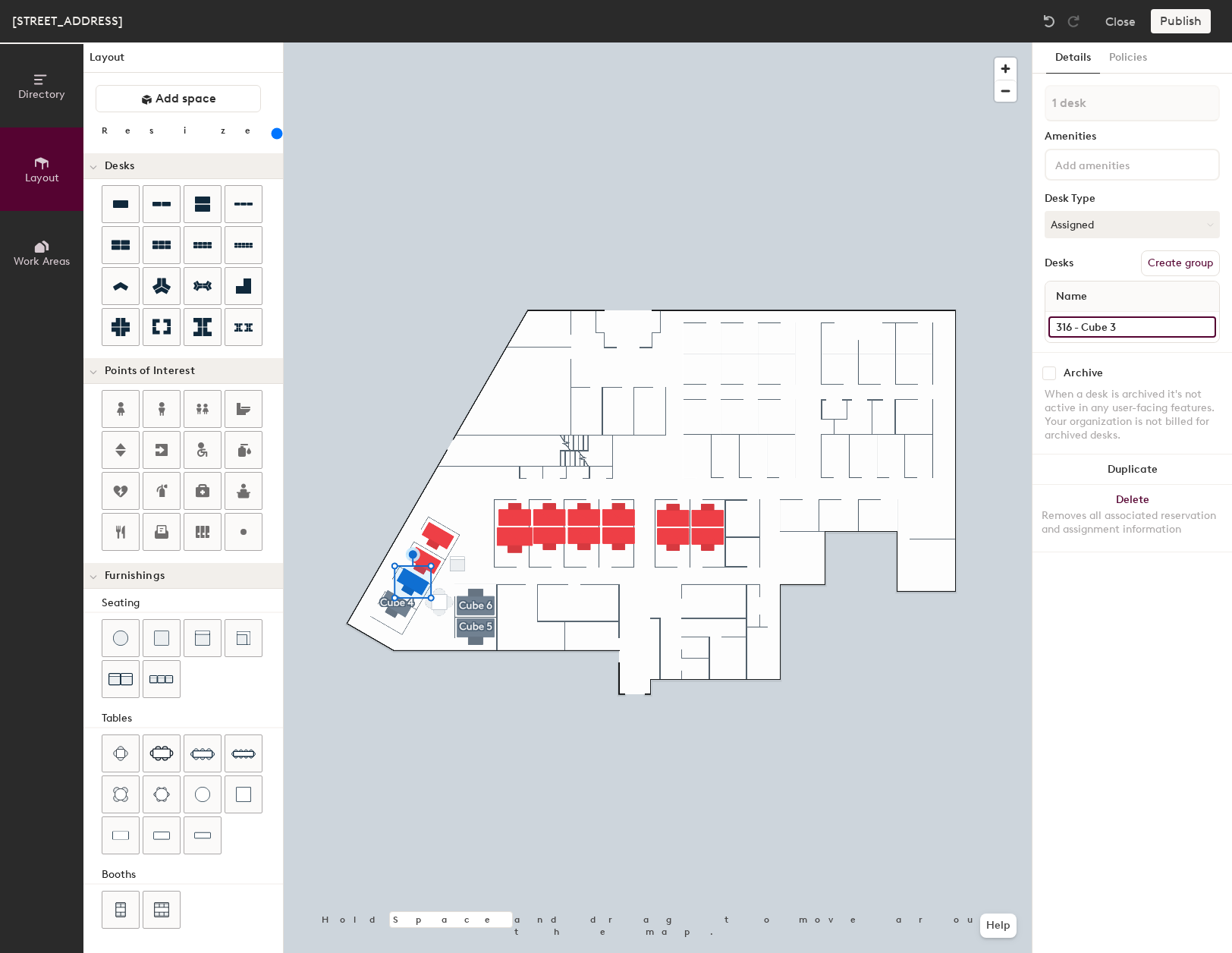
click at [1134, 328] on input "316 - Cube 3" at bounding box center [1132, 327] width 168 height 21
click at [1179, 263] on button "Create group" at bounding box center [1181, 263] width 79 height 26
click at [1152, 111] on input "Pod 4" at bounding box center [1132, 103] width 175 height 36
type input "P"
click at [1058, 105] on input "cube 3" at bounding box center [1132, 103] width 175 height 36
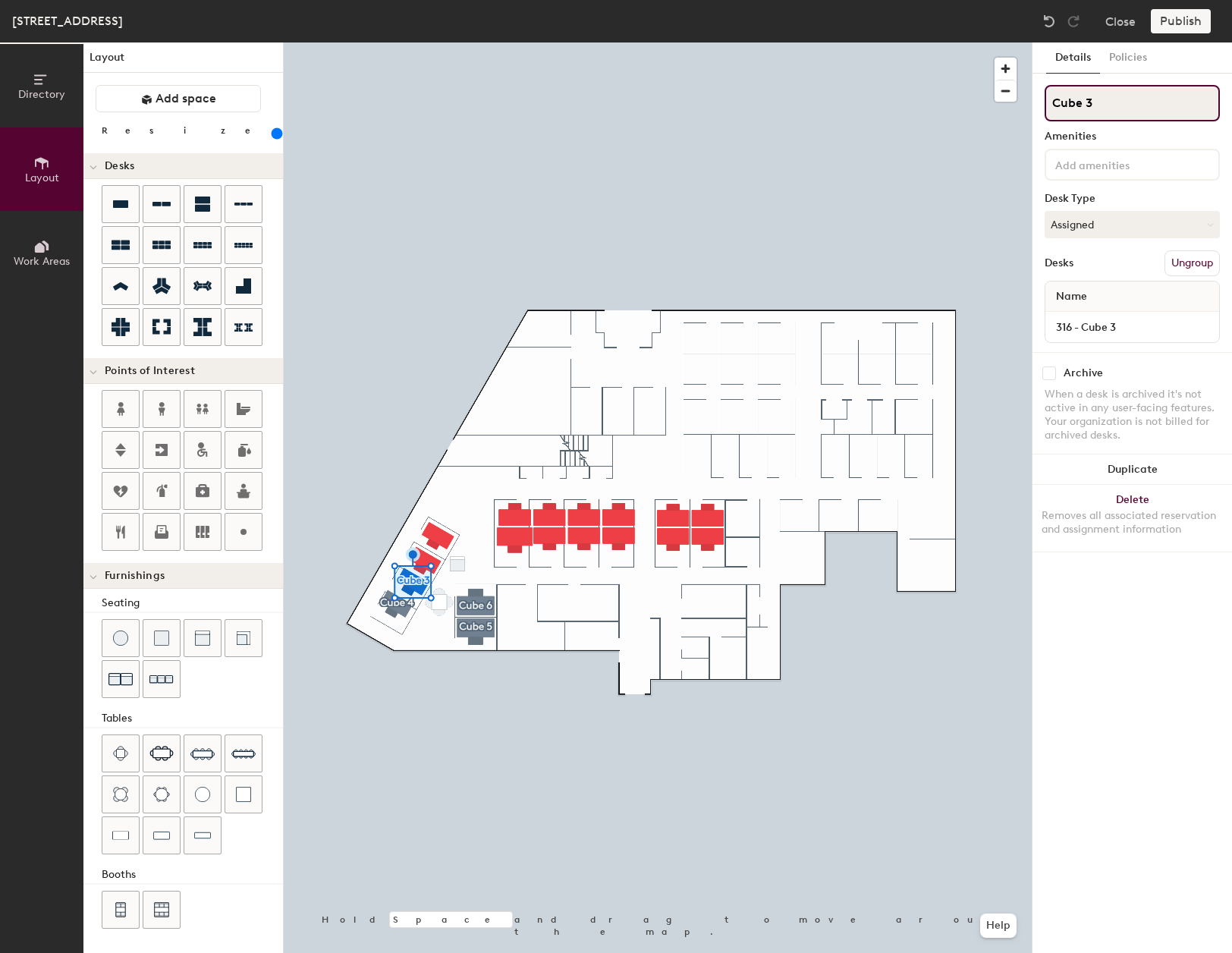
type input "Cube 3"
click at [1174, 266] on button "Create group" at bounding box center [1181, 263] width 79 height 26
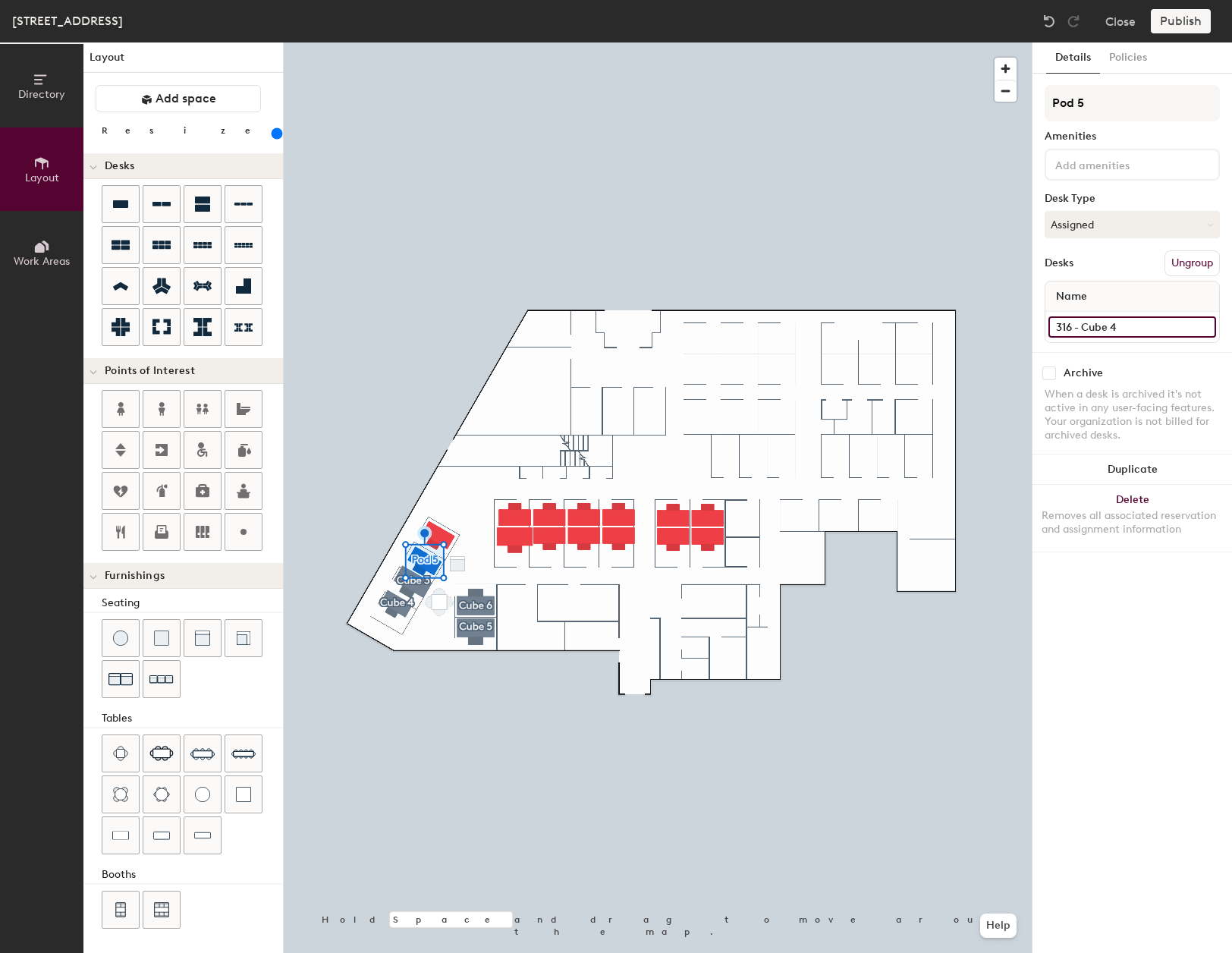
type input "240"
click at [1135, 328] on input "316 - Cube 4" at bounding box center [1132, 327] width 168 height 21
type input "316 - Cube"
type input "240"
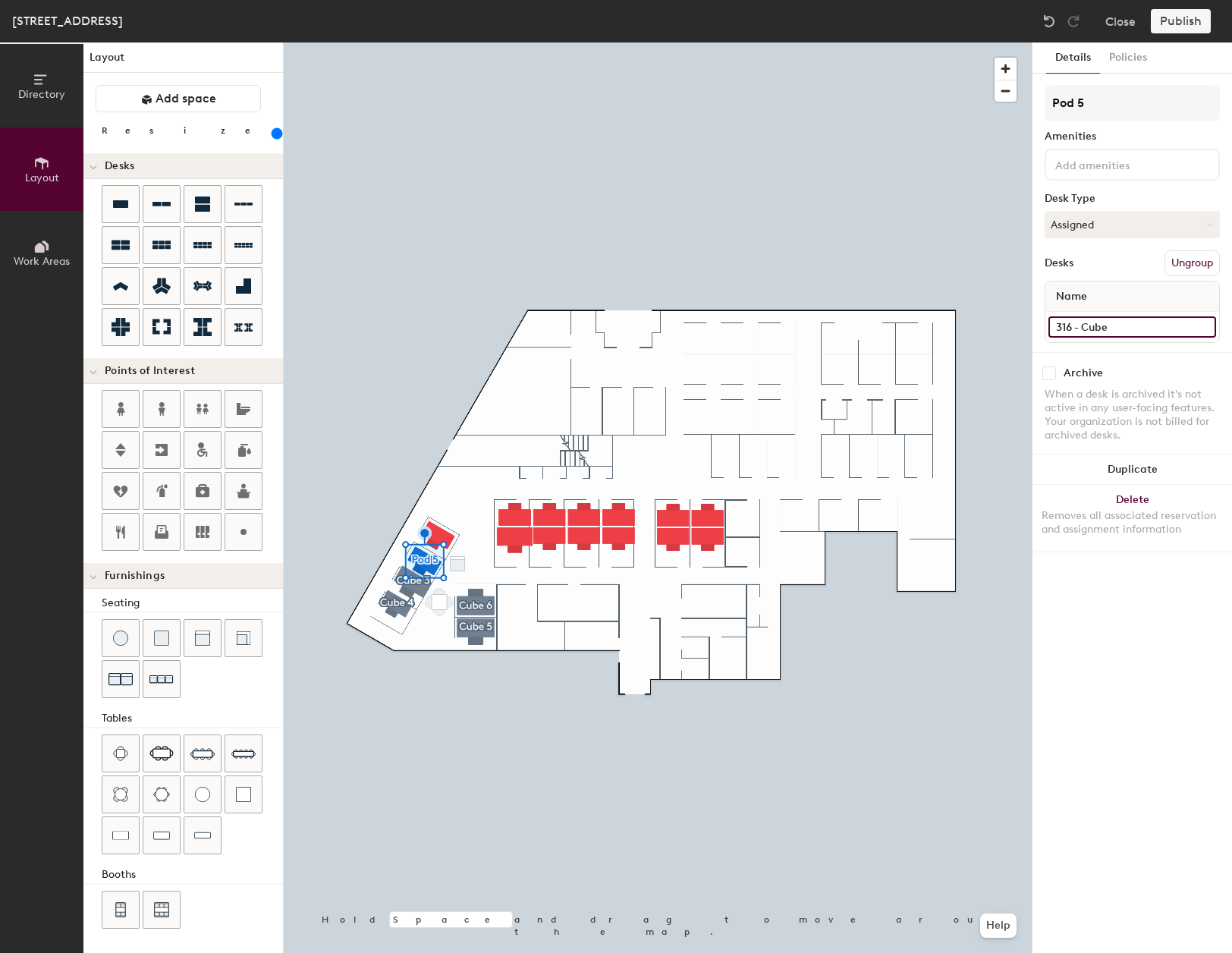
type input "316 - Cube 2"
type input "240"
type input "316 - Cube 2"
click at [1119, 100] on input "Pod 5" at bounding box center [1132, 103] width 175 height 36
type input "240"
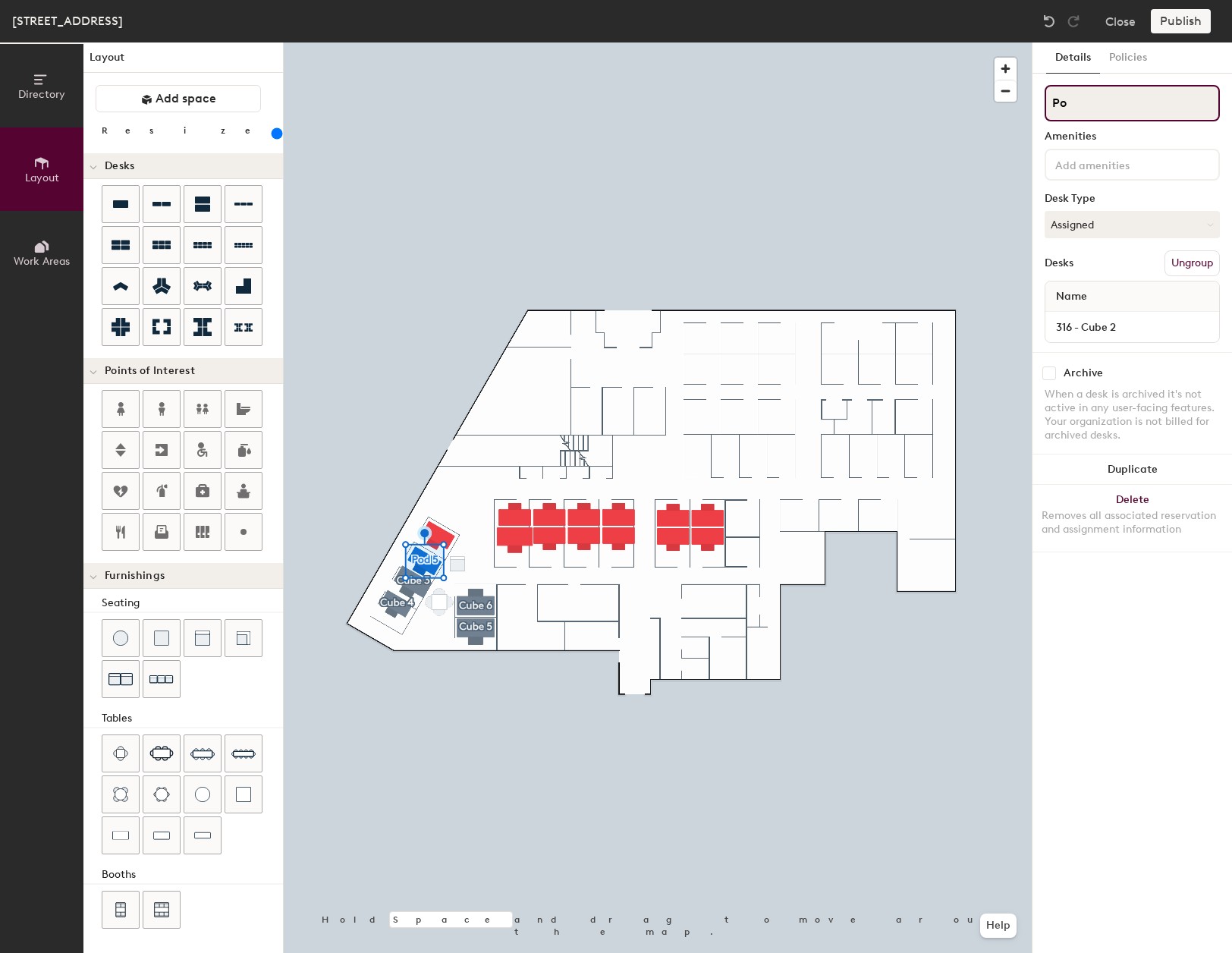
type input "P"
type input "240"
type input "C"
type input "240"
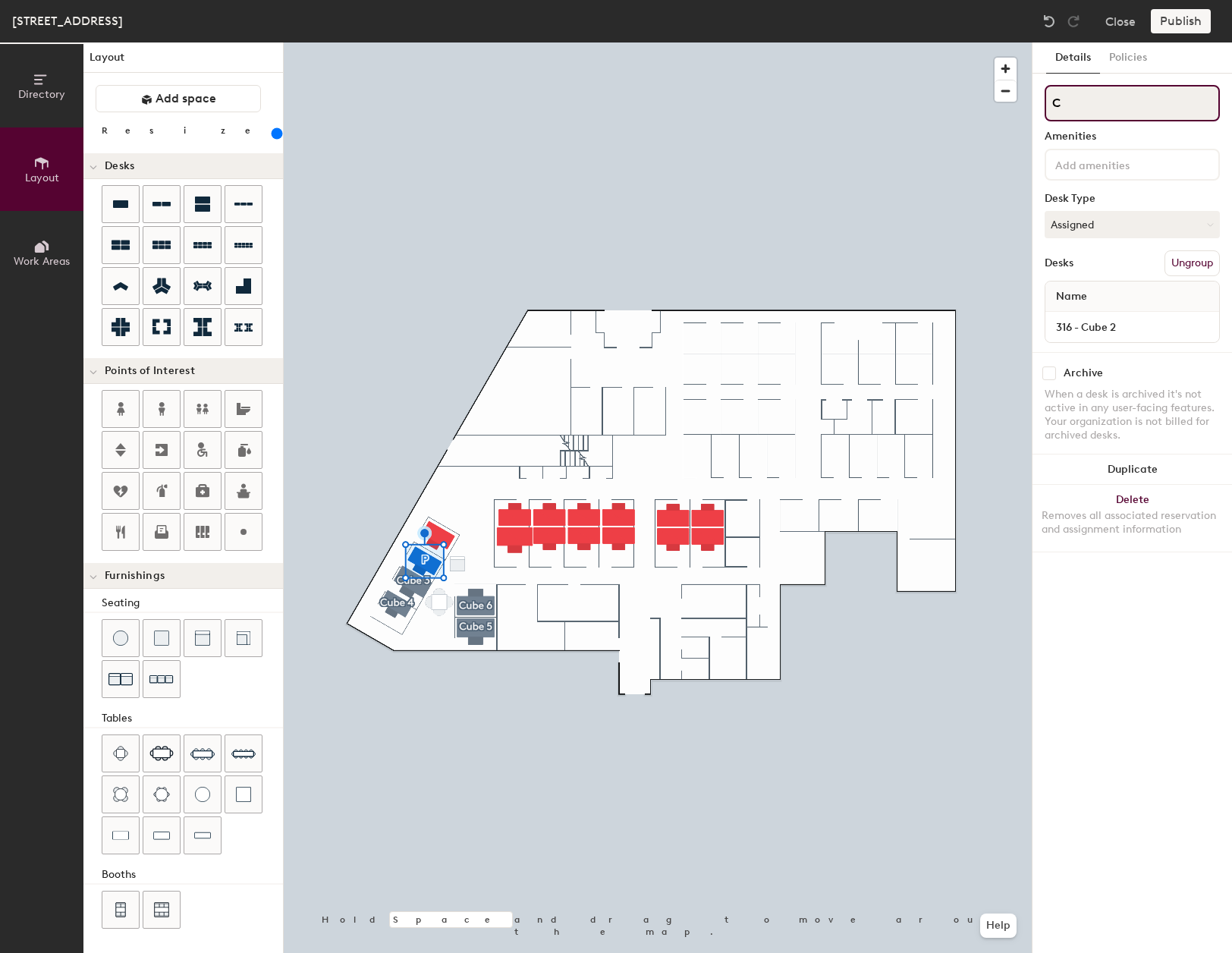
type input "Cu"
type input "240"
type input "Cub"
type input "240"
type input "Cube"
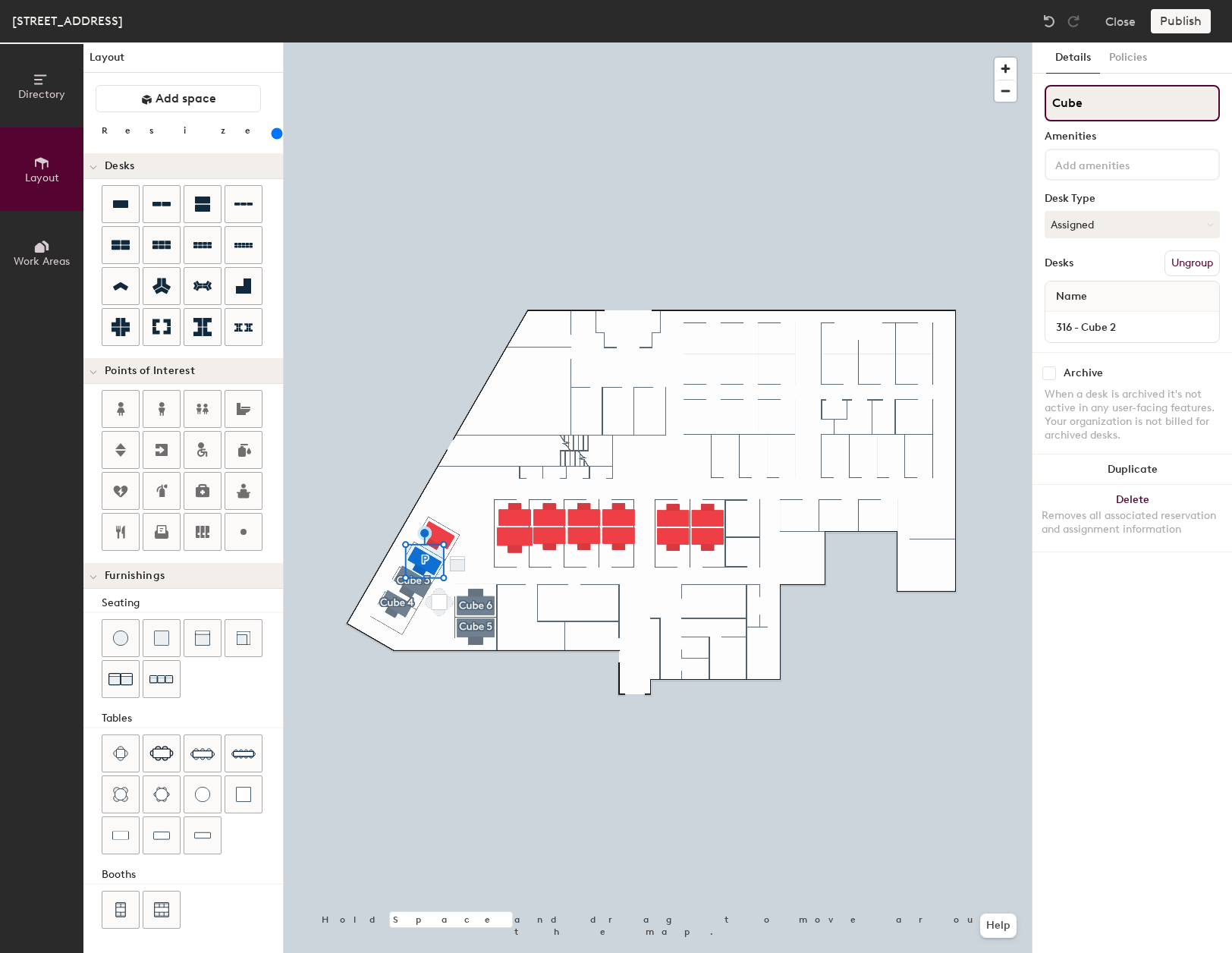
type input "240"
type input "Cube"
type input "240"
type input "Cube 2"
type input "240"
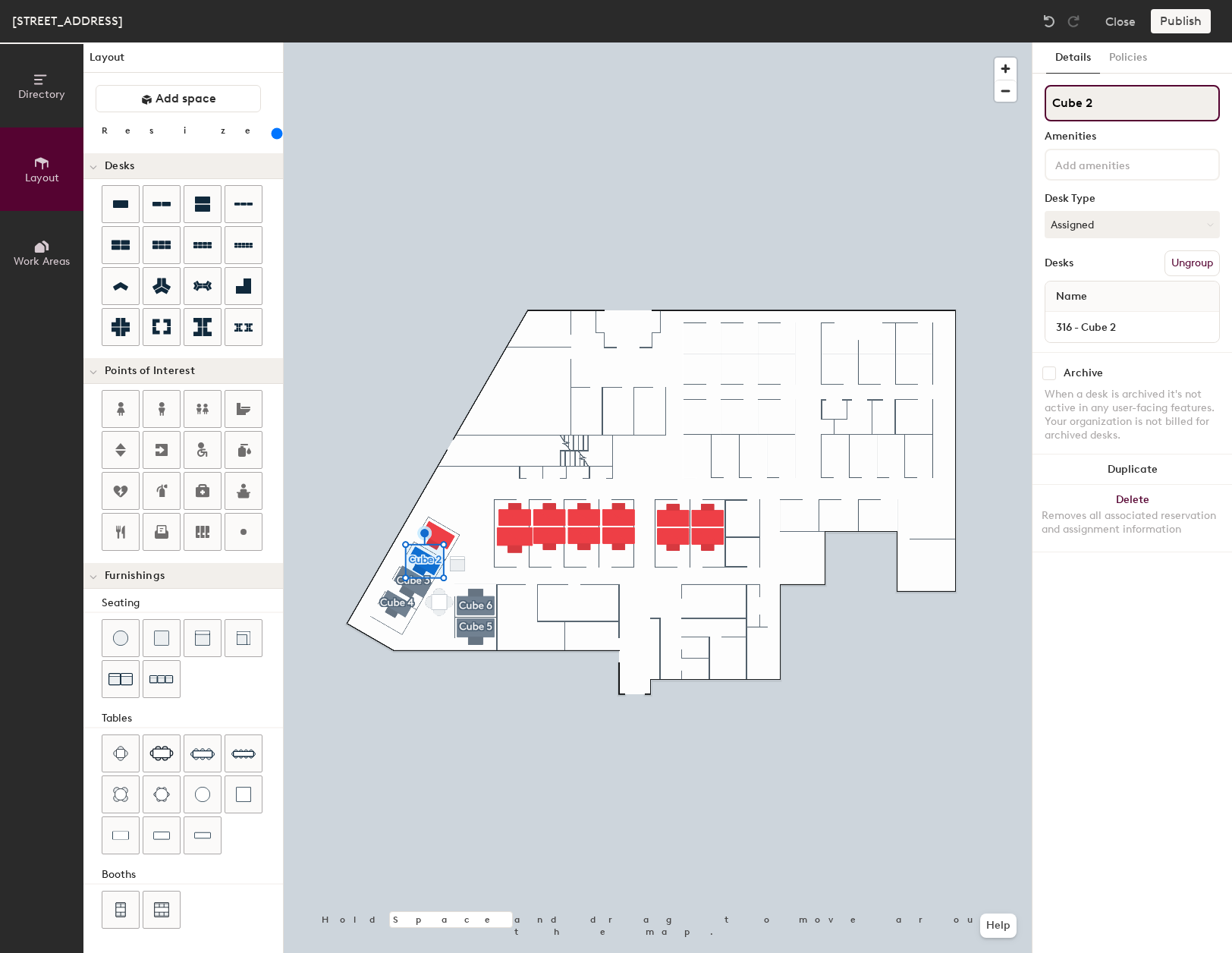
type input "Cube 2"
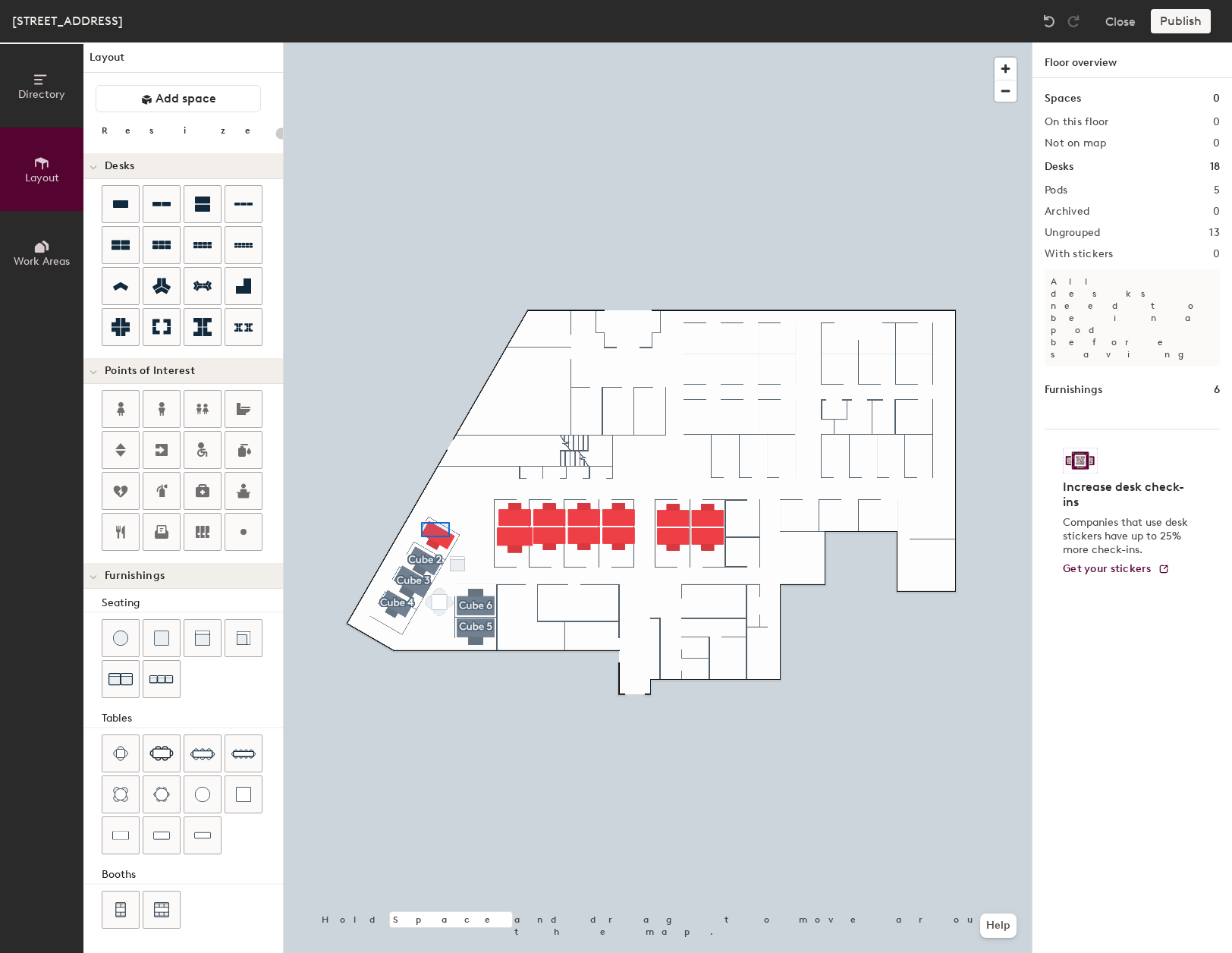
type input "220"
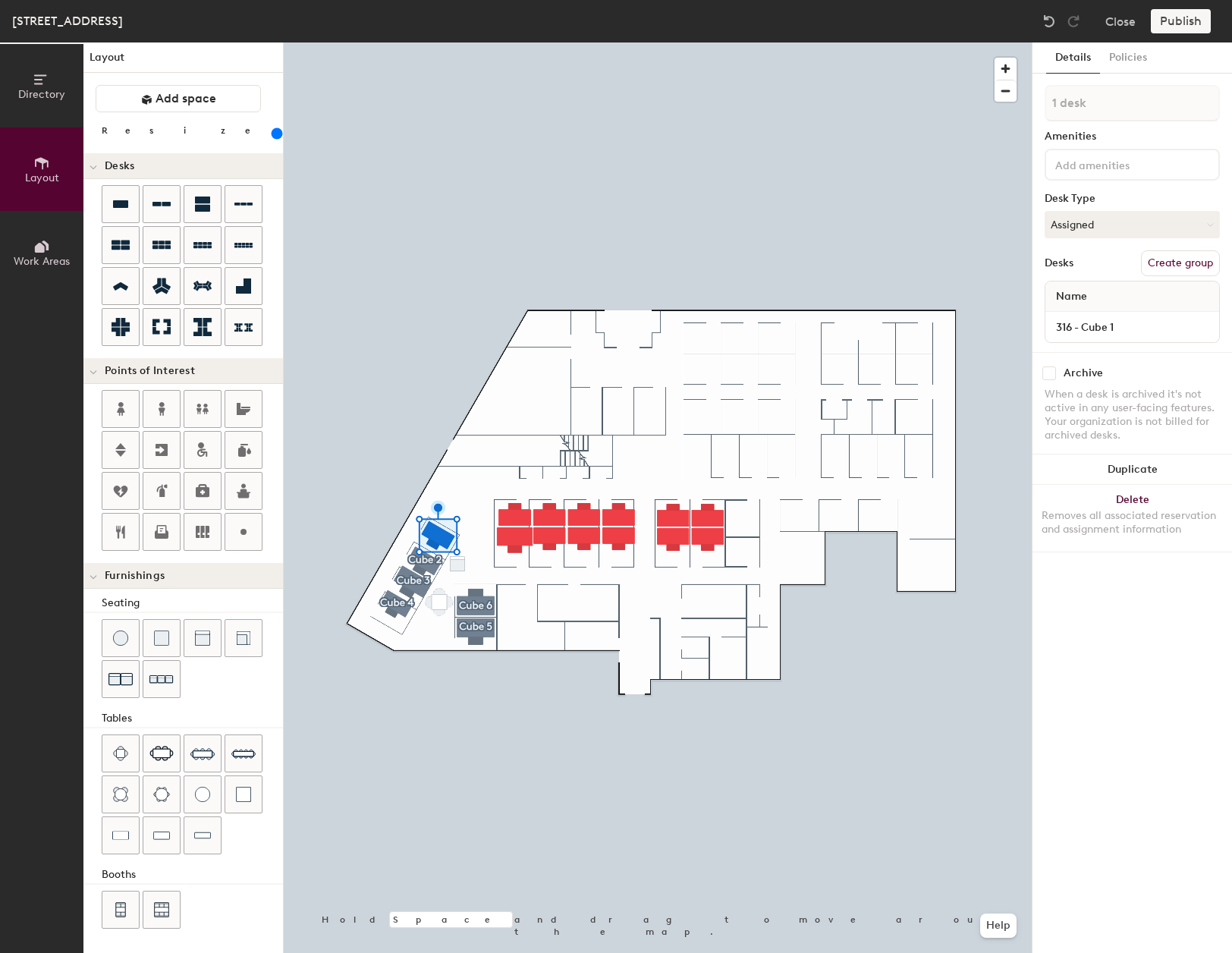
click at [1171, 258] on button "Create group" at bounding box center [1181, 263] width 79 height 26
drag, startPoint x: 1127, startPoint y: 105, endPoint x: 1033, endPoint y: 114, distance: 94.4
click at [1033, 114] on div "Details Policies Pod 6 Amenities Desk Type Assigned Desks Ungroup Name 316 - Cu…" at bounding box center [1132, 498] width 199 height 910
type input "Cube 1"
click at [1139, 328] on input "316 - Cube 7" at bounding box center [1132, 327] width 168 height 21
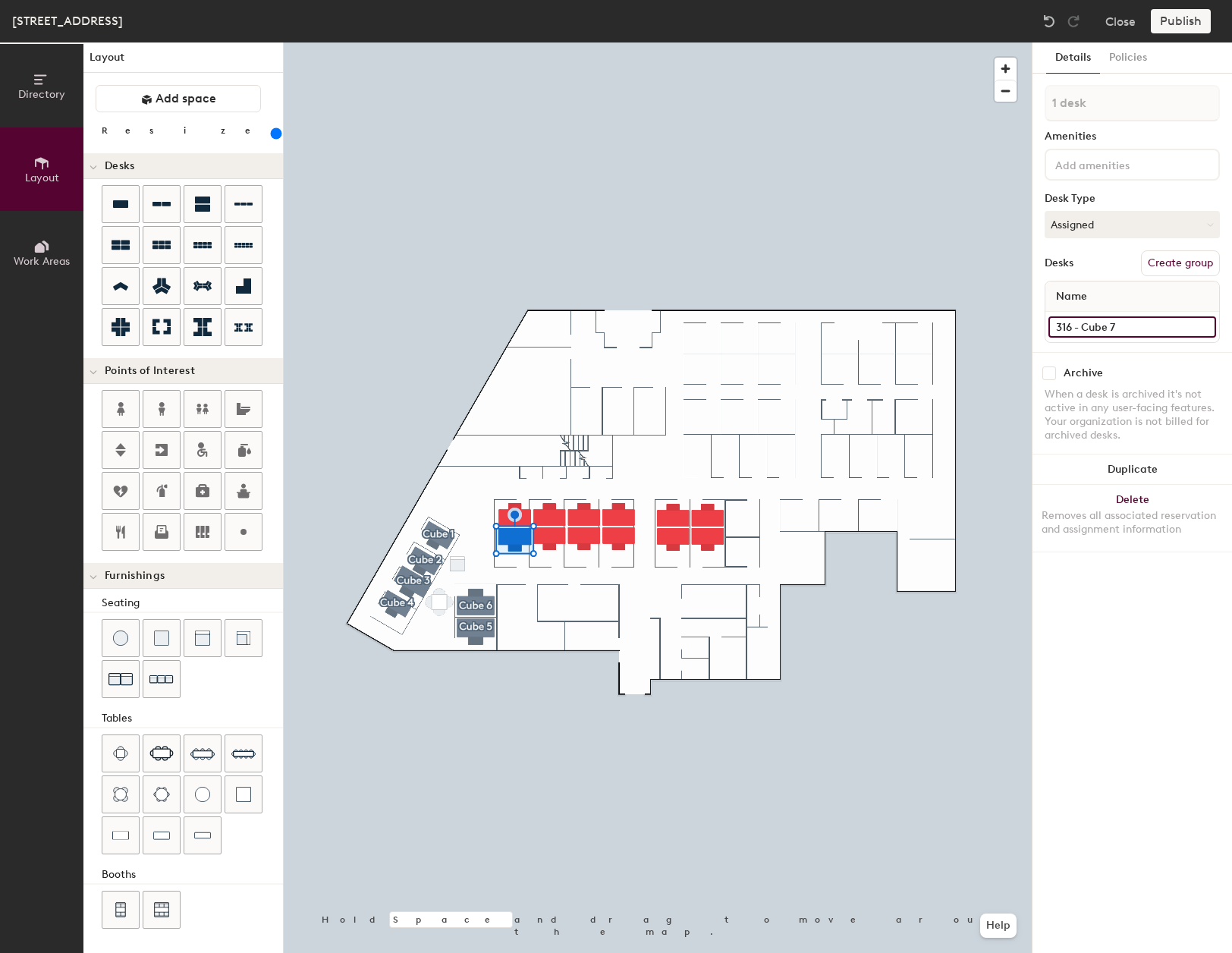
click at [1139, 328] on input "316 - Cube 7" at bounding box center [1132, 327] width 168 height 21
drag, startPoint x: 1139, startPoint y: 328, endPoint x: 1091, endPoint y: 332, distance: 48.2
click at [1091, 332] on input "316 - Cube 7" at bounding box center [1132, 327] width 168 height 21
drag, startPoint x: 1092, startPoint y: 333, endPoint x: 1138, endPoint y: 330, distance: 46.1
click at [1138, 330] on input "316 - Cube 7" at bounding box center [1132, 327] width 168 height 21
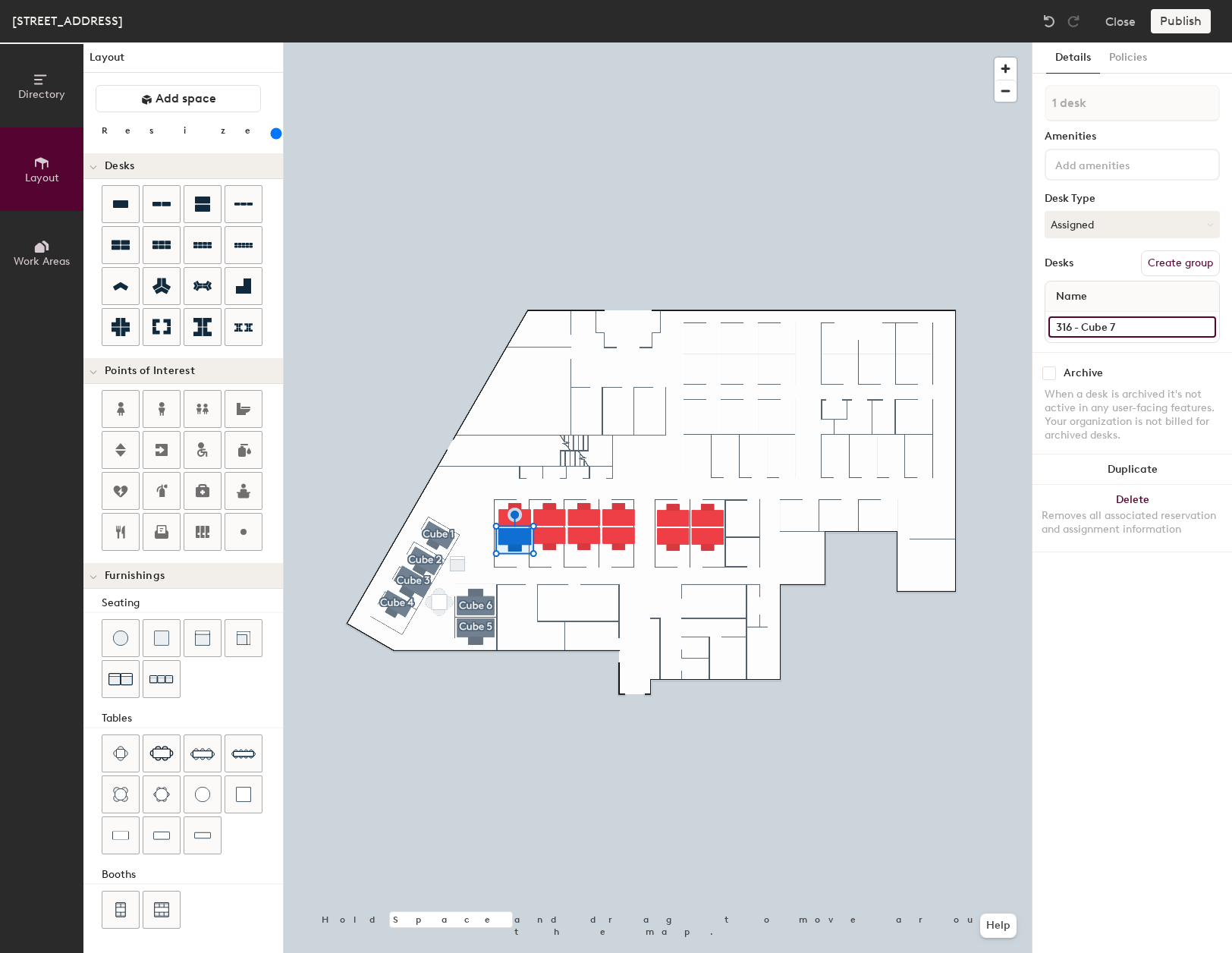
drag, startPoint x: 1138, startPoint y: 330, endPoint x: 1054, endPoint y: 332, distance: 84.0
click at [1054, 332] on input "316 - Cube 7" at bounding box center [1132, 327] width 168 height 21
click at [1183, 260] on button "Create group" at bounding box center [1181, 263] width 79 height 26
type input "260"
drag, startPoint x: 1095, startPoint y: 102, endPoint x: 1076, endPoint y: 106, distance: 19.4
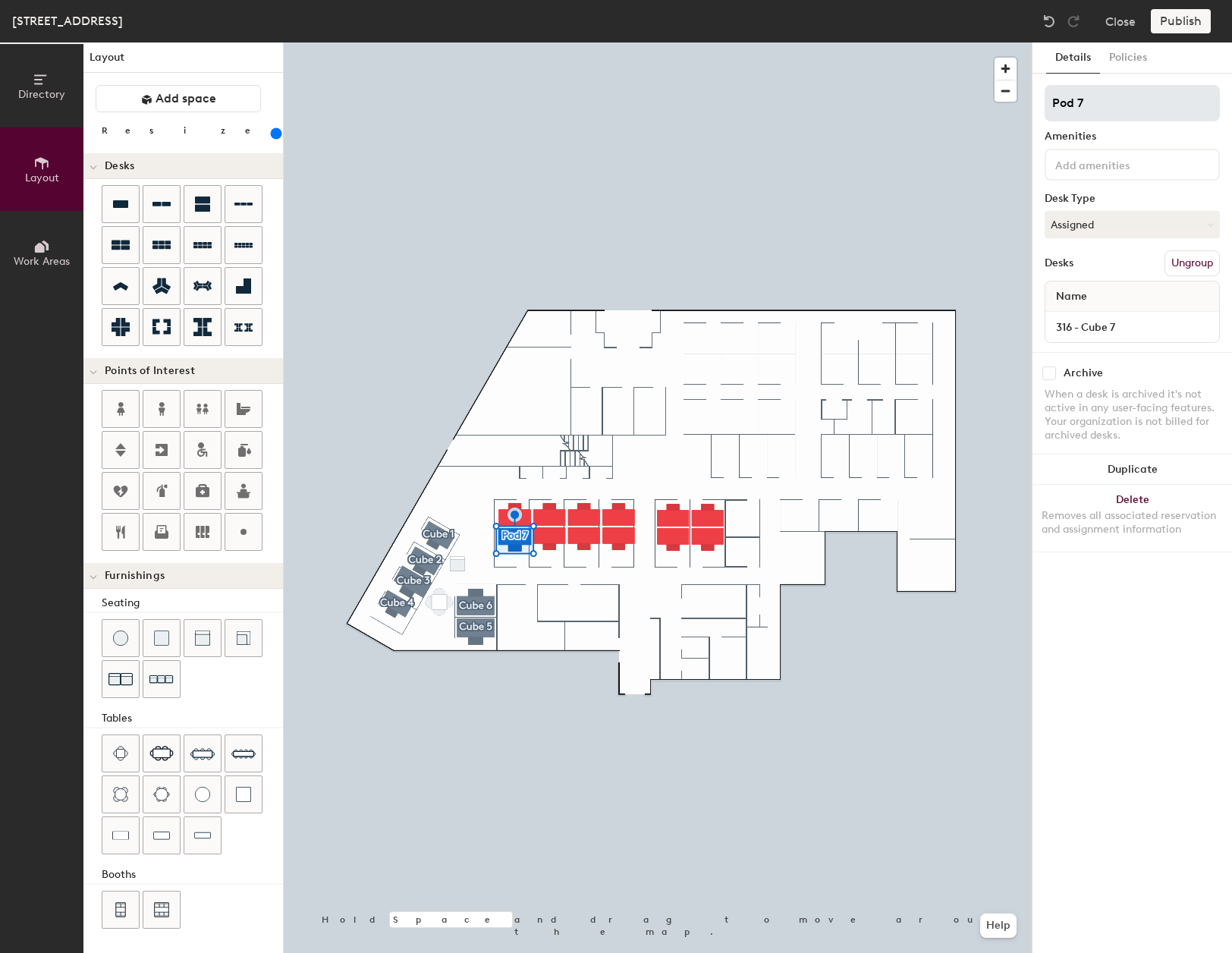
click at [1076, 106] on input "Pod 7" at bounding box center [1132, 103] width 175 height 36
drag, startPoint x: 1108, startPoint y: 104, endPoint x: 1037, endPoint y: 109, distance: 71.2
click at [1037, 109] on div "Details Policies Pod 7 Amenities Desk Type Assigned Desks Ungroup Name 316 - Cu…" at bounding box center [1132, 498] width 199 height 910
type input "316 - Cube 7"
click at [1026, 102] on div "Directory Layout Work Areas Layout Add space Resize Desks Points of Interest Fu…" at bounding box center [616, 498] width 1232 height 910
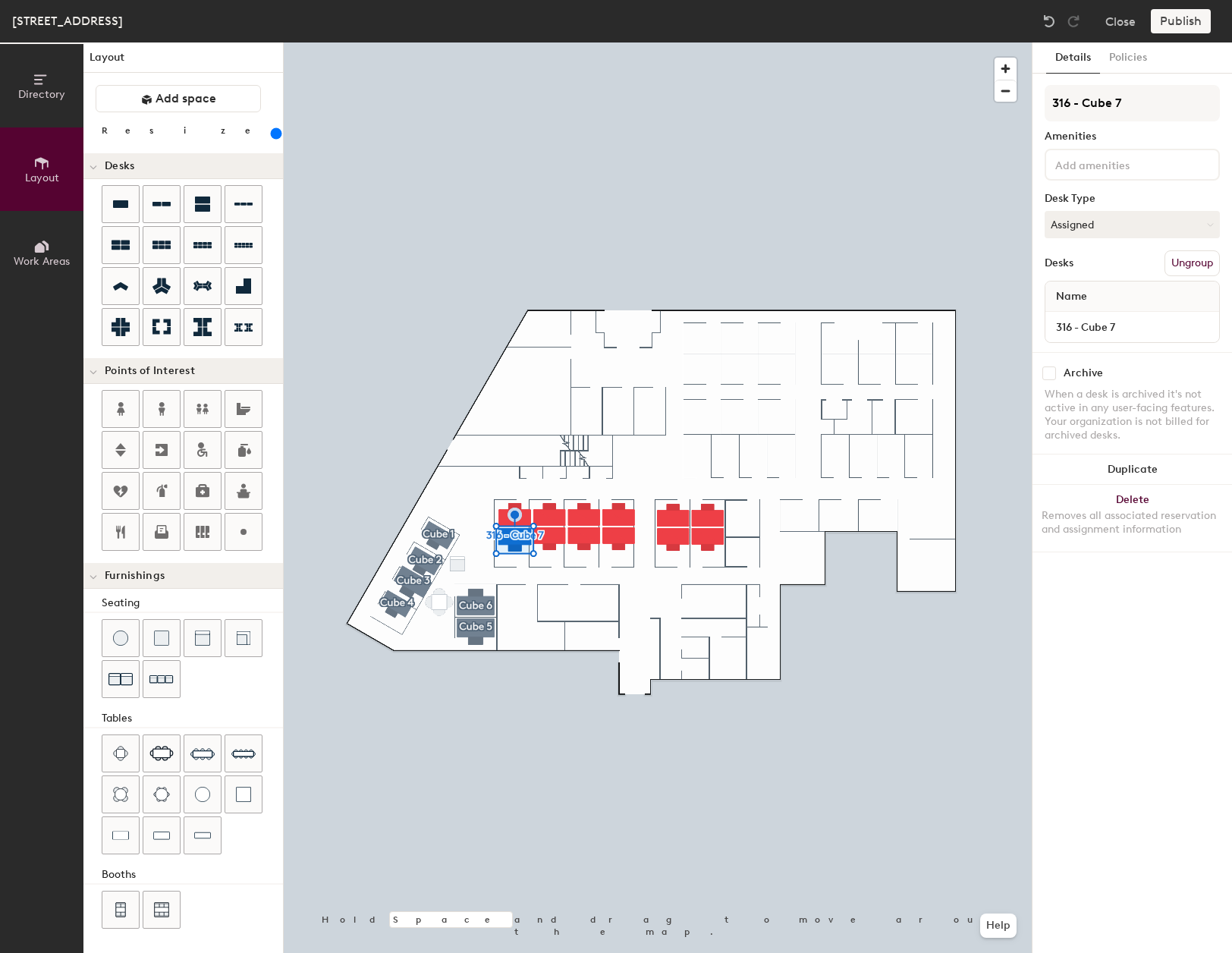
type input "260"
type input "Cube 7"
type input "260"
click at [1186, 258] on button "Create group" at bounding box center [1181, 263] width 79 height 26
drag, startPoint x: 1119, startPoint y: 99, endPoint x: 1050, endPoint y: 107, distance: 69.5
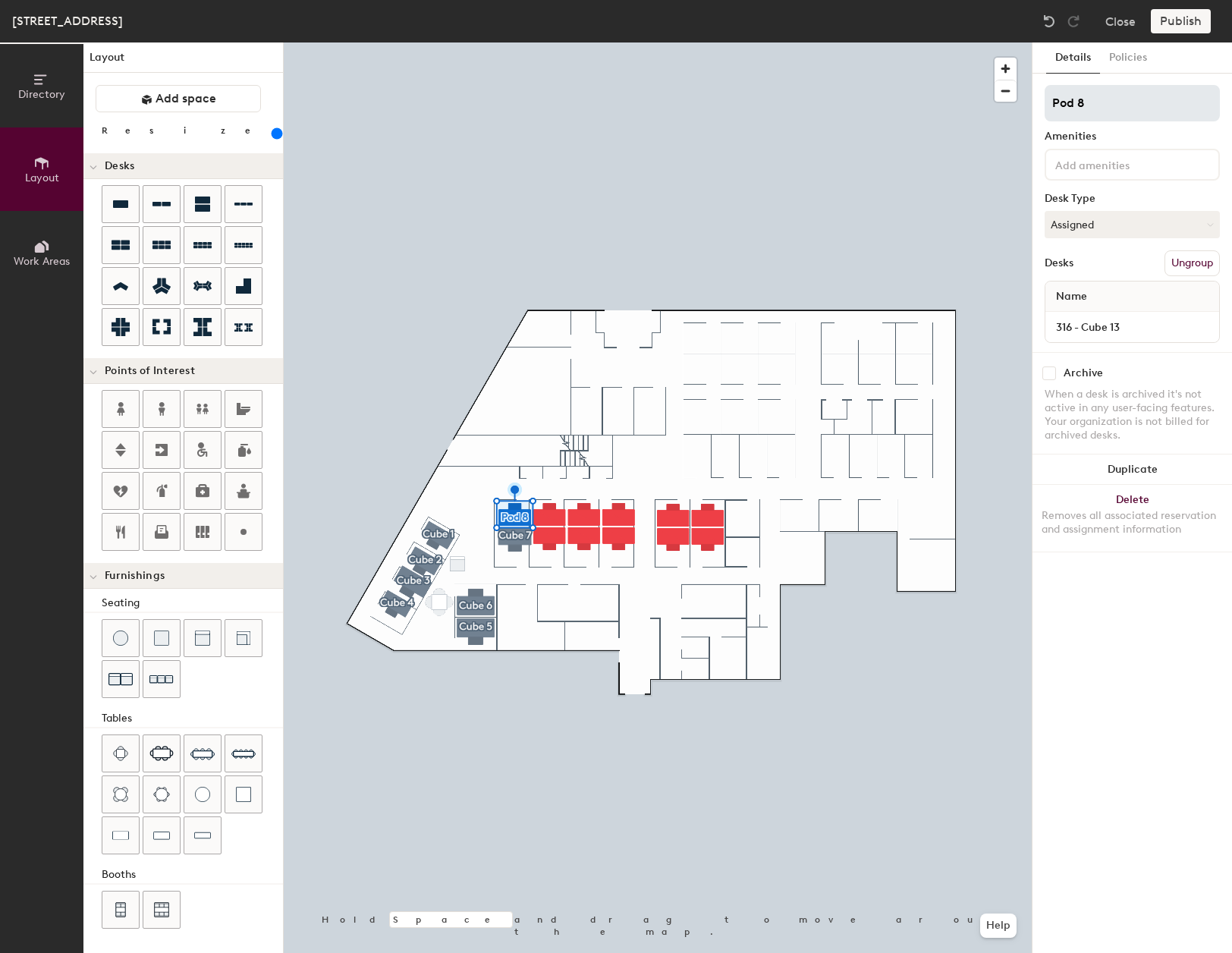
click at [1050, 107] on input "Pod 8" at bounding box center [1132, 103] width 175 height 36
click at [1180, 263] on button "Create group" at bounding box center [1181, 263] width 79 height 26
drag, startPoint x: 1133, startPoint y: 103, endPoint x: 1009, endPoint y: 85, distance: 125.3
click at [1016, 99] on div "Directory Layout Work Areas Layout Add space Resize Desks Points of Interest Fu…" at bounding box center [616, 498] width 1232 height 910
click at [1169, 265] on button "Create group" at bounding box center [1181, 263] width 79 height 26
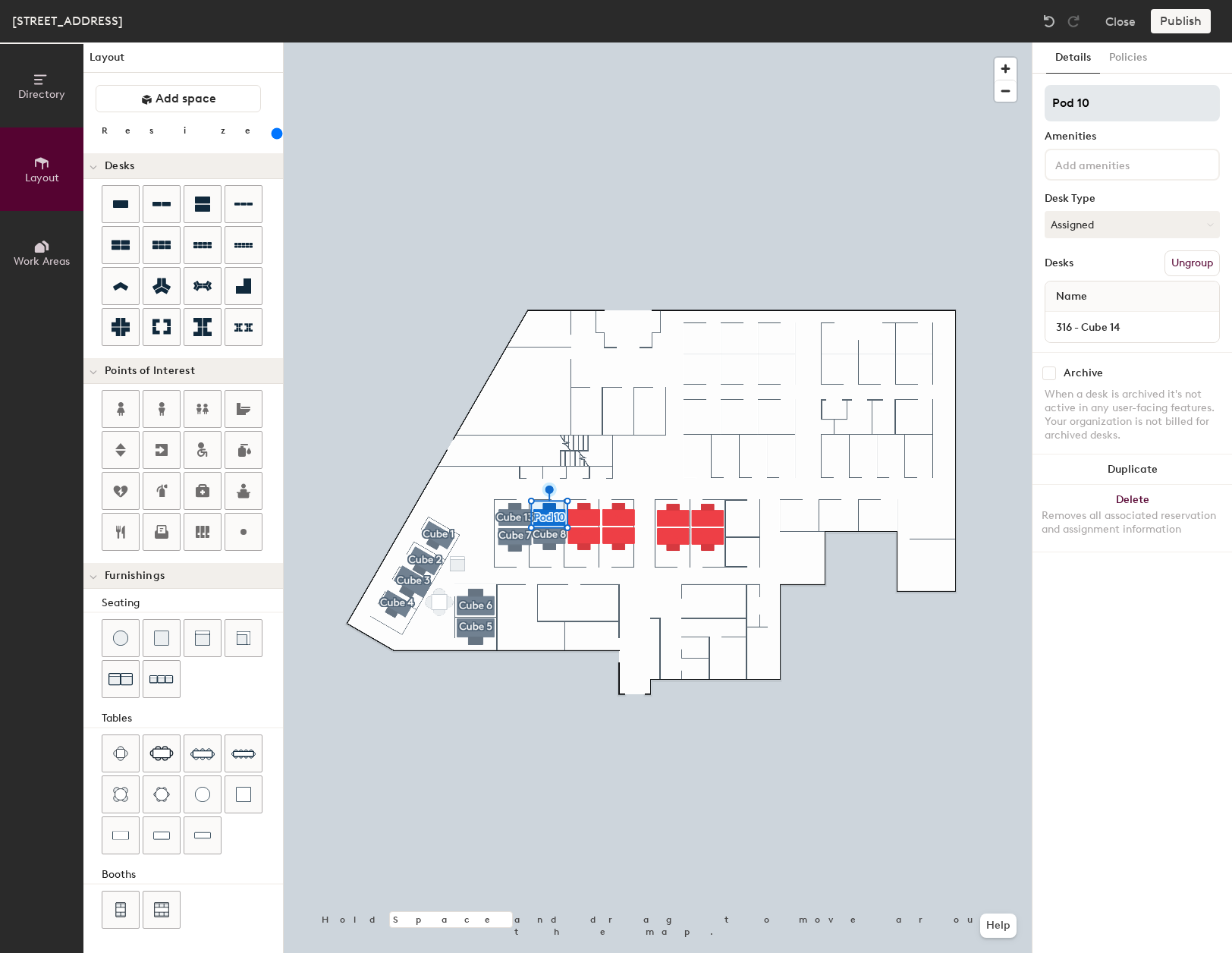
click at [1115, 99] on input "Pod 10" at bounding box center [1132, 103] width 175 height 36
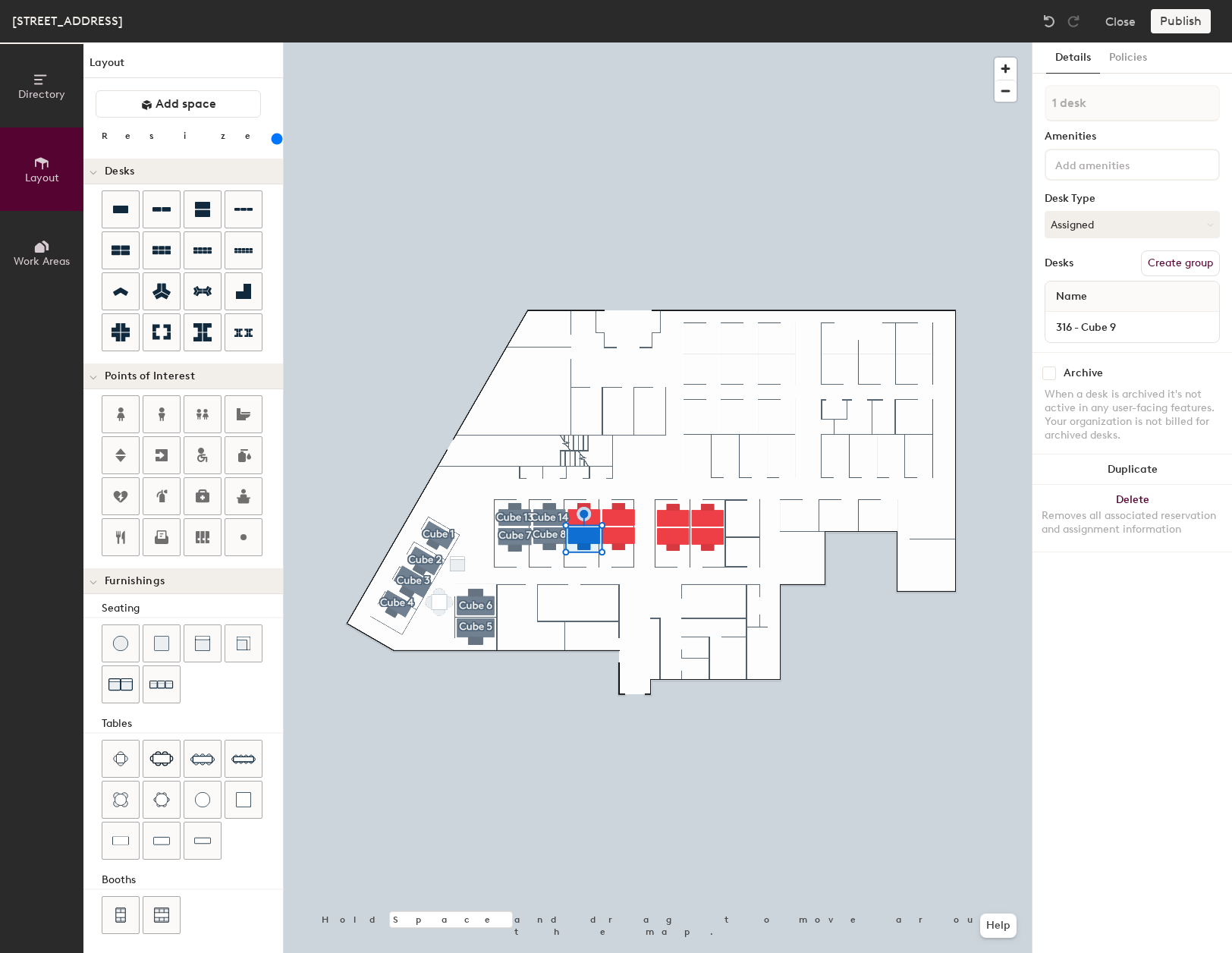
scroll to position [5, 0]
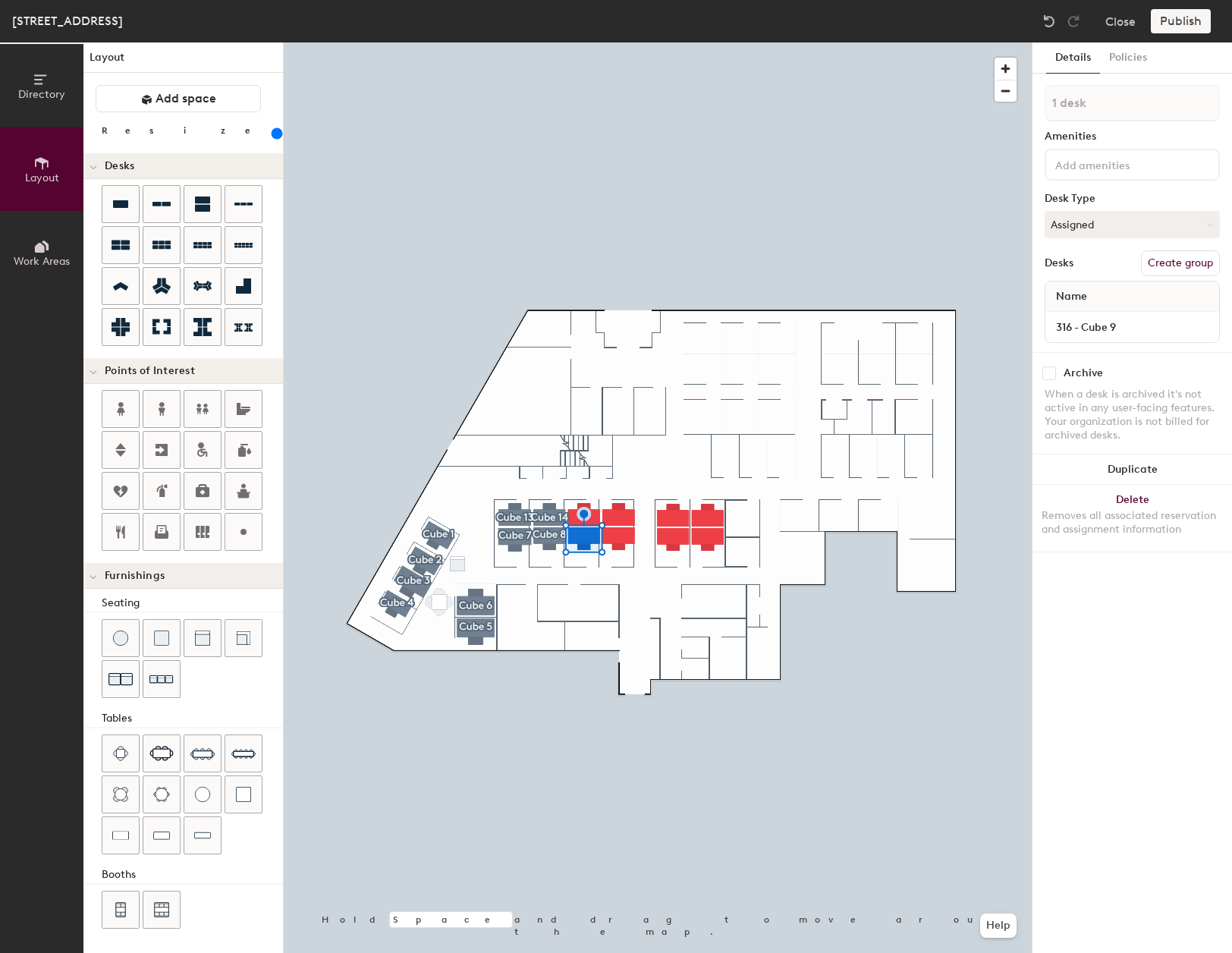
click at [1176, 261] on button "Create group" at bounding box center [1181, 263] width 79 height 26
drag, startPoint x: 1113, startPoint y: 98, endPoint x: 1040, endPoint y: 104, distance: 73.2
click at [1040, 104] on div "Details Policies Pod 11 Amenities Desk Type Assigned Desks Ungroup Name 316 - C…" at bounding box center [1132, 498] width 199 height 910
type input "c"
type input "Cube 9"
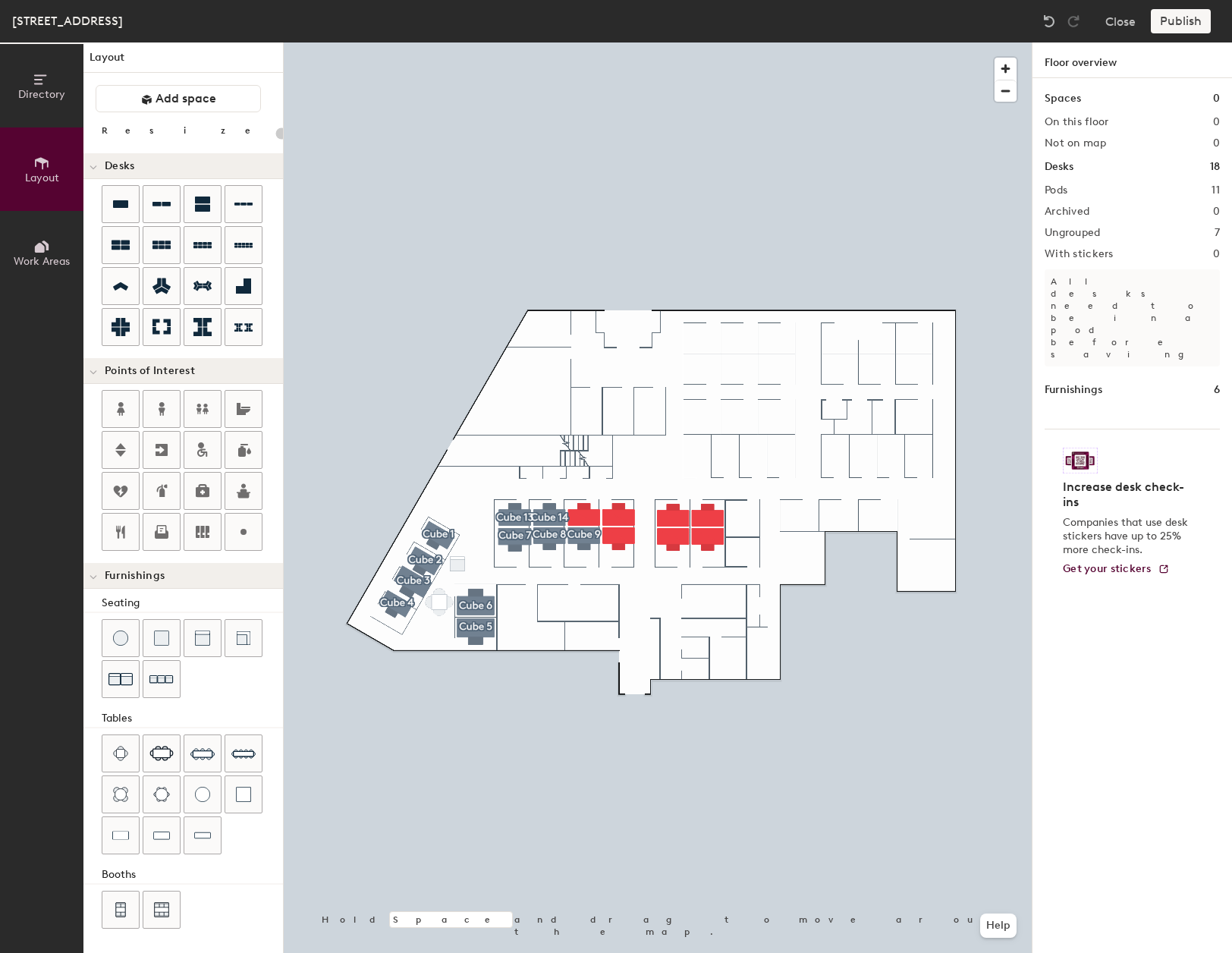
click at [617, 43] on div at bounding box center [658, 43] width 748 height 0
type input "240"
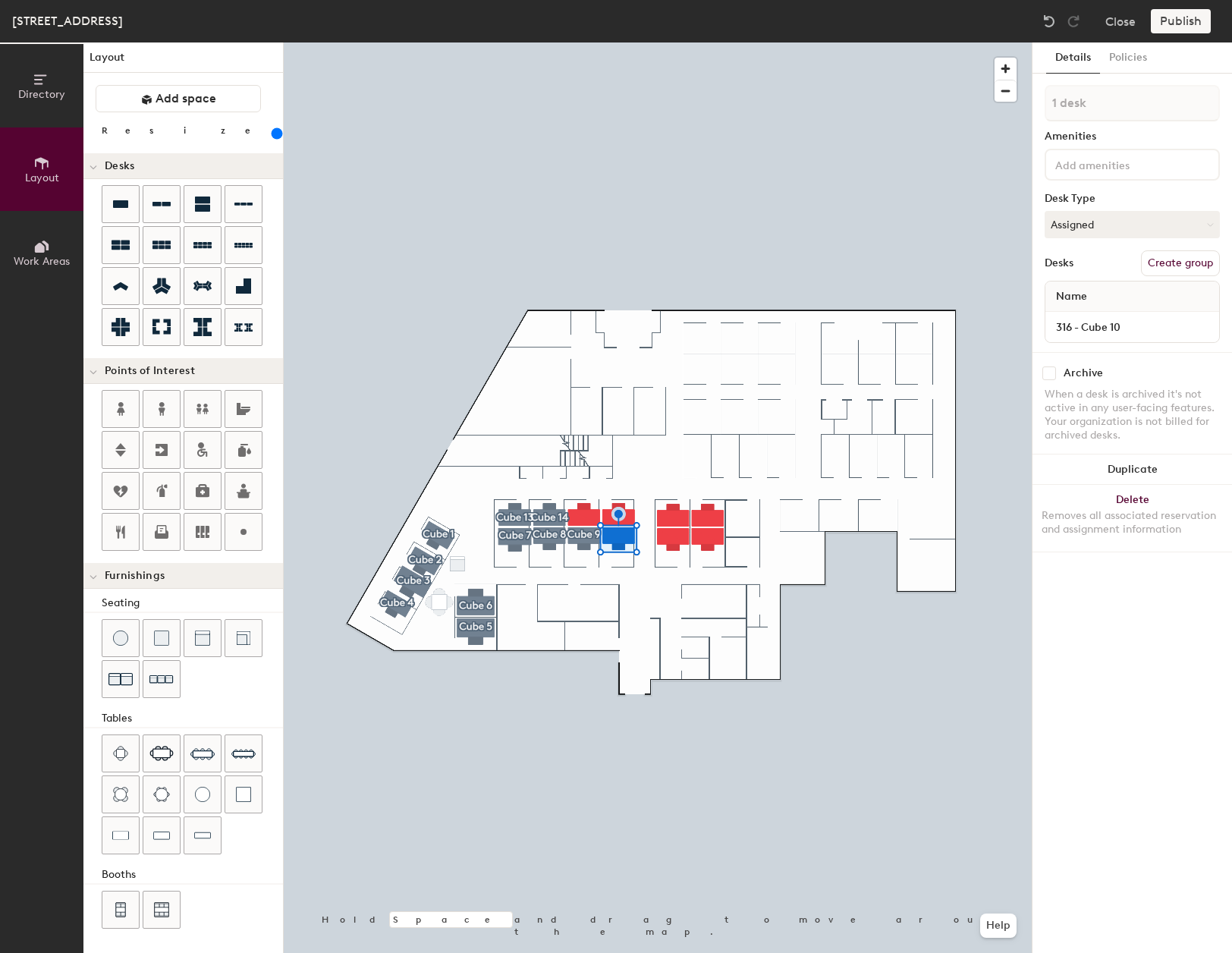
click at [1181, 267] on button "Create group" at bounding box center [1181, 263] width 79 height 26
drag, startPoint x: 1138, startPoint y: 105, endPoint x: 1048, endPoint y: 105, distance: 90.0
click at [1048, 105] on input "Pod 12" at bounding box center [1132, 103] width 175 height 36
type input "Cube 10"
click at [1172, 267] on button "Create group" at bounding box center [1181, 263] width 79 height 26
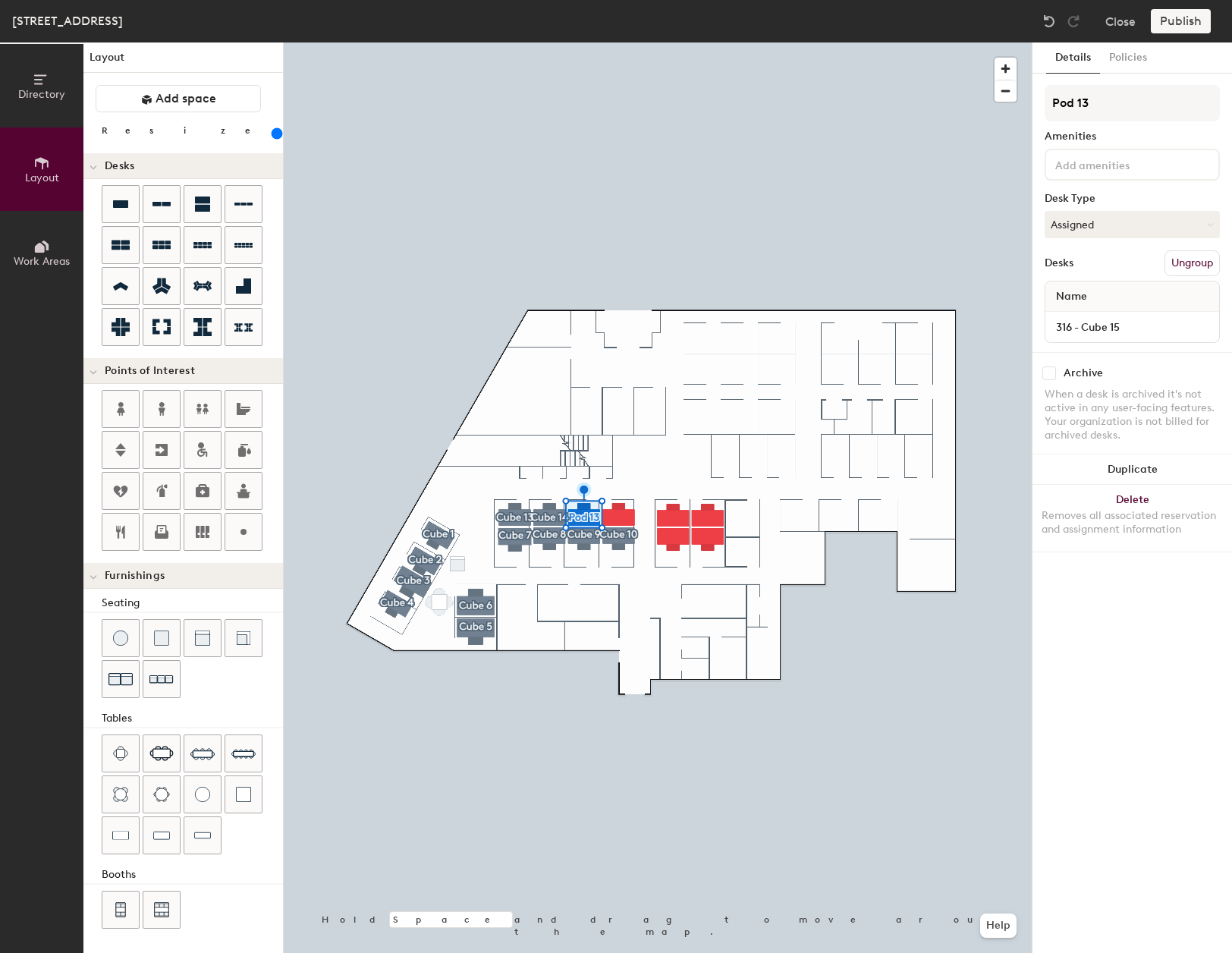
drag, startPoint x: 1138, startPoint y: 101, endPoint x: 1023, endPoint y: 98, distance: 115.0
click at [1023, 98] on div "Directory Layout Work Areas Layout Add space Resize Desks Points of Interest Fu…" at bounding box center [616, 498] width 1232 height 910
click at [1060, 97] on input "cube 15" at bounding box center [1132, 103] width 175 height 36
type input "Cube 15"
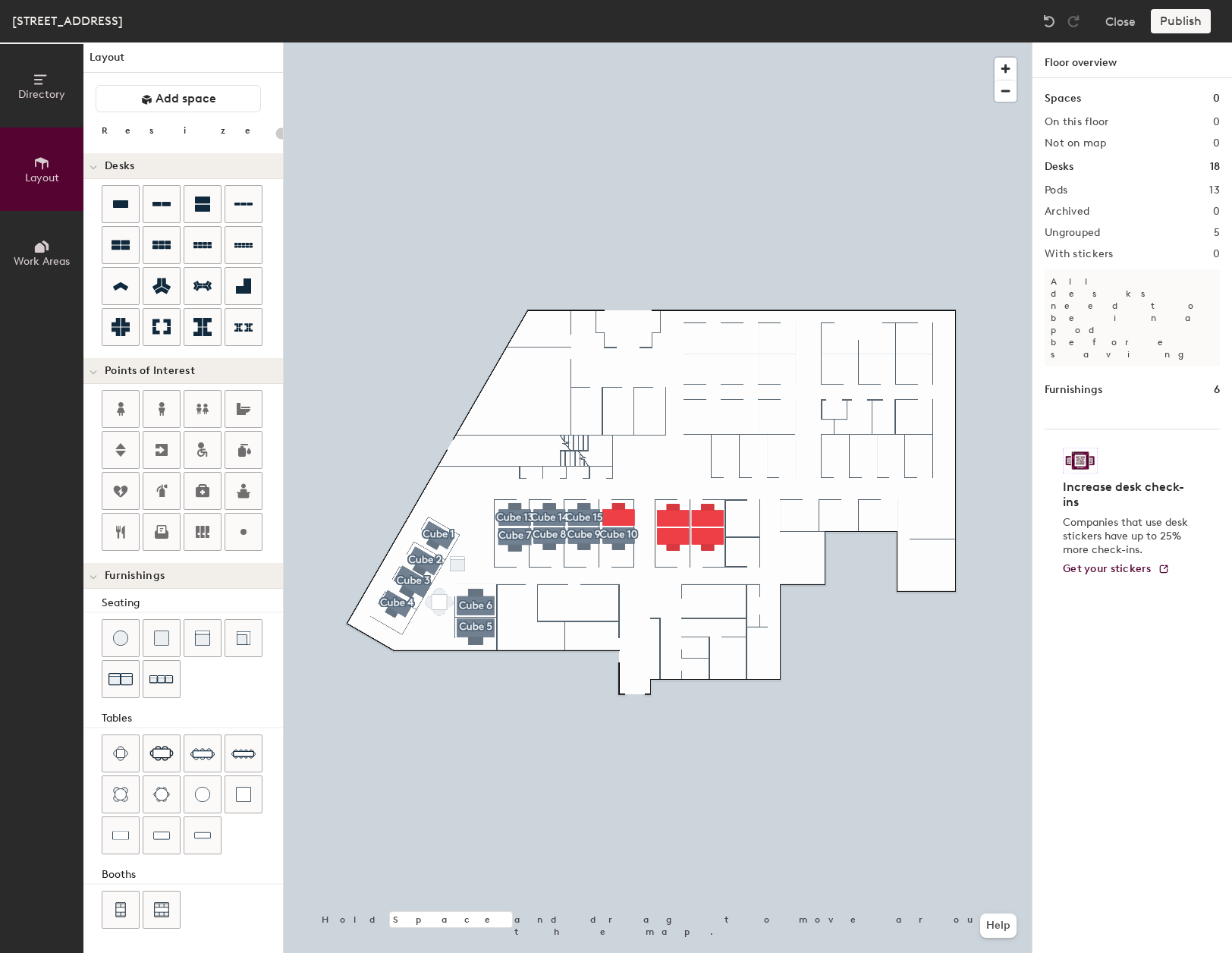
type input "240"
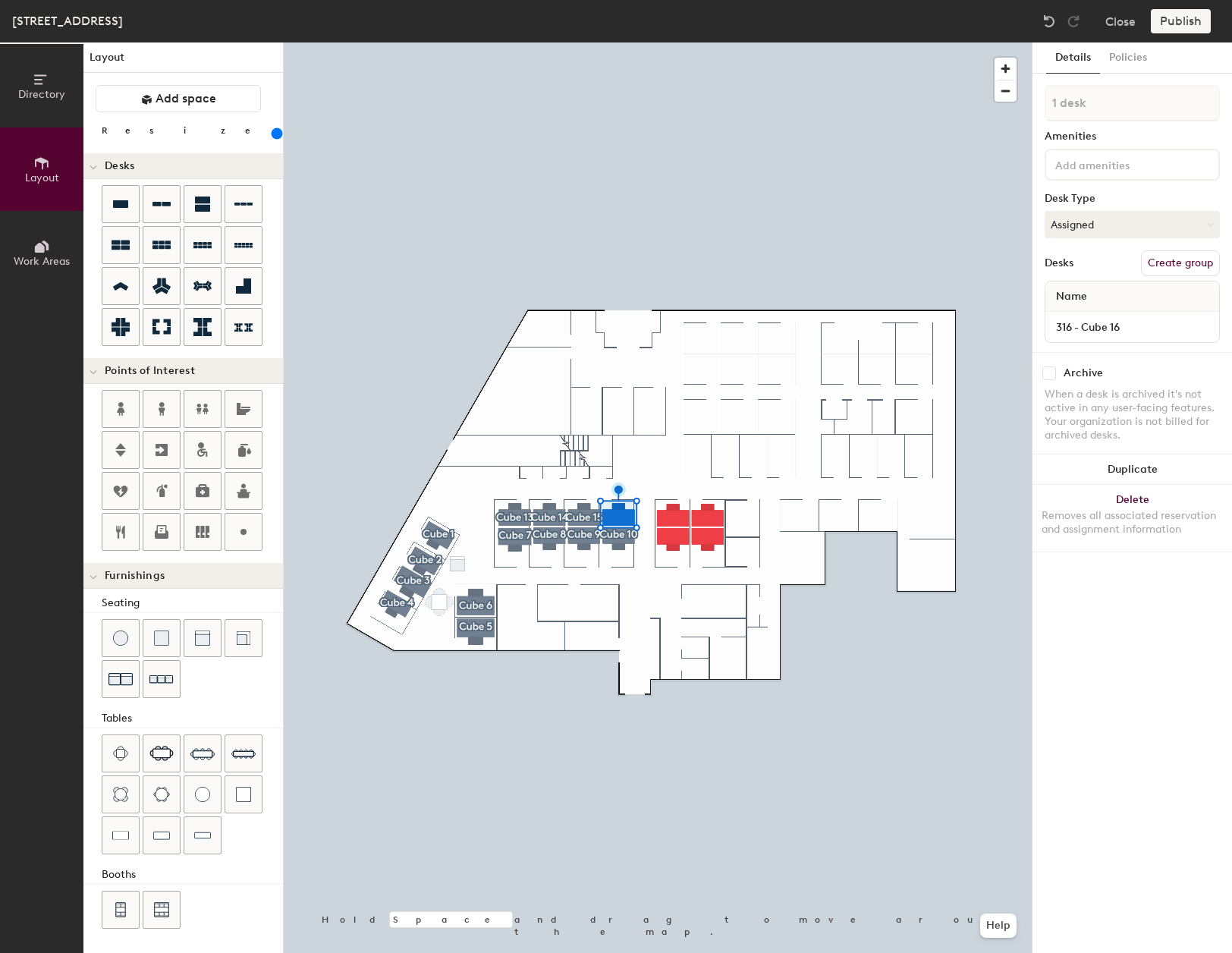
click at [1180, 267] on button "Create group" at bounding box center [1181, 263] width 79 height 26
click at [1021, 102] on div "Directory Layout Work Areas Layout Add space Resize Desks Points of Interest Fu…" at bounding box center [616, 498] width 1232 height 910
type input "c"
type input "Cube 16"
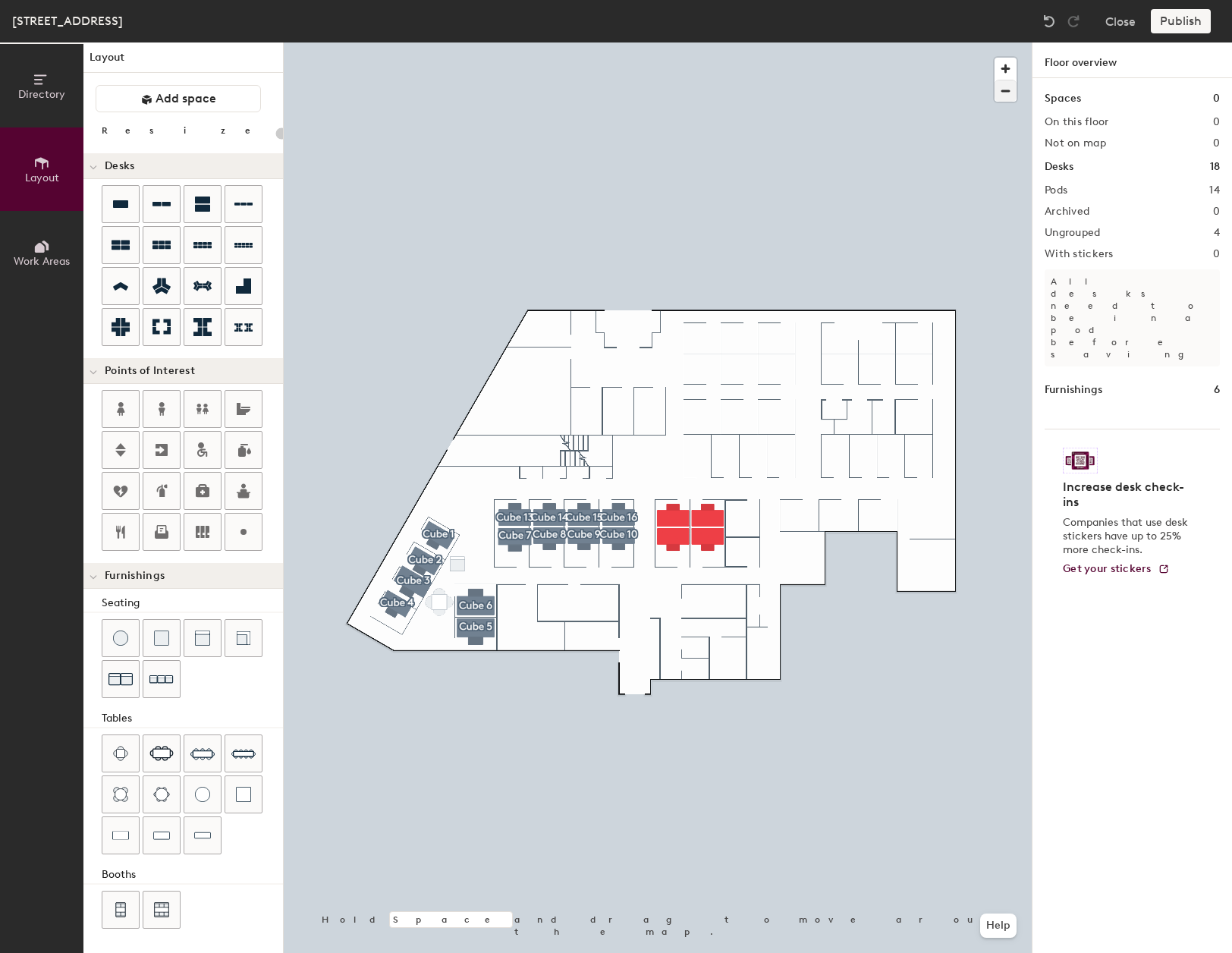
type input "240"
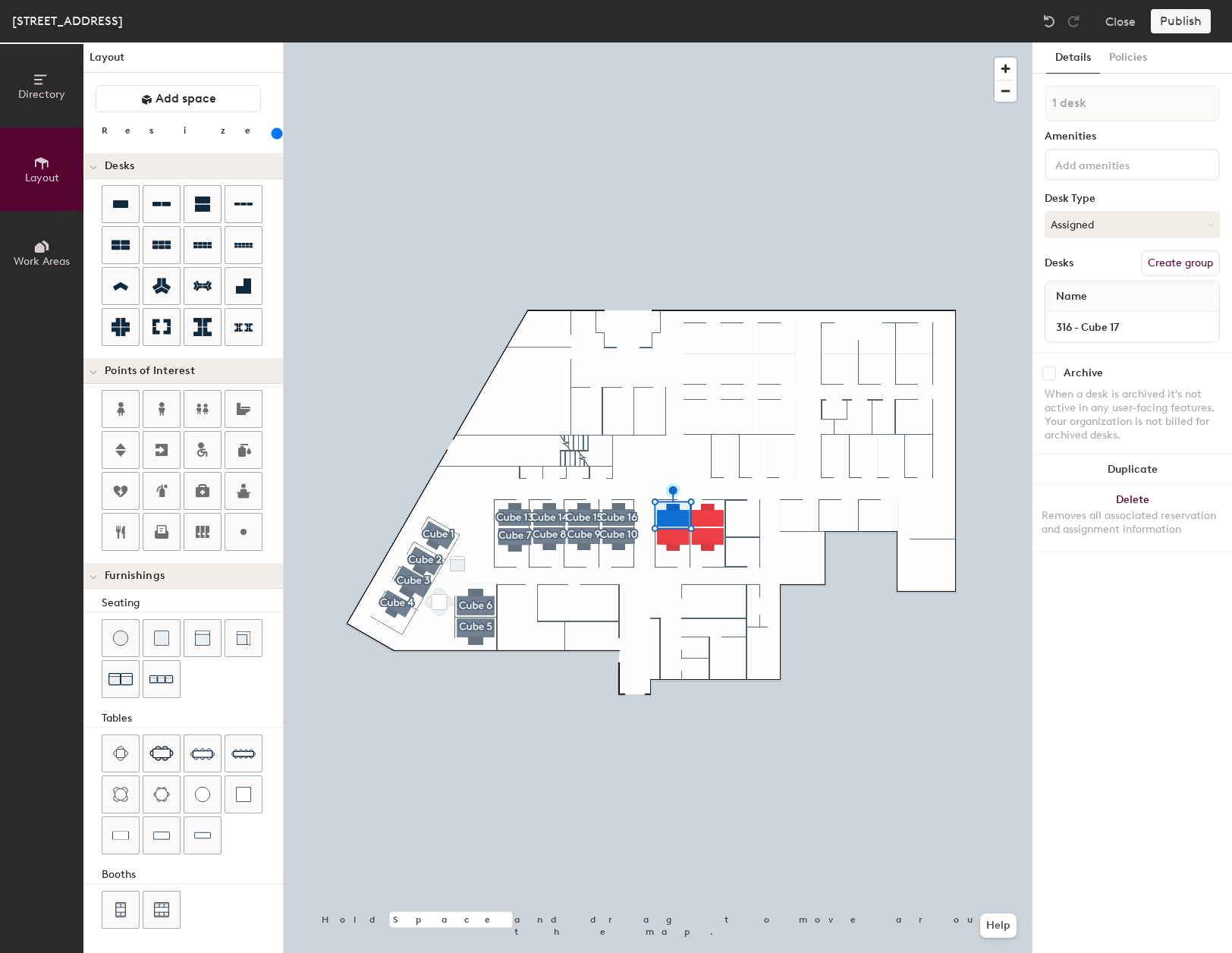
click at [1184, 256] on button "Create group" at bounding box center [1181, 263] width 79 height 26
drag, startPoint x: 1100, startPoint y: 102, endPoint x: 1048, endPoint y: 104, distance: 52.0
click at [1047, 104] on input "Pod 15" at bounding box center [1132, 103] width 175 height 36
type input "Cube 17"
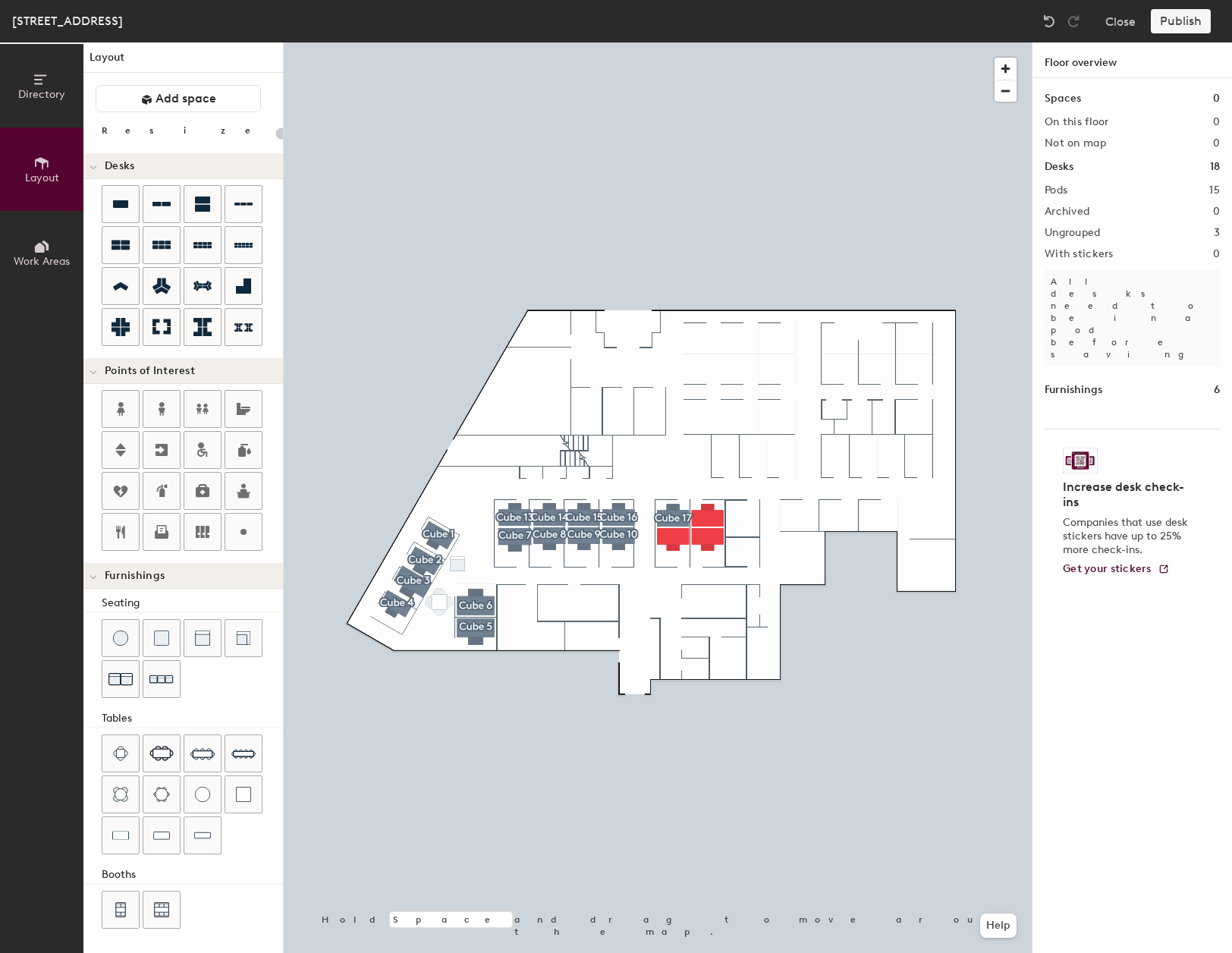
type input "240"
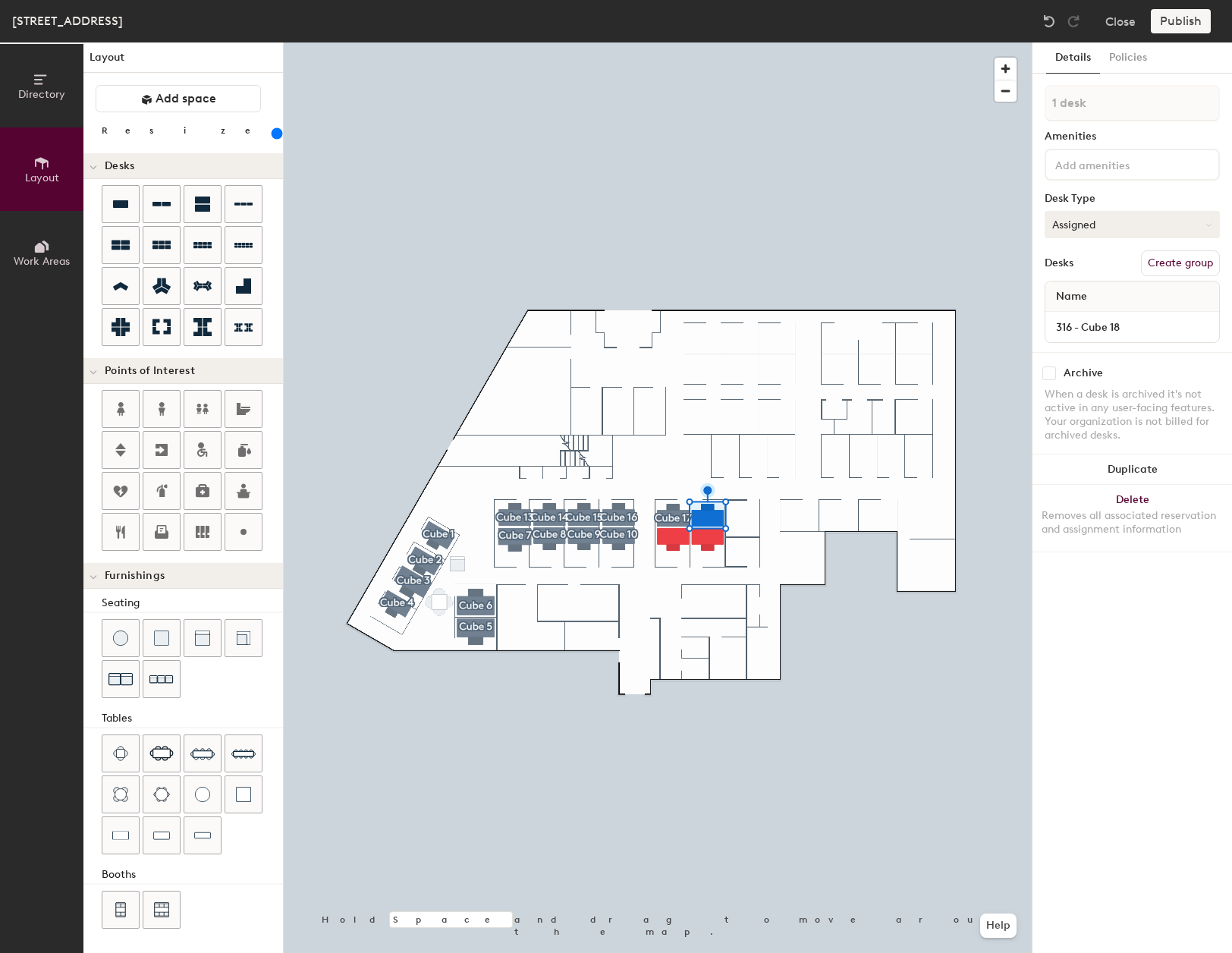
drag, startPoint x: 1175, startPoint y: 271, endPoint x: 1165, endPoint y: 229, distance: 43.2
click at [1177, 268] on button "Create group" at bounding box center [1181, 263] width 79 height 26
click at [1019, 109] on div "Directory Layout Work Areas Layout Add space Resize Desks Points of Interest Fu…" at bounding box center [616, 498] width 1232 height 910
click at [1060, 105] on input "cube 18" at bounding box center [1132, 103] width 175 height 36
type input "Cube 18"
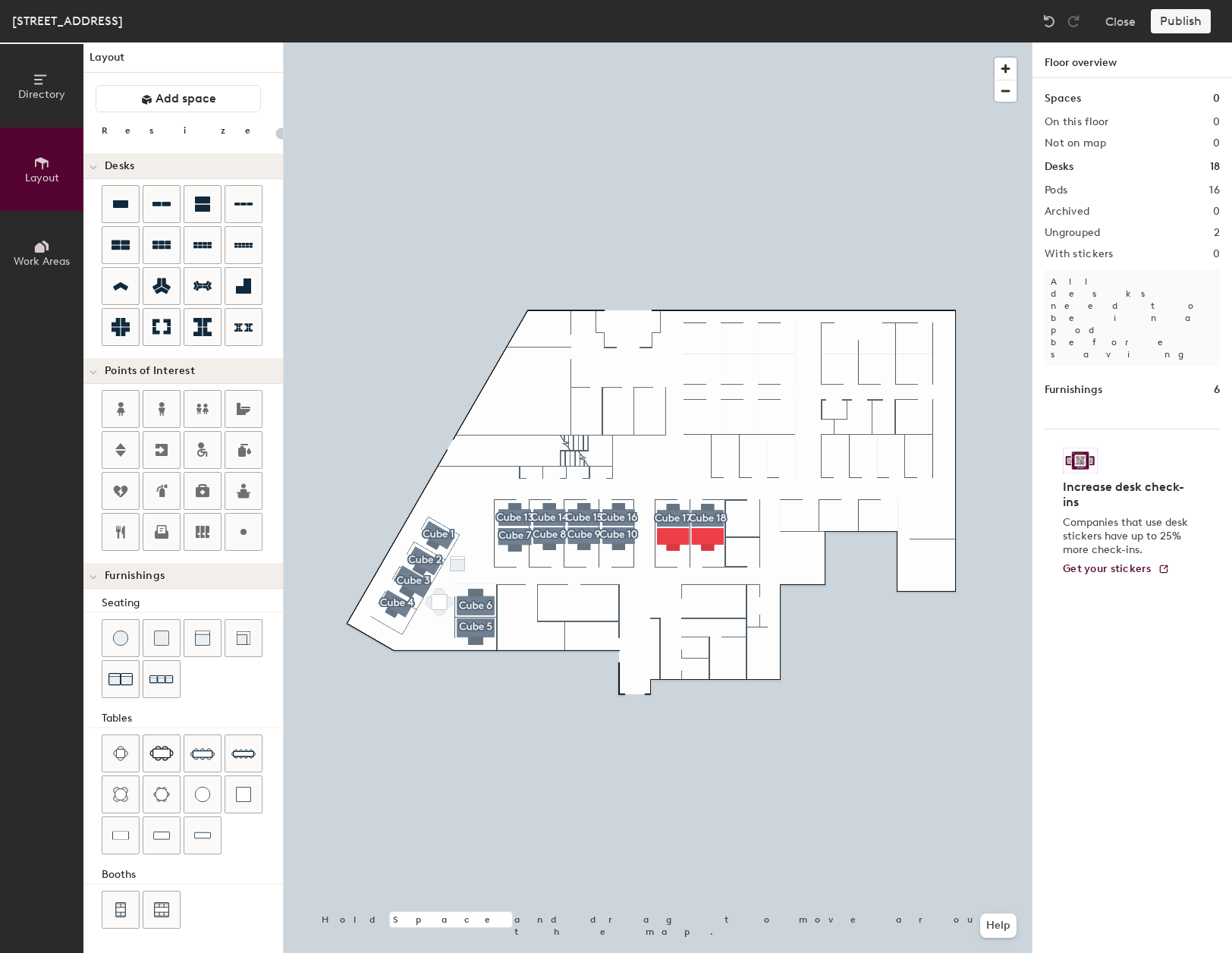
type input "240"
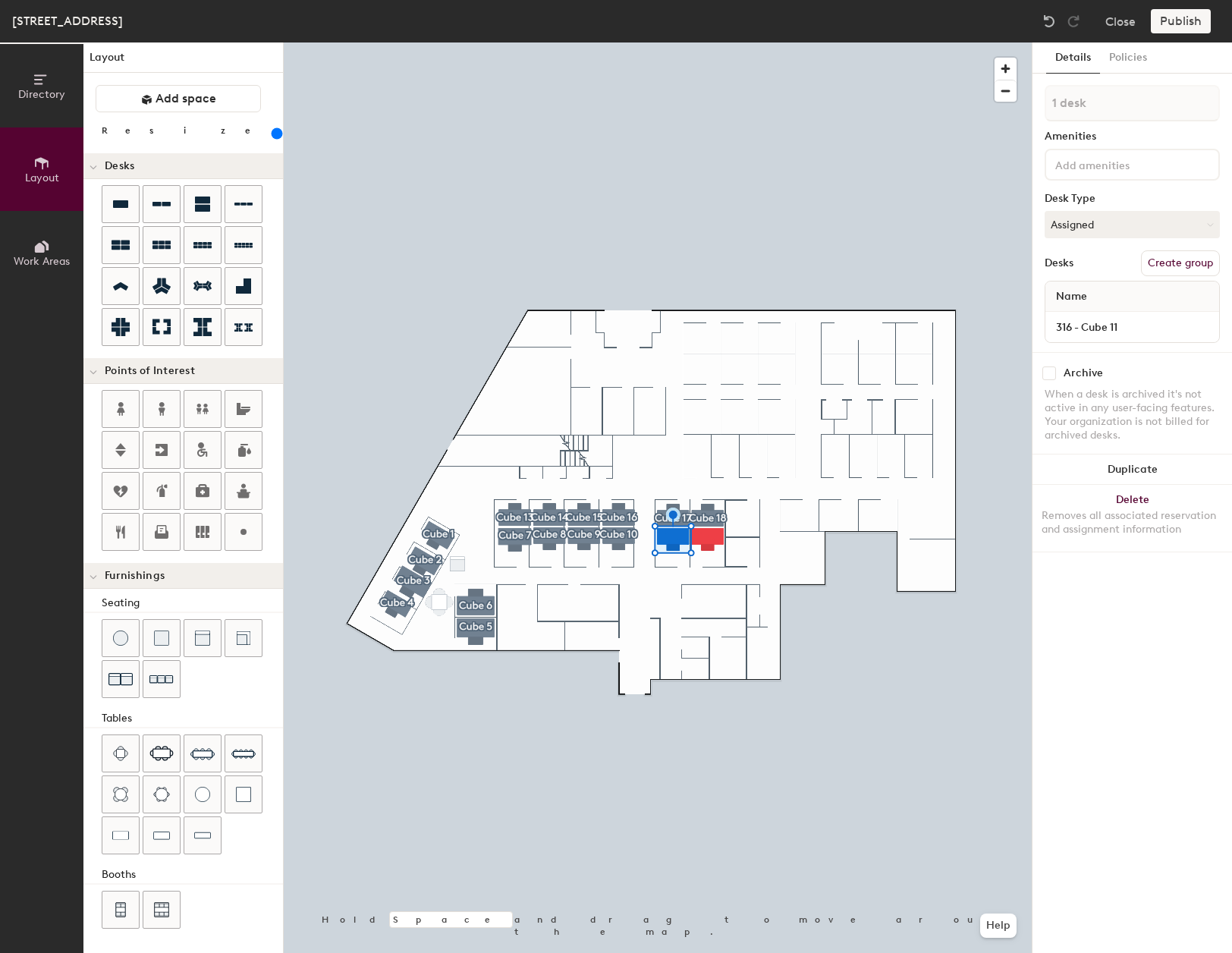
drag, startPoint x: 1169, startPoint y: 263, endPoint x: 1146, endPoint y: 240, distance: 32.5
click at [1170, 263] on button "Create group" at bounding box center [1181, 263] width 79 height 26
click at [1026, 108] on div "Directory Layout Work Areas Layout Add space Resize Desks Points of Interest Fu…" at bounding box center [616, 498] width 1232 height 910
type input "Cube 11"
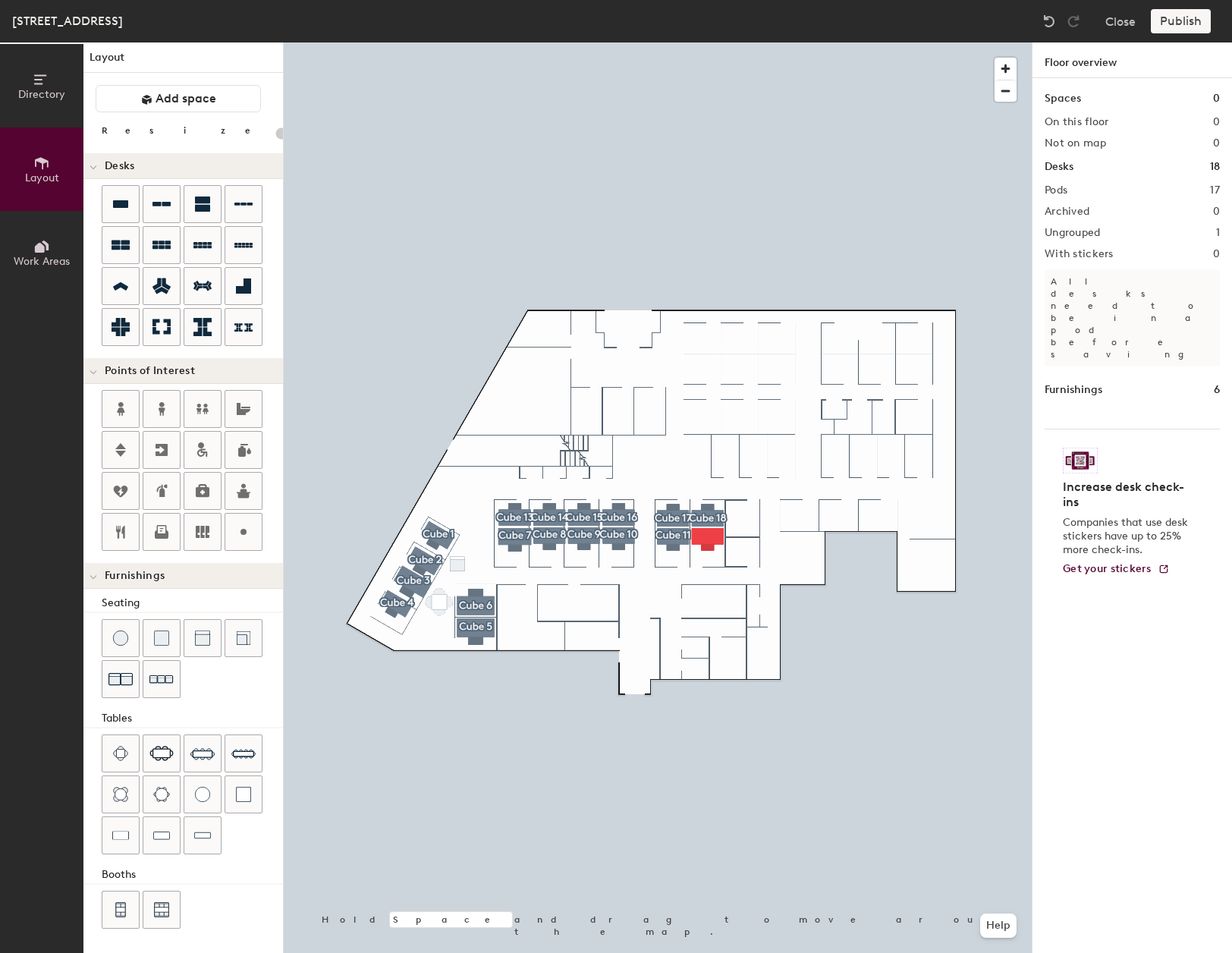
type input "240"
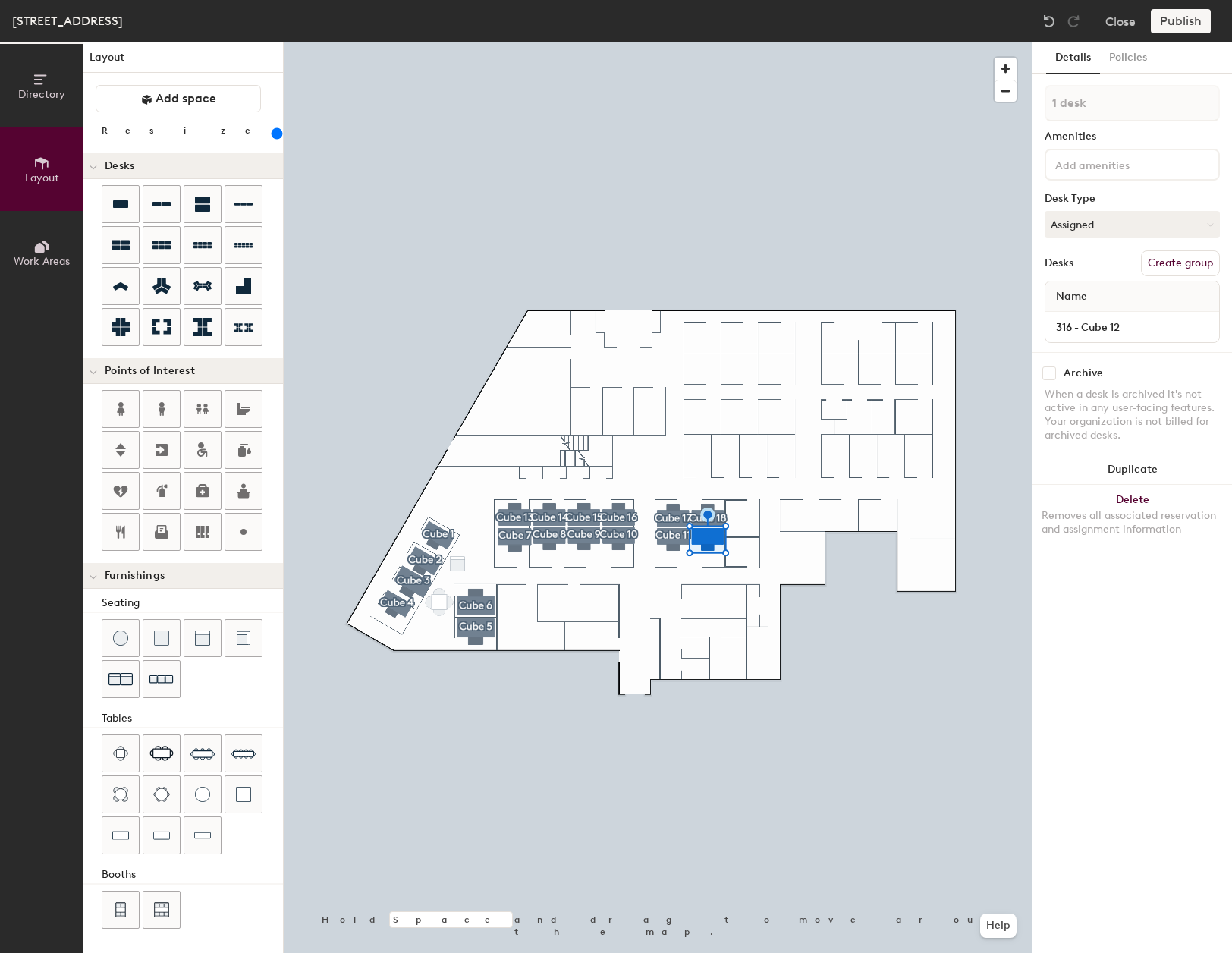
click at [1174, 261] on button "Create group" at bounding box center [1181, 263] width 79 height 26
click at [981, 102] on div "Directory Layout Work Areas Layout Add space Resize Desks Points of Interest Fu…" at bounding box center [616, 498] width 1232 height 910
type input "Cube 12"
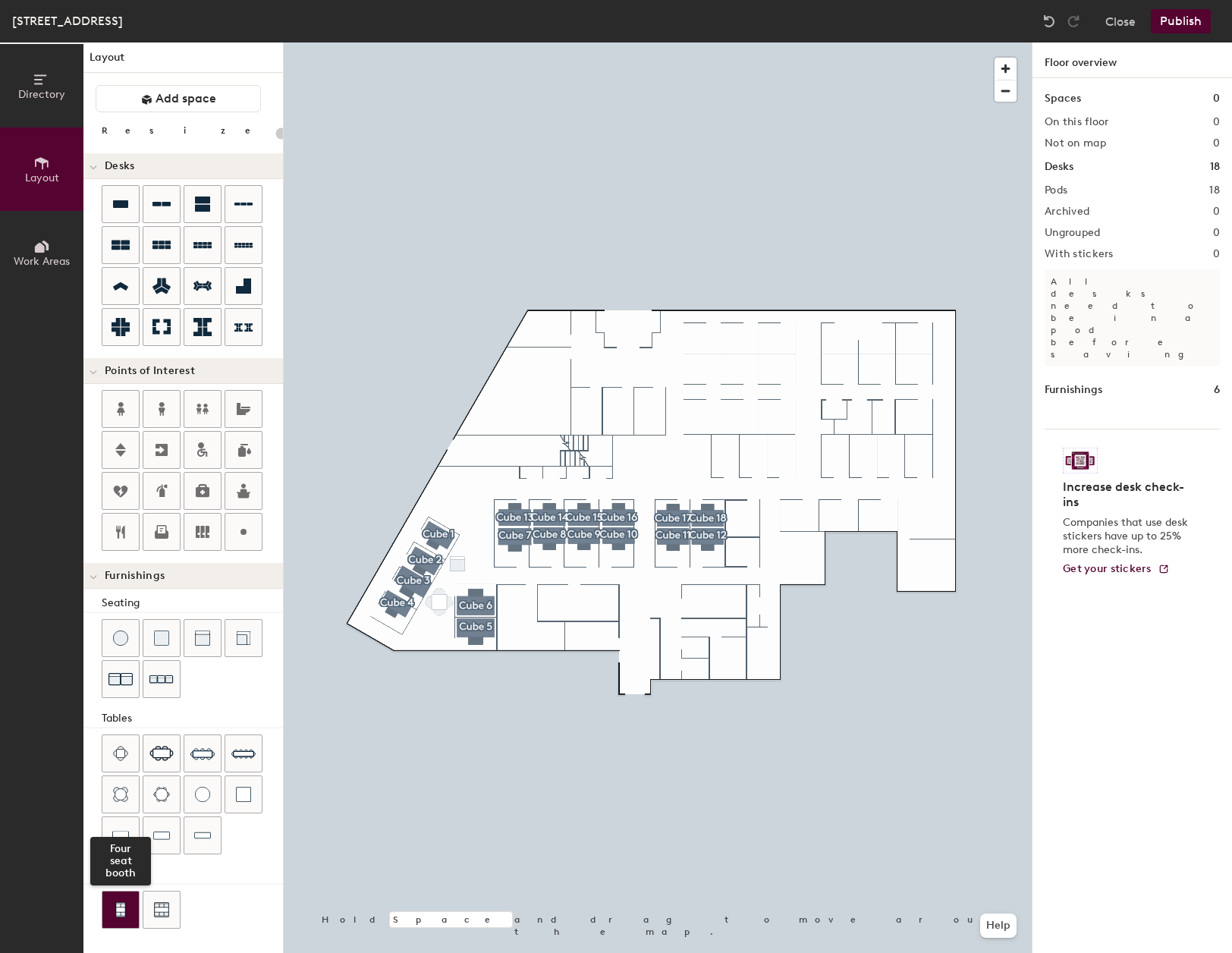
click at [114, 914] on img at bounding box center [120, 909] width 14 height 15
click at [509, 833] on span "Delete" at bounding box center [507, 821] width 53 height 26
click at [117, 918] on div at bounding box center [120, 909] width 36 height 36
click at [201, 926] on div at bounding box center [193, 911] width 181 height 41
click at [380, 890] on span "Delete" at bounding box center [375, 889] width 53 height 26
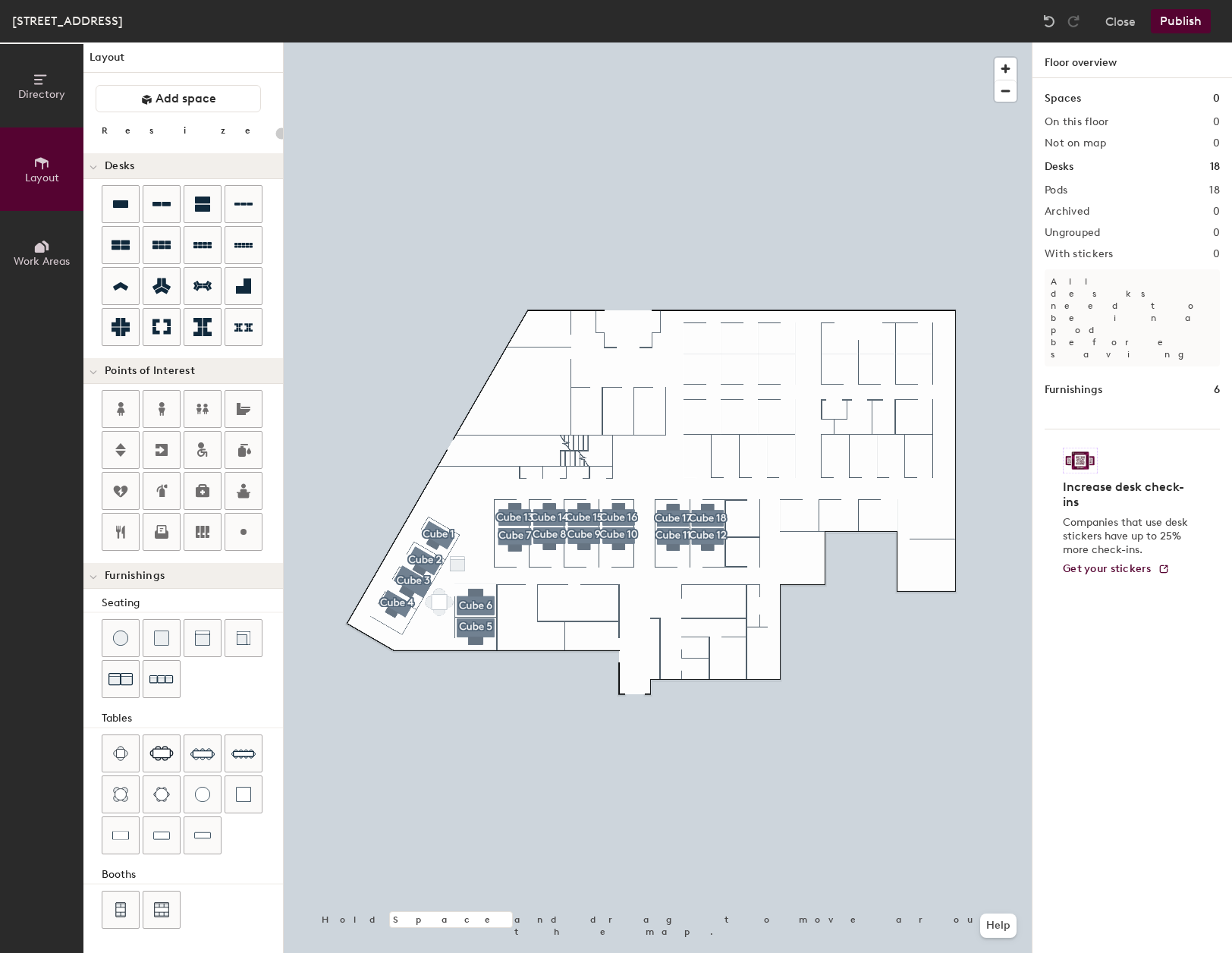
click at [1188, 25] on button "Publish" at bounding box center [1181, 21] width 60 height 25
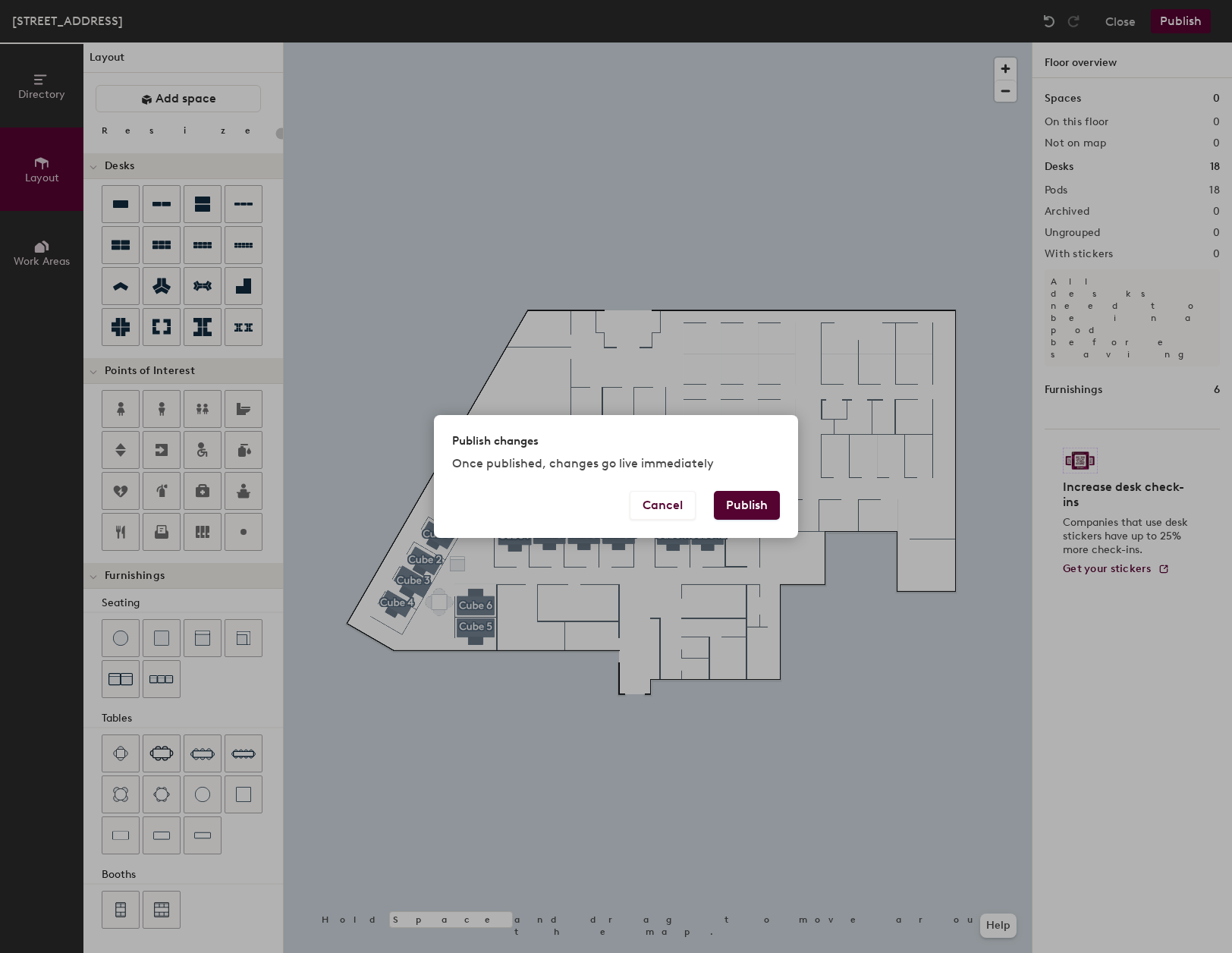
click at [753, 507] on button "Publish" at bounding box center [747, 504] width 66 height 29
type input "20"
